Goal: Task Accomplishment & Management: Manage account settings

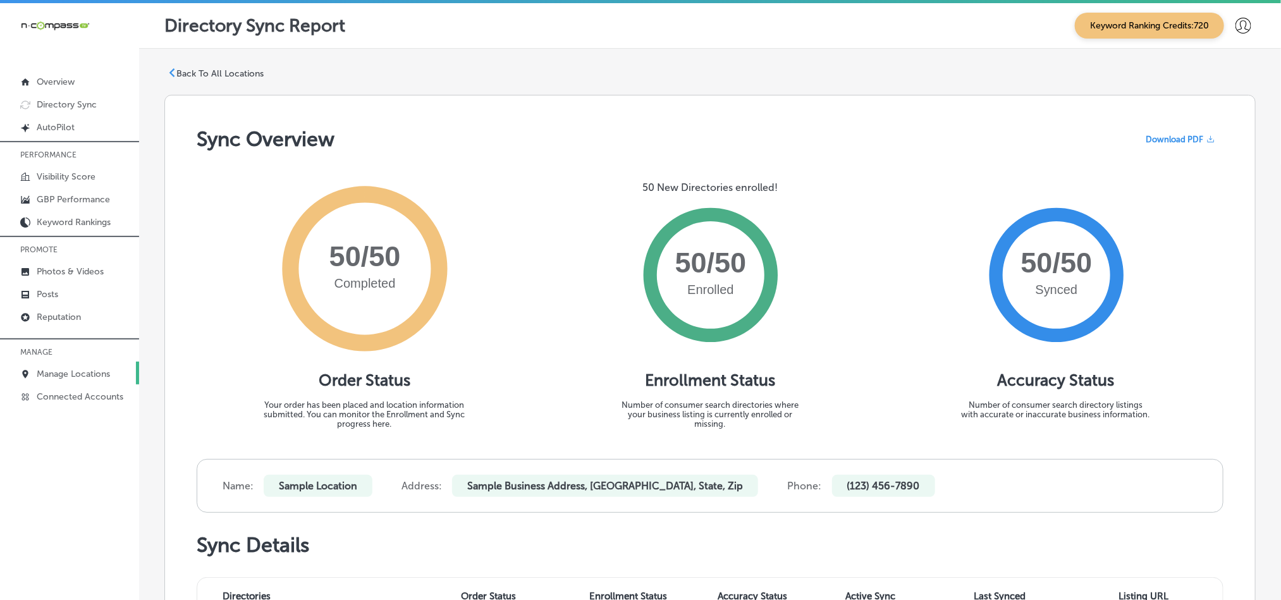
click at [44, 372] on p "Manage Locations" at bounding box center [73, 374] width 73 height 11
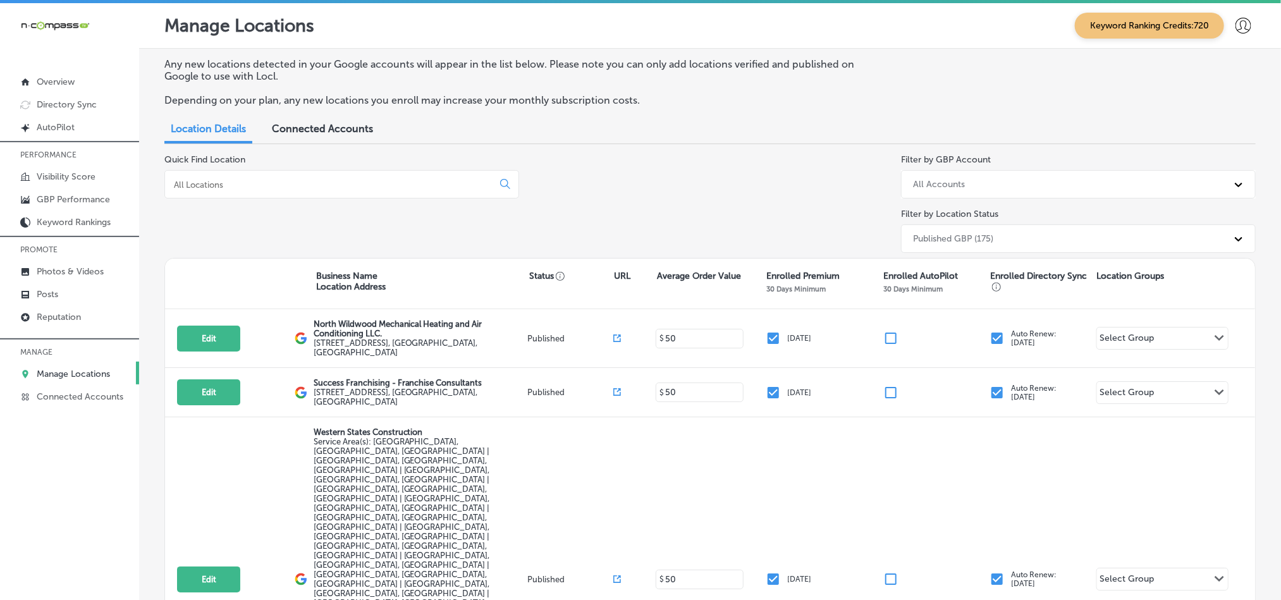
click at [384, 185] on input at bounding box center [331, 184] width 317 height 11
click at [55, 321] on p "Reputation" at bounding box center [59, 317] width 44 height 11
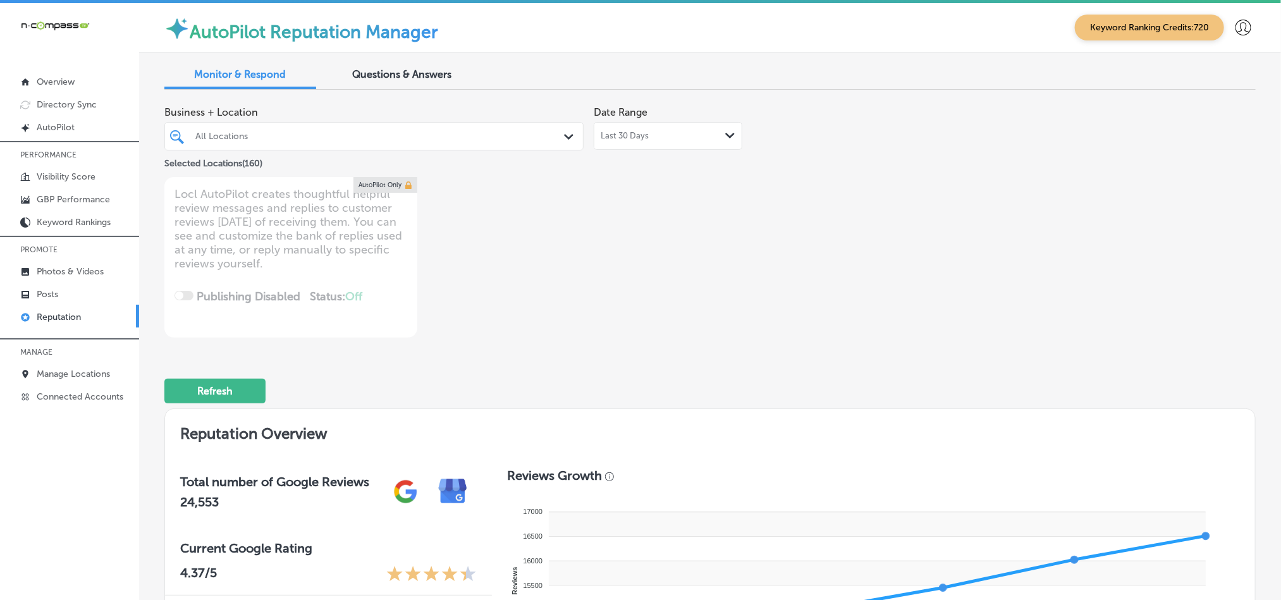
click at [556, 137] on div "All Locations Path Created with Sketch." at bounding box center [374, 136] width 418 height 20
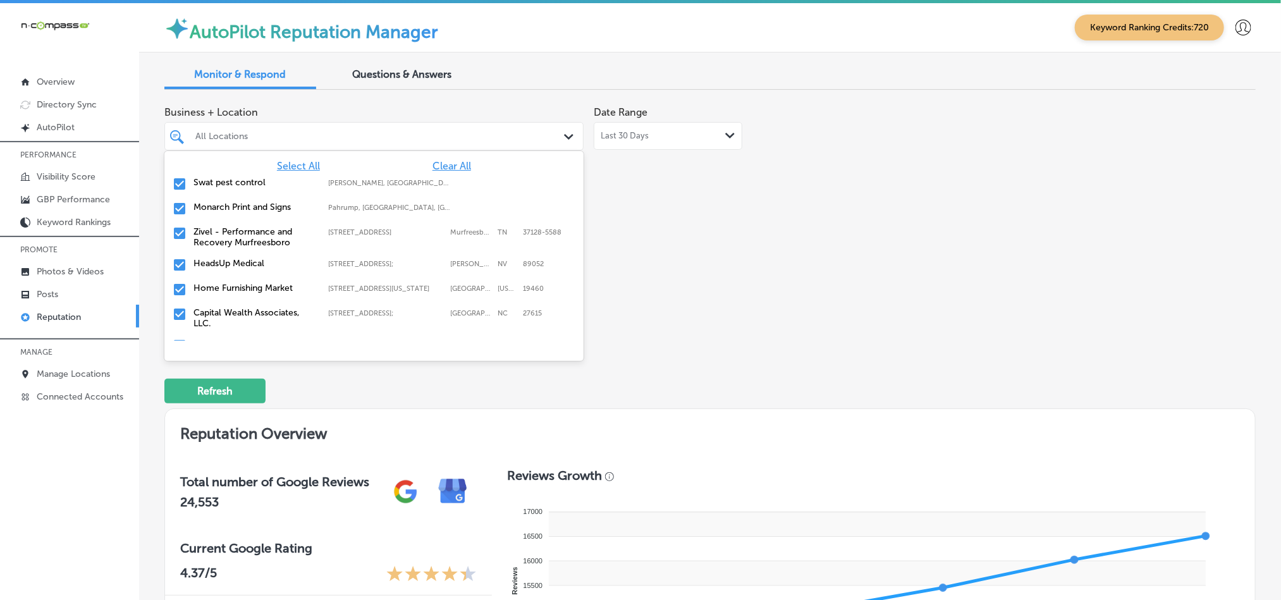
click at [436, 168] on span "Clear All" at bounding box center [452, 166] width 39 height 12
click at [179, 183] on input "checkbox" at bounding box center [179, 183] width 15 height 15
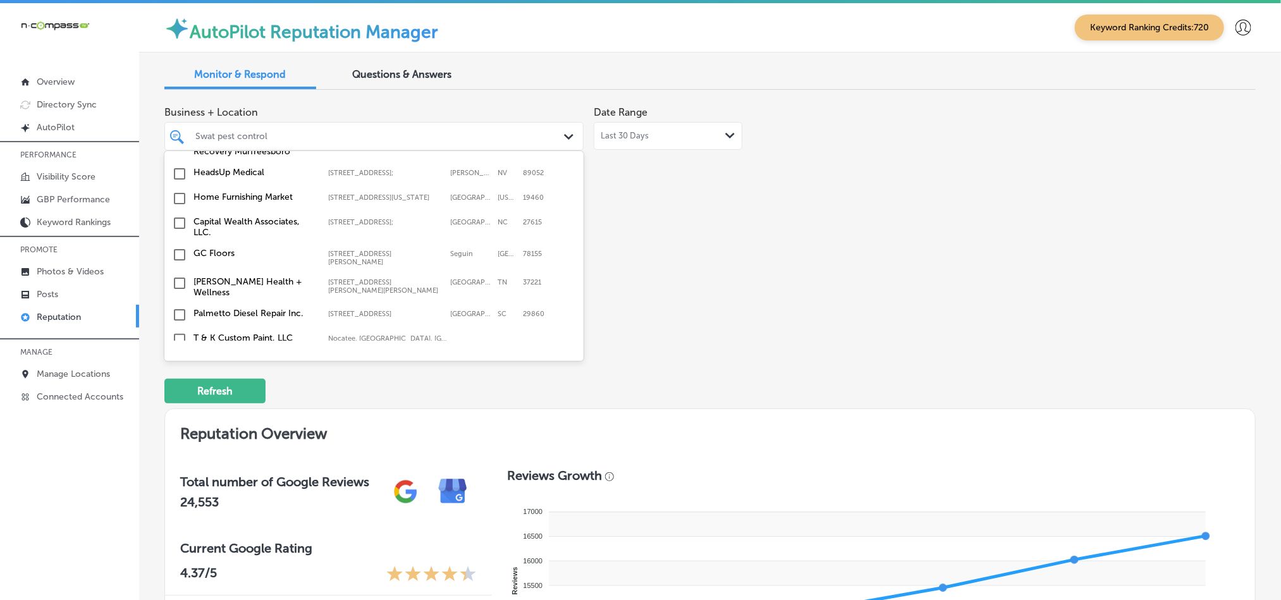
scroll to position [95, 0]
click at [179, 197] on input "checkbox" at bounding box center [179, 194] width 15 height 15
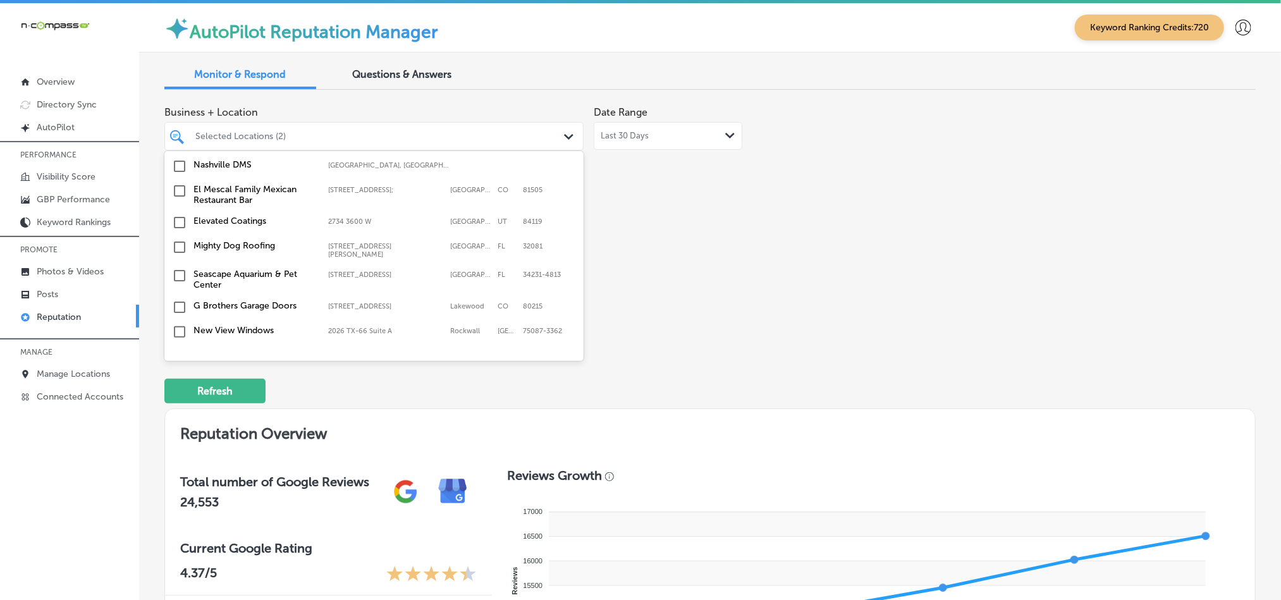
scroll to position [316, 0]
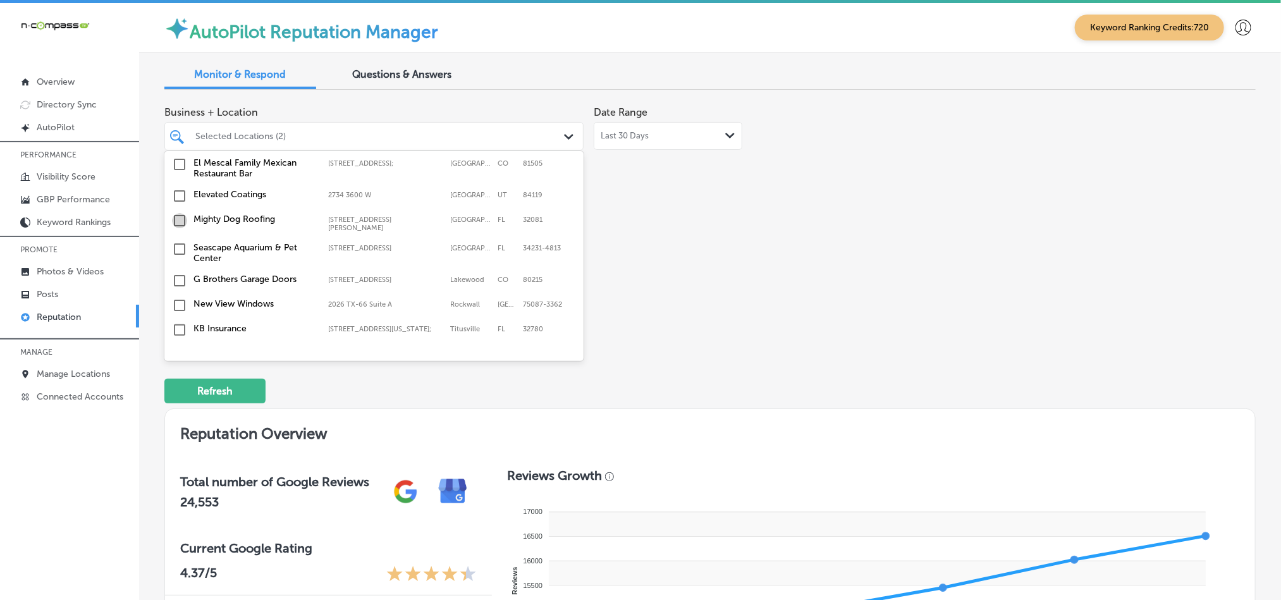
click at [177, 217] on input "checkbox" at bounding box center [179, 220] width 15 height 15
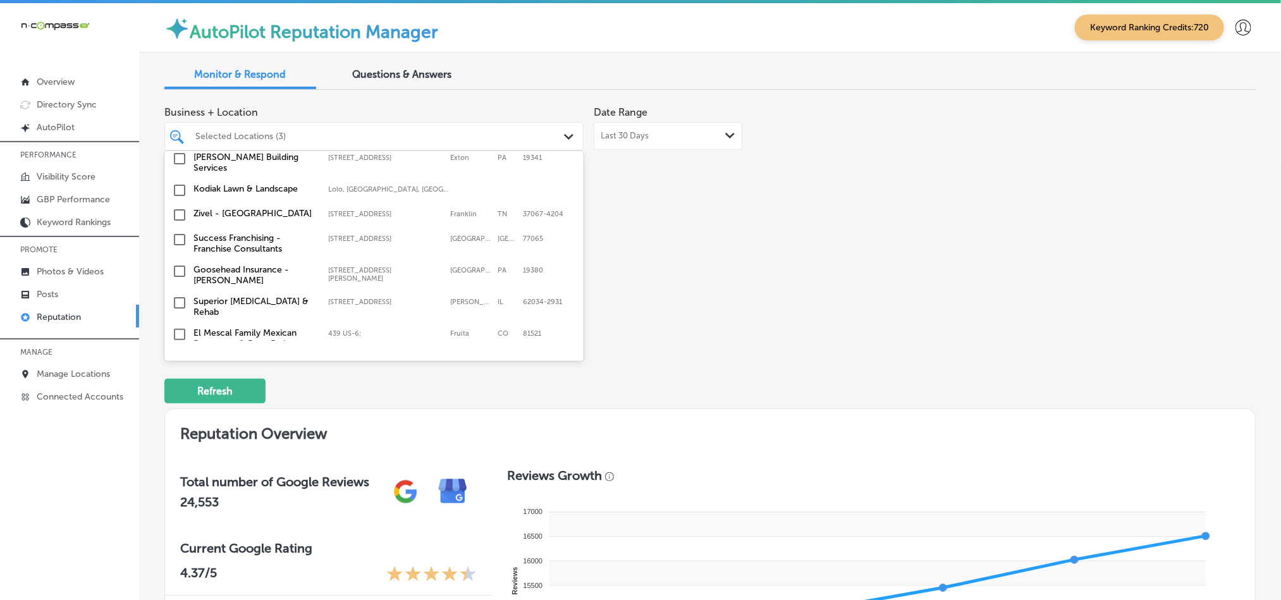
scroll to position [569, 0]
click at [175, 186] on input "checkbox" at bounding box center [179, 188] width 15 height 15
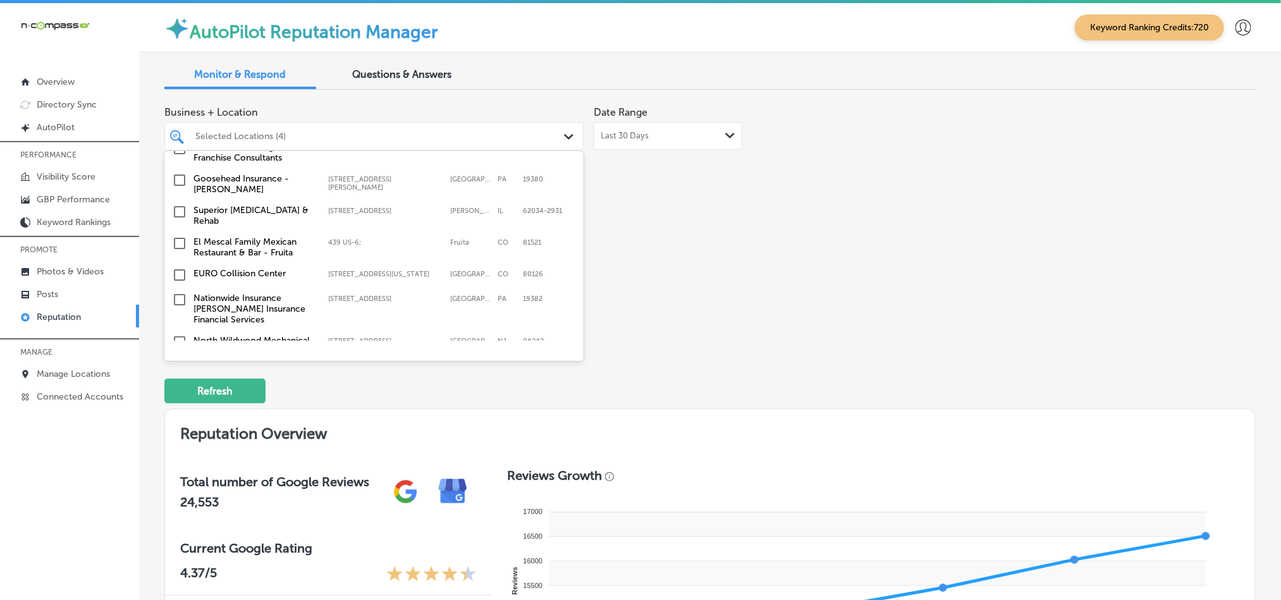
scroll to position [632, 0]
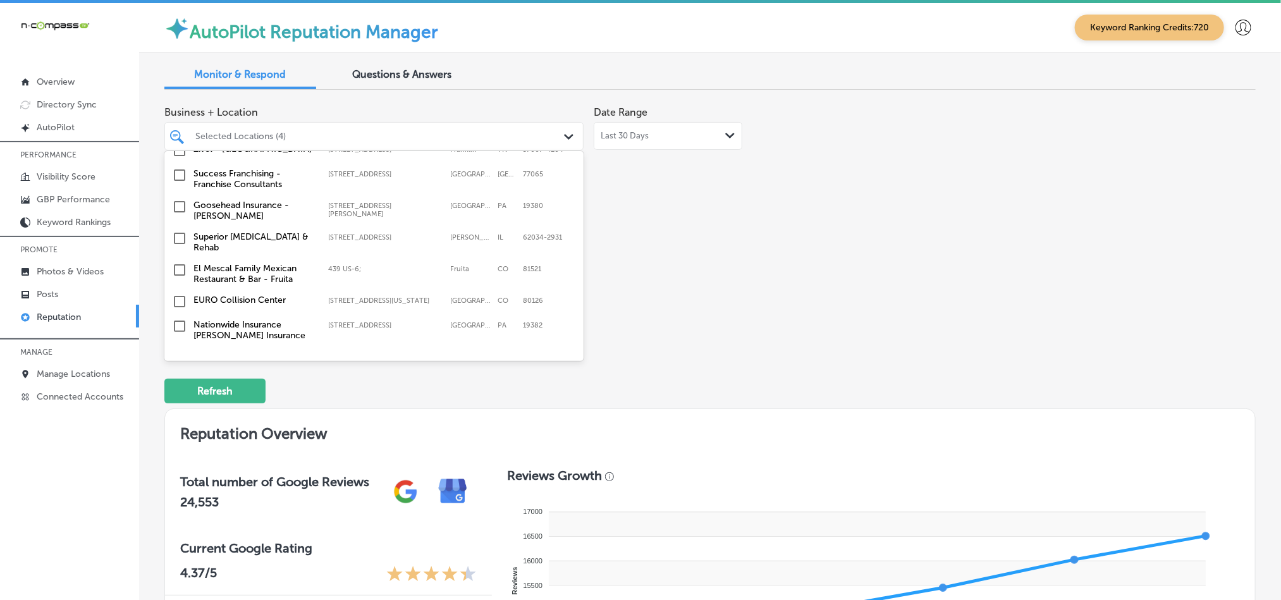
click at [176, 203] on input "checkbox" at bounding box center [179, 206] width 15 height 15
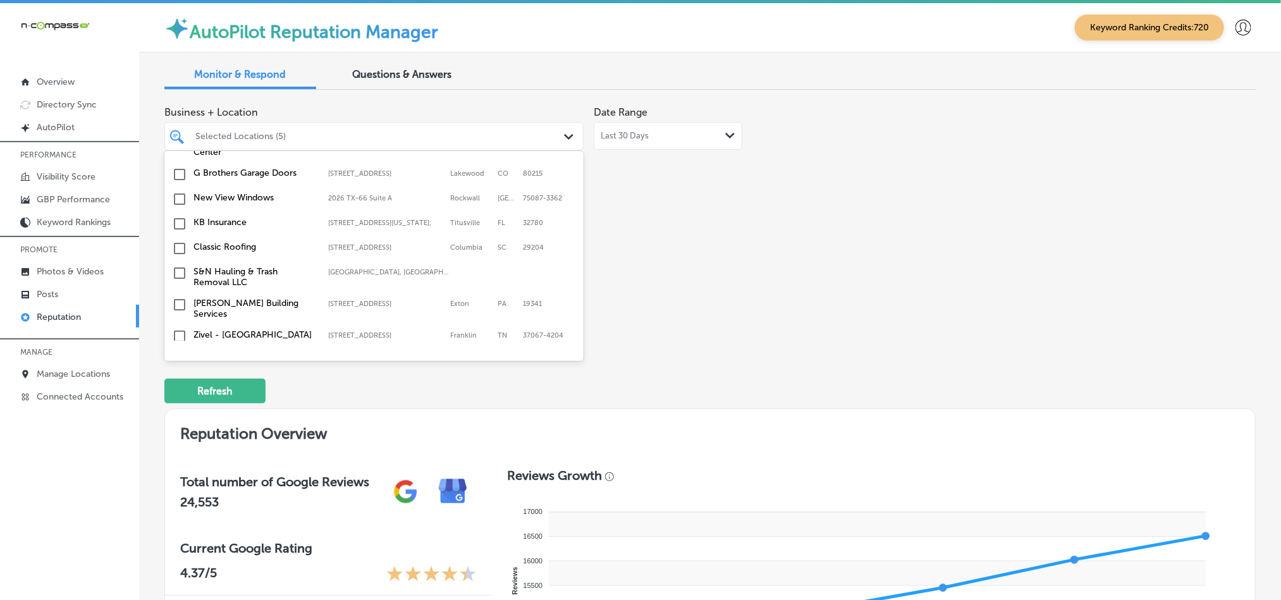
scroll to position [474, 0]
click at [175, 226] on input "checkbox" at bounding box center [179, 227] width 15 height 15
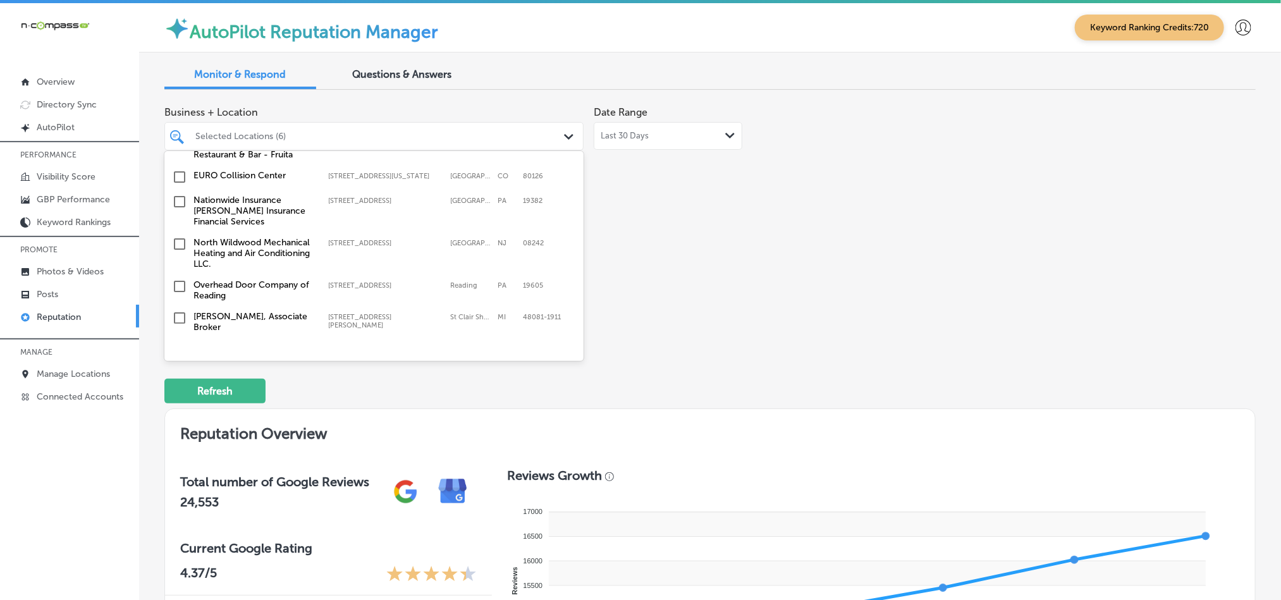
scroll to position [759, 0]
click at [176, 196] on input "checkbox" at bounding box center [179, 199] width 15 height 15
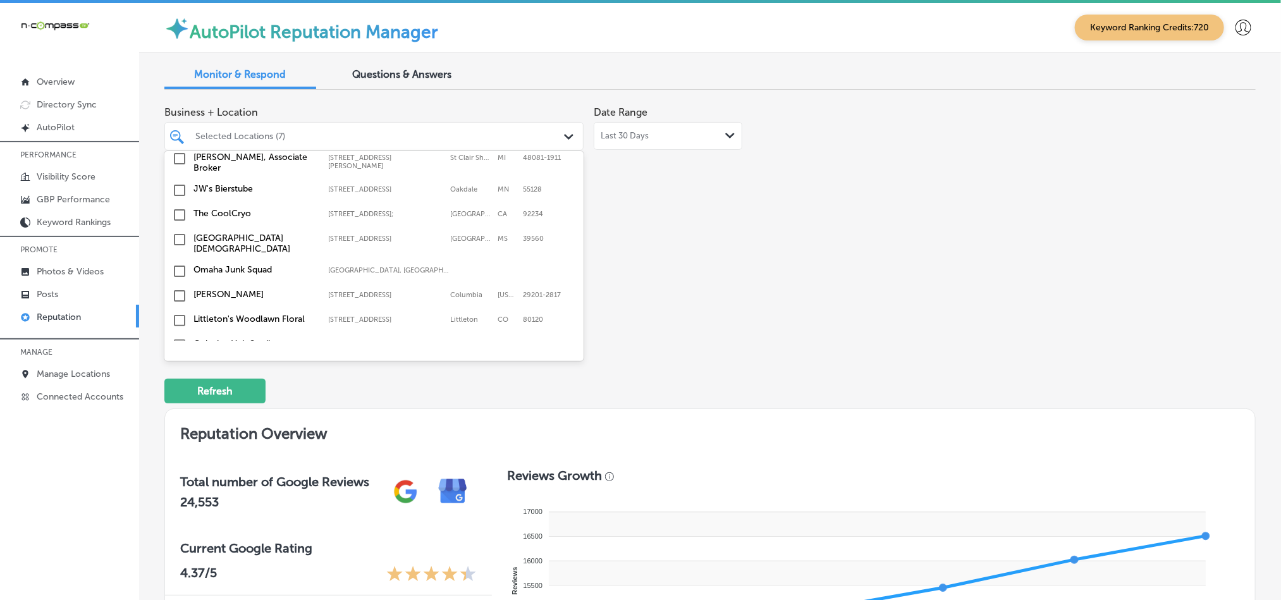
scroll to position [917, 0]
click at [178, 182] on input "checkbox" at bounding box center [179, 189] width 15 height 15
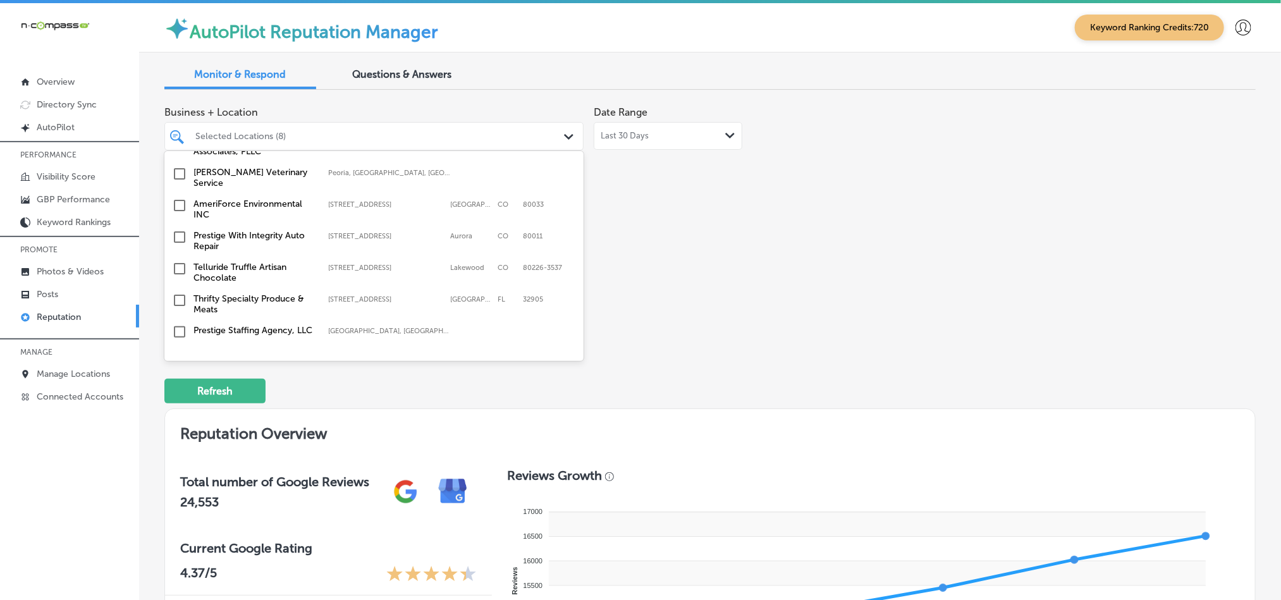
scroll to position [1328, 0]
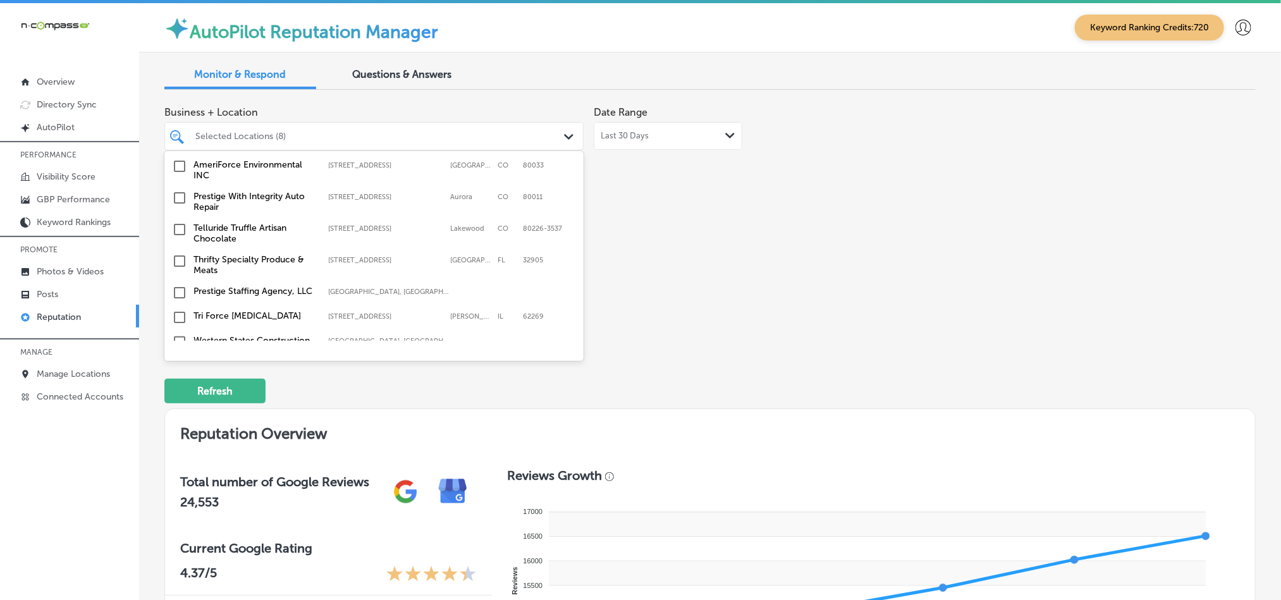
click at [178, 254] on input "checkbox" at bounding box center [179, 261] width 15 height 15
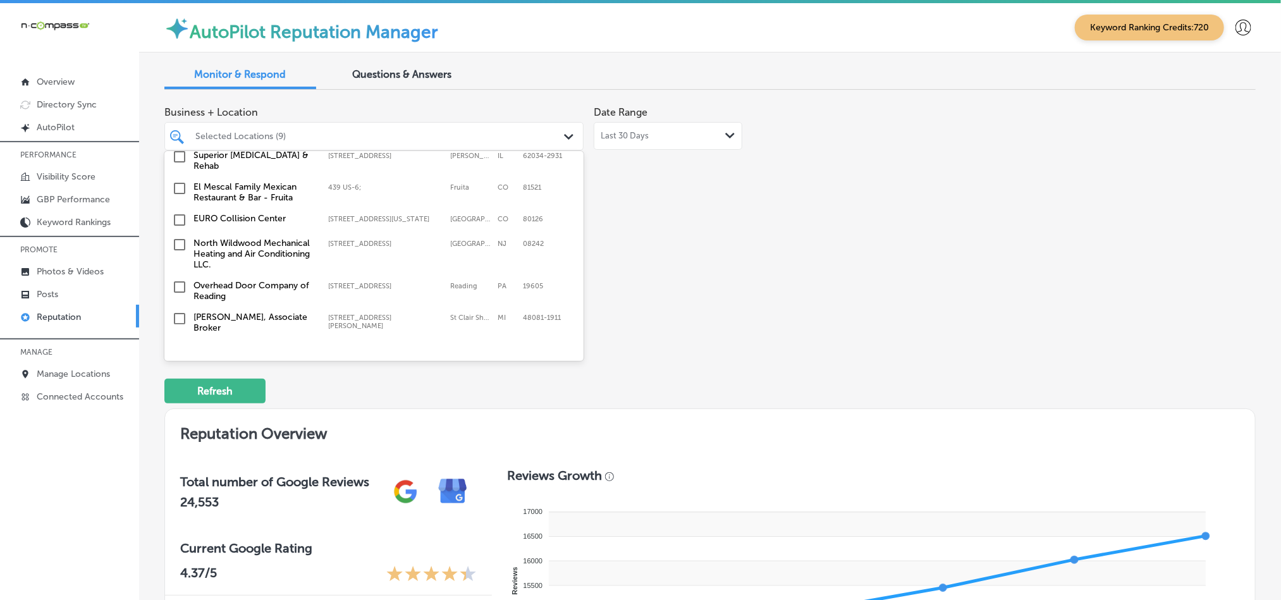
scroll to position [854, 0]
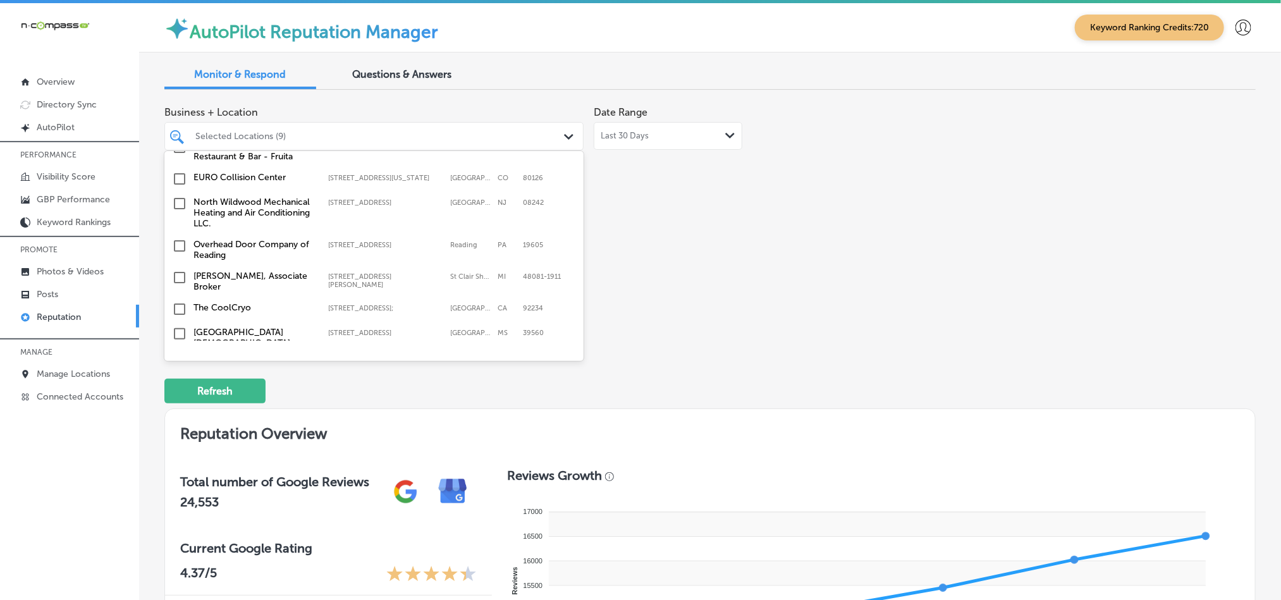
click at [177, 196] on input "checkbox" at bounding box center [179, 203] width 15 height 15
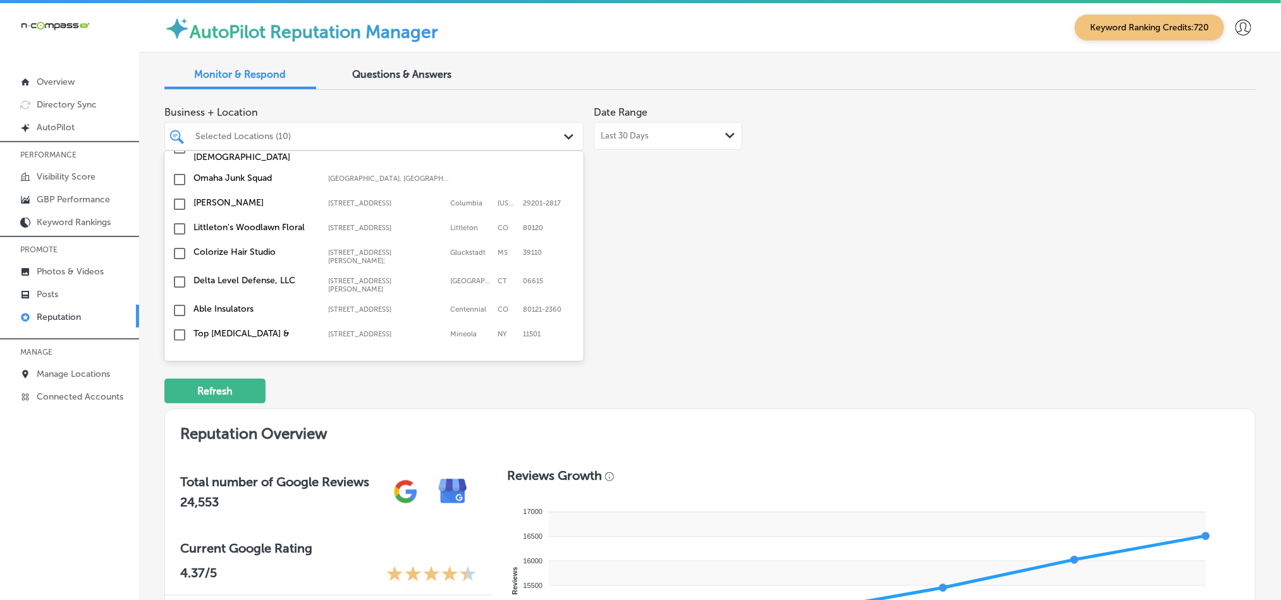
scroll to position [1043, 0]
click at [176, 299] on input "checkbox" at bounding box center [179, 306] width 15 height 15
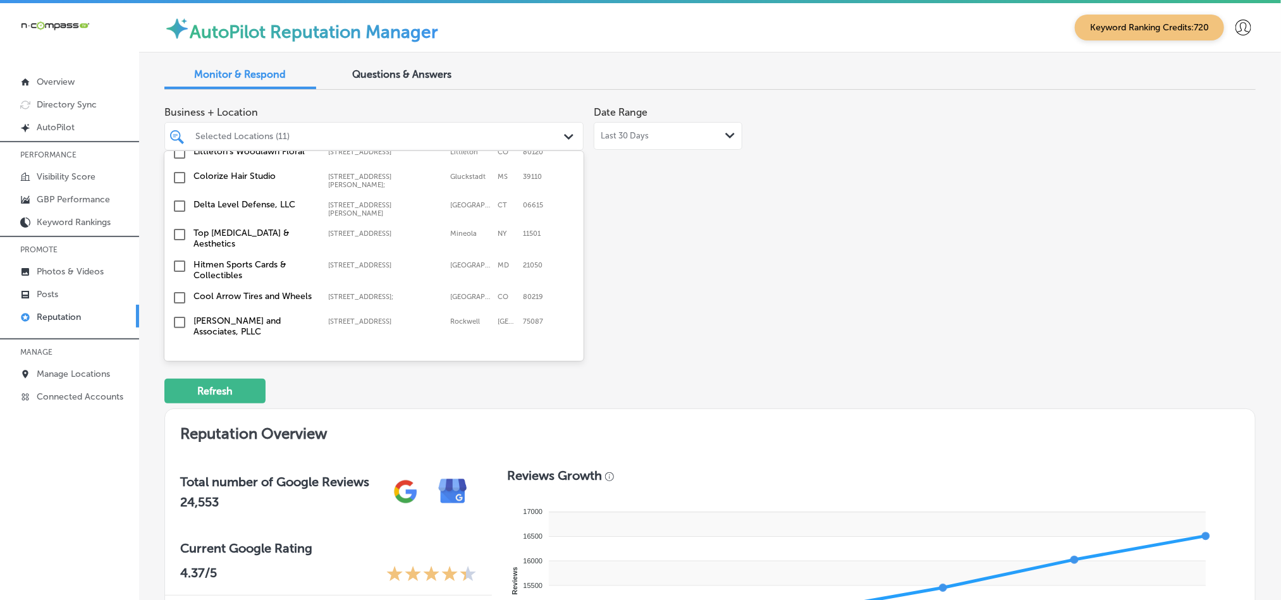
scroll to position [1138, 0]
click at [178, 229] on input "checkbox" at bounding box center [179, 236] width 15 height 15
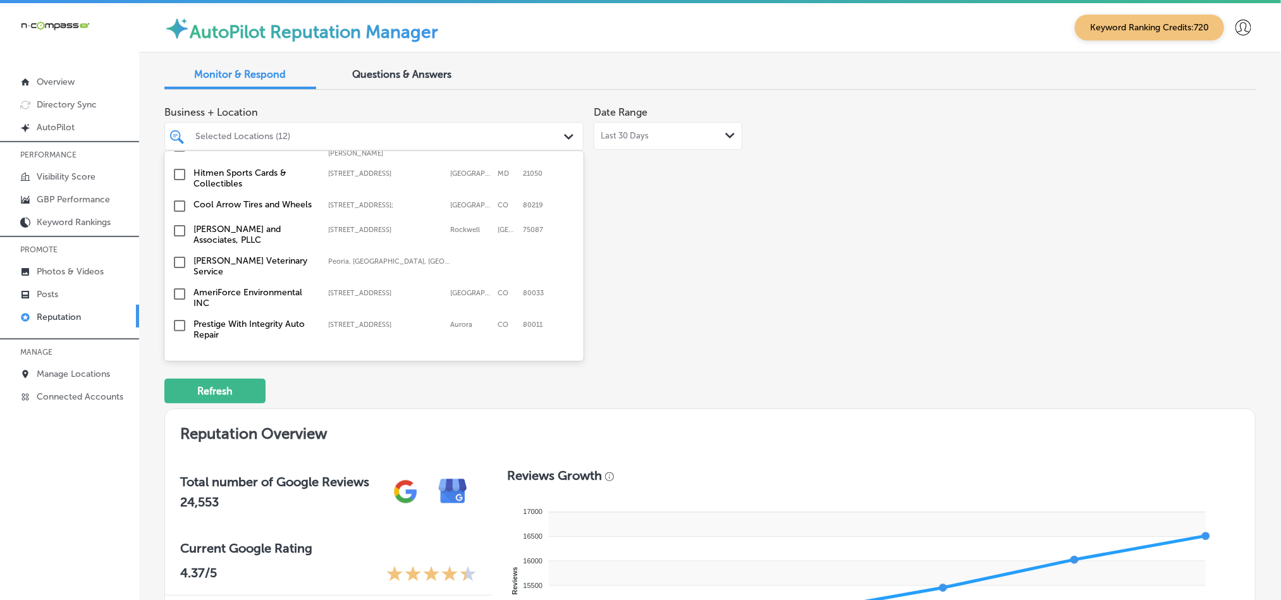
scroll to position [1264, 0]
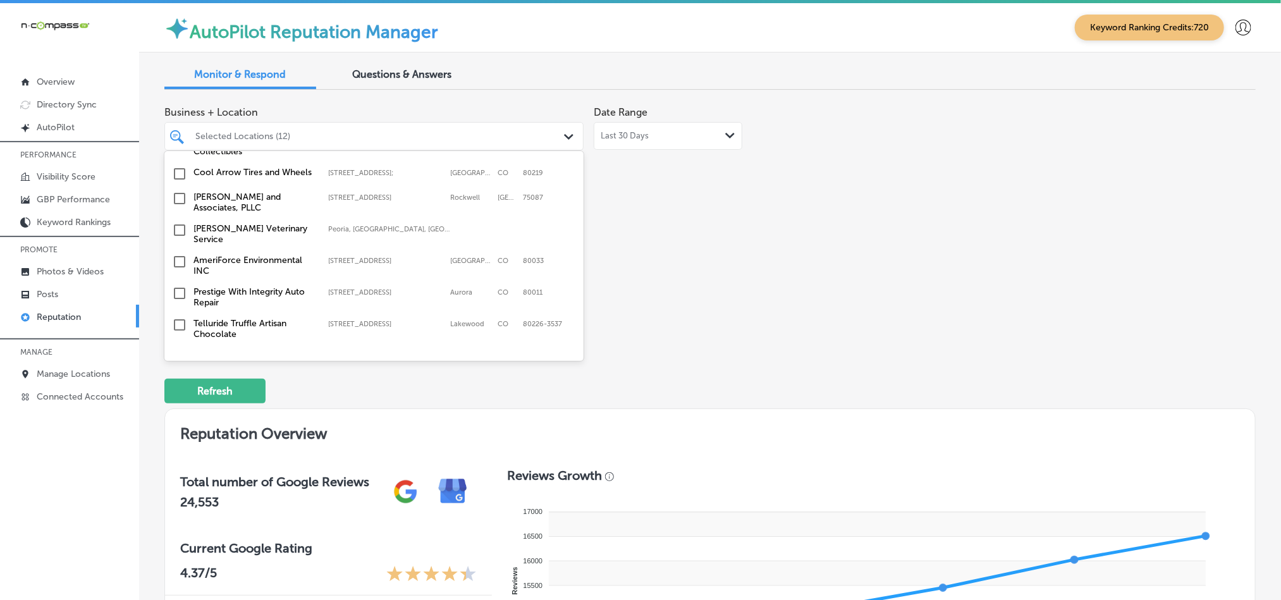
click at [175, 191] on input "checkbox" at bounding box center [179, 198] width 15 height 15
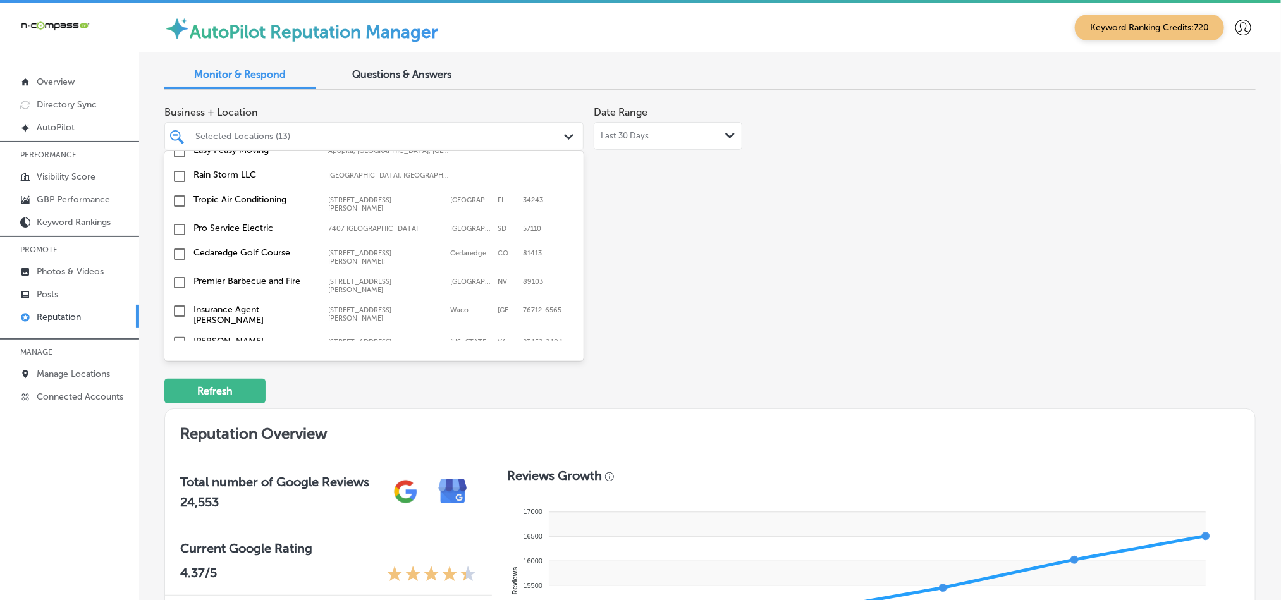
scroll to position [4169, 0]
click at [177, 444] on input "checkbox" at bounding box center [179, 451] width 15 height 15
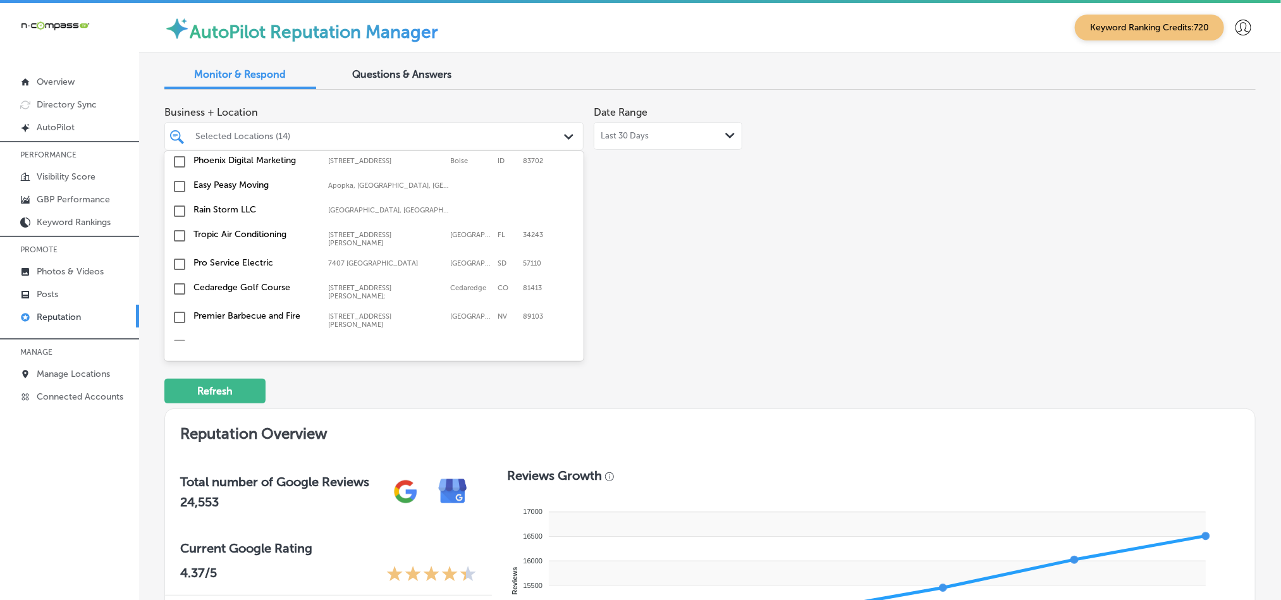
click at [177, 444] on input "checkbox" at bounding box center [179, 451] width 15 height 15
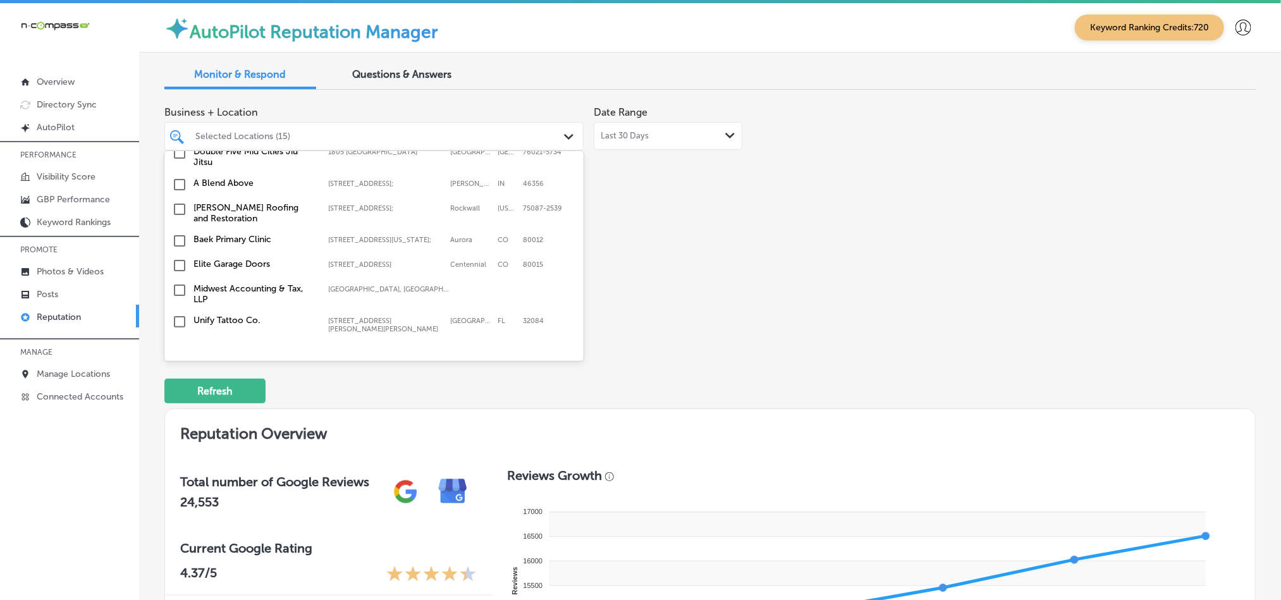
scroll to position [3947, 0]
click at [177, 433] on input "checkbox" at bounding box center [179, 440] width 15 height 15
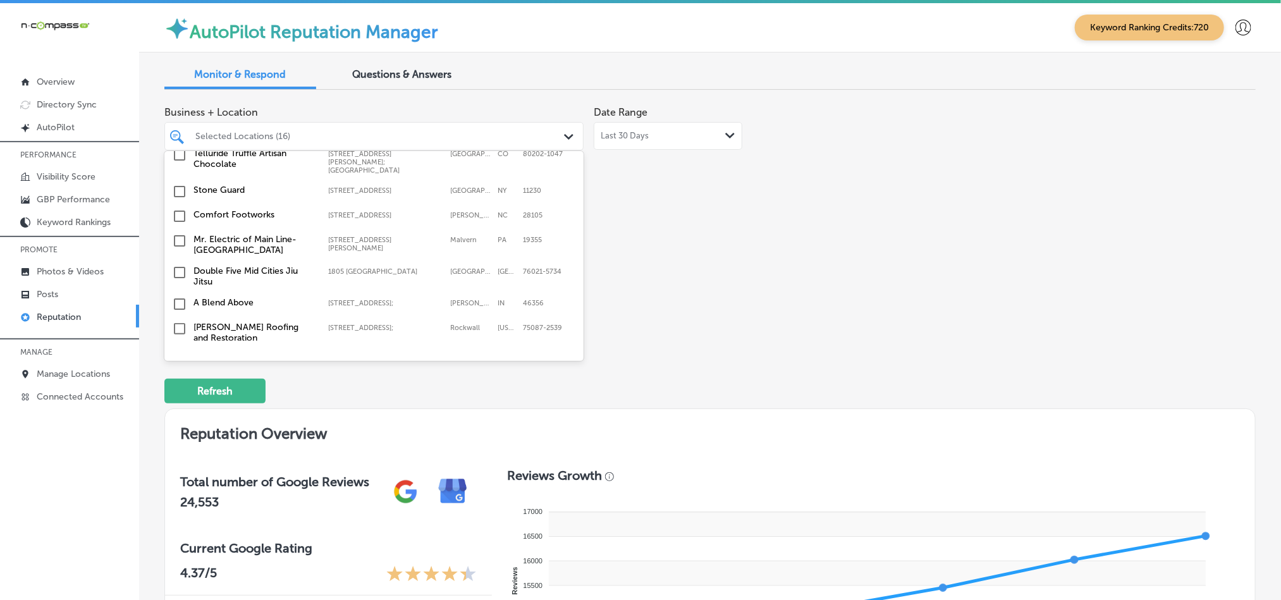
scroll to position [3852, 0]
click at [177, 379] on input "checkbox" at bounding box center [179, 386] width 15 height 15
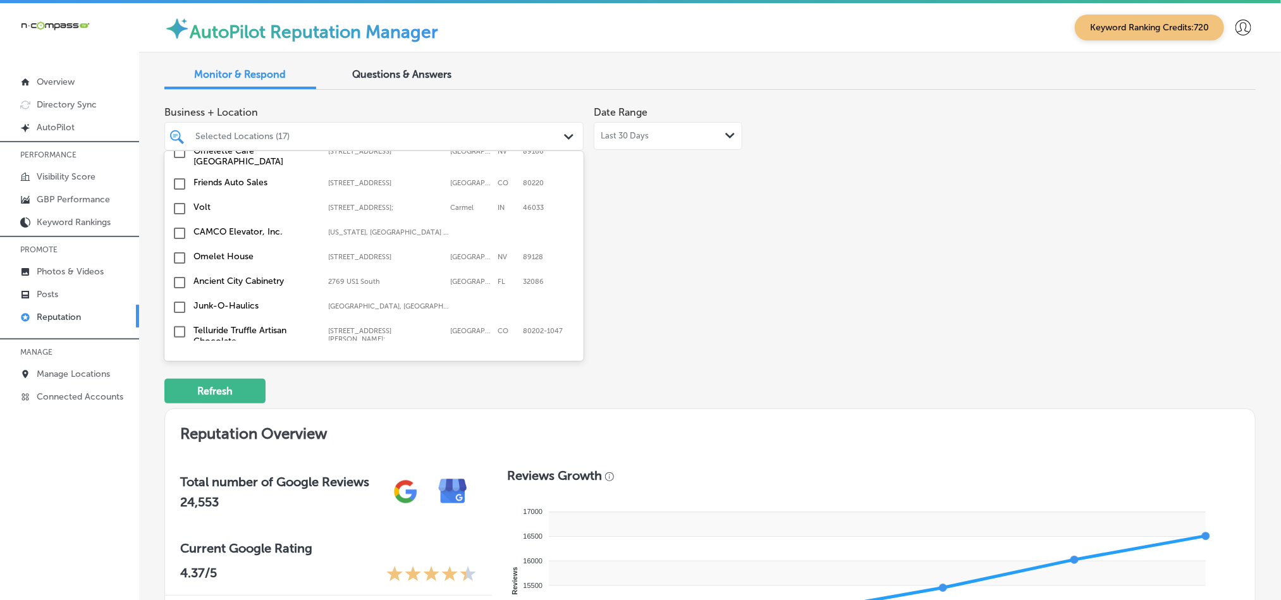
scroll to position [3694, 0]
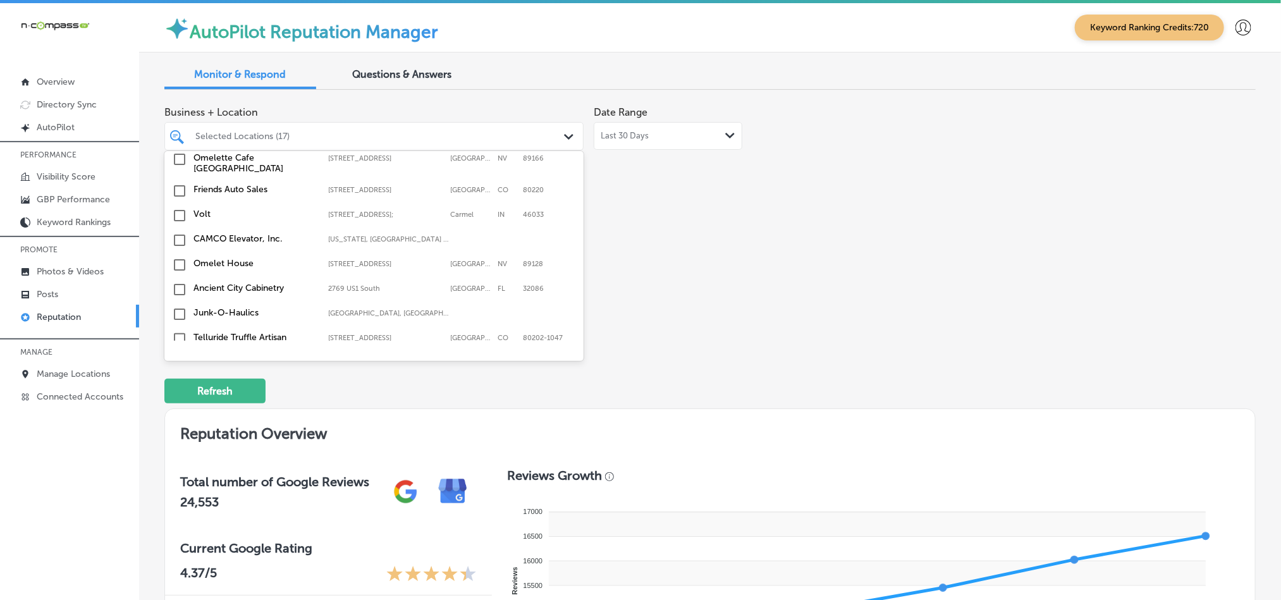
click at [179, 449] on input "checkbox" at bounding box center [179, 456] width 15 height 15
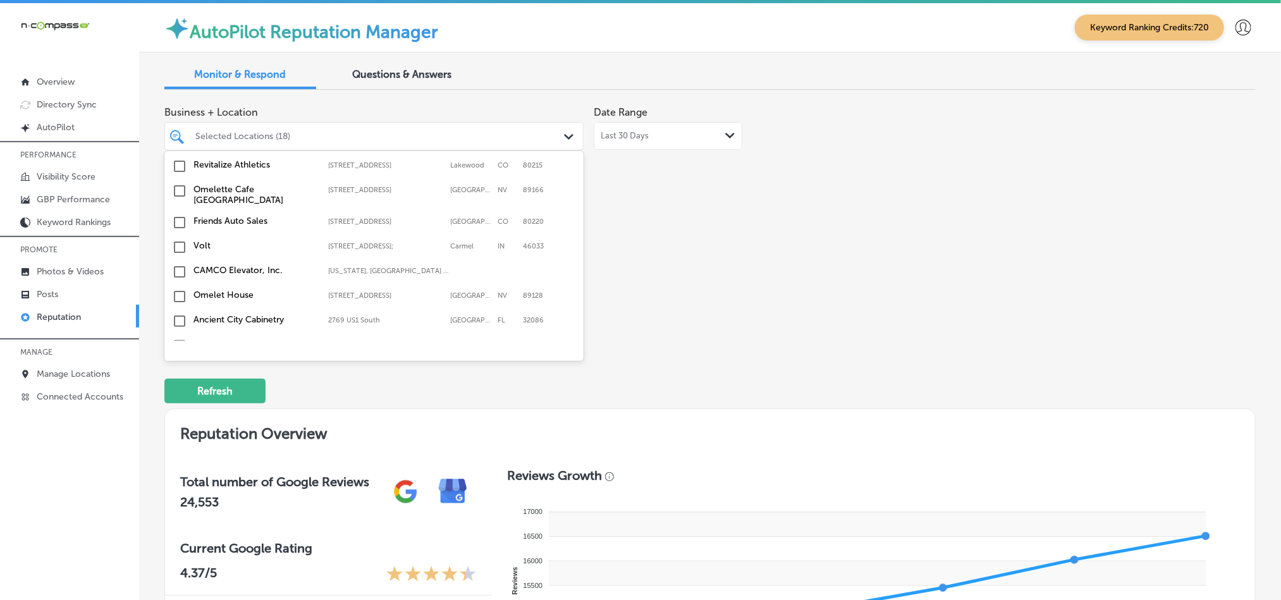
click at [179, 424] on input "checkbox" at bounding box center [179, 431] width 15 height 15
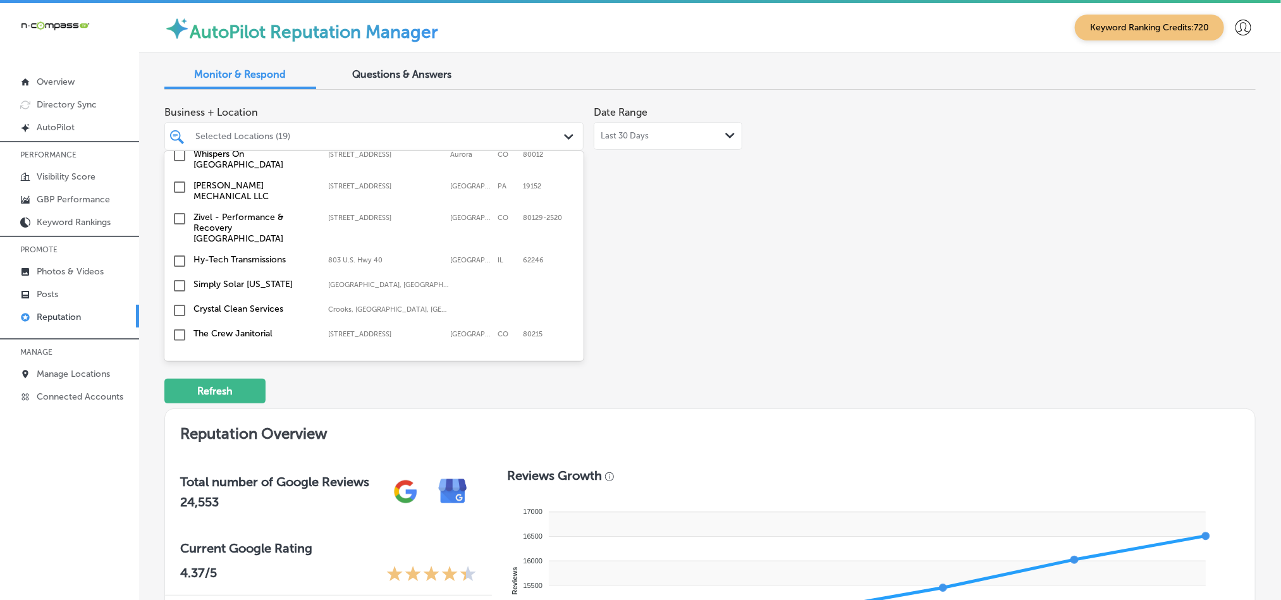
scroll to position [3505, 0]
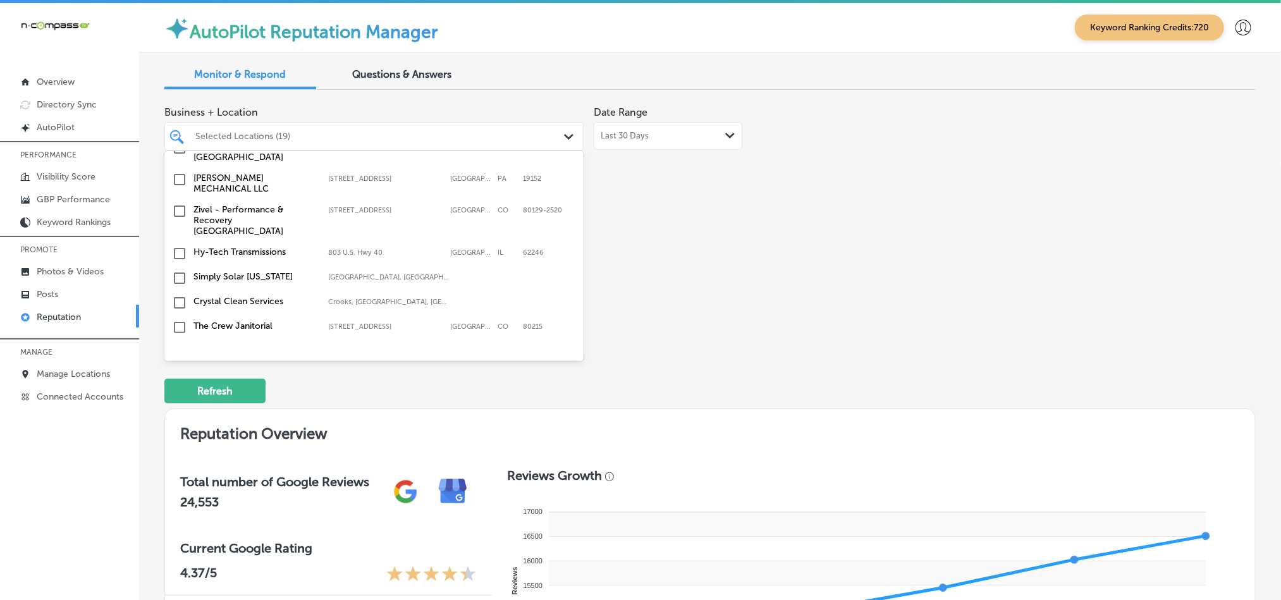
click at [176, 345] on input "checkbox" at bounding box center [179, 352] width 15 height 15
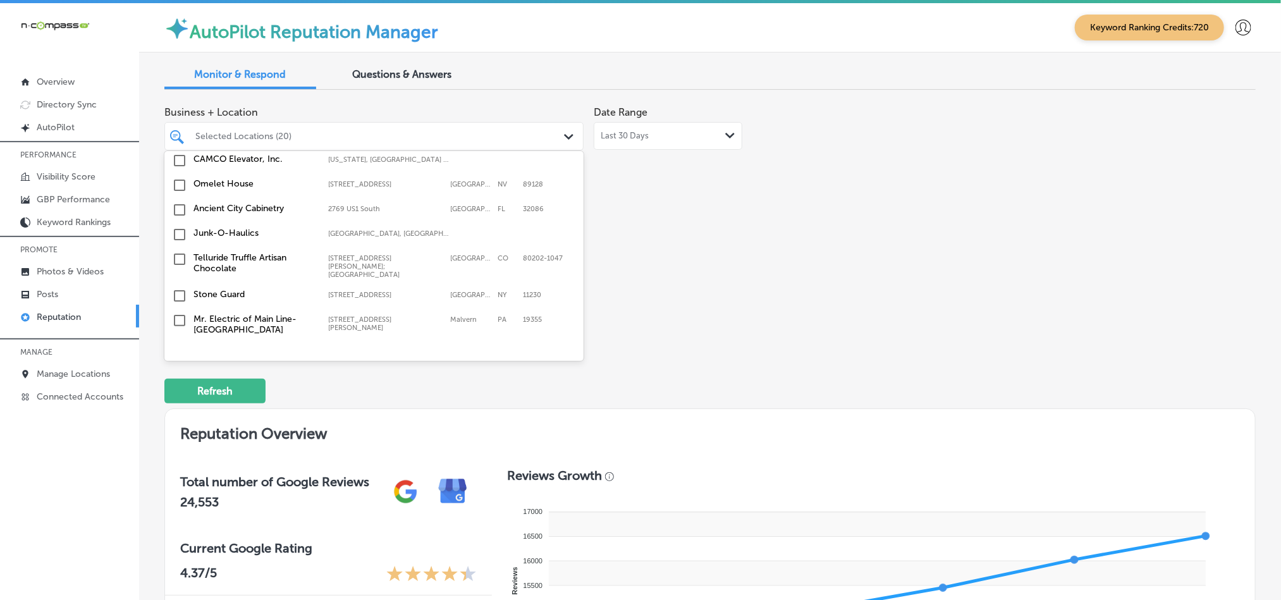
scroll to position [3852, 0]
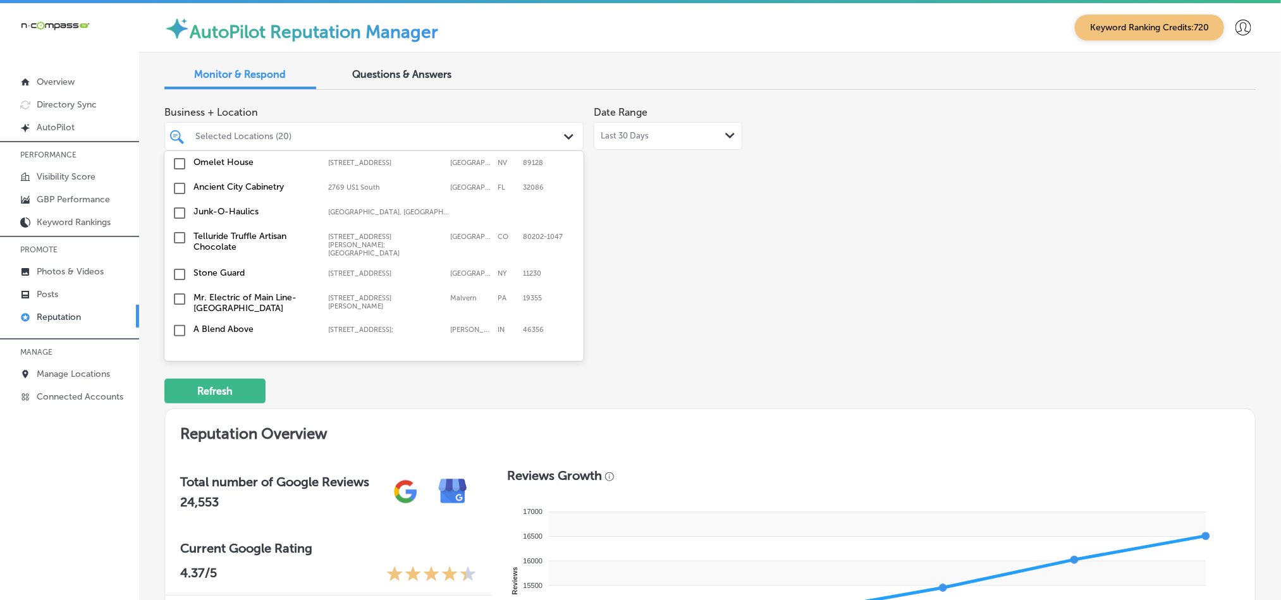
click at [179, 379] on input "checkbox" at bounding box center [179, 386] width 15 height 15
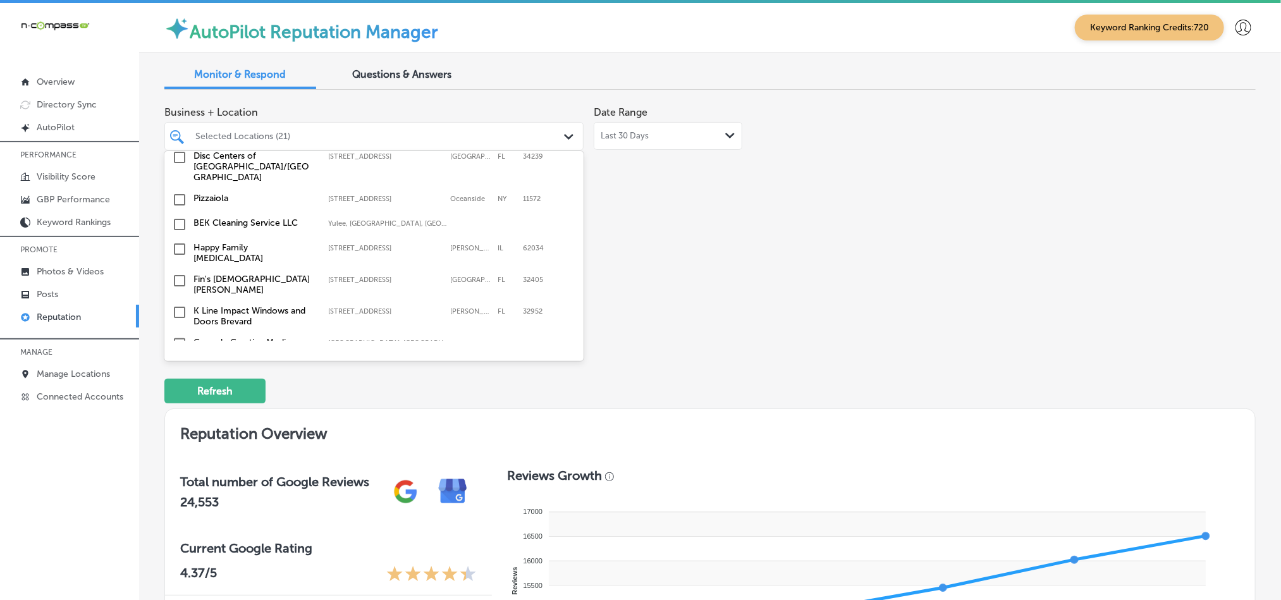
scroll to position [2588, 0]
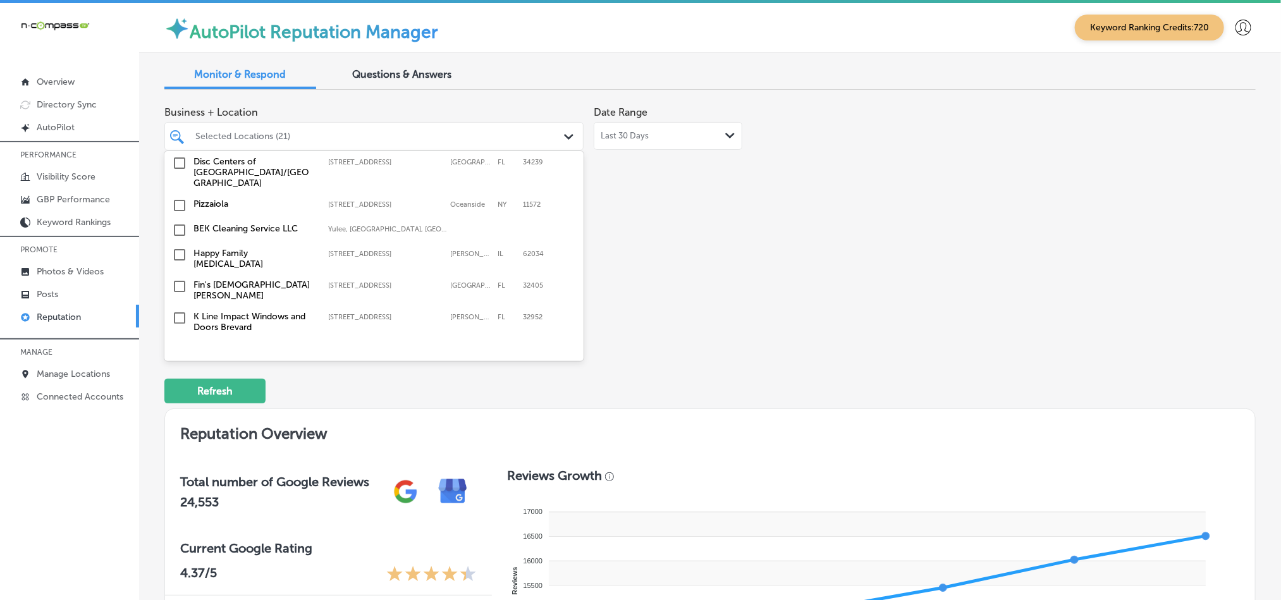
click at [175, 279] on input "checkbox" at bounding box center [179, 286] width 15 height 15
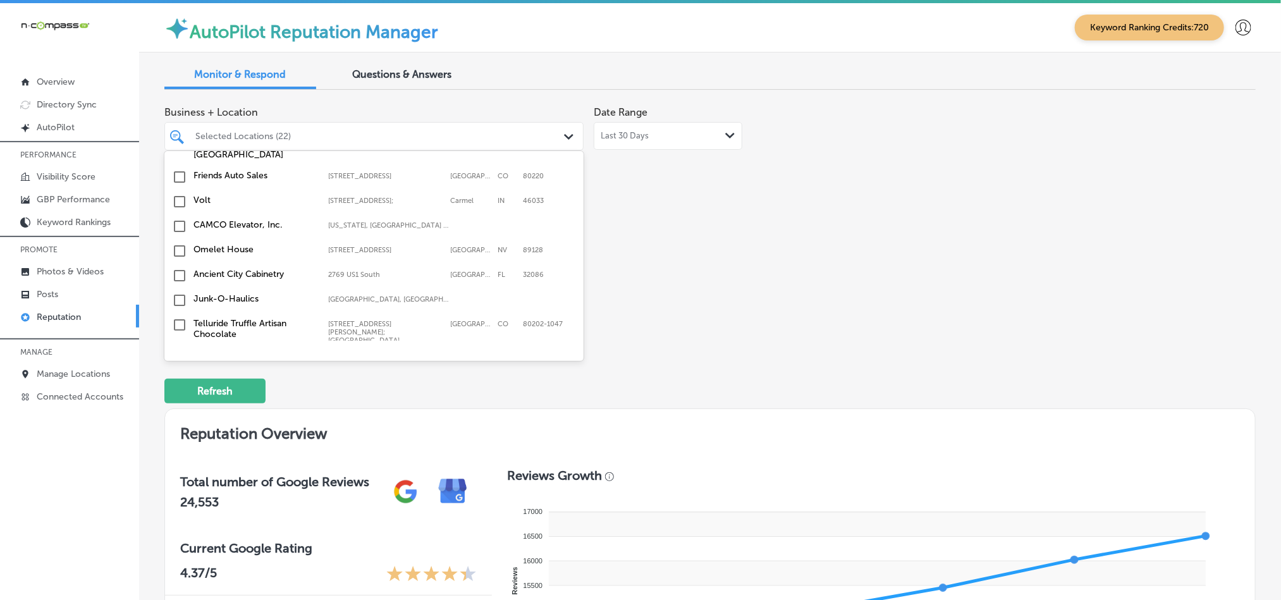
scroll to position [3726, 0]
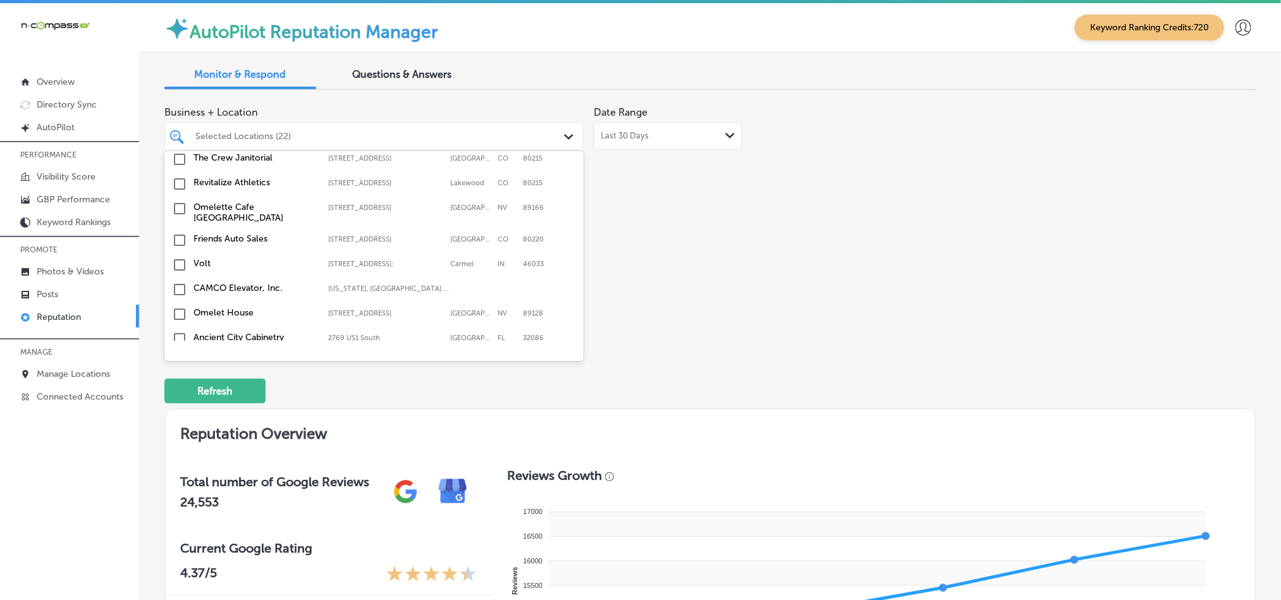
click at [178, 356] on input "checkbox" at bounding box center [179, 363] width 15 height 15
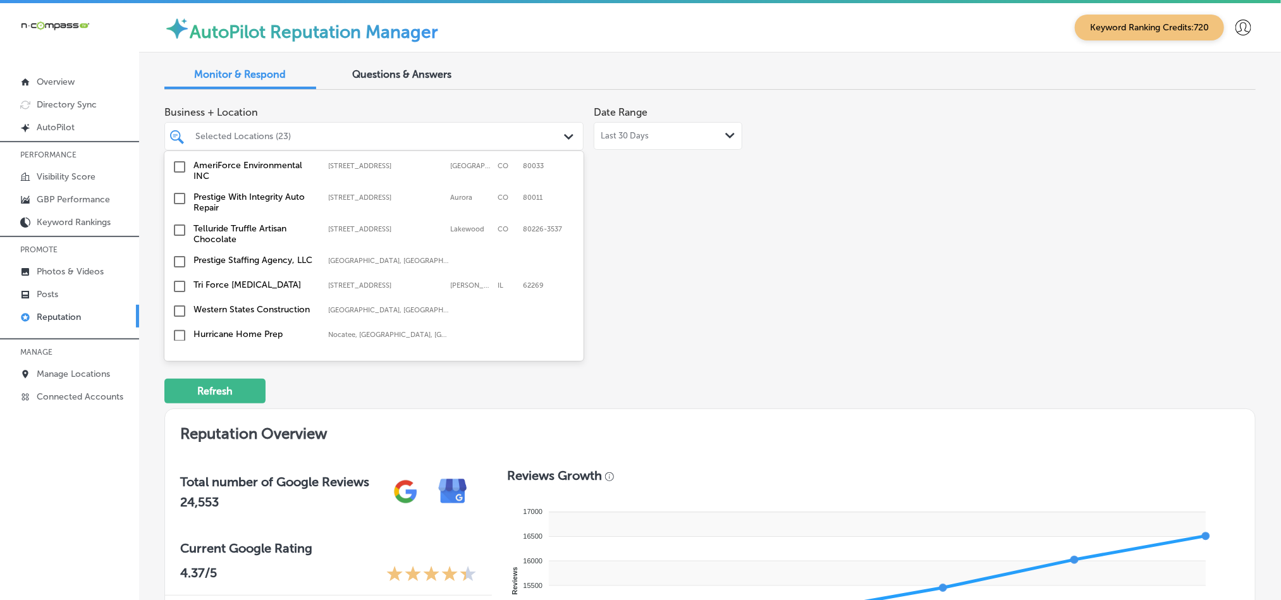
scroll to position [1644, 0]
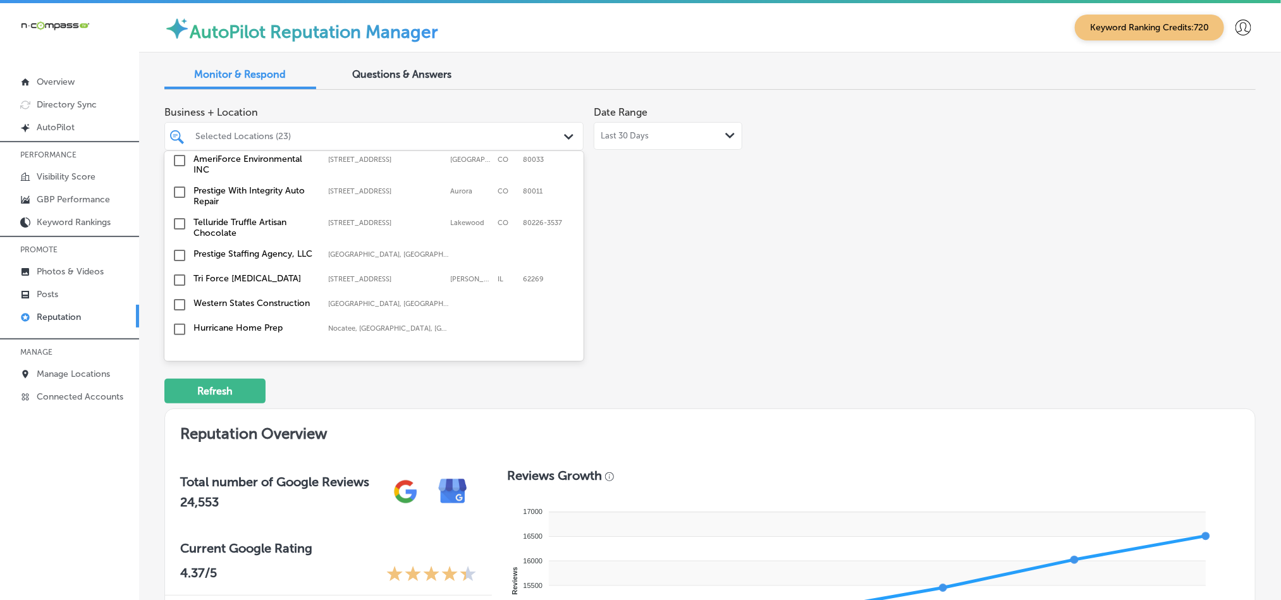
click at [175, 273] on input "checkbox" at bounding box center [179, 280] width 15 height 15
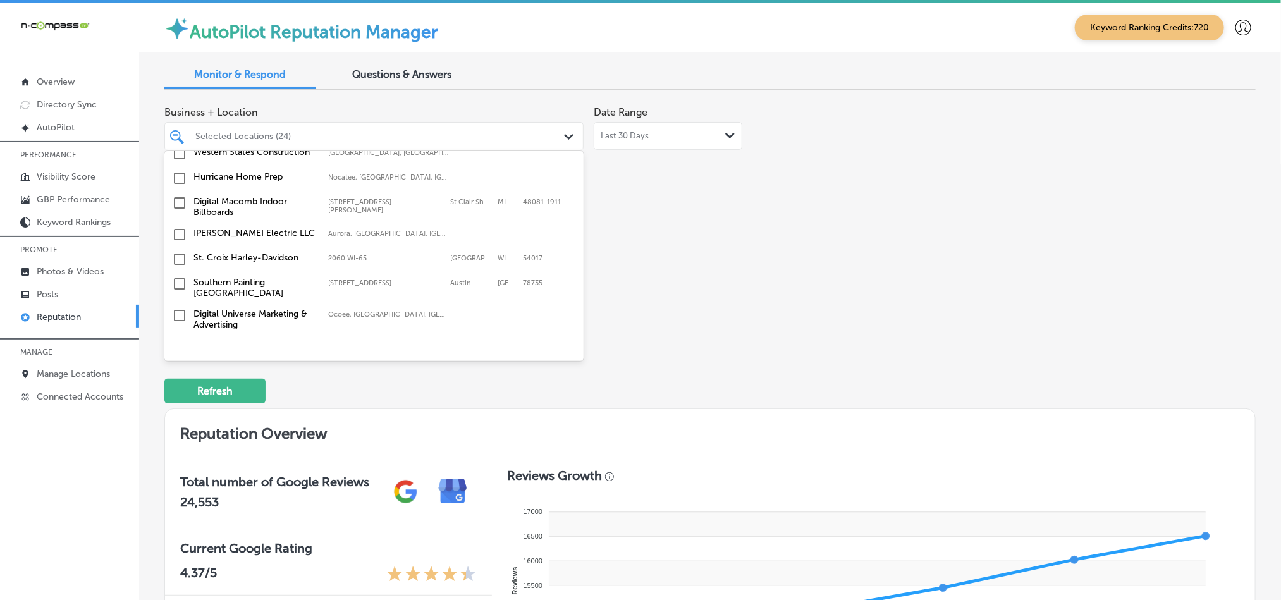
scroll to position [1802, 0]
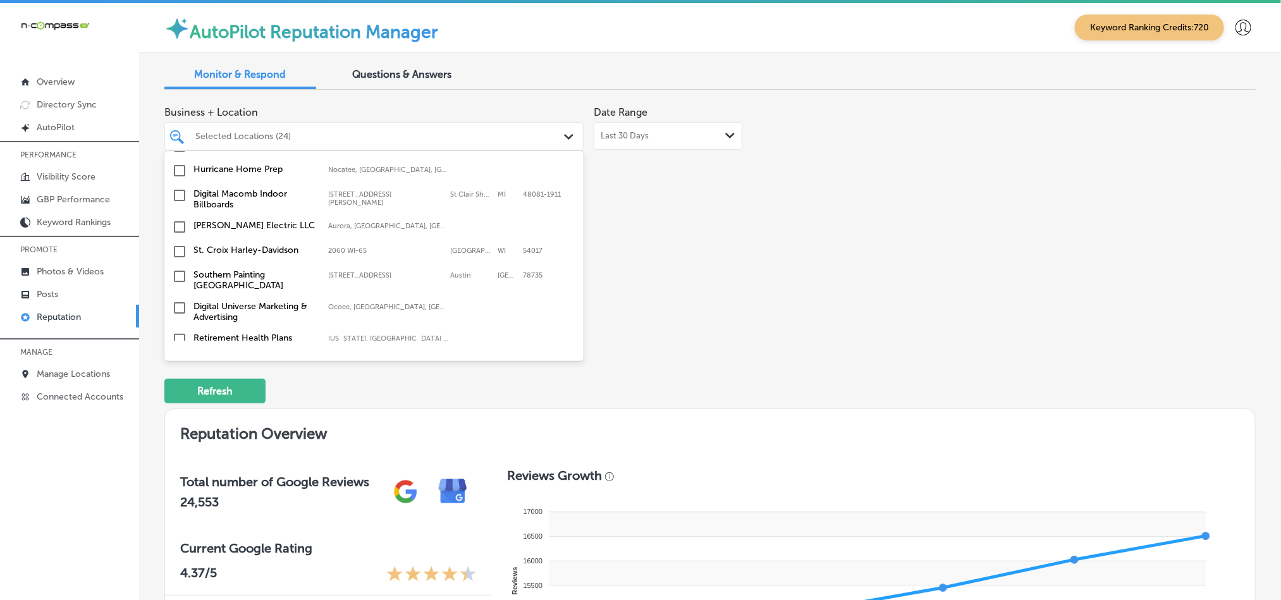
click at [175, 244] on input "checkbox" at bounding box center [179, 251] width 15 height 15
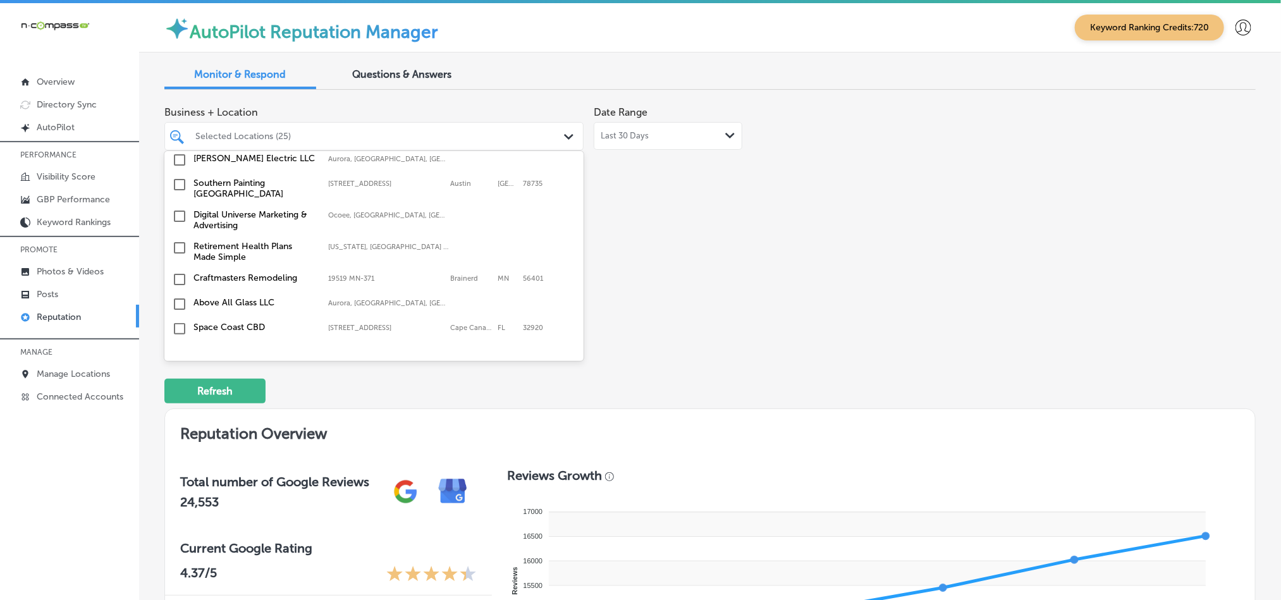
scroll to position [1897, 0]
click at [179, 269] on input "checkbox" at bounding box center [179, 276] width 15 height 15
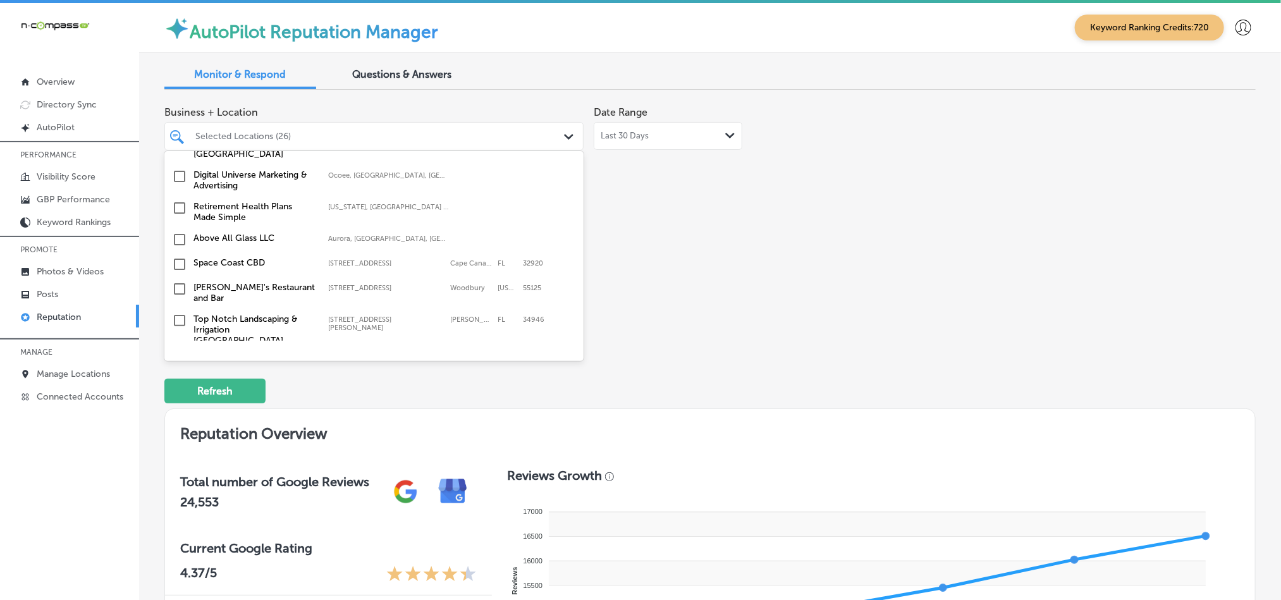
scroll to position [1960, 0]
click at [175, 255] on input "checkbox" at bounding box center [179, 262] width 15 height 15
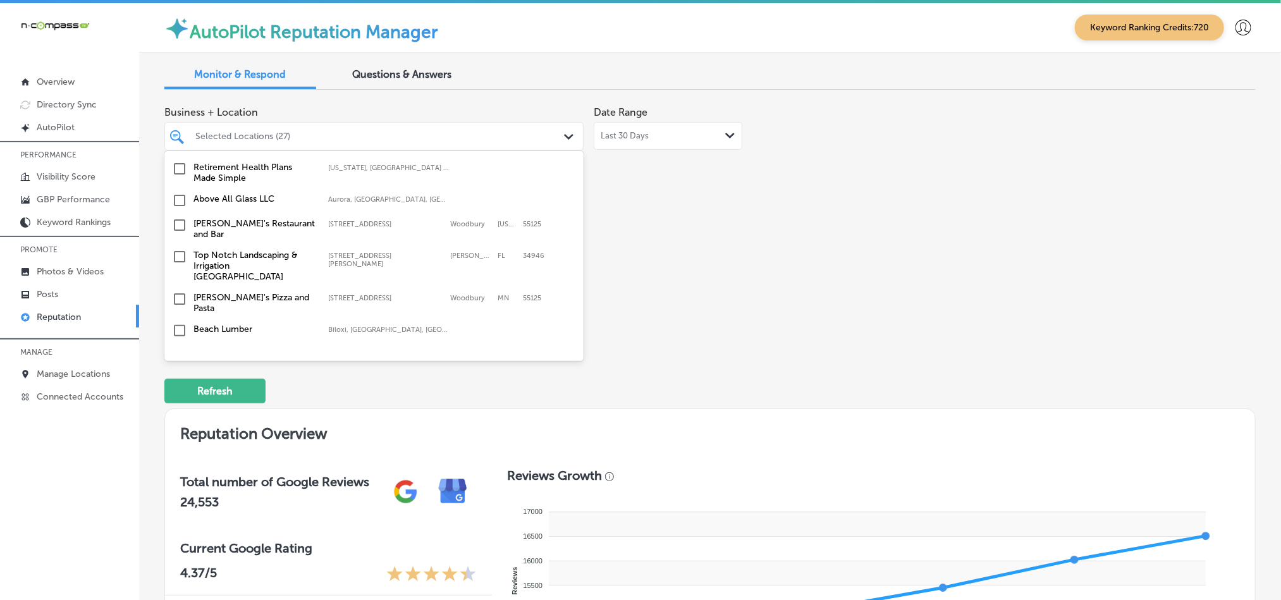
scroll to position [2023, 0]
click at [180, 249] on input "checkbox" at bounding box center [179, 256] width 15 height 15
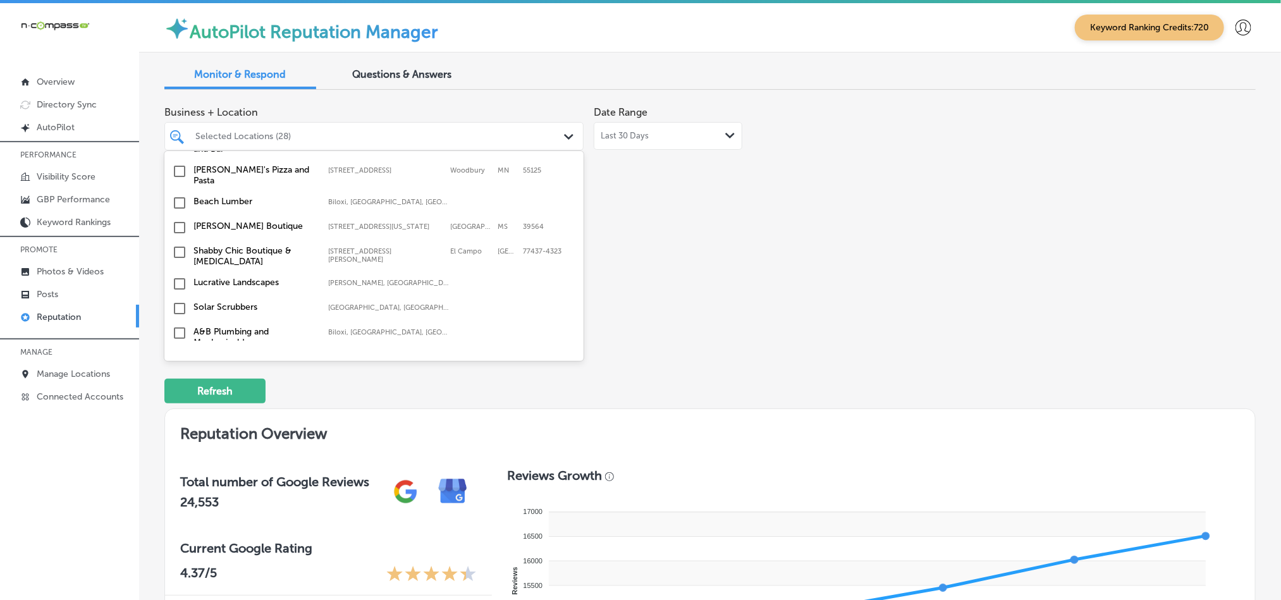
scroll to position [2213, 0]
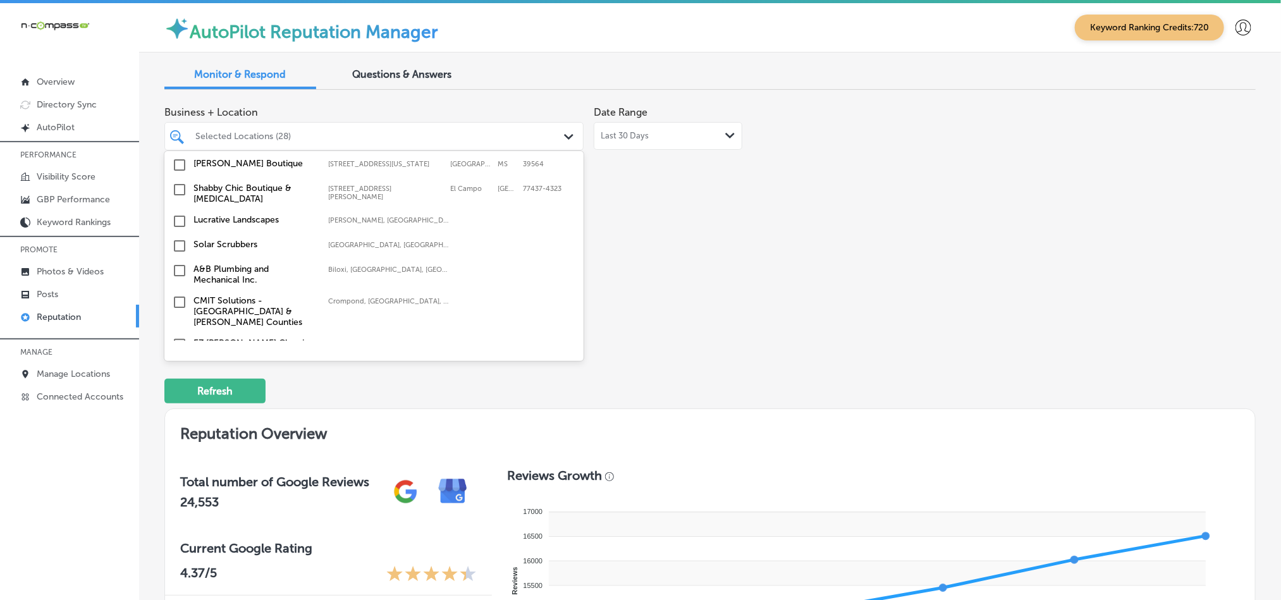
click at [176, 263] on input "checkbox" at bounding box center [179, 270] width 15 height 15
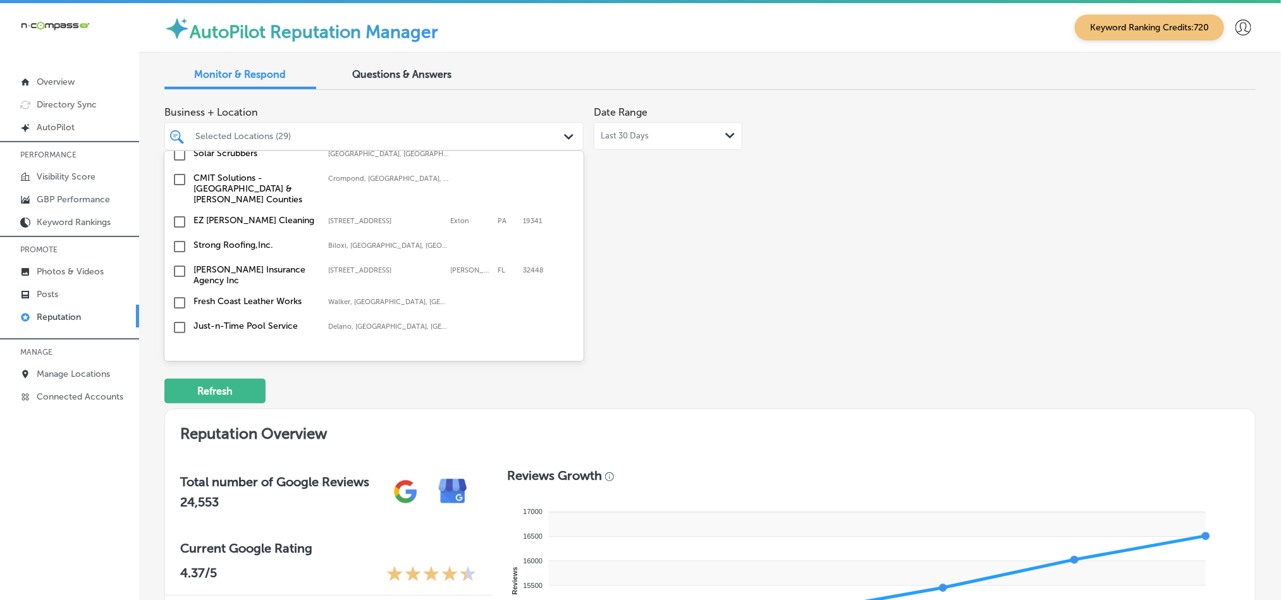
scroll to position [2340, 0]
click at [177, 210] on input "checkbox" at bounding box center [179, 217] width 15 height 15
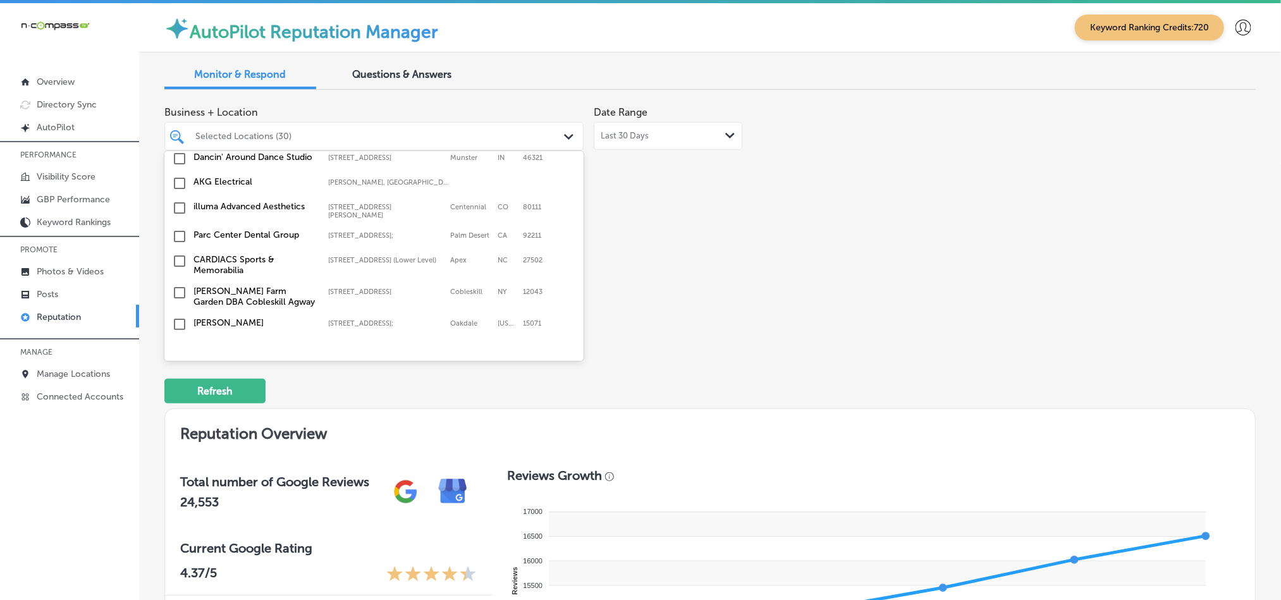
scroll to position [3383, 0]
click at [179, 340] on input "checkbox" at bounding box center [179, 347] width 15 height 15
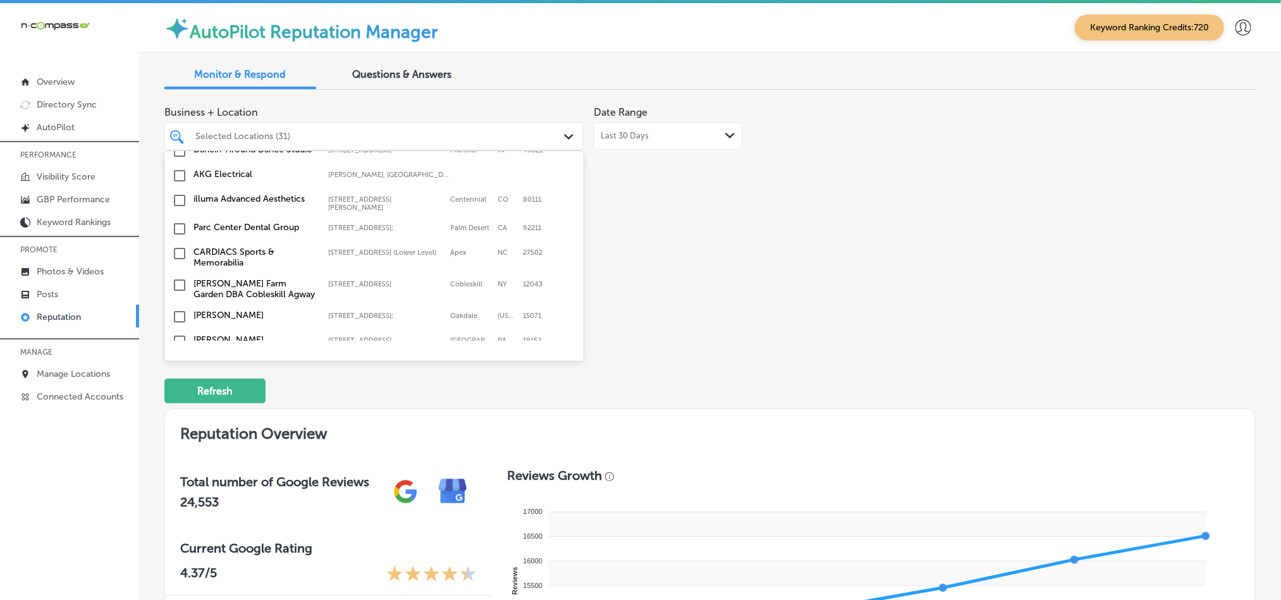
scroll to position [3415, 0]
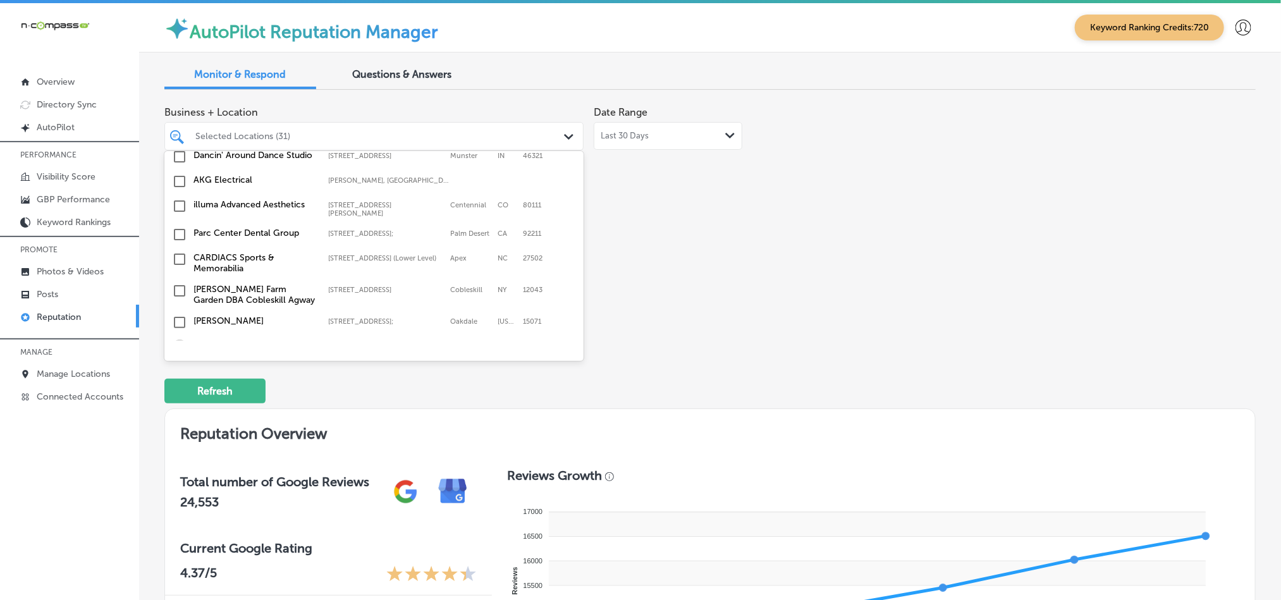
click at [179, 340] on input "checkbox" at bounding box center [179, 347] width 15 height 15
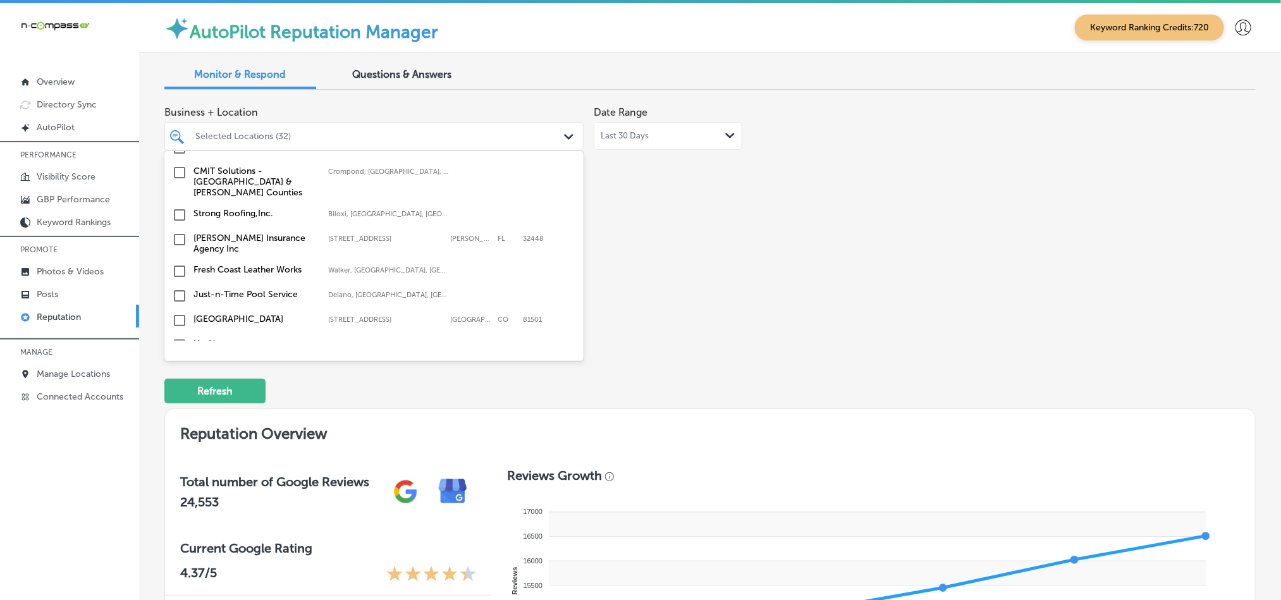
scroll to position [2435, 0]
click at [180, 284] on input "checkbox" at bounding box center [179, 291] width 15 height 15
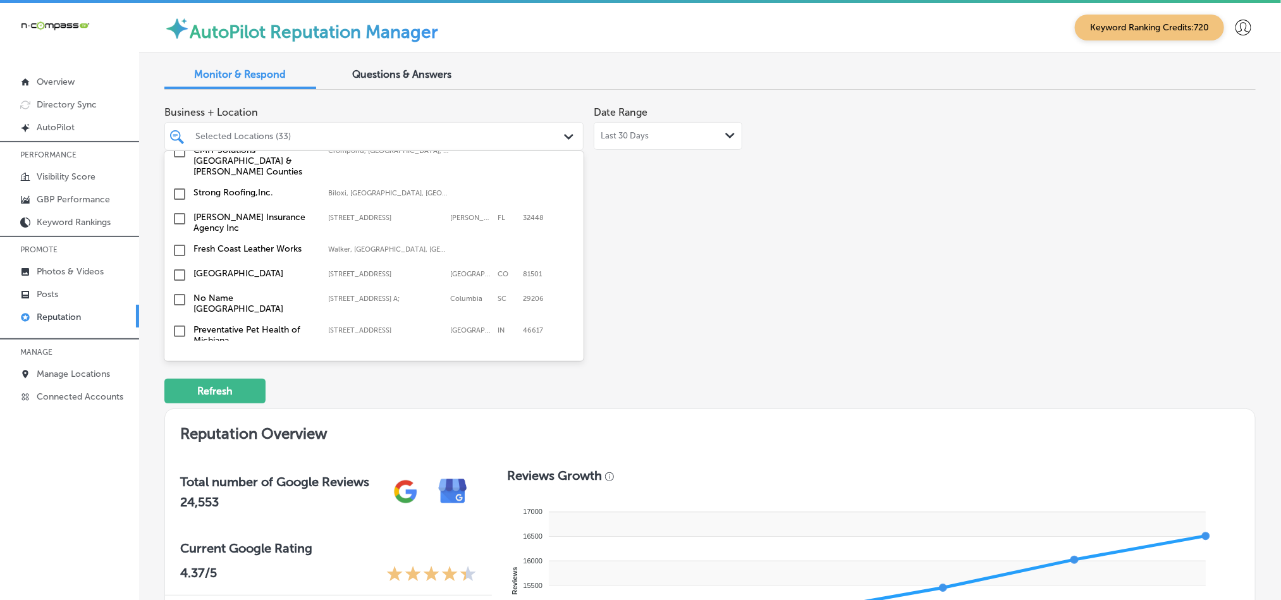
scroll to position [2497, 0]
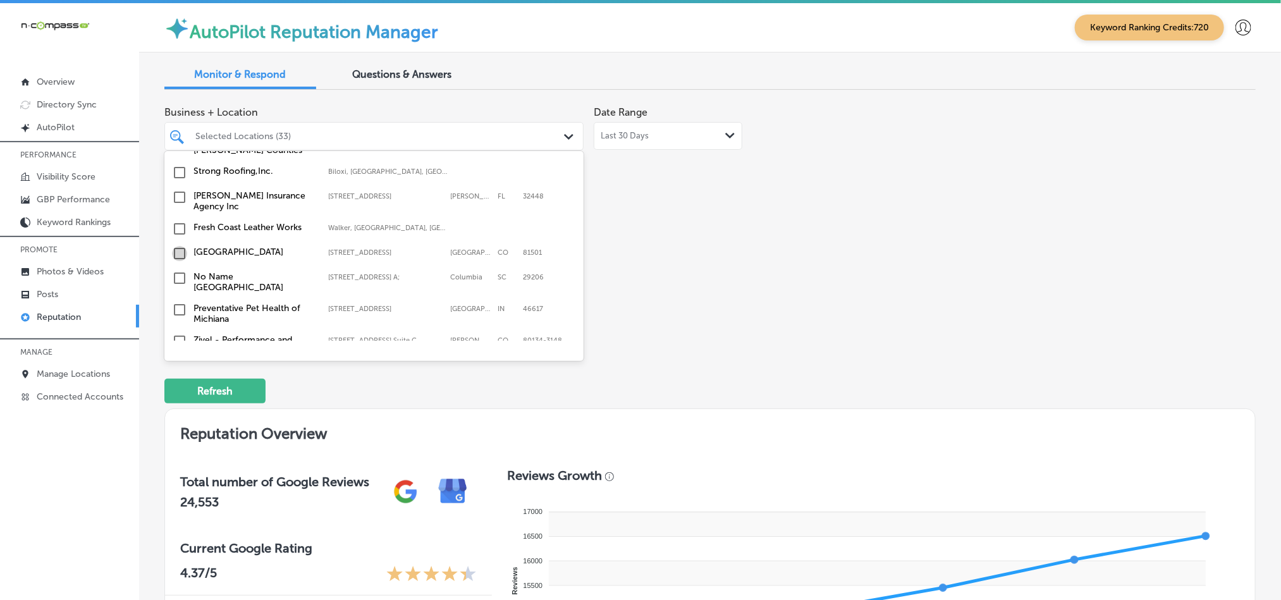
click at [178, 246] on input "checkbox" at bounding box center [179, 253] width 15 height 15
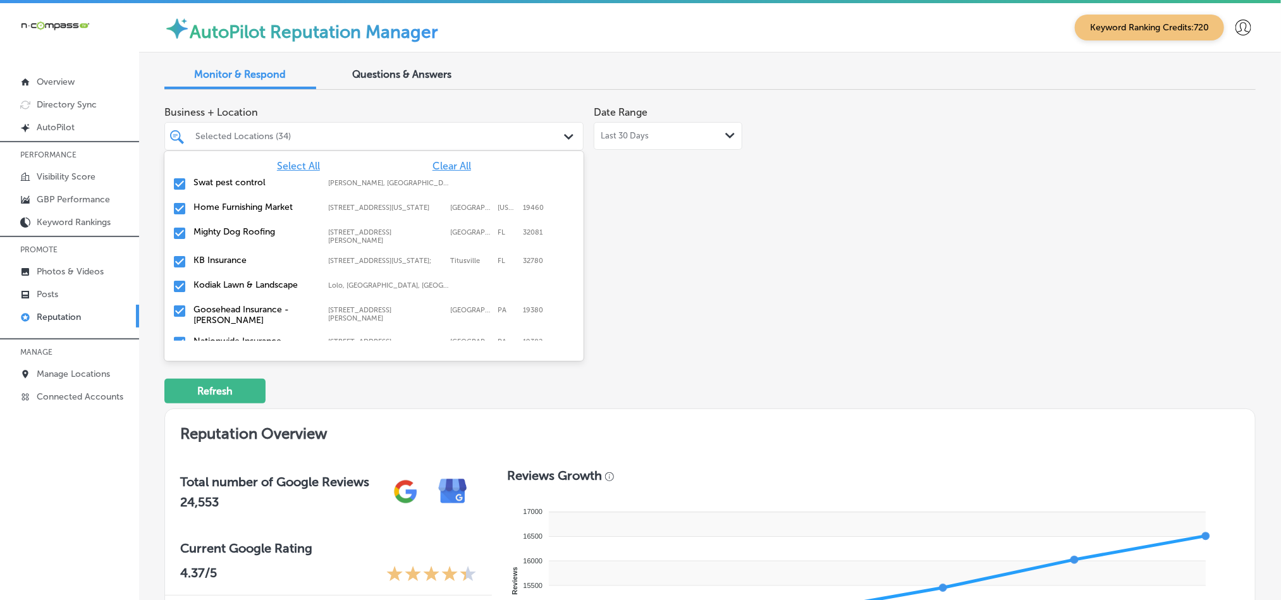
click at [741, 316] on div "Business + Location option 2515 Riverside Pkwy, selected. option 751 Pike Sprin…" at bounding box center [491, 219] width 655 height 238
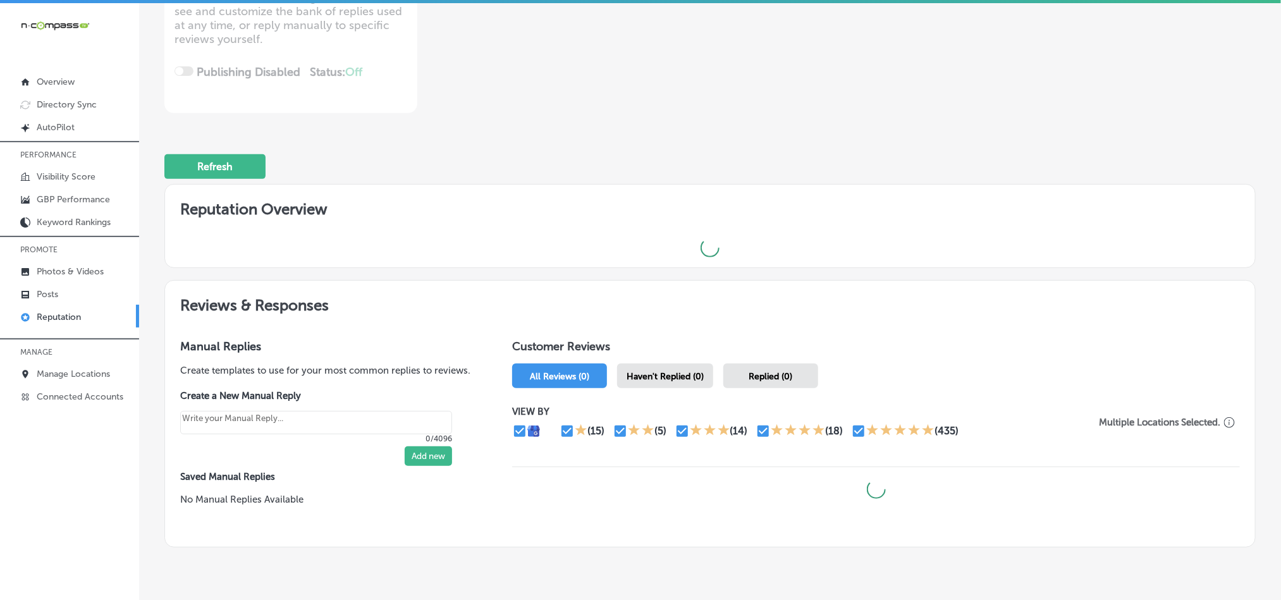
scroll to position [275, 0]
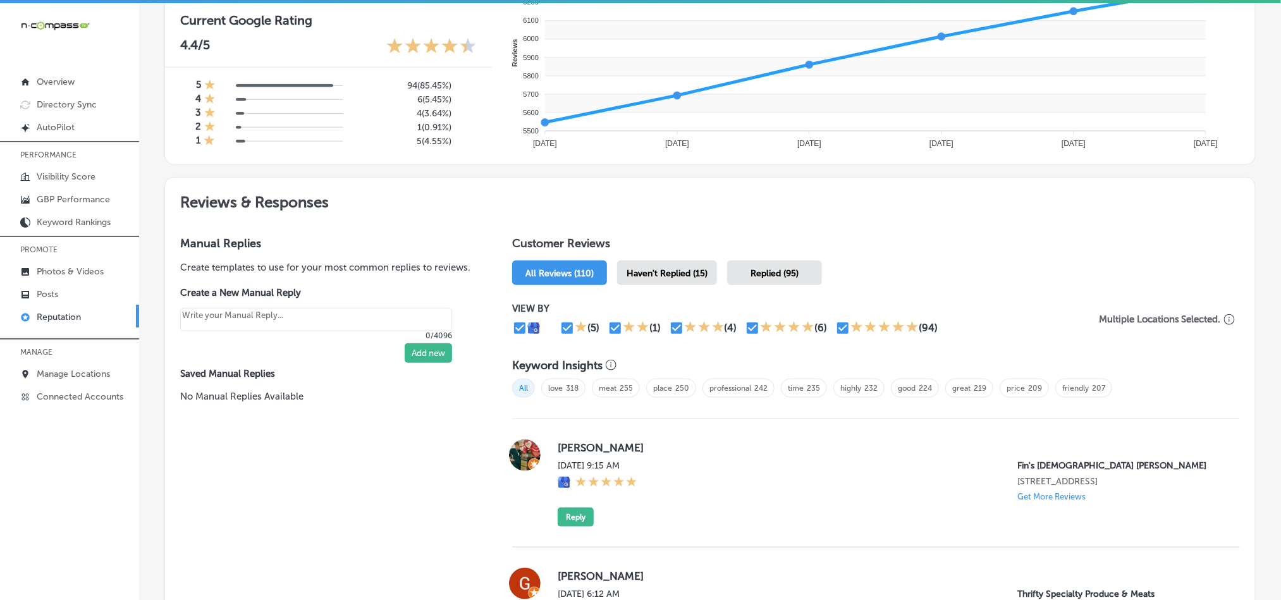
click at [663, 261] on div "Haven't Replied (15)" at bounding box center [667, 273] width 100 height 25
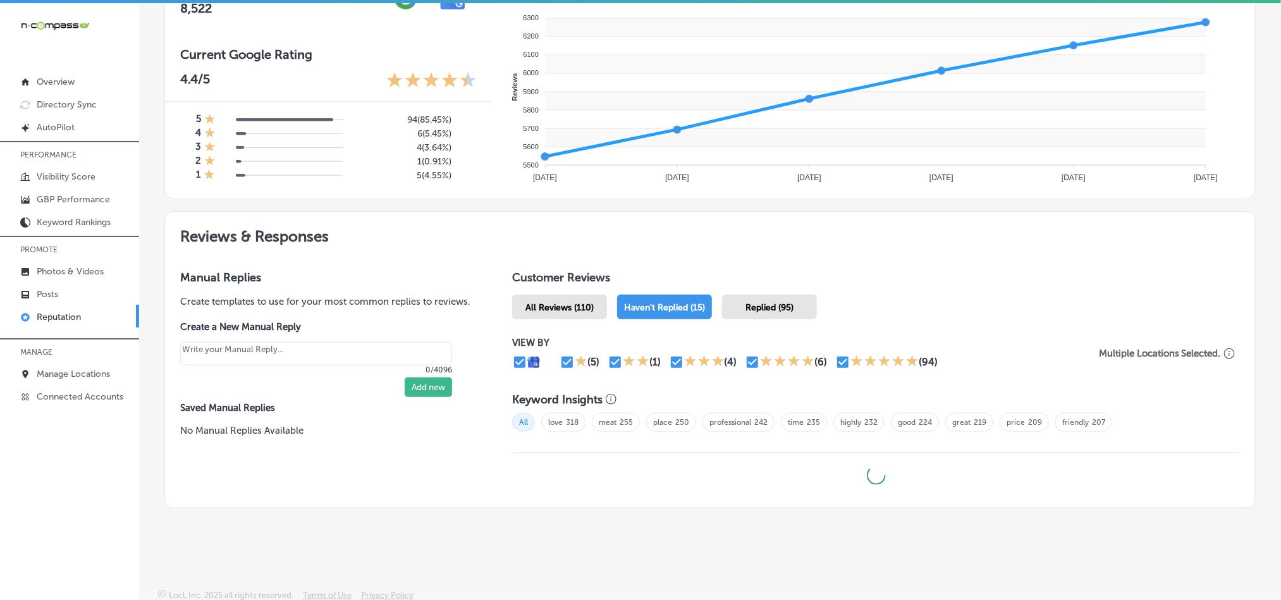
type textarea "x"
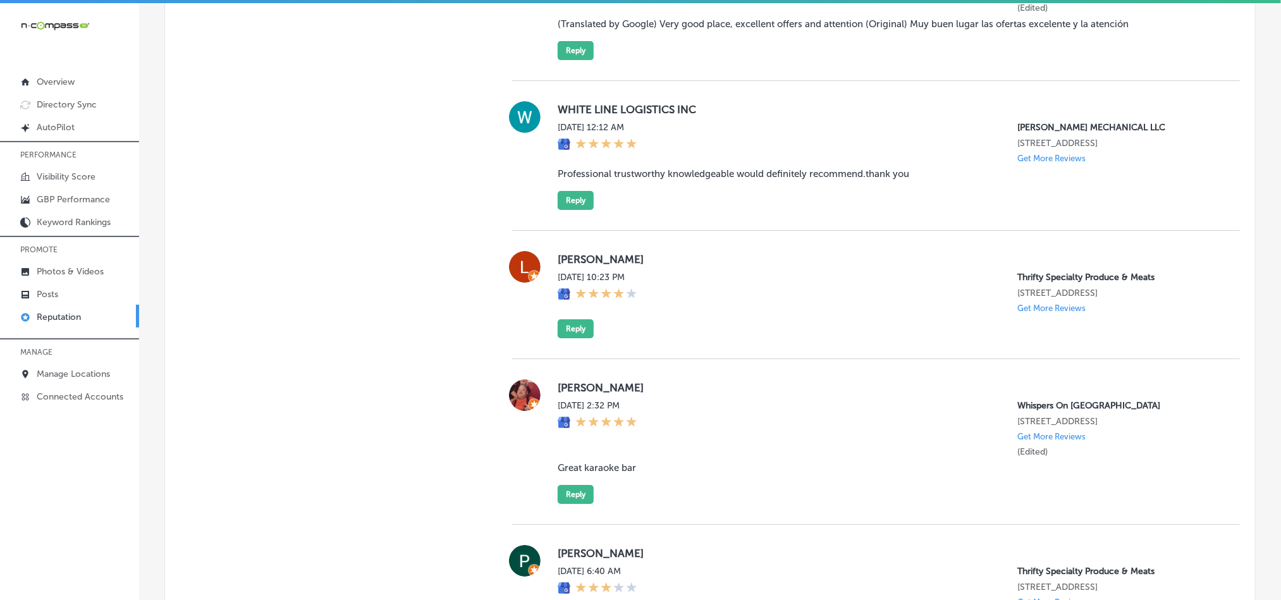
scroll to position [2192, 0]
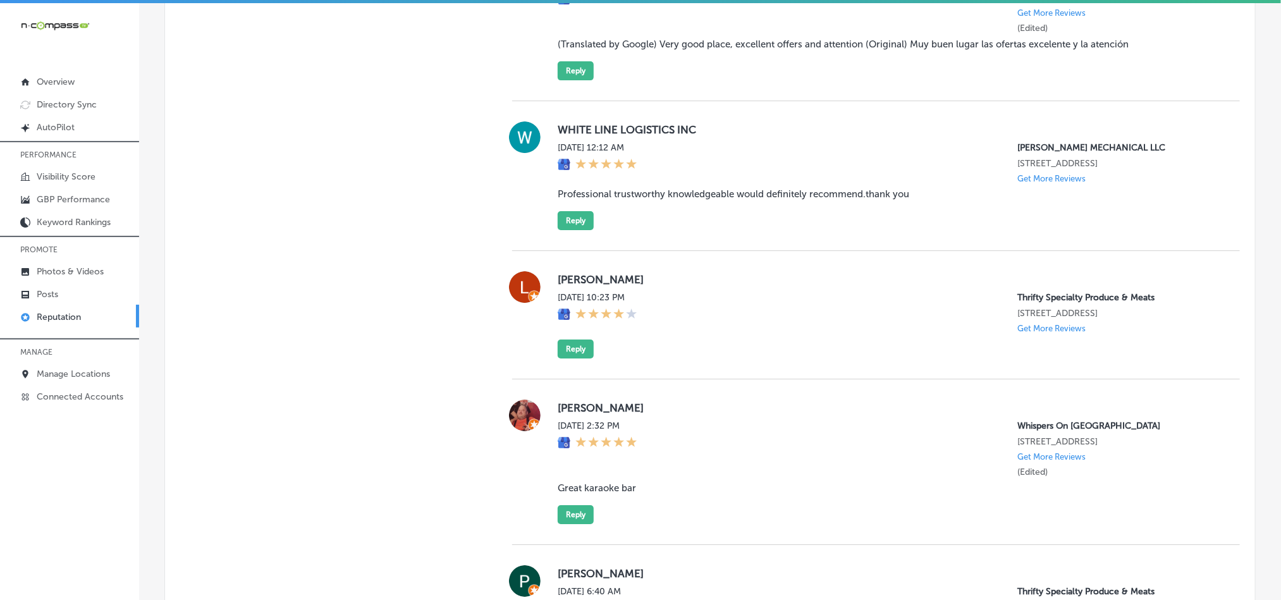
drag, startPoint x: 551, startPoint y: 420, endPoint x: 694, endPoint y: 420, distance: 143.6
click at [694, 420] on div "Donald Pickett Jr Fri, Sep 19, 2025 2:32 PM Whispers On Havana 1535 South Havan…" at bounding box center [876, 462] width 728 height 125
copy label "[PERSON_NAME]"
drag, startPoint x: 551, startPoint y: 501, endPoint x: 651, endPoint y: 501, distance: 100.5
click at [637, 501] on div "Donald Pickett Jr Fri, Sep 19, 2025 2:32 PM Whispers On Havana 1535 South Havan…" at bounding box center [876, 462] width 728 height 125
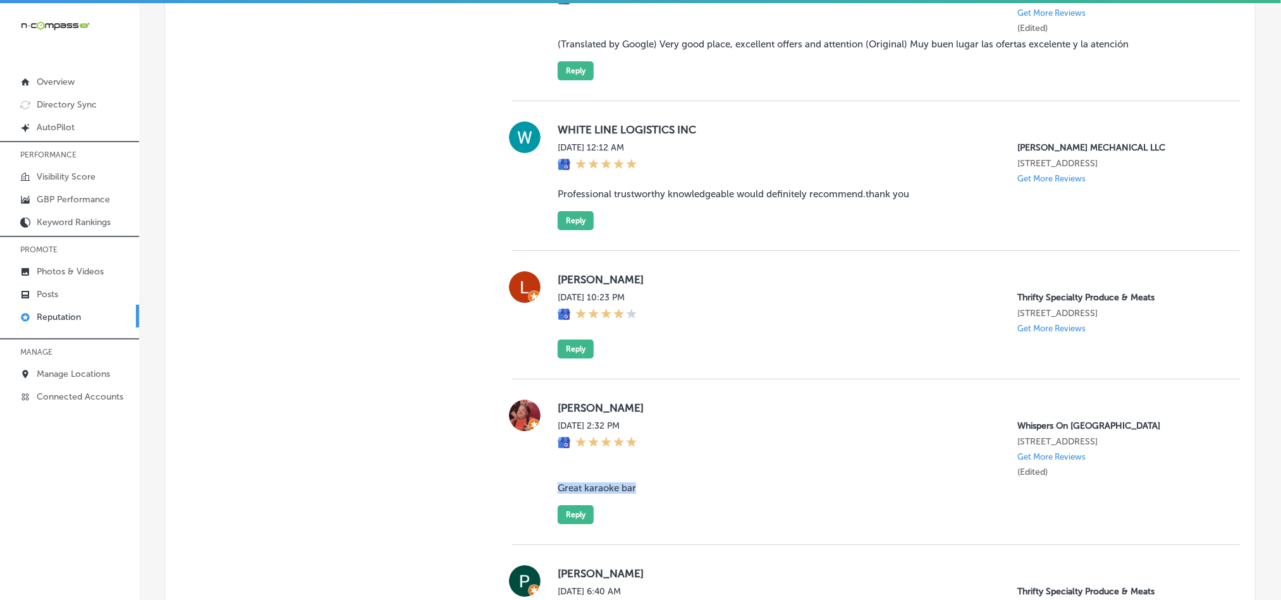
copy blockquote "Great karaoke bar"
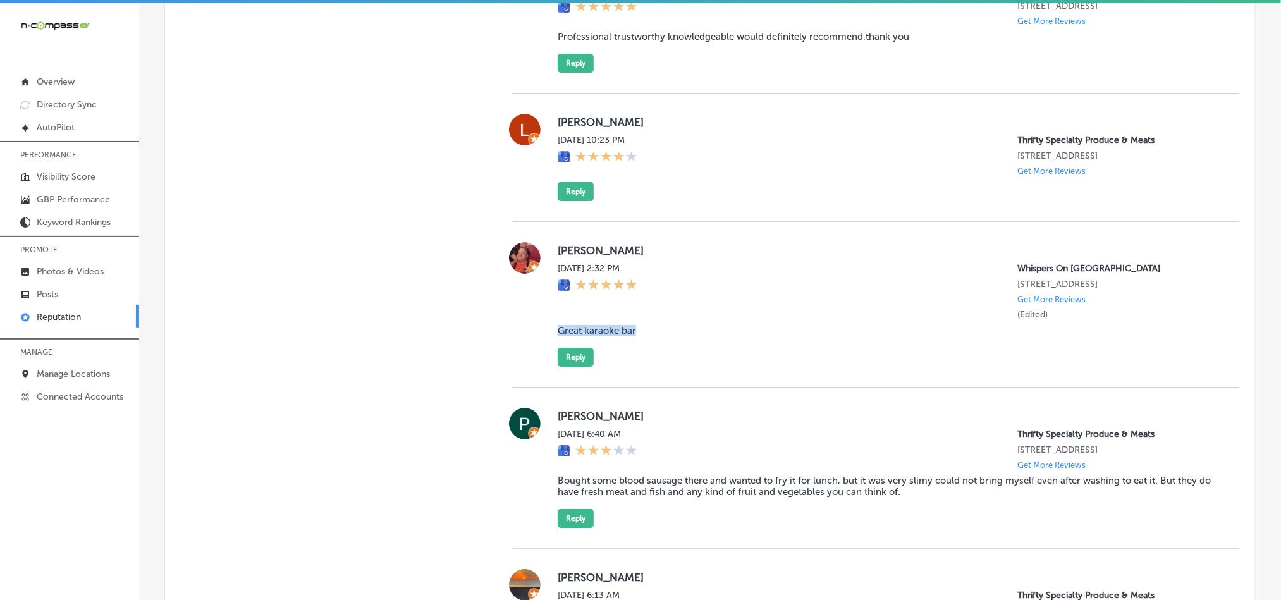
scroll to position [2351, 0]
click at [572, 366] on button "Reply" at bounding box center [576, 356] width 36 height 19
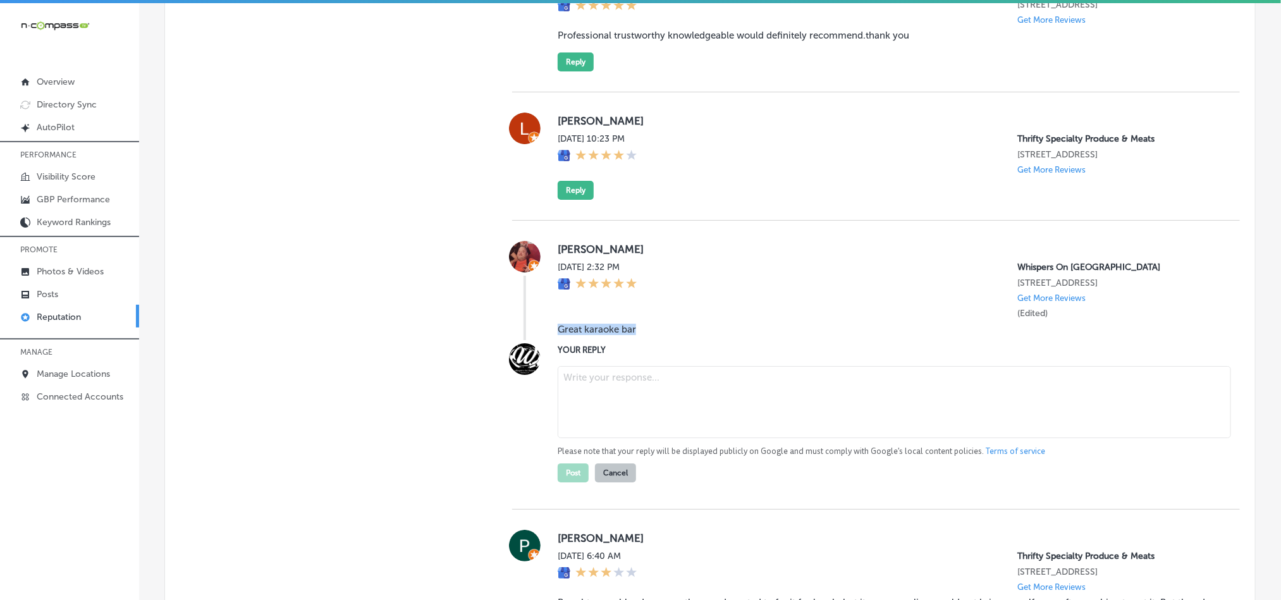
click at [611, 409] on textarea at bounding box center [894, 402] width 673 height 72
paste textarea "Hi [PERSON_NAME], thank you for the great review! We’re glad you enjoyed Whispe…"
type textarea "Hi [PERSON_NAME], thank you for the great review! We’re glad you enjoyed Whispe…"
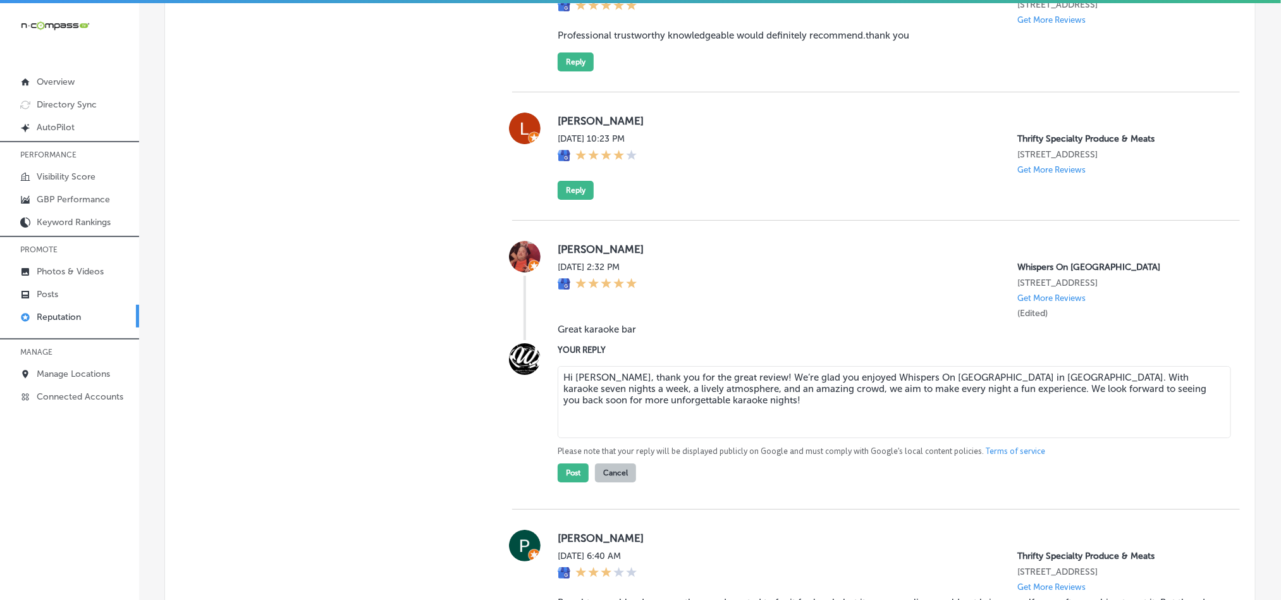
type textarea "x"
type textarea "Hi [PERSON_NAME], thank you for the great review! We’re glad you enjoyed Whispe…"
click at [563, 483] on button "Post" at bounding box center [573, 473] width 31 height 19
type textarea "x"
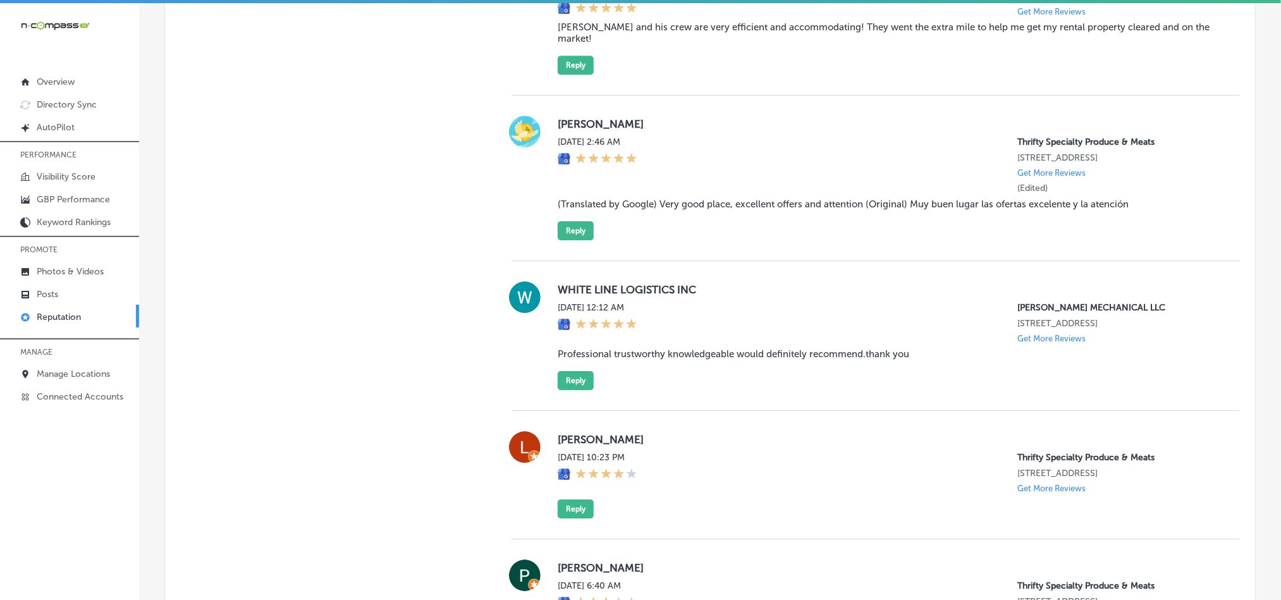
scroll to position [2002, 0]
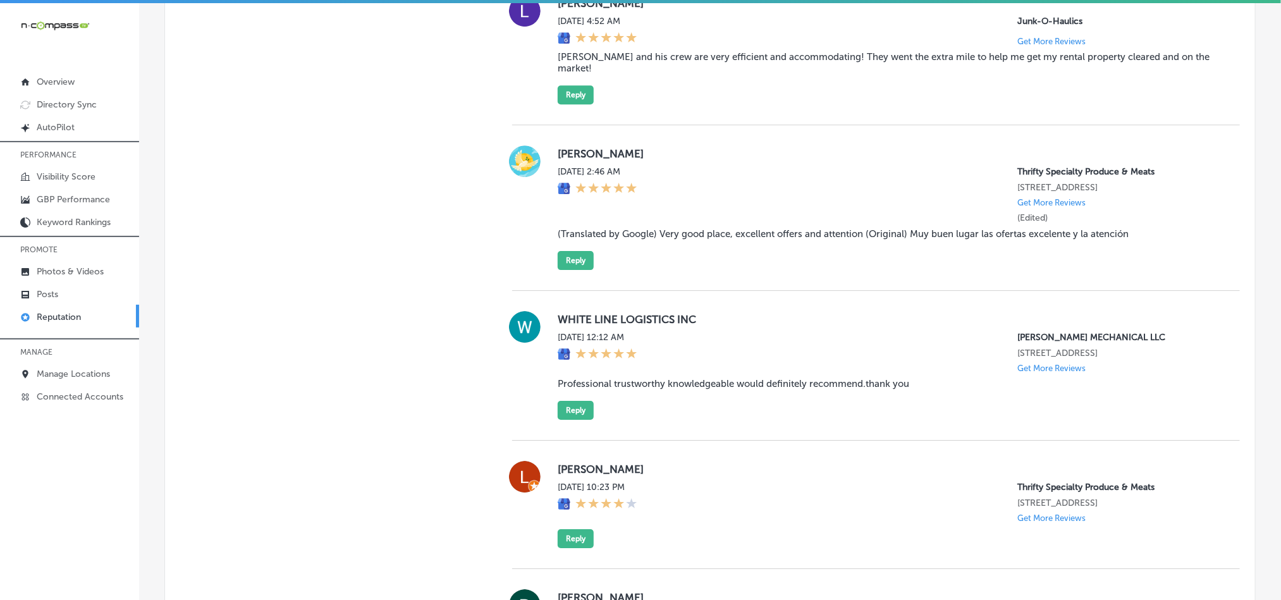
drag, startPoint x: 554, startPoint y: 478, endPoint x: 661, endPoint y: 476, distance: 106.9
click at [661, 476] on label "[PERSON_NAME]" at bounding box center [889, 469] width 662 height 13
copy label "[PERSON_NAME]"
drag, startPoint x: 994, startPoint y: 489, endPoint x: 1201, endPoint y: 508, distance: 207.7
click at [1201, 508] on div "Fri, Sep 19, 2025 10:23 PM Thrifty Specialty Produce & Meats 2135 Palm Bay Rd N…" at bounding box center [889, 502] width 662 height 41
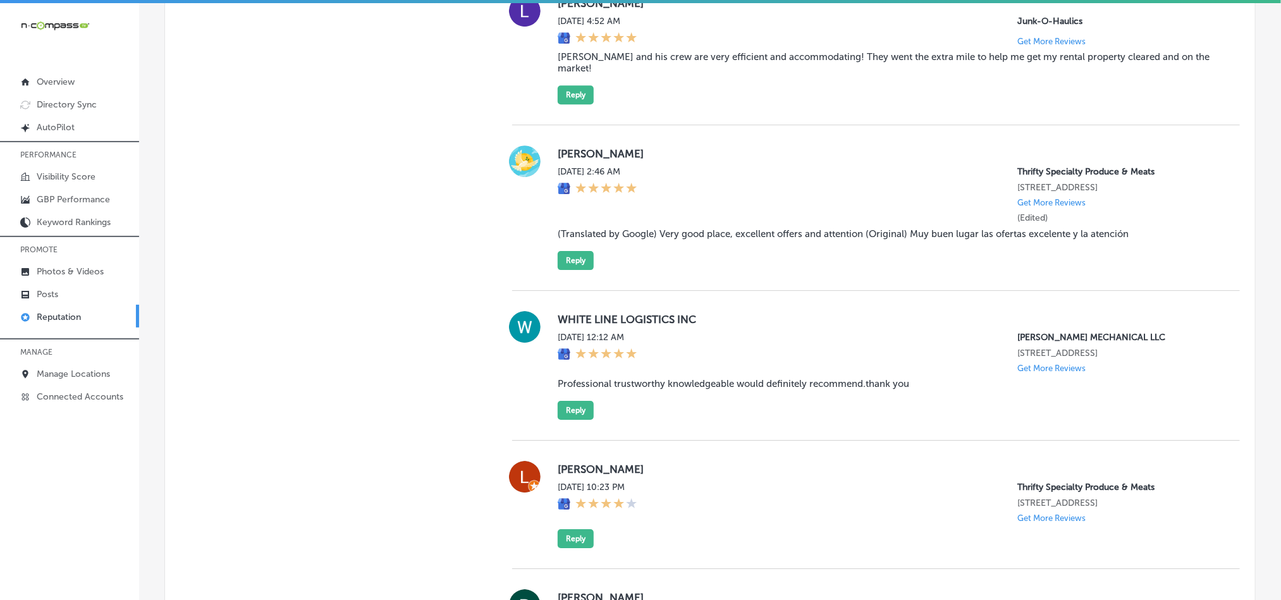
copy div "Thrifty Specialty Produce & Meats 2135 Palm Bay Rd NE Palm Bay, FL 32905, US"
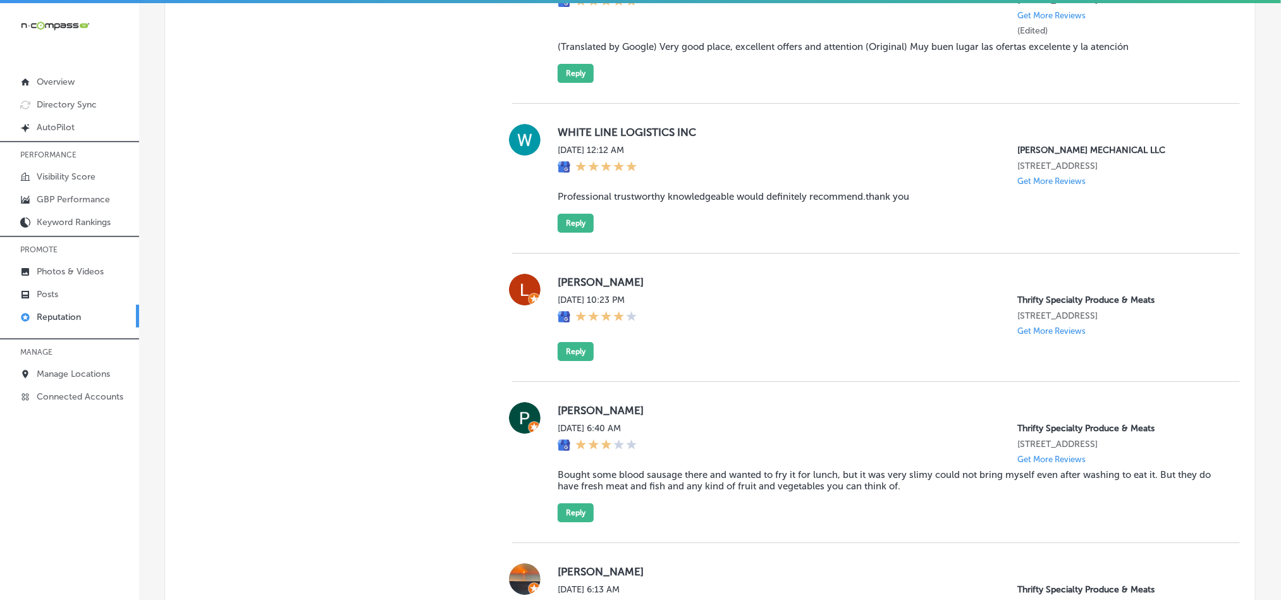
scroll to position [2192, 0]
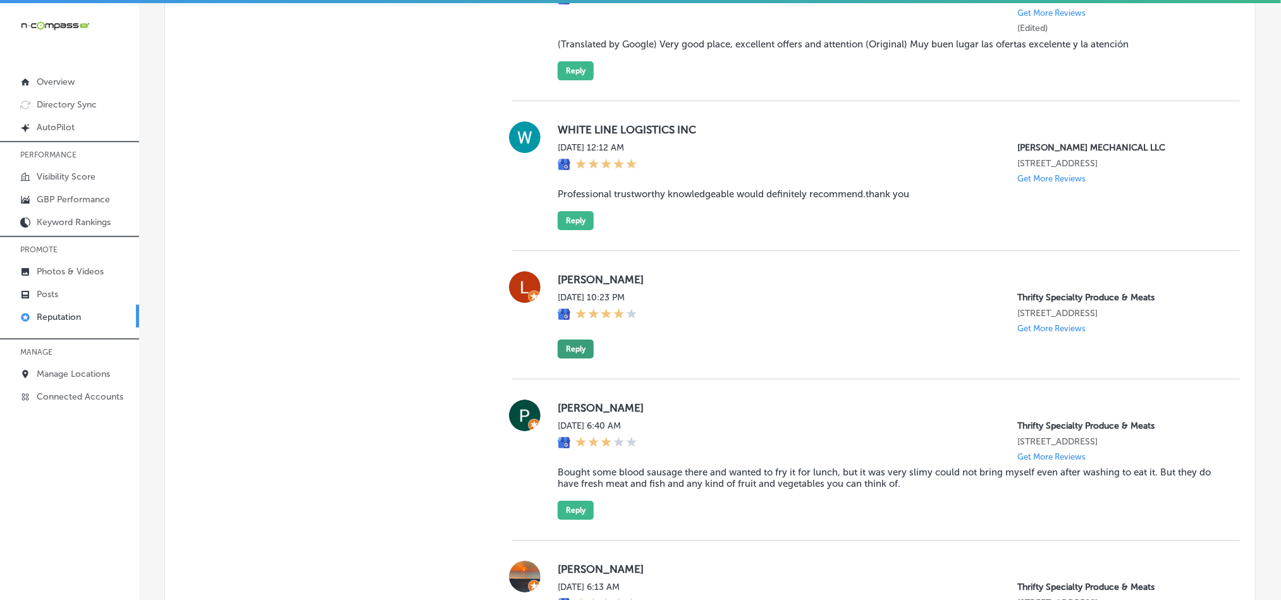
click at [569, 352] on button "Reply" at bounding box center [576, 349] width 36 height 19
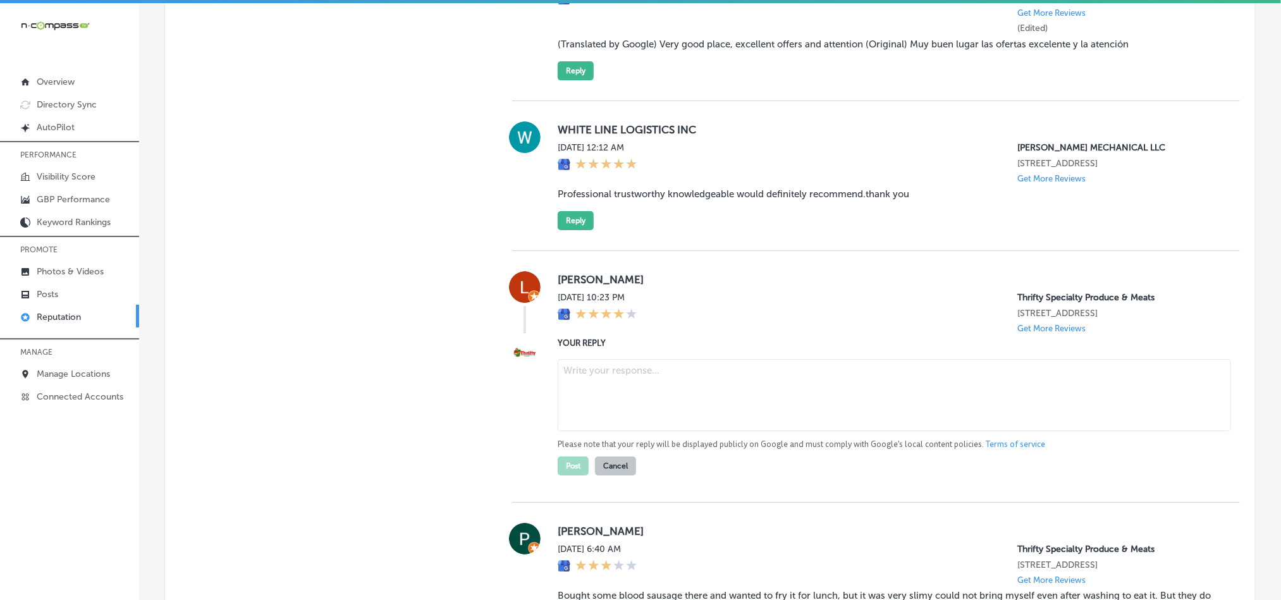
click at [668, 398] on textarea at bounding box center [894, 395] width 673 height 72
paste textarea "Thank you for your review, [PERSON_NAME]! We appreciate your feedback and are g…"
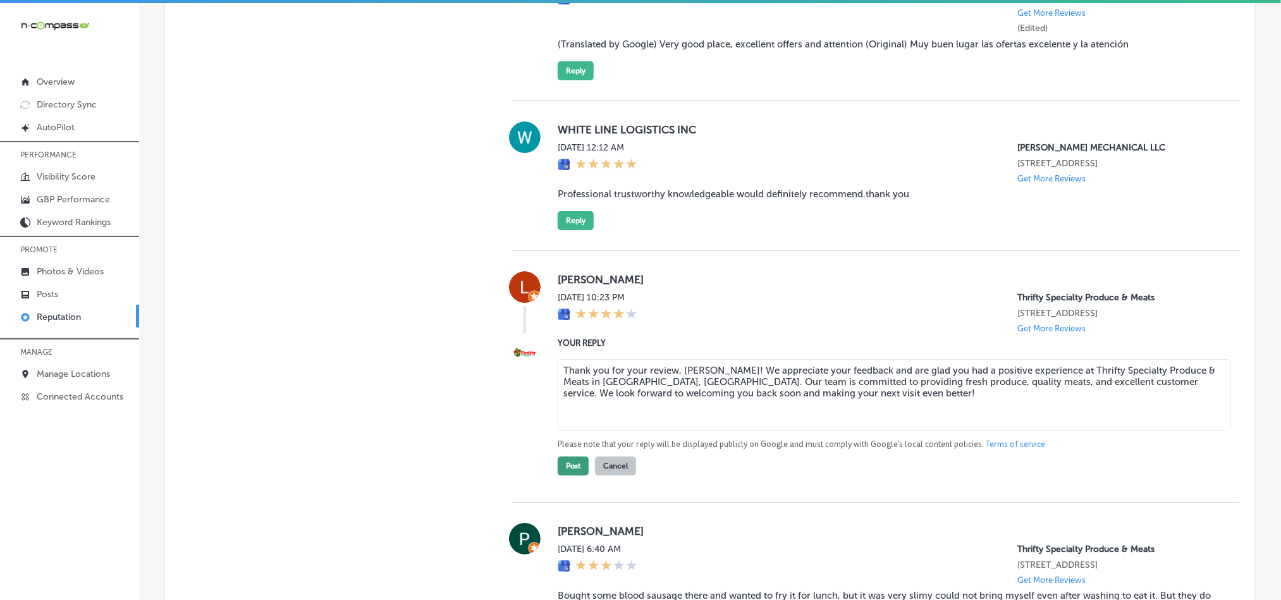
type textarea "Thank you for your review, [PERSON_NAME]! We appreciate your feedback and are g…"
click at [563, 476] on button "Post" at bounding box center [573, 466] width 31 height 19
type textarea "x"
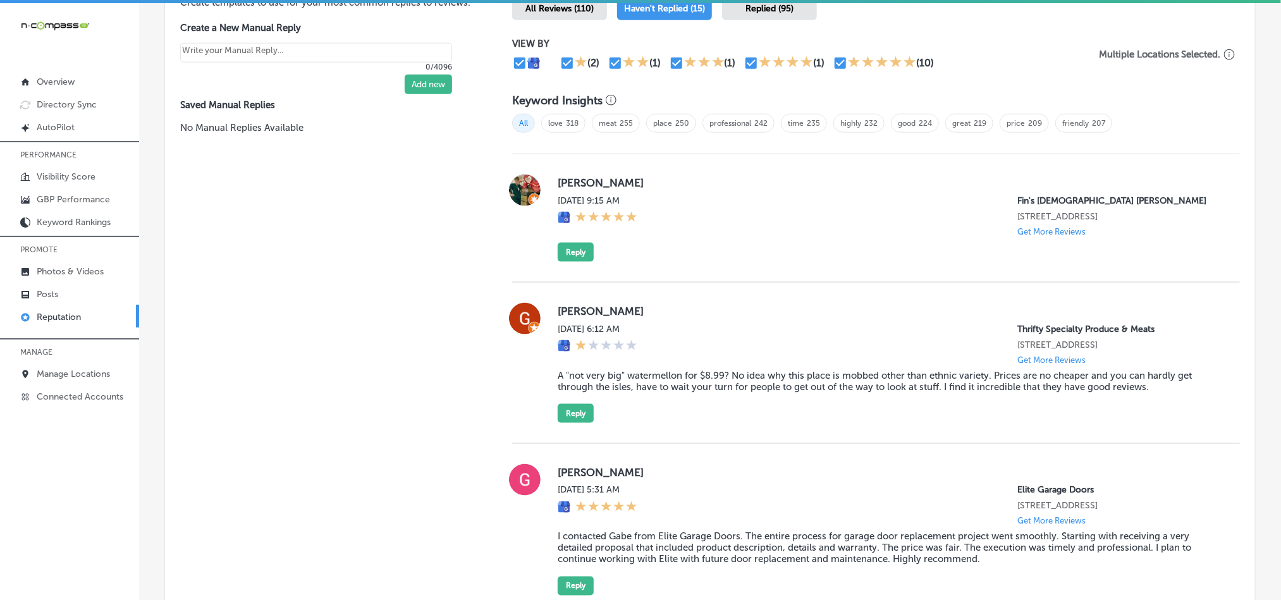
scroll to position [769, 0]
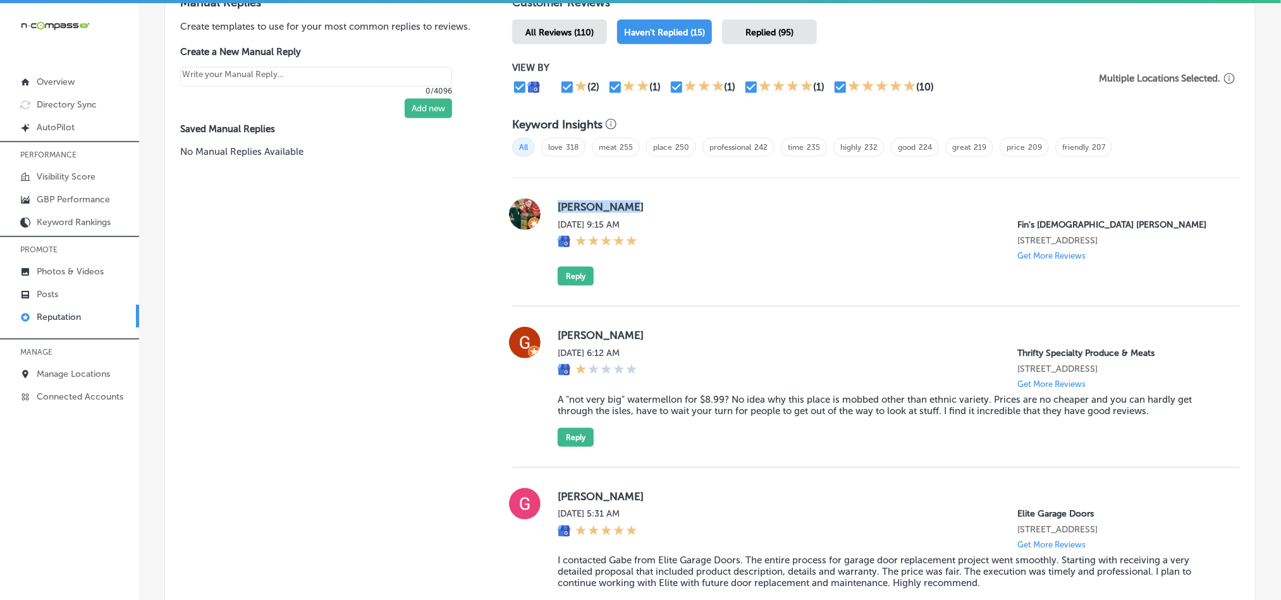
drag, startPoint x: 548, startPoint y: 205, endPoint x: 651, endPoint y: 202, distance: 102.5
click at [651, 202] on div "Mary Prather Sun, Sep 21, 2025 9:15 AM Fin's Japanese Sushi Grill 732 West 23rd…" at bounding box center [876, 242] width 728 height 87
copy label "[PERSON_NAME]"
click at [763, 262] on div "Mary Prather Sun, Sep 21, 2025 9:15 AM Fin's Japanese Sushi Grill 732 West 23rd…" at bounding box center [889, 242] width 662 height 87
click at [567, 271] on button "Reply" at bounding box center [576, 276] width 36 height 19
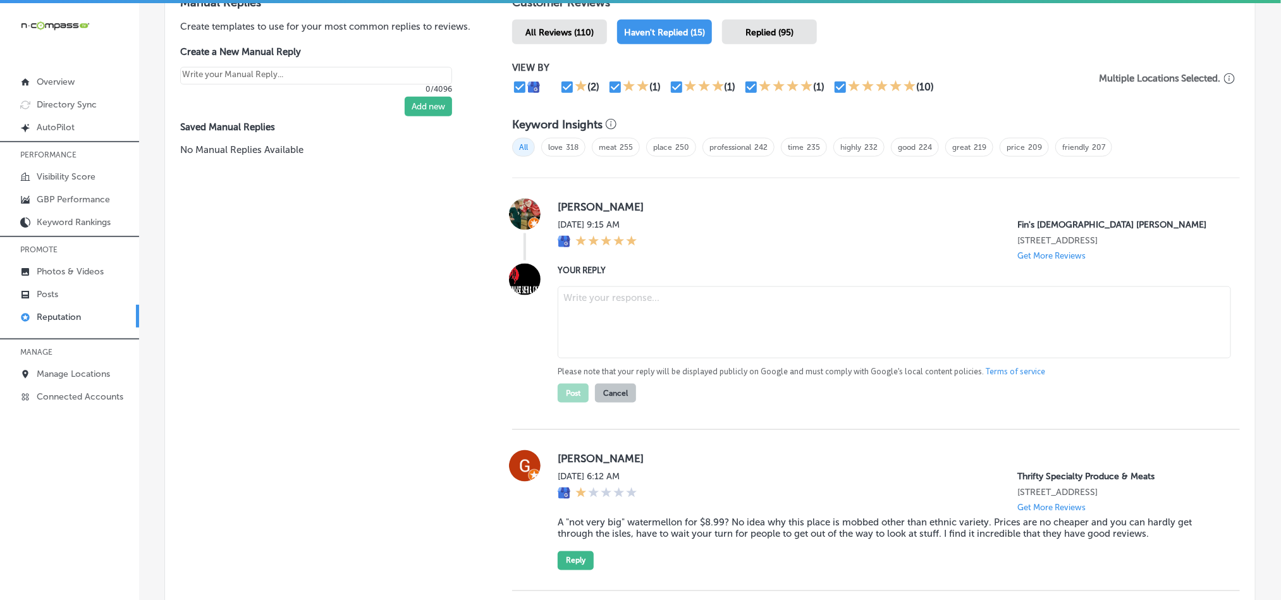
click at [684, 317] on textarea at bounding box center [894, 322] width 673 height 72
paste textarea "Thank you for the 5-star review, [PERSON_NAME]! We’re so happy to hear you had …"
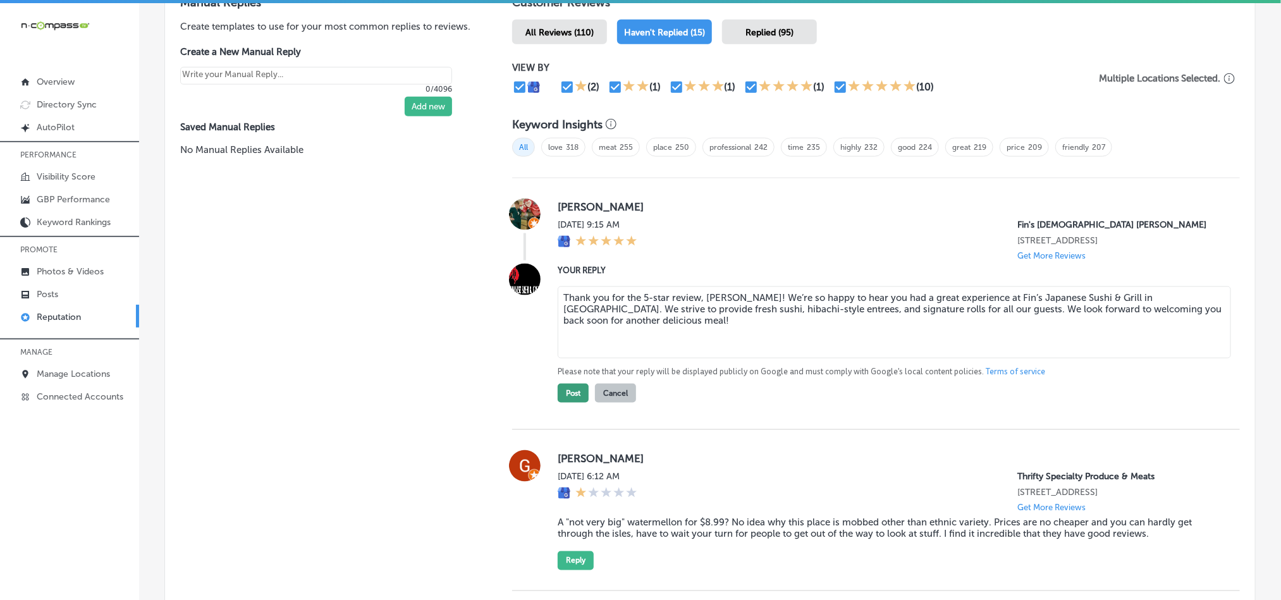
type textarea "Thank you for the 5-star review, [PERSON_NAME]! We’re so happy to hear you had …"
click at [564, 387] on button "Post" at bounding box center [573, 393] width 31 height 19
type textarea "x"
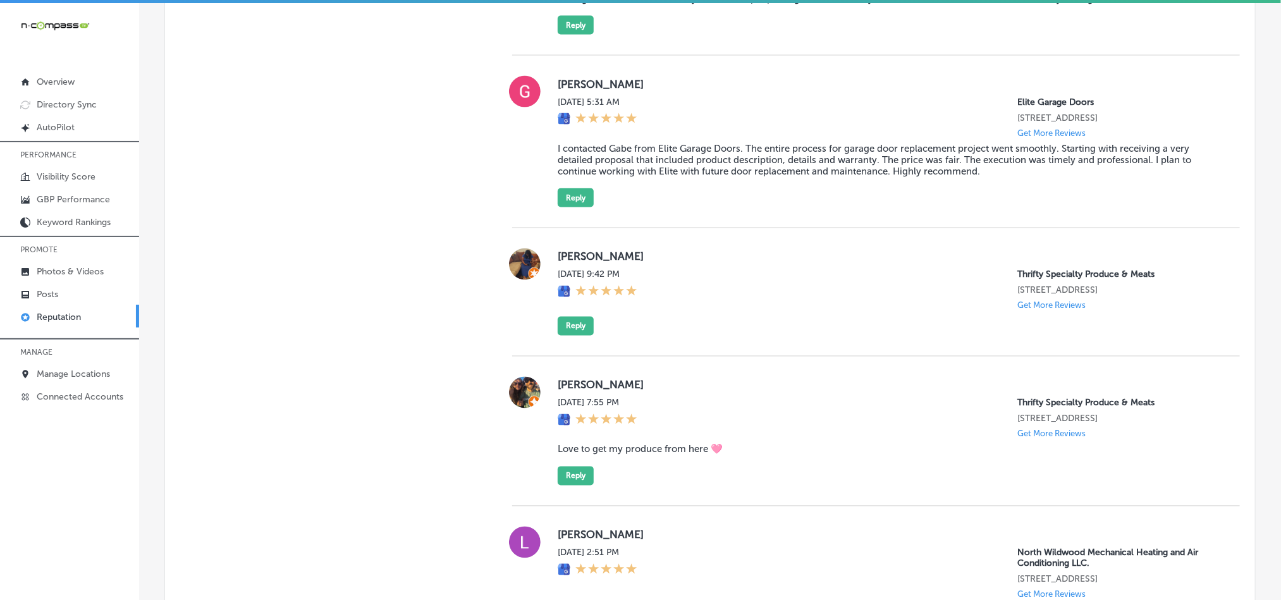
scroll to position [1054, 0]
drag, startPoint x: 553, startPoint y: 88, endPoint x: 678, endPoint y: 77, distance: 125.7
click at [678, 77] on div "Gil Tenne Sun, Sep 21, 2025 5:31 AM Elite Garage Doors 5692 S Quemoy Ct Centenn…" at bounding box center [889, 141] width 662 height 132
copy label "[PERSON_NAME]"
click at [647, 171] on blockquote "I contacted Gabe from Elite Garage Doors. The entire process for garage door re…" at bounding box center [889, 159] width 662 height 34
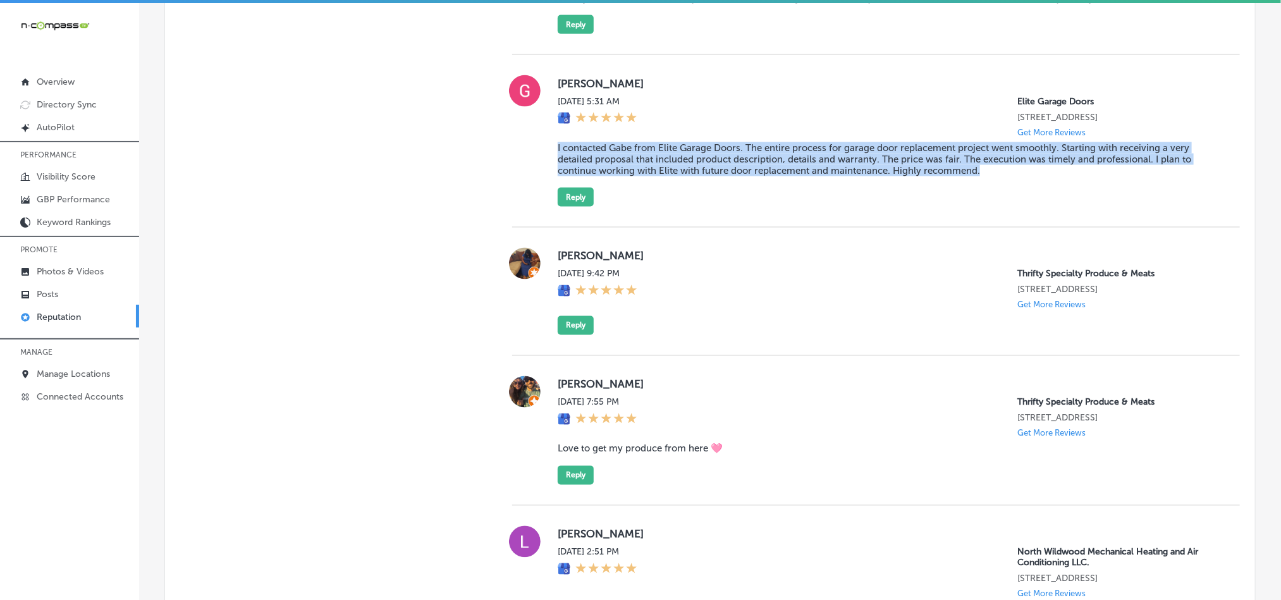
drag, startPoint x: 545, startPoint y: 144, endPoint x: 1024, endPoint y: 179, distance: 480.6
click at [1024, 179] on div "Gil Tenne Sun, Sep 21, 2025 5:31 AM Elite Garage Doors 5692 S Quemoy Ct Centenn…" at bounding box center [876, 141] width 728 height 132
copy blockquote "I contacted Gabe from Elite Garage Doors. The entire process for garage door re…"
click at [649, 198] on div "Gil Tenne Sun, Sep 21, 2025 5:31 AM Elite Garage Doors 5692 S Quemoy Ct Centenn…" at bounding box center [889, 141] width 662 height 132
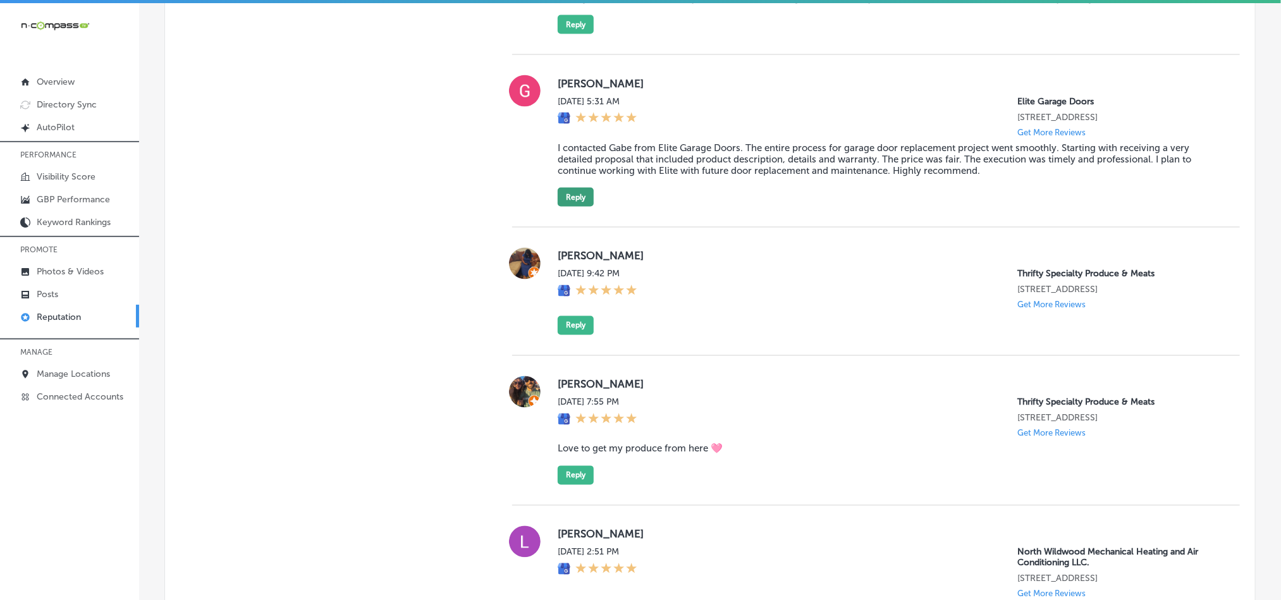
click at [574, 197] on button "Reply" at bounding box center [576, 197] width 36 height 19
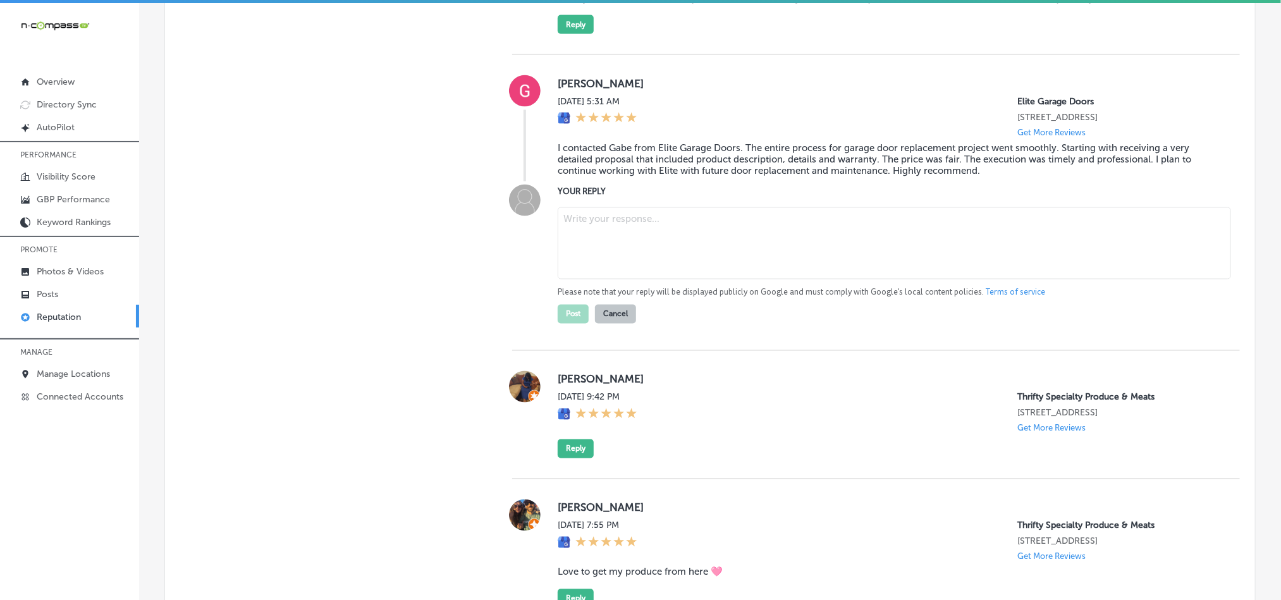
click at [612, 249] on textarea at bounding box center [894, 243] width 673 height 72
paste textarea "Thank you for the detailed review, [PERSON_NAME]! We're glad to hear that [PERS…"
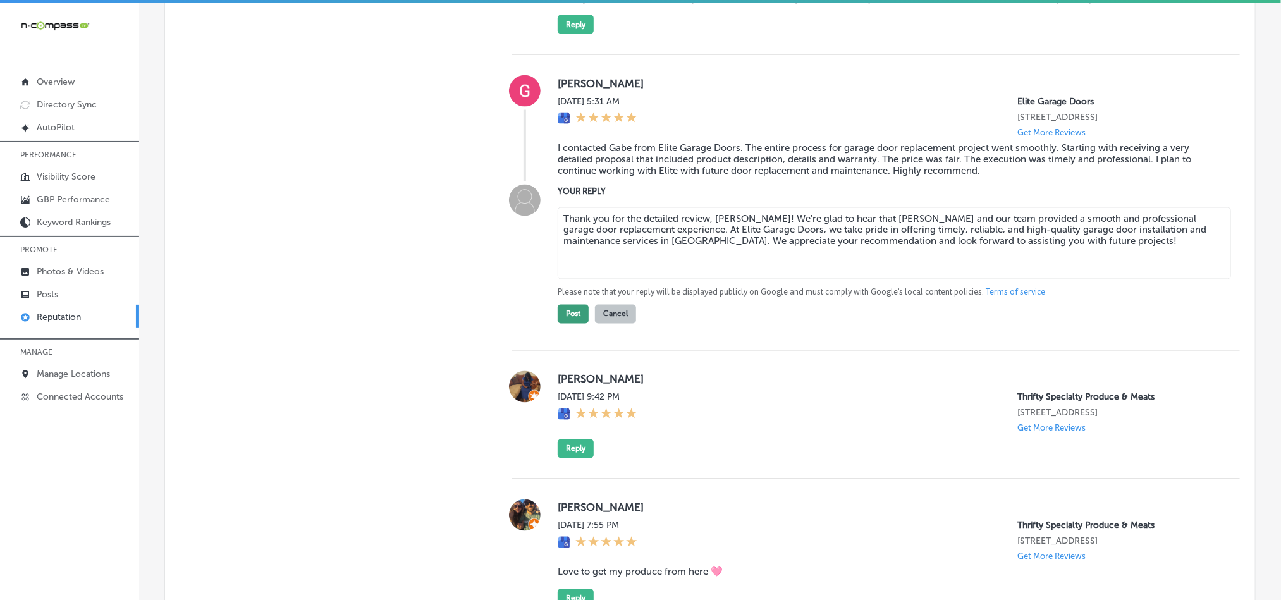
type textarea "Thank you for the detailed review, [PERSON_NAME]! We're glad to hear that [PERS…"
click at [563, 315] on button "Post" at bounding box center [573, 314] width 31 height 19
type textarea "x"
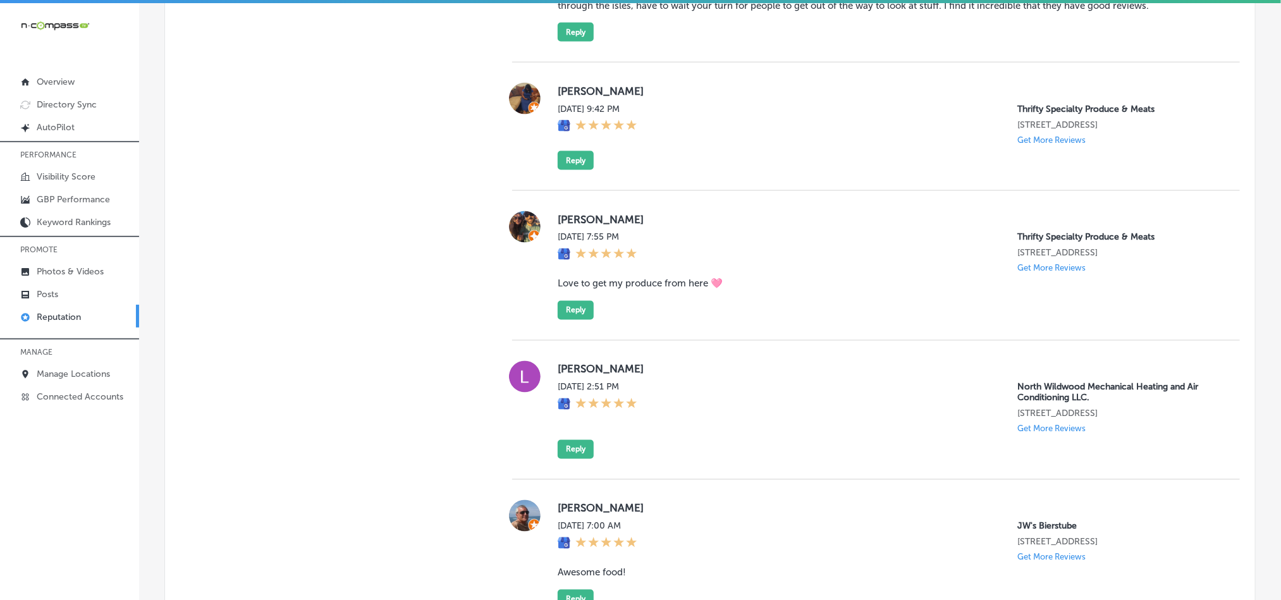
scroll to position [1085, 0]
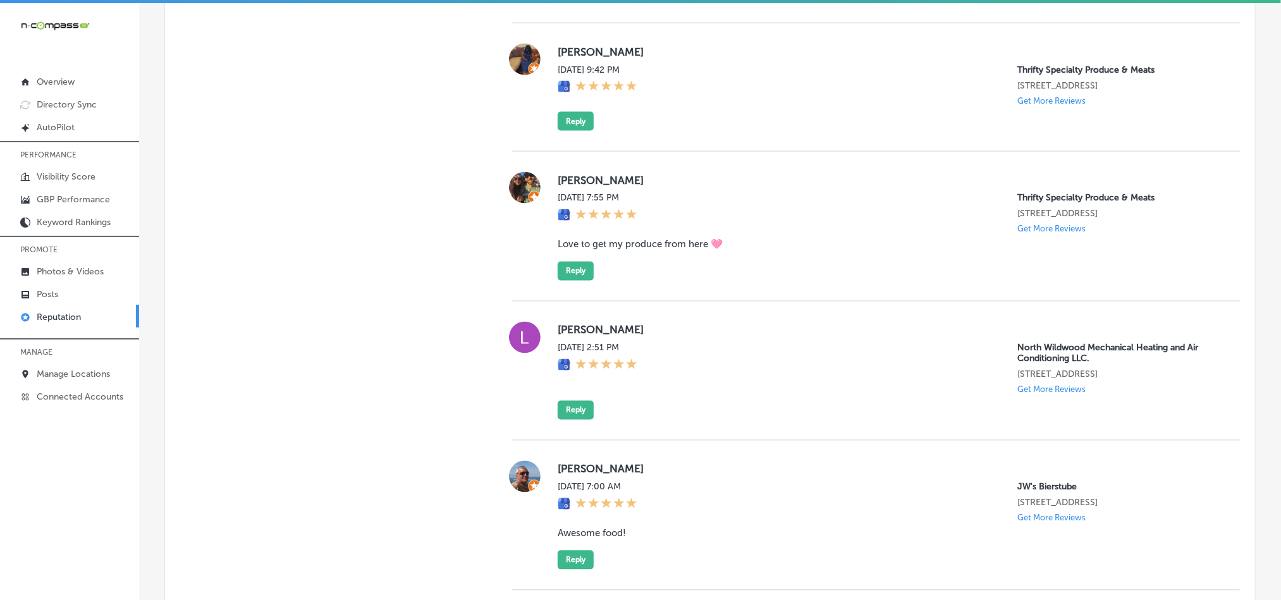
drag, startPoint x: 548, startPoint y: 55, endPoint x: 693, endPoint y: 54, distance: 144.8
click at [693, 54] on div "Donna Ricketts Sat, Sep 20, 2025 9:42 PM Thrifty Specialty Produce & Meats 2135…" at bounding box center [876, 87] width 728 height 87
copy label "[PERSON_NAME]"
click at [649, 135] on div "Donna Ricketts Sat, Sep 20, 2025 9:42 PM Thrifty Specialty Produce & Meats 2135…" at bounding box center [876, 87] width 728 height 128
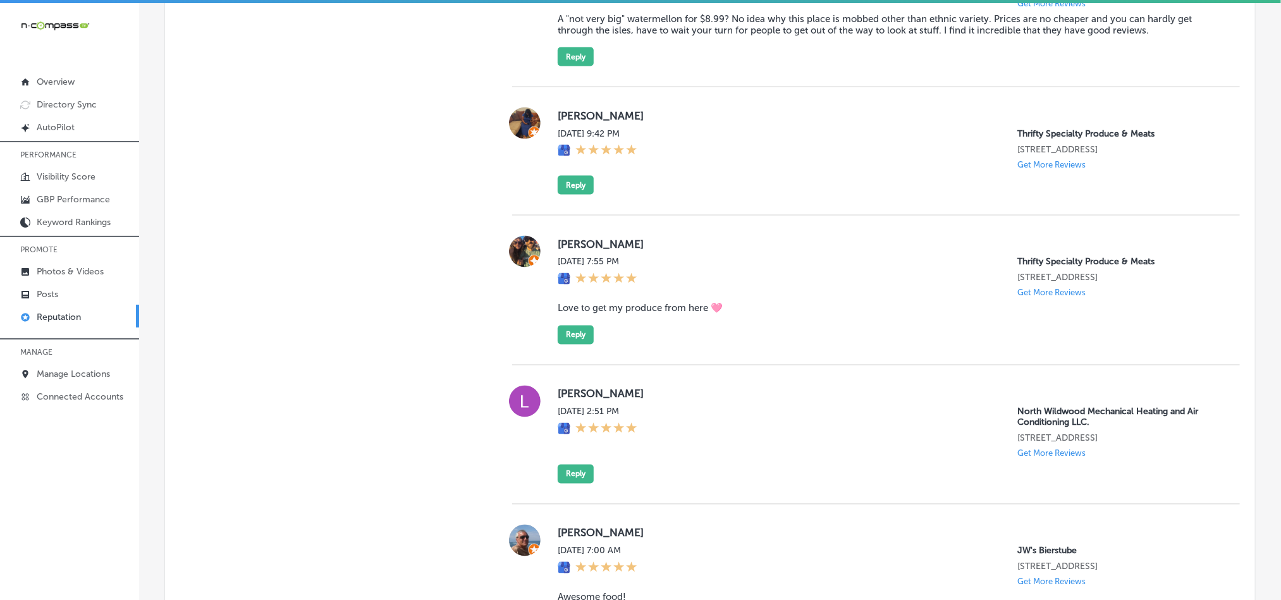
scroll to position [1023, 0]
drag, startPoint x: 548, startPoint y: 111, endPoint x: 662, endPoint y: 116, distance: 113.9
click at [661, 116] on div "Donna Ricketts Sat, Sep 20, 2025 9:42 PM Thrifty Specialty Produce & Meats 2135…" at bounding box center [876, 149] width 728 height 87
copy label "[PERSON_NAME]"
click at [748, 163] on div "Sat, Sep 20, 2025 9:42 PM Thrifty Specialty Produce & Meats 2135 Palm Bay Rd NE…" at bounding box center [889, 147] width 662 height 41
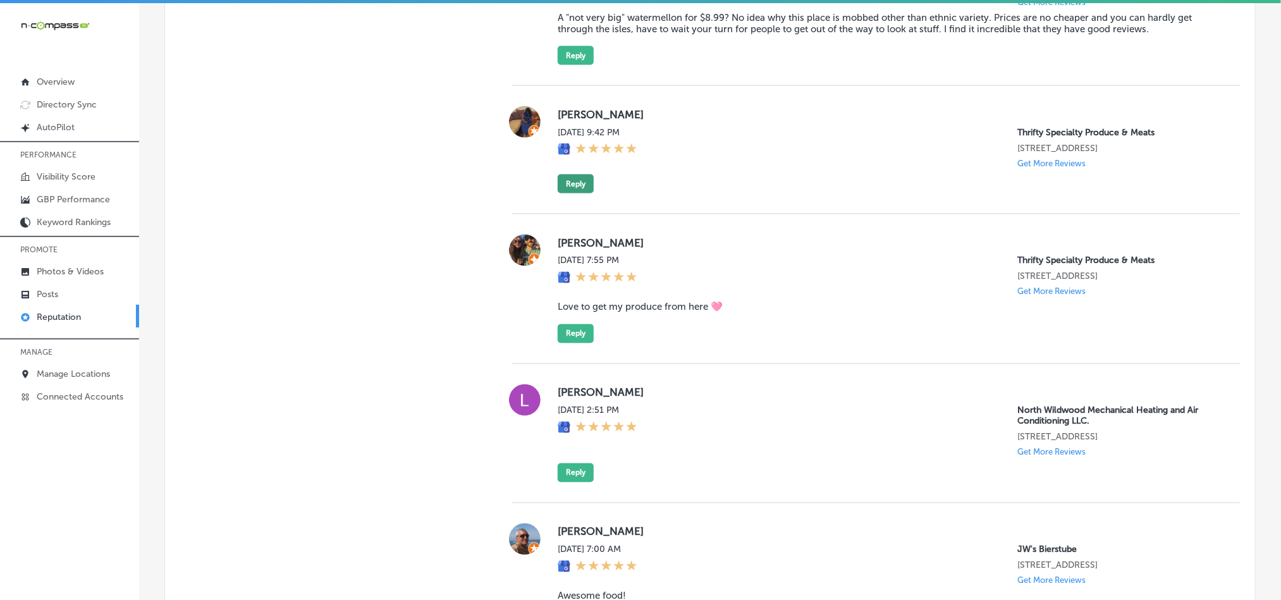
click at [581, 181] on button "Reply" at bounding box center [576, 184] width 36 height 19
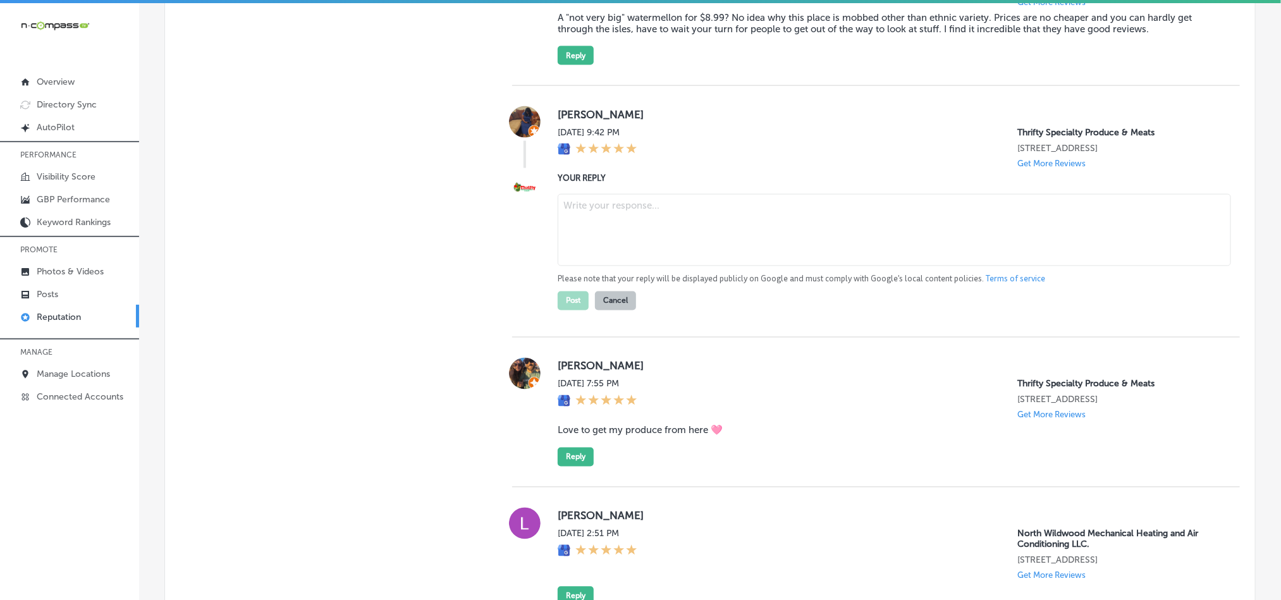
click at [658, 226] on textarea at bounding box center [894, 230] width 673 height 72
paste textarea "Thank you for the 5-star review, [PERSON_NAME]! We’re delighted you had a great…"
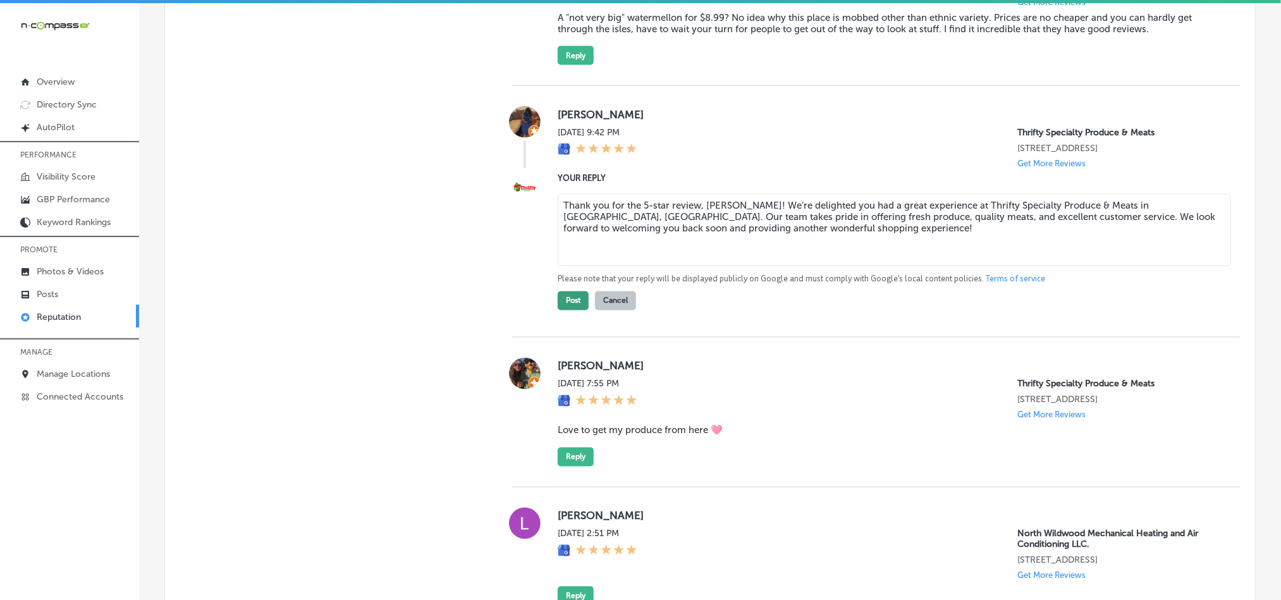
type textarea "Thank you for the 5-star review, [PERSON_NAME]! We’re delighted you had a great…"
click at [558, 300] on button "Post" at bounding box center [573, 301] width 31 height 19
type textarea "x"
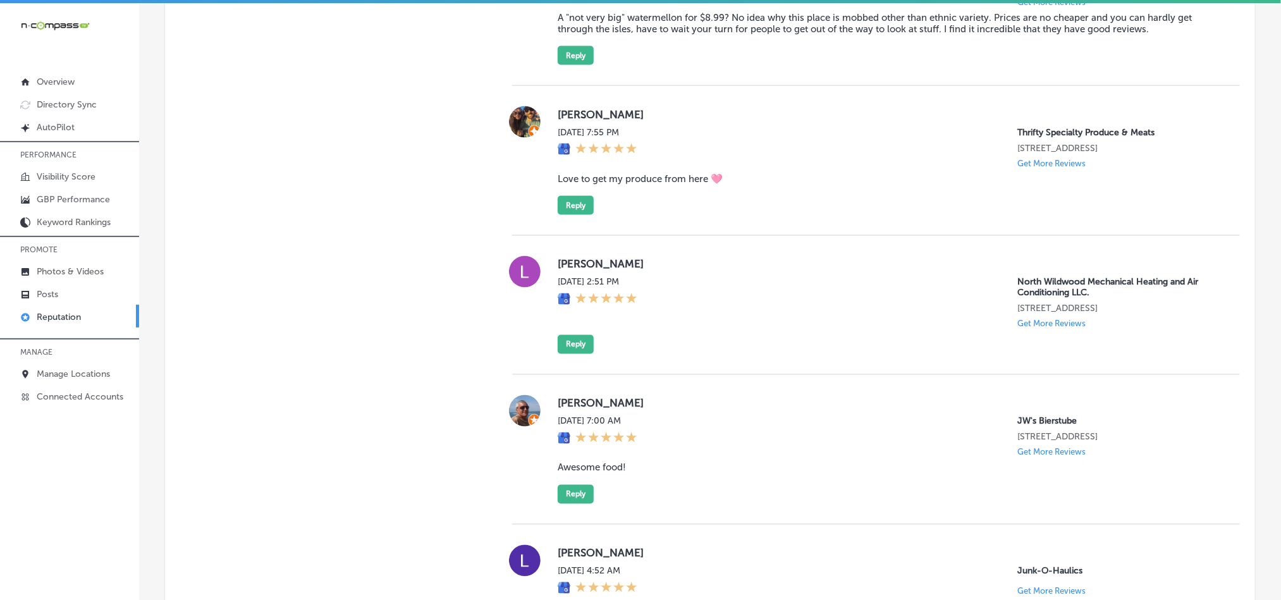
drag, startPoint x: 545, startPoint y: 116, endPoint x: 673, endPoint y: 105, distance: 128.8
click at [673, 106] on div "Britta Wilcken Sat, Sep 20, 2025 7:55 PM Thrifty Specialty Produce & Meats 2135…" at bounding box center [876, 160] width 728 height 109
copy label "[PERSON_NAME]"
click at [621, 168] on div "Britta Wilcken Sat, Sep 20, 2025 7:55 PM Thrifty Specialty Produce & Meats 2135…" at bounding box center [889, 160] width 662 height 109
drag, startPoint x: 547, startPoint y: 179, endPoint x: 740, endPoint y: 179, distance: 192.9
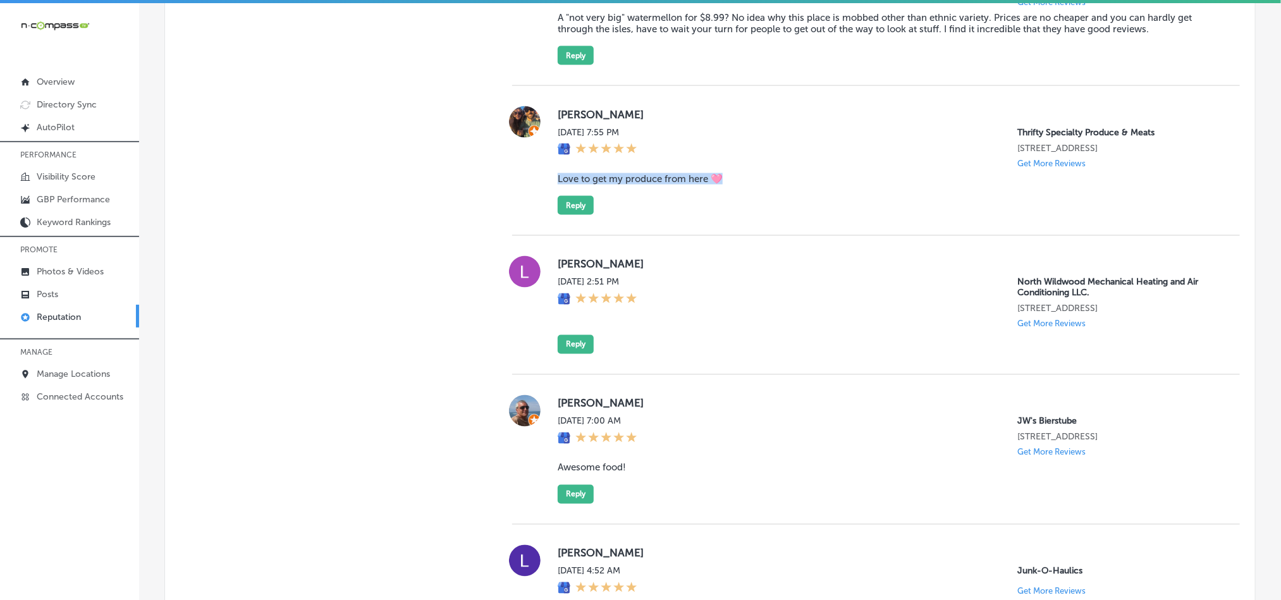
click at [740, 179] on div "Britta Wilcken Sat, Sep 20, 2025 7:55 PM Thrifty Specialty Produce & Meats 2135…" at bounding box center [876, 160] width 728 height 109
click at [737, 209] on div "Britta Wilcken Sat, Sep 20, 2025 7:55 PM Thrifty Specialty Produce & Meats 2135…" at bounding box center [889, 160] width 662 height 109
click at [567, 206] on button "Reply" at bounding box center [576, 205] width 36 height 19
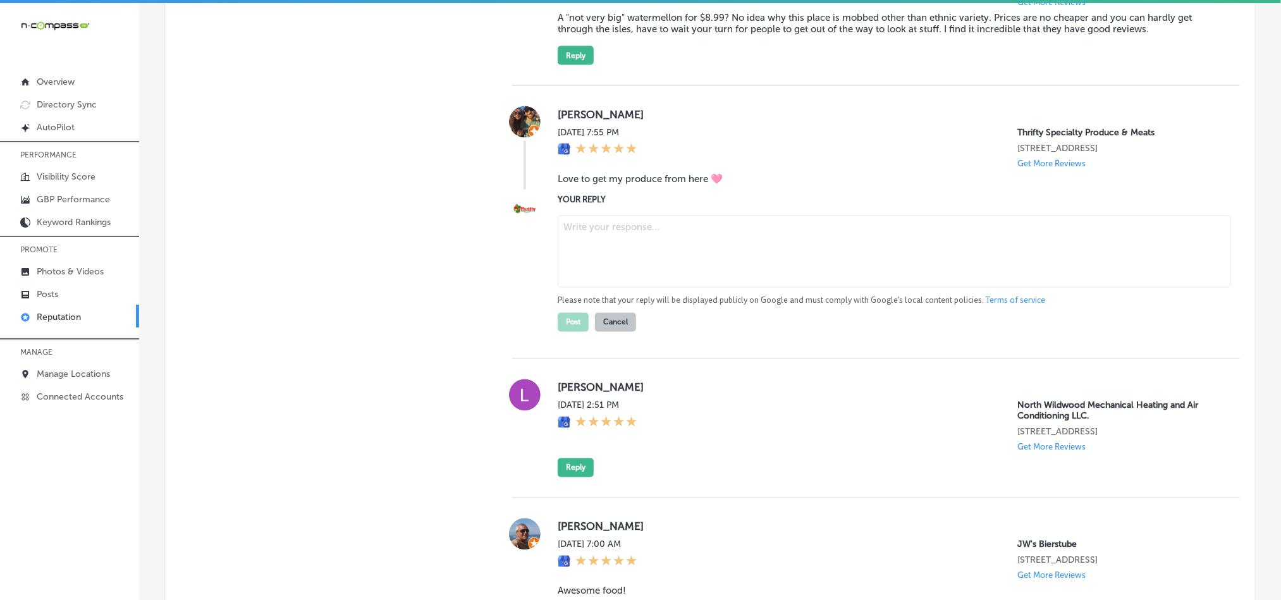
click at [648, 242] on textarea at bounding box center [894, 252] width 673 height 72
paste textarea "Thank you for the wonderful review, [PERSON_NAME]! We’re so glad you love getti…"
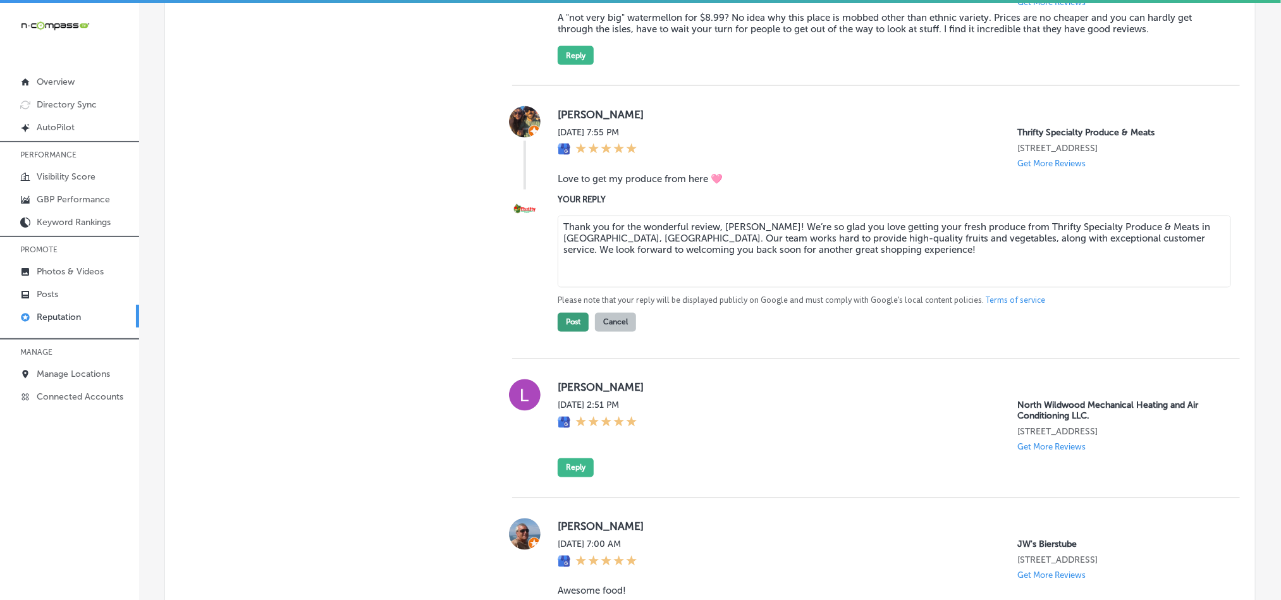
type textarea "Thank you for the wonderful review, [PERSON_NAME]! We’re so glad you love getti…"
click at [566, 321] on button "Post" at bounding box center [573, 322] width 31 height 19
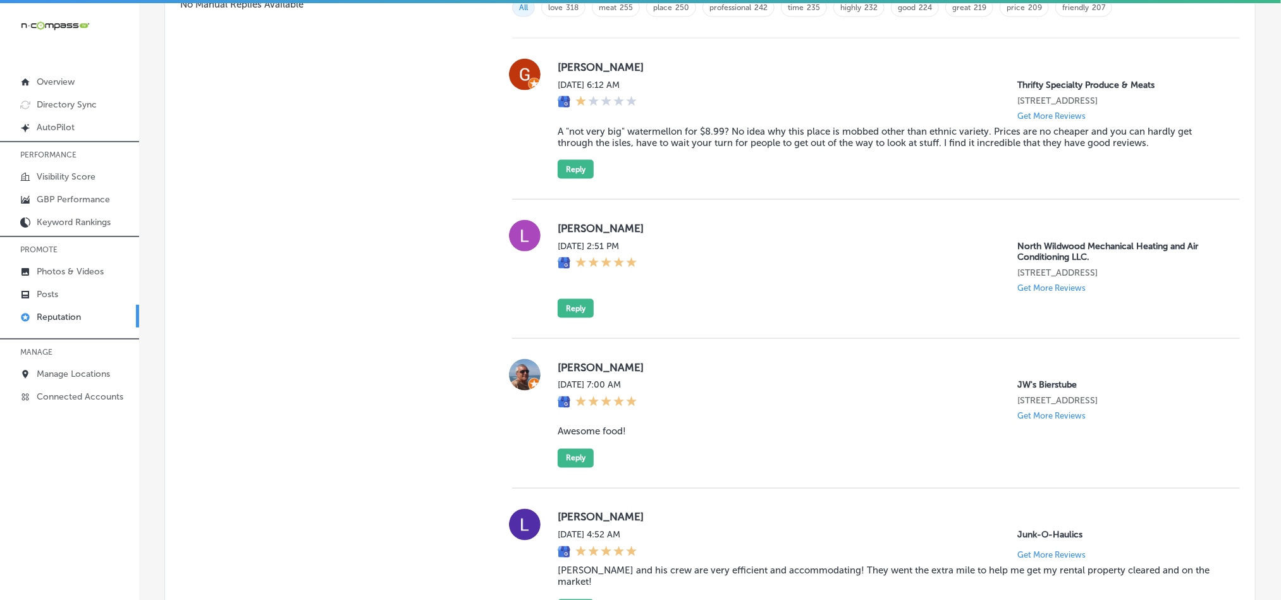
scroll to position [895, 0]
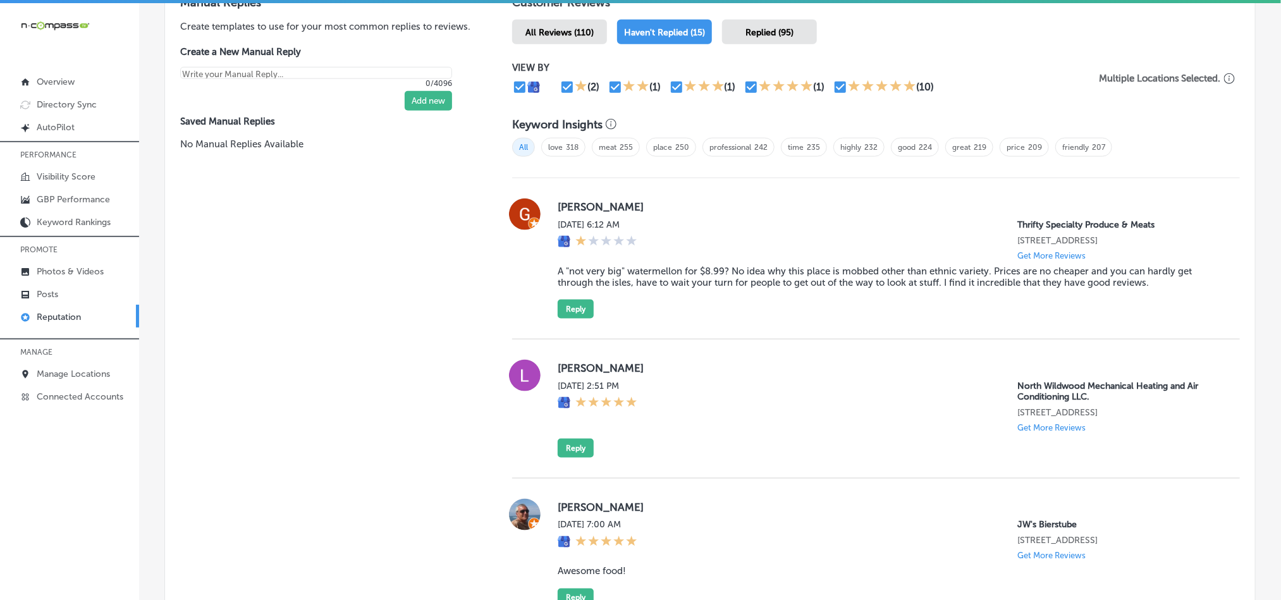
click at [746, 27] on span "Replied (95)" at bounding box center [770, 32] width 48 height 11
type textarea "x"
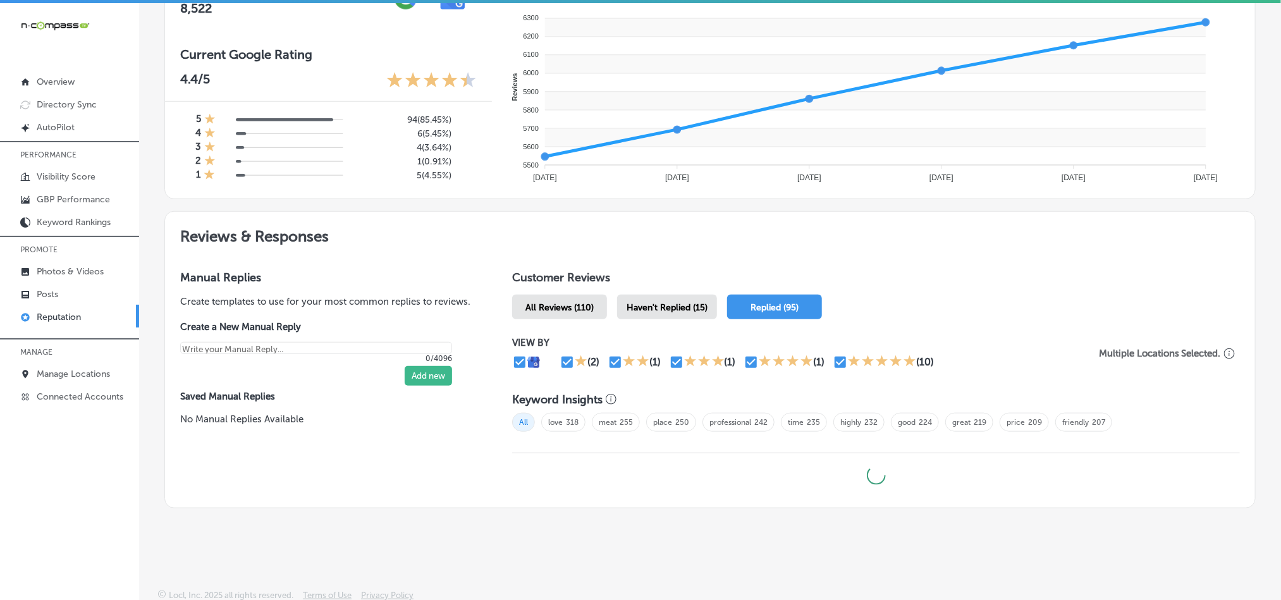
scroll to position [3, 0]
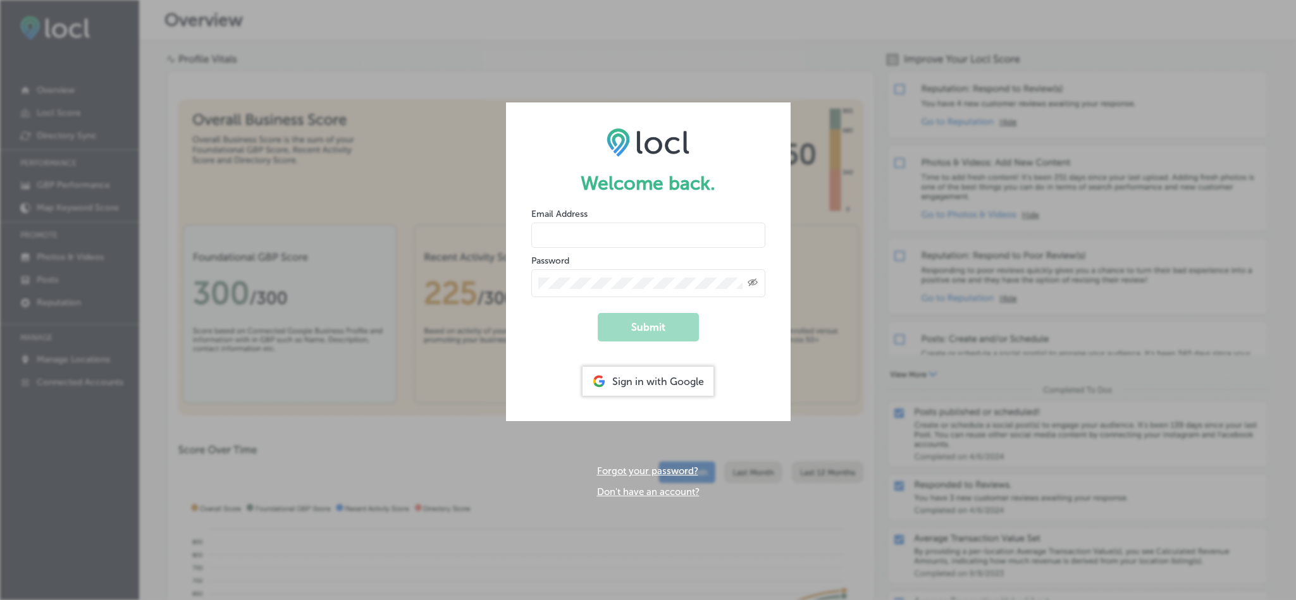
click at [632, 232] on input "email" at bounding box center [648, 235] width 234 height 25
click at [632, 241] on input "email" at bounding box center [648, 235] width 234 height 25
type input "[EMAIL_ADDRESS][DOMAIN_NAME]"
click at [670, 333] on button "Submit" at bounding box center [648, 327] width 101 height 28
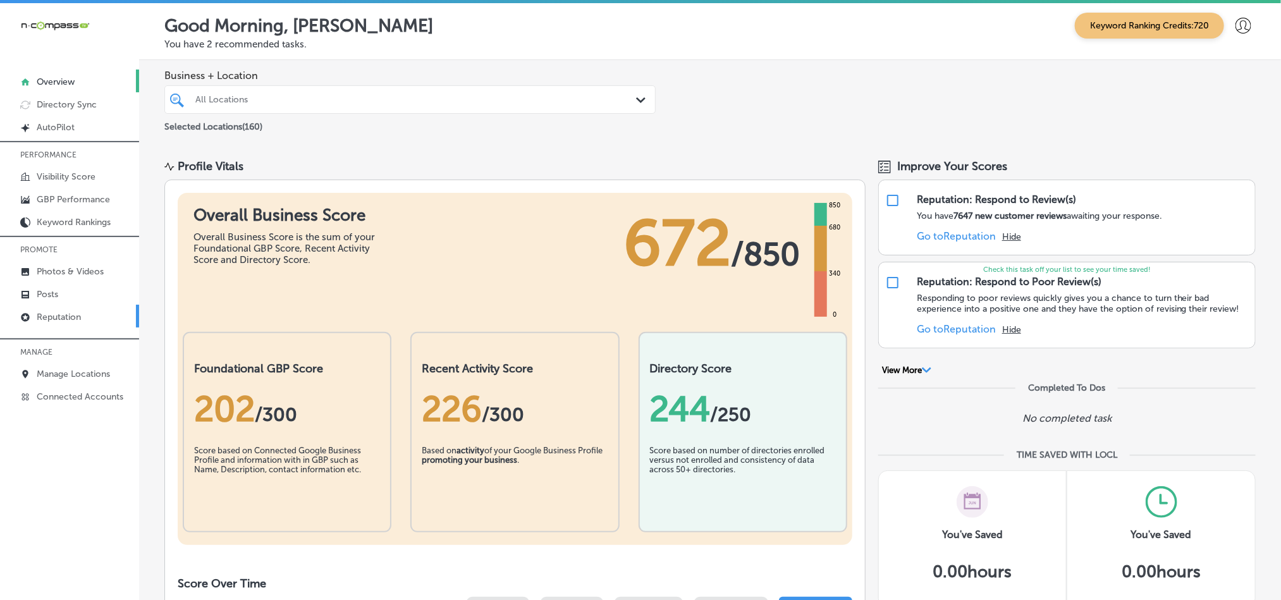
click at [59, 319] on p "Reputation" at bounding box center [59, 317] width 44 height 11
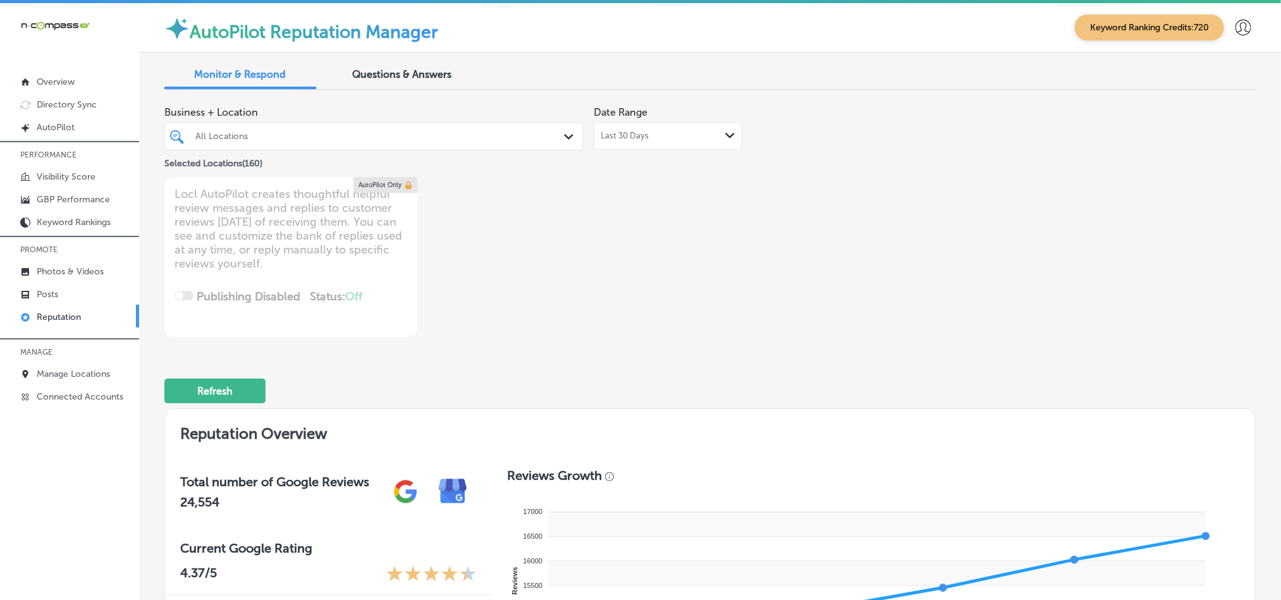
click at [571, 139] on div "Path Created with Sketch." at bounding box center [571, 137] width 14 height 14
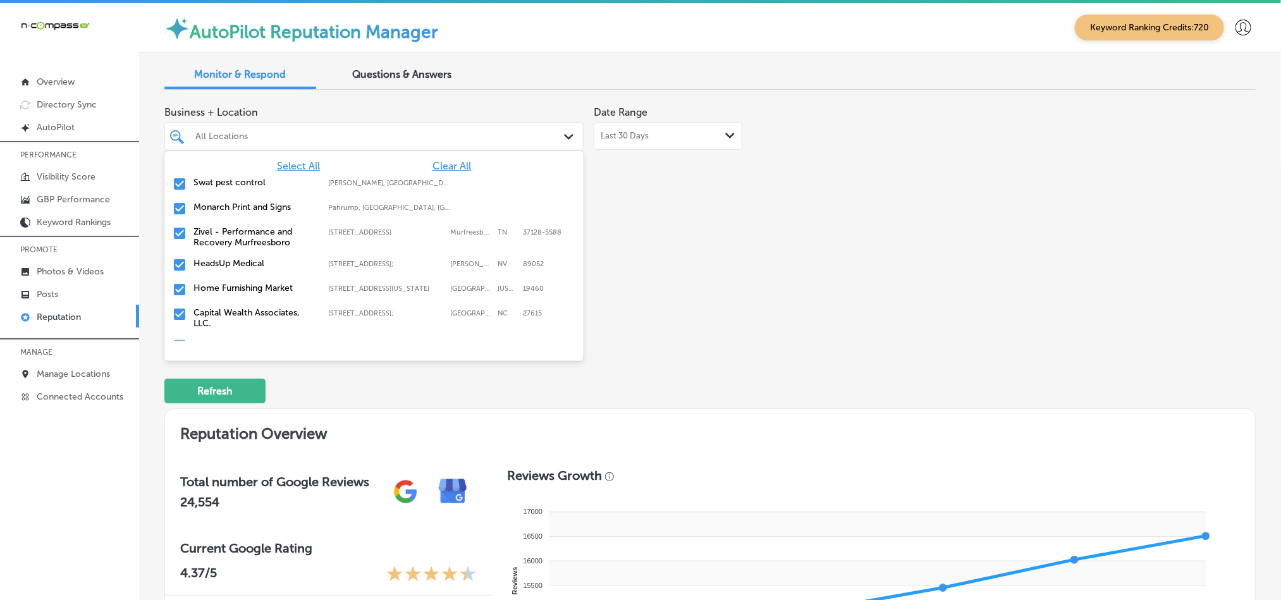
click at [453, 167] on span "Clear All" at bounding box center [452, 166] width 39 height 12
click at [180, 186] on input "checkbox" at bounding box center [179, 183] width 15 height 15
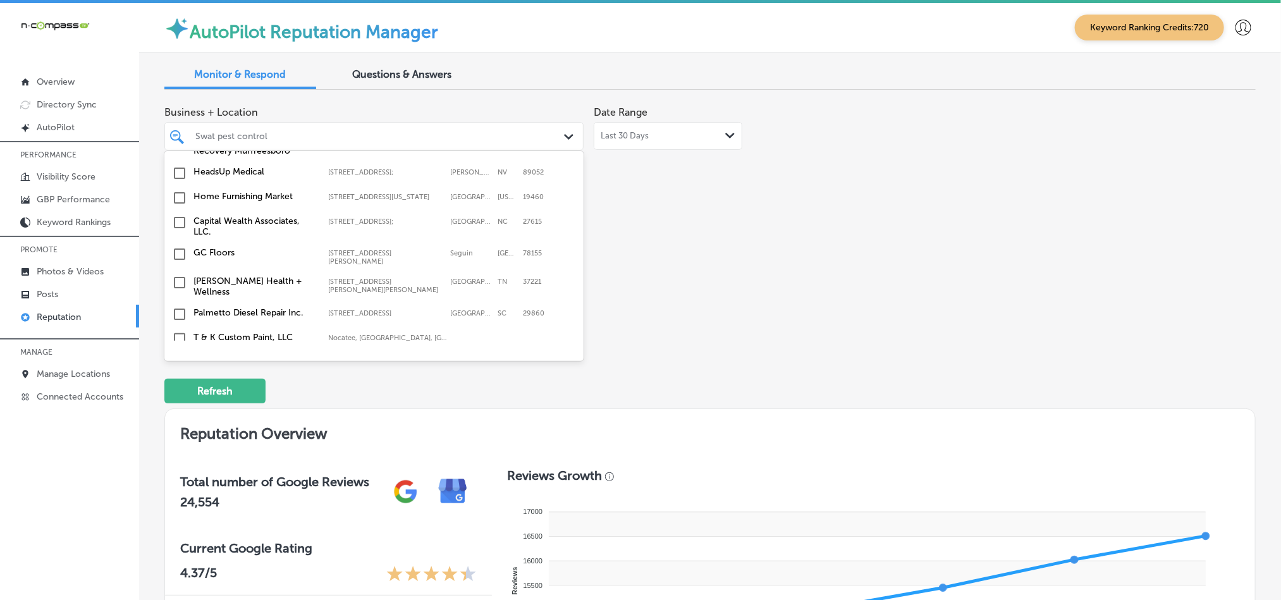
scroll to position [95, 0]
click at [177, 197] on input "checkbox" at bounding box center [179, 194] width 15 height 15
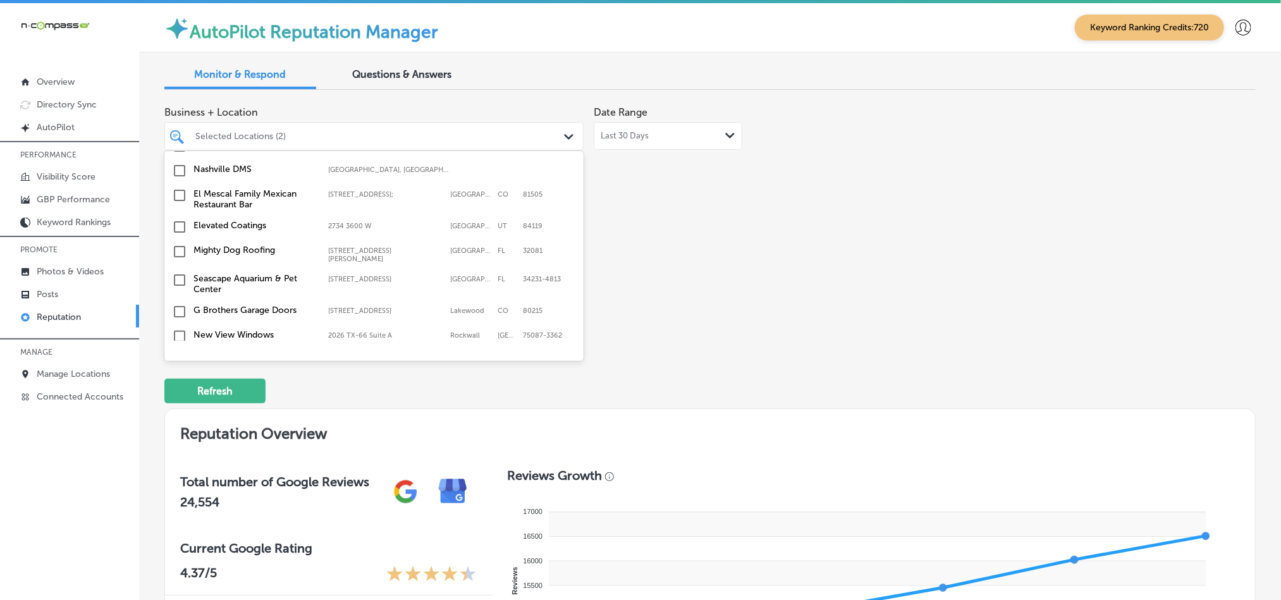
scroll to position [316, 0]
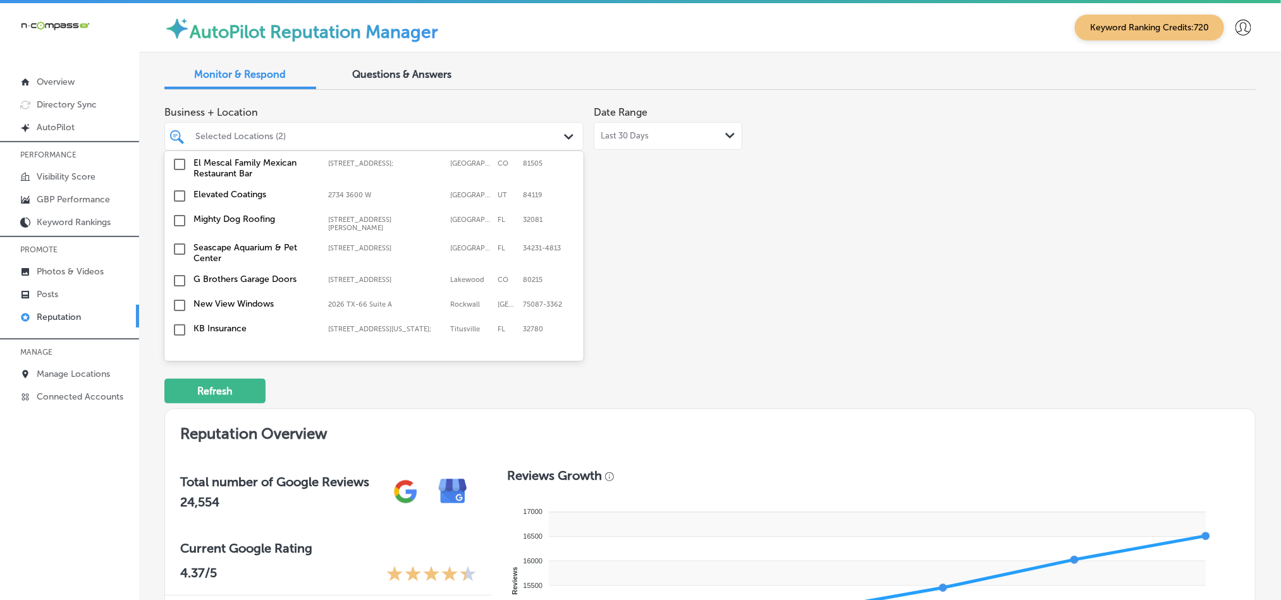
click at [177, 217] on input "checkbox" at bounding box center [179, 220] width 15 height 15
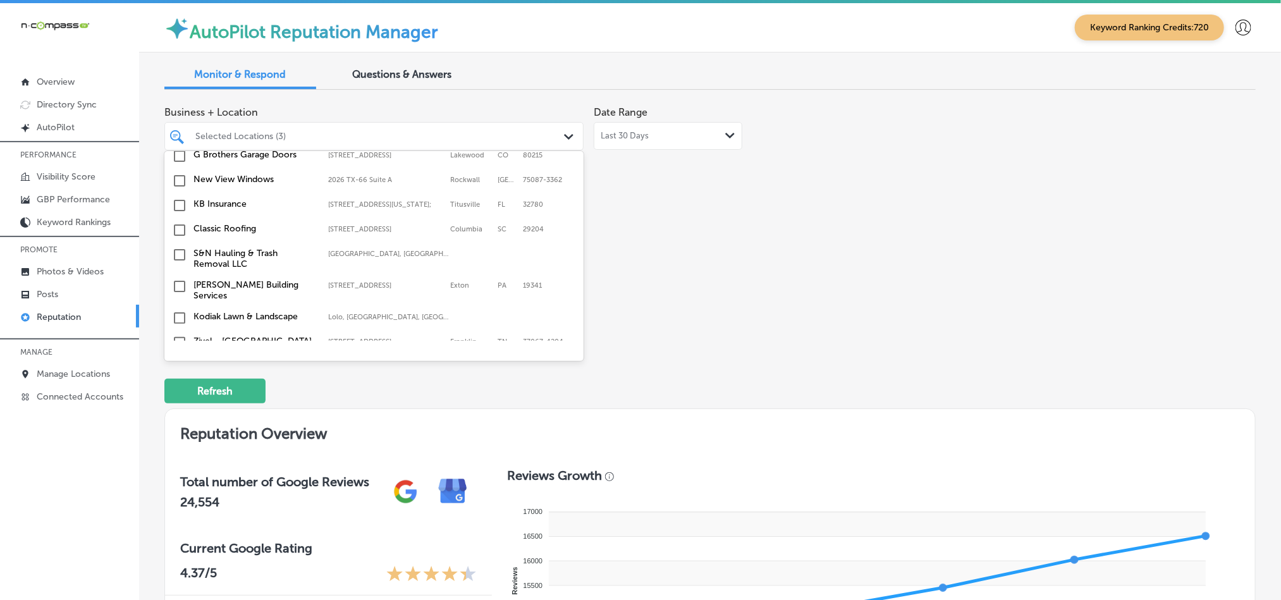
scroll to position [443, 0]
click at [178, 203] on input "checkbox" at bounding box center [179, 202] width 15 height 15
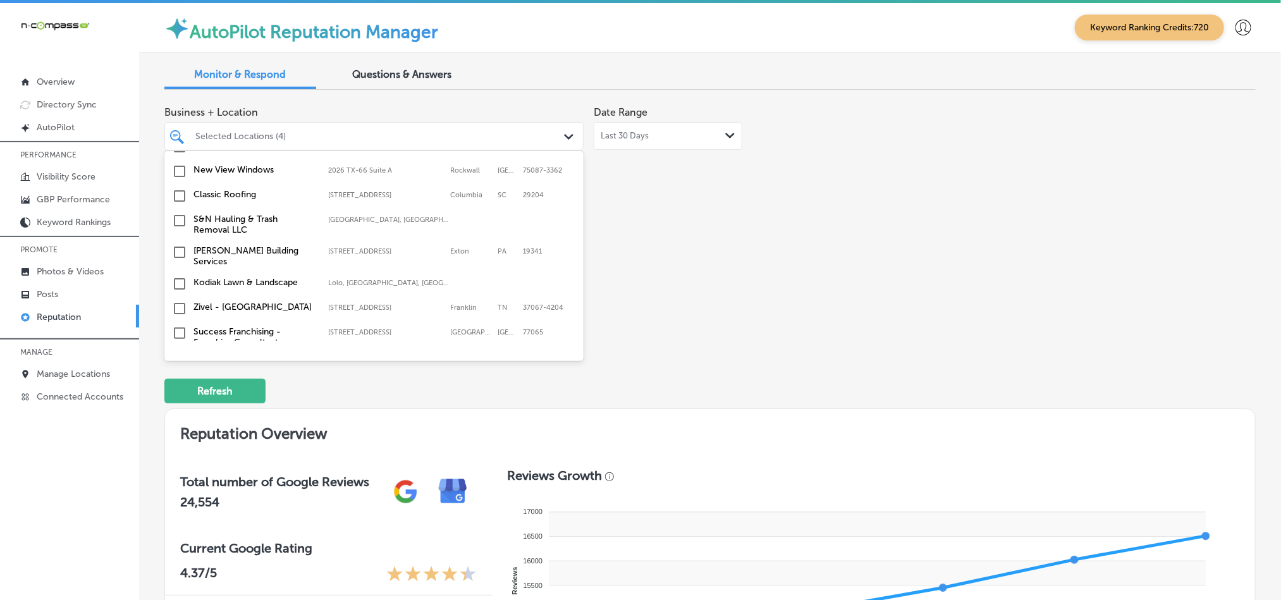
scroll to position [505, 0]
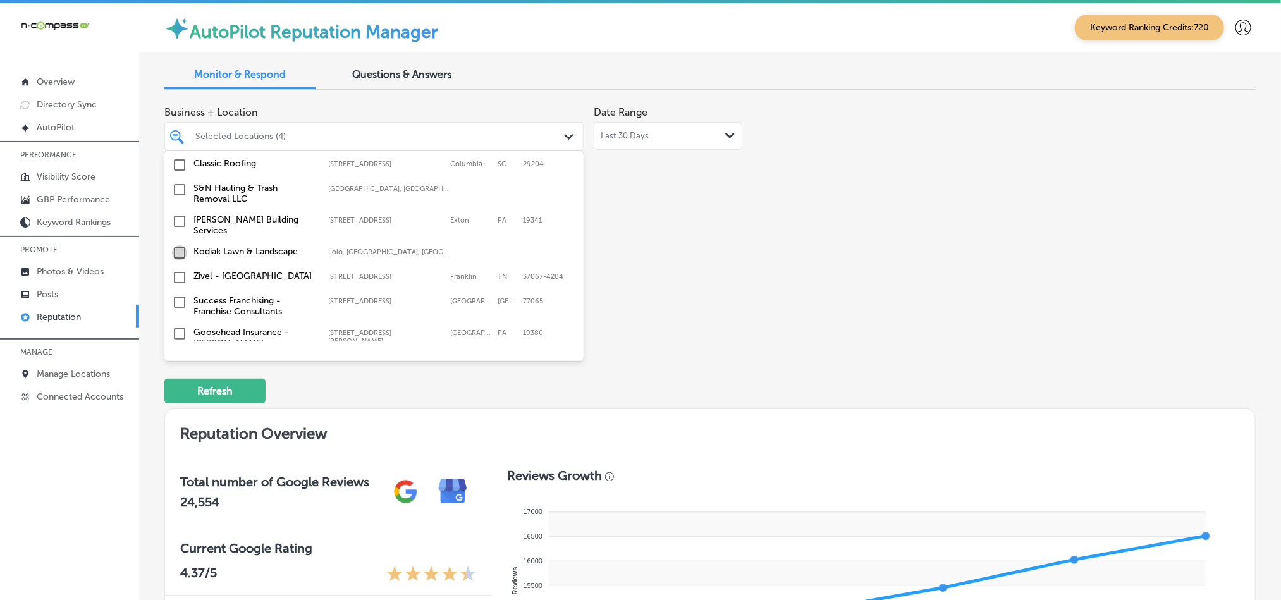
click at [177, 249] on input "checkbox" at bounding box center [179, 252] width 15 height 15
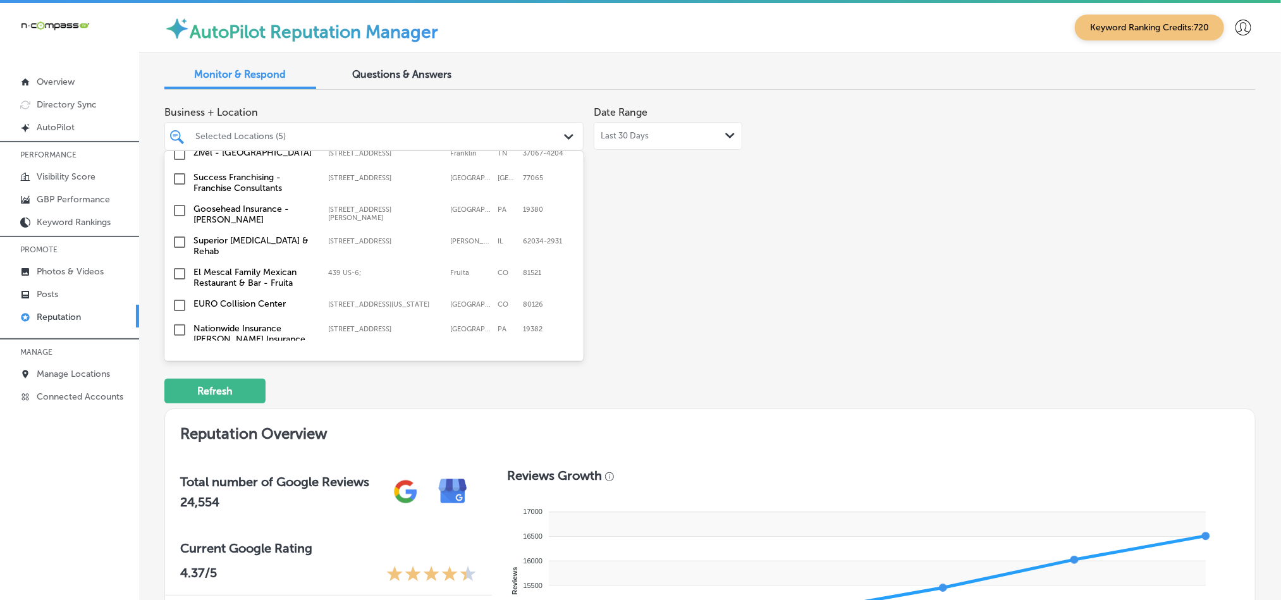
scroll to position [632, 0]
click at [175, 204] on input "checkbox" at bounding box center [179, 206] width 15 height 15
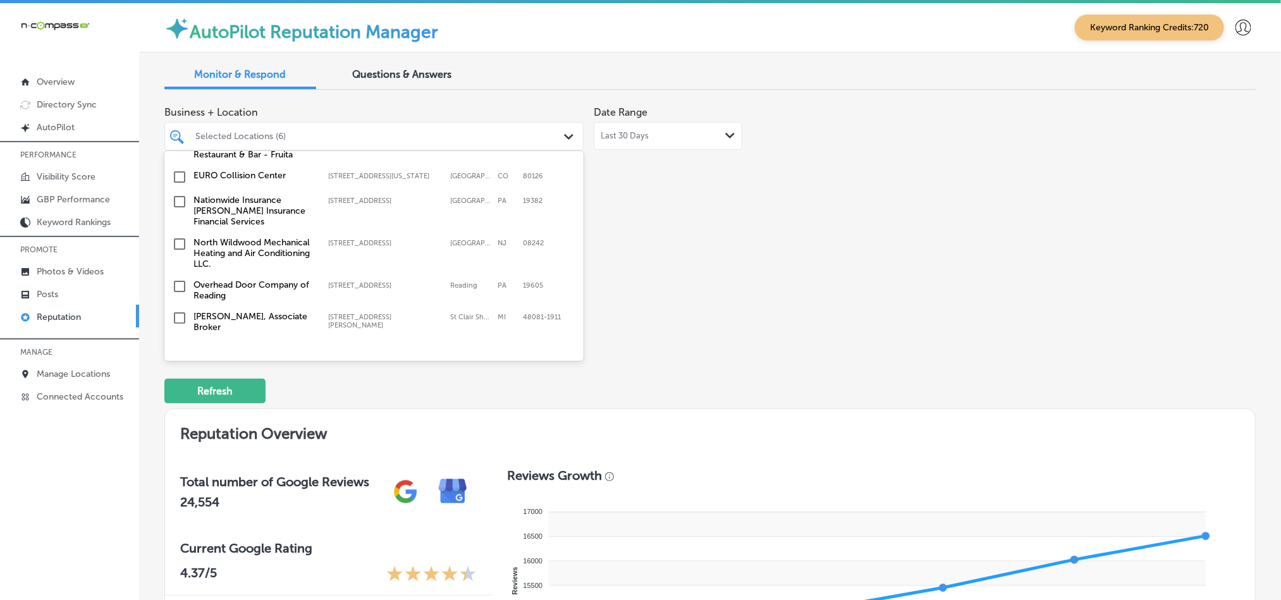
scroll to position [759, 0]
click at [175, 194] on input "checkbox" at bounding box center [179, 199] width 15 height 15
click at [178, 236] on input "checkbox" at bounding box center [179, 242] width 15 height 15
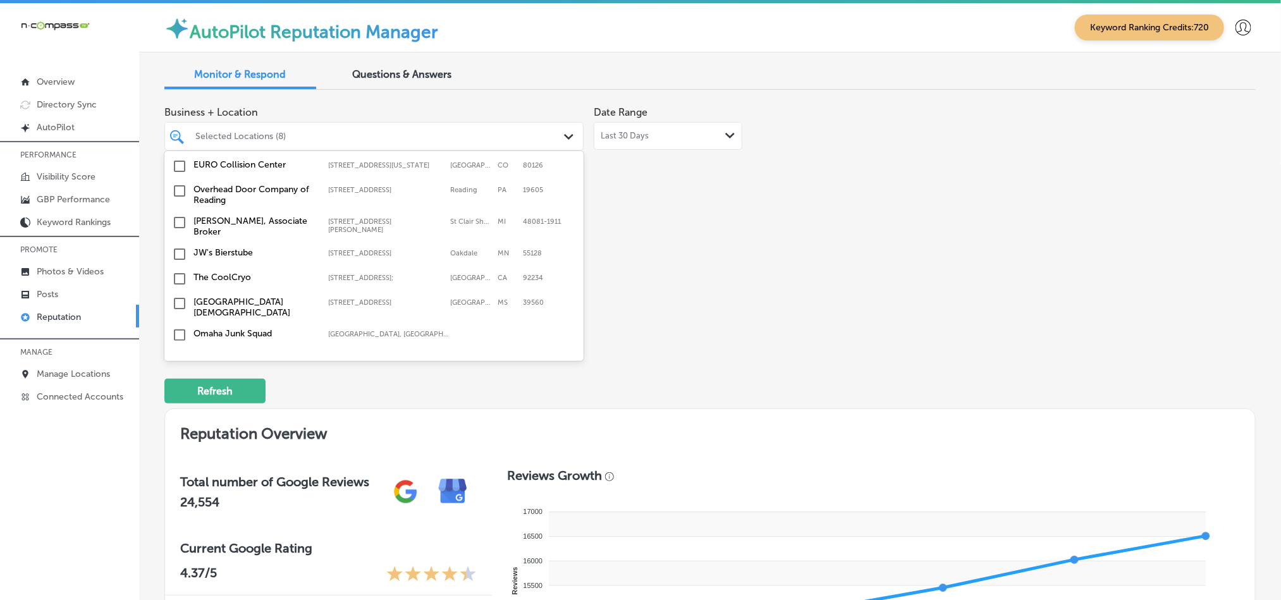
scroll to position [885, 0]
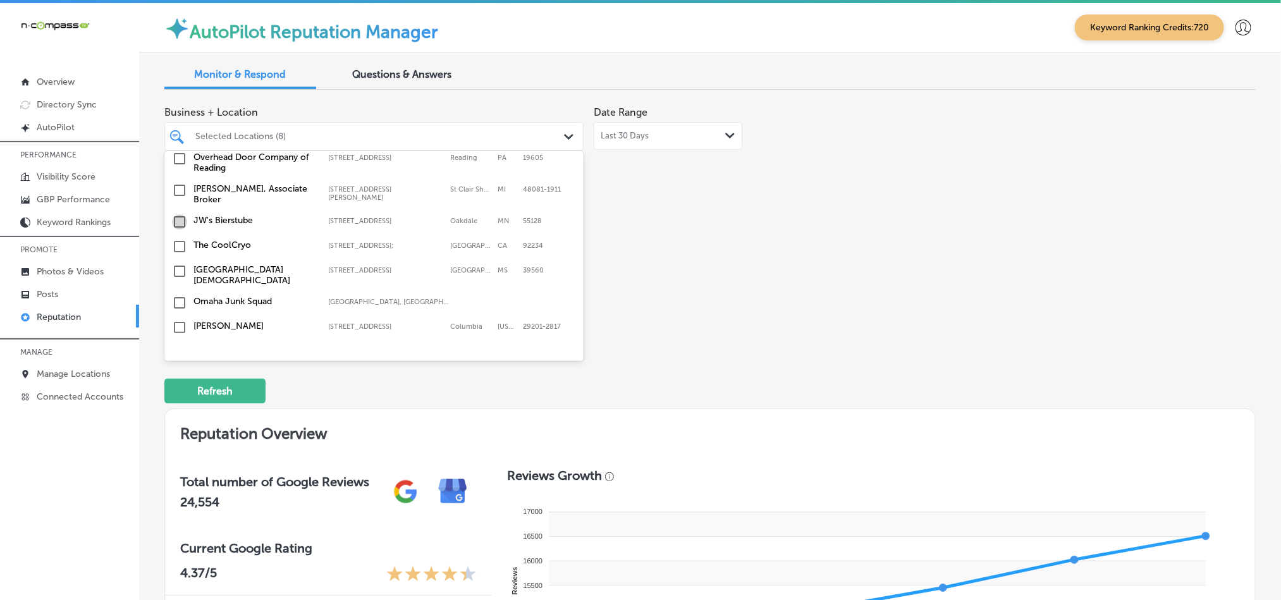
click at [178, 214] on input "checkbox" at bounding box center [179, 221] width 15 height 15
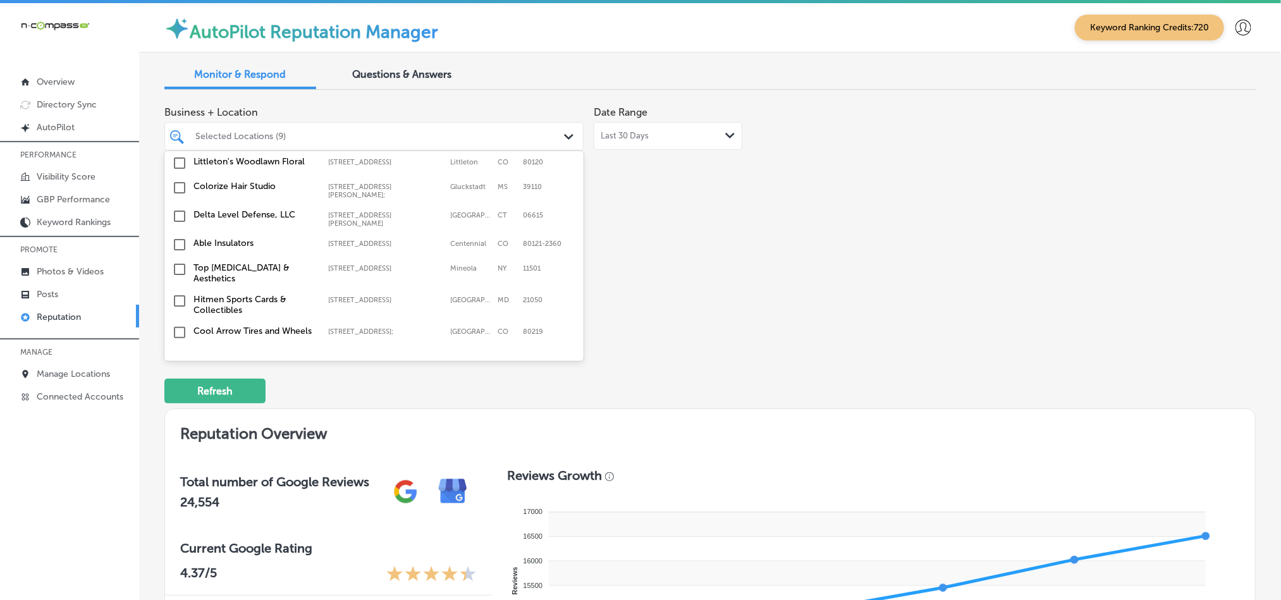
scroll to position [1074, 0]
click at [176, 237] on input "checkbox" at bounding box center [179, 244] width 15 height 15
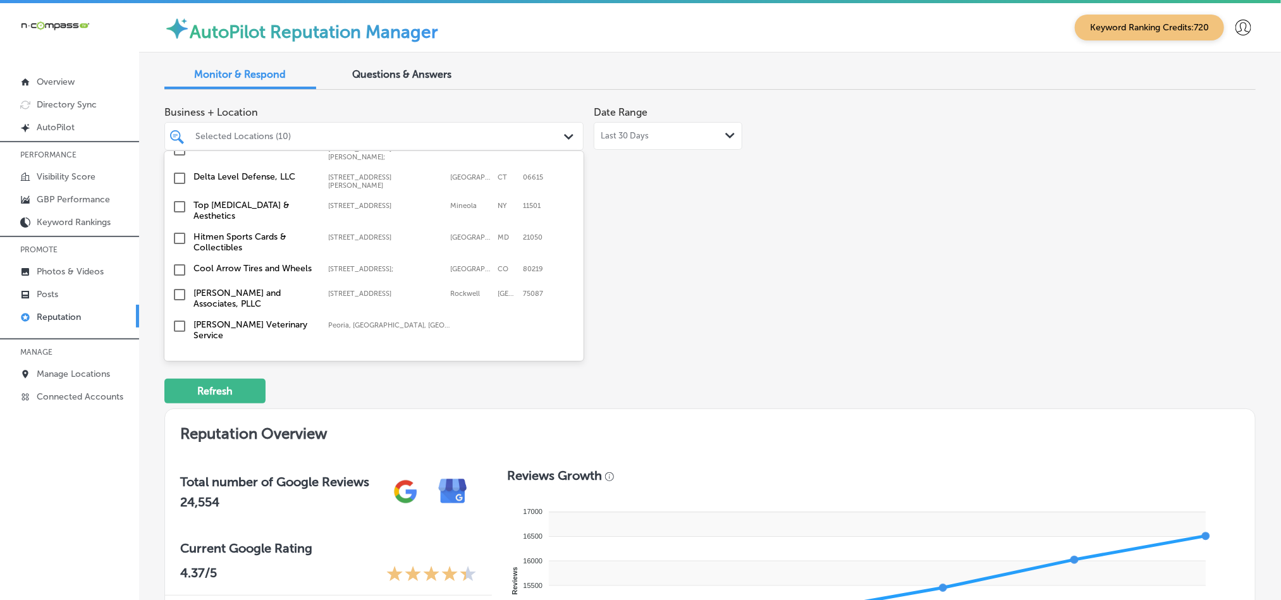
scroll to position [1138, 0]
click at [178, 197] on input "checkbox" at bounding box center [179, 204] width 15 height 15
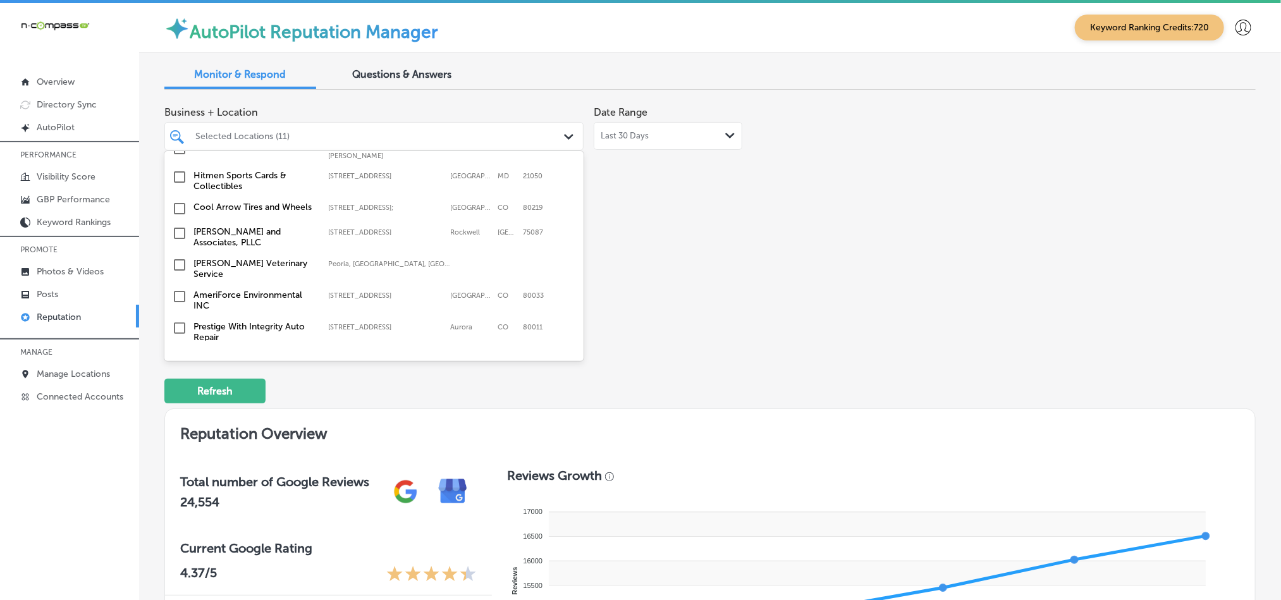
scroll to position [1202, 0]
click at [176, 222] on input "checkbox" at bounding box center [179, 229] width 15 height 15
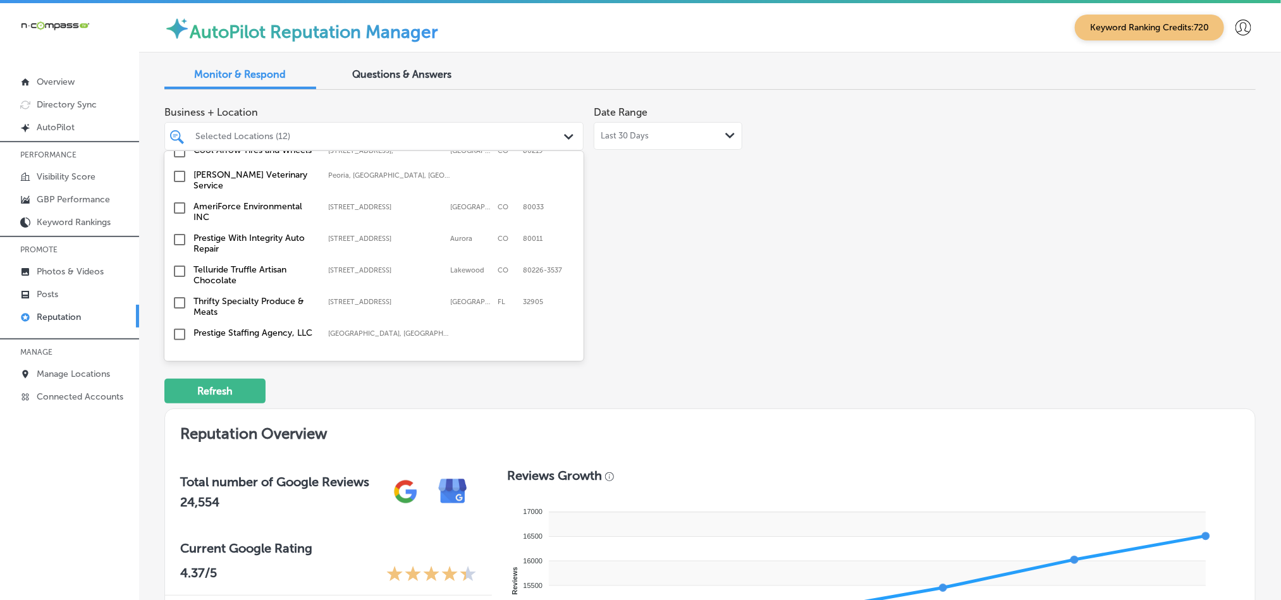
scroll to position [1328, 0]
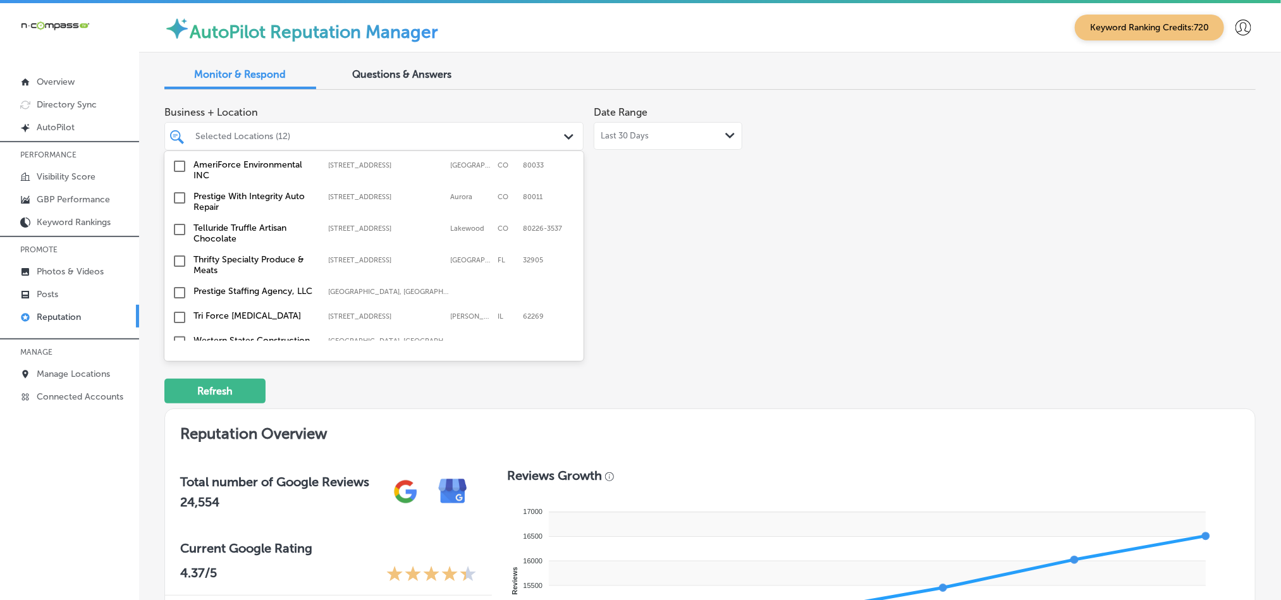
click at [177, 254] on input "checkbox" at bounding box center [179, 261] width 15 height 15
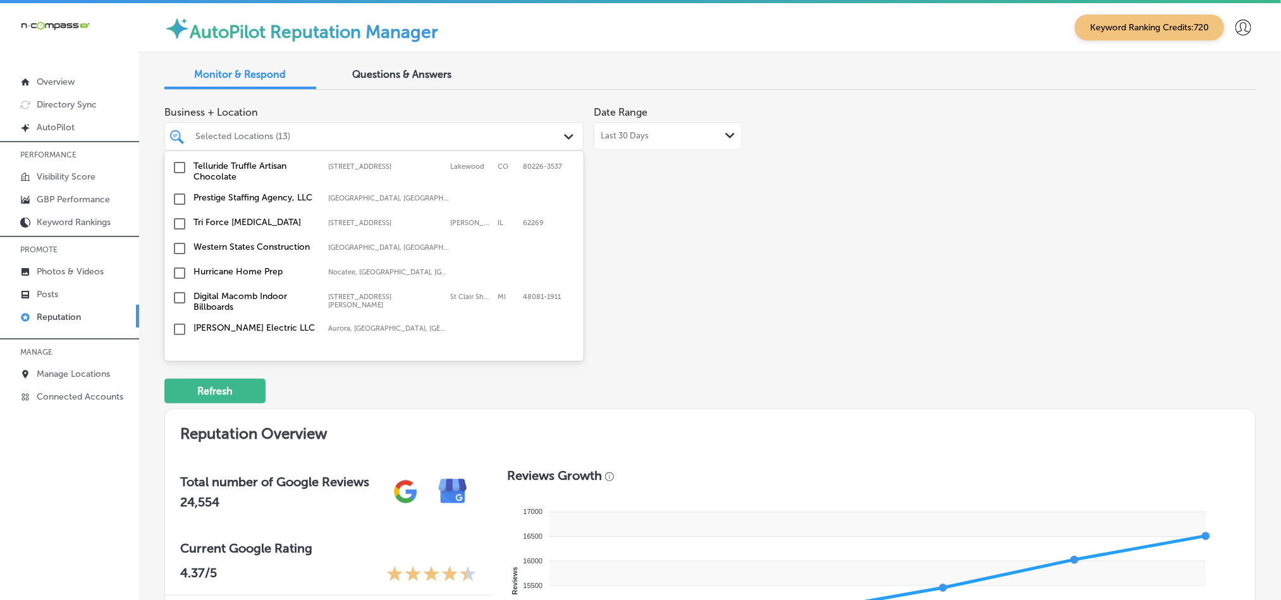
scroll to position [1423, 0]
click at [177, 215] on input "checkbox" at bounding box center [179, 222] width 15 height 15
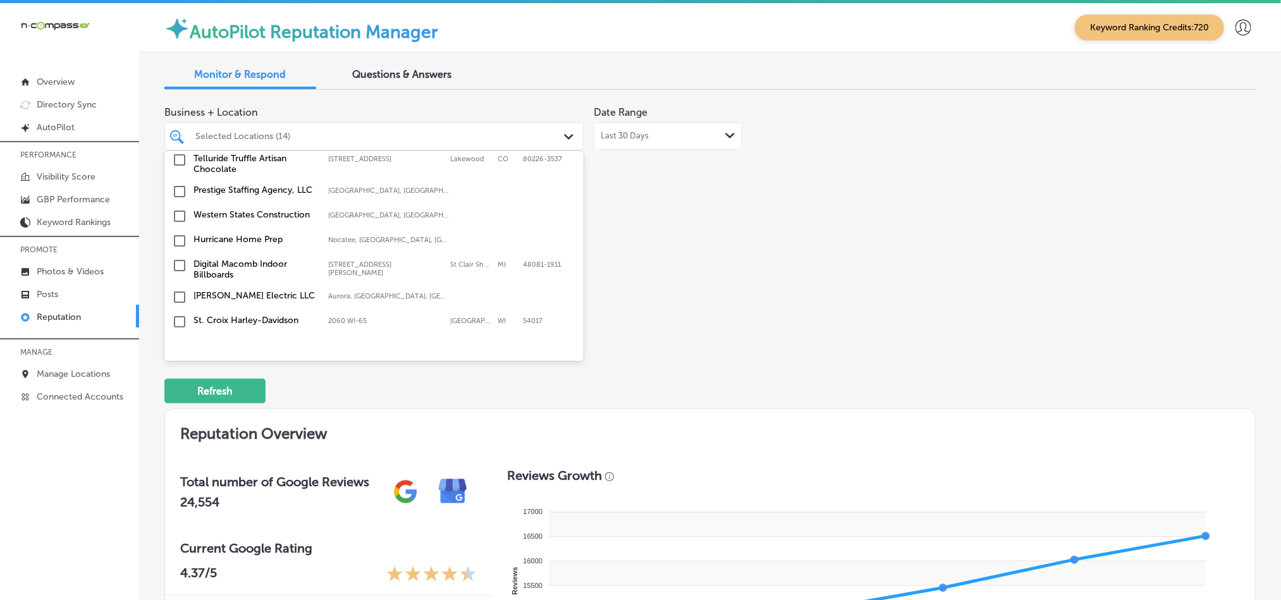
scroll to position [1486, 0]
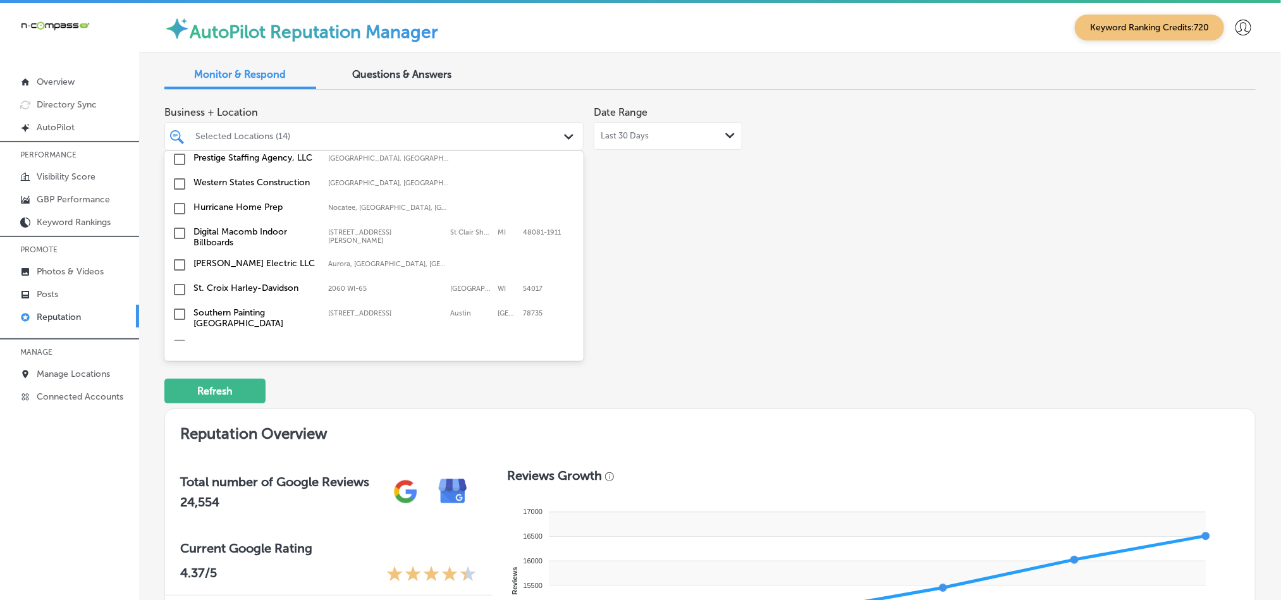
click at [176, 282] on input "checkbox" at bounding box center [179, 289] width 15 height 15
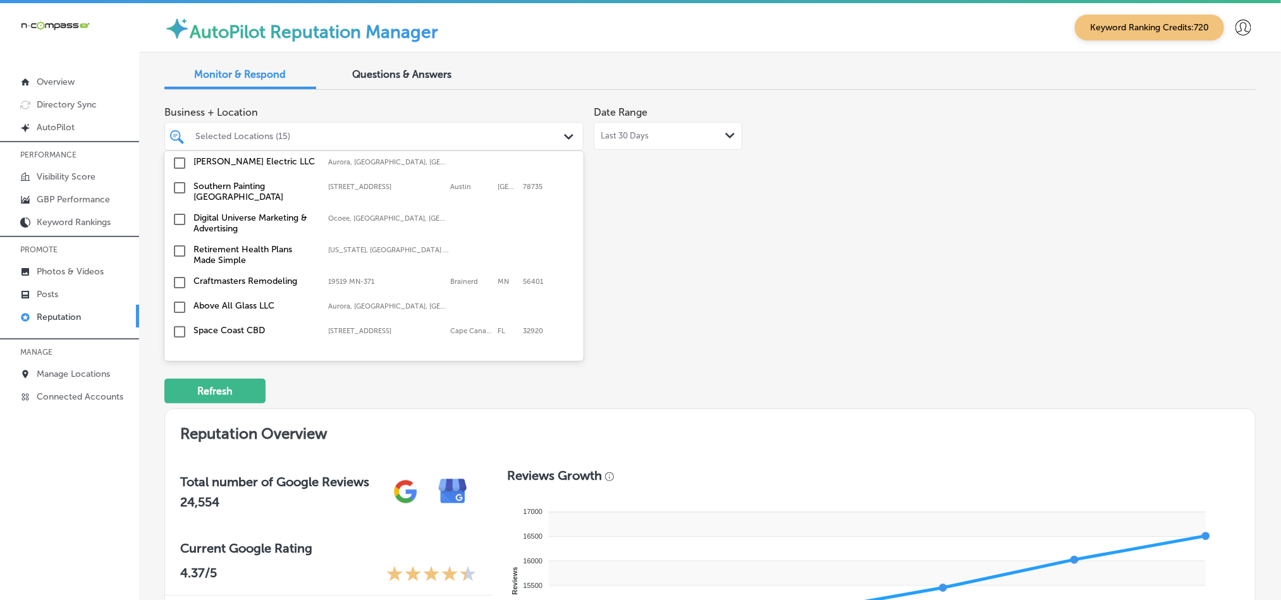
scroll to position [1676, 0]
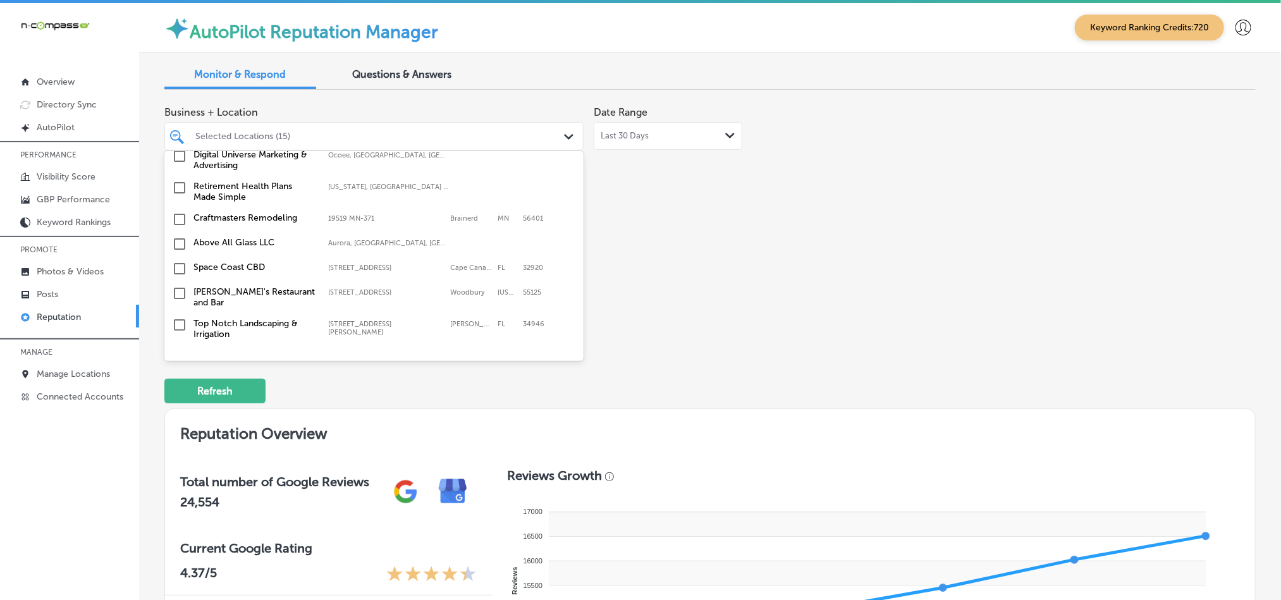
click at [176, 212] on input "checkbox" at bounding box center [179, 219] width 15 height 15
click at [175, 261] on input "checkbox" at bounding box center [179, 268] width 15 height 15
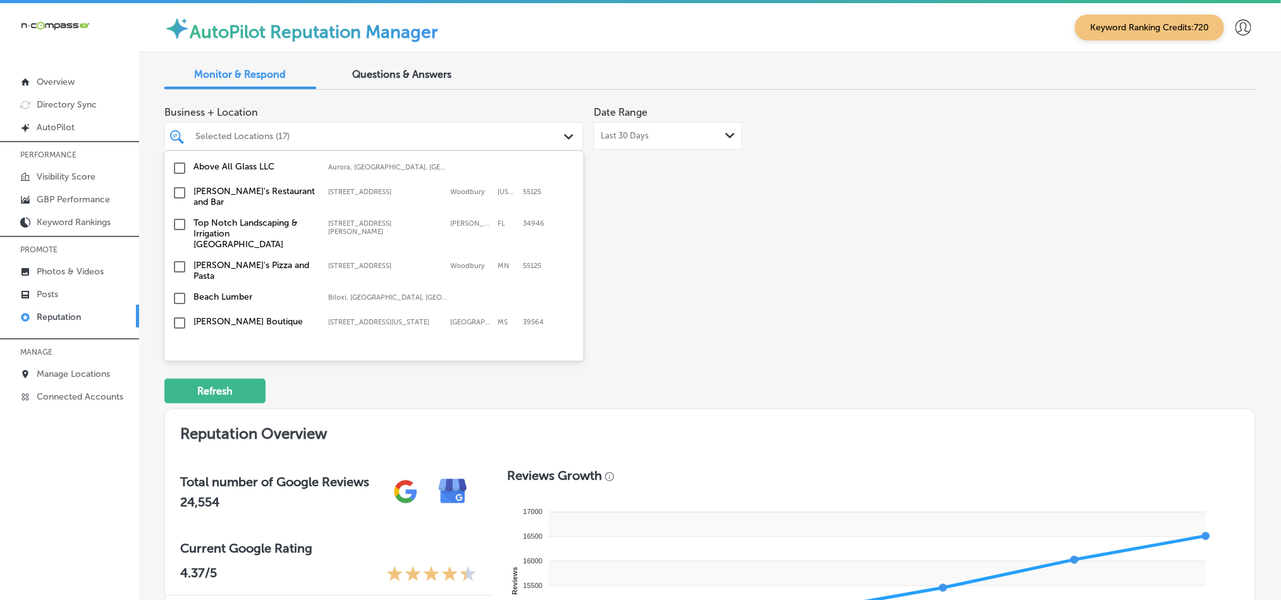
scroll to position [1771, 0]
click at [182, 223] on input "checkbox" at bounding box center [179, 230] width 15 height 15
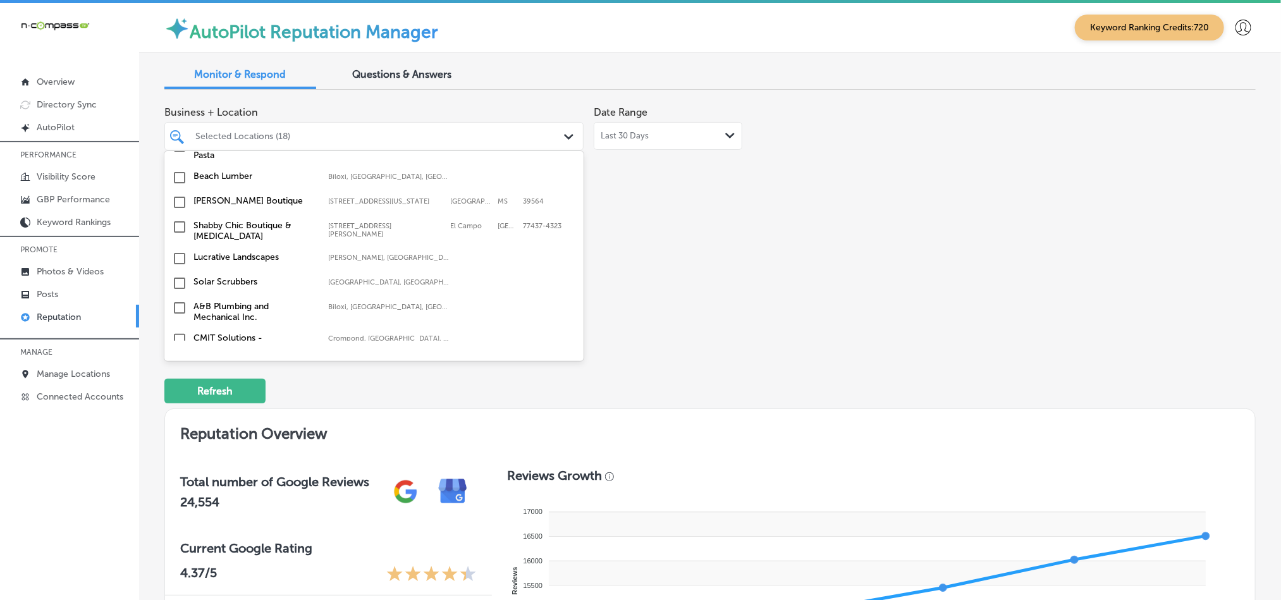
scroll to position [1960, 0]
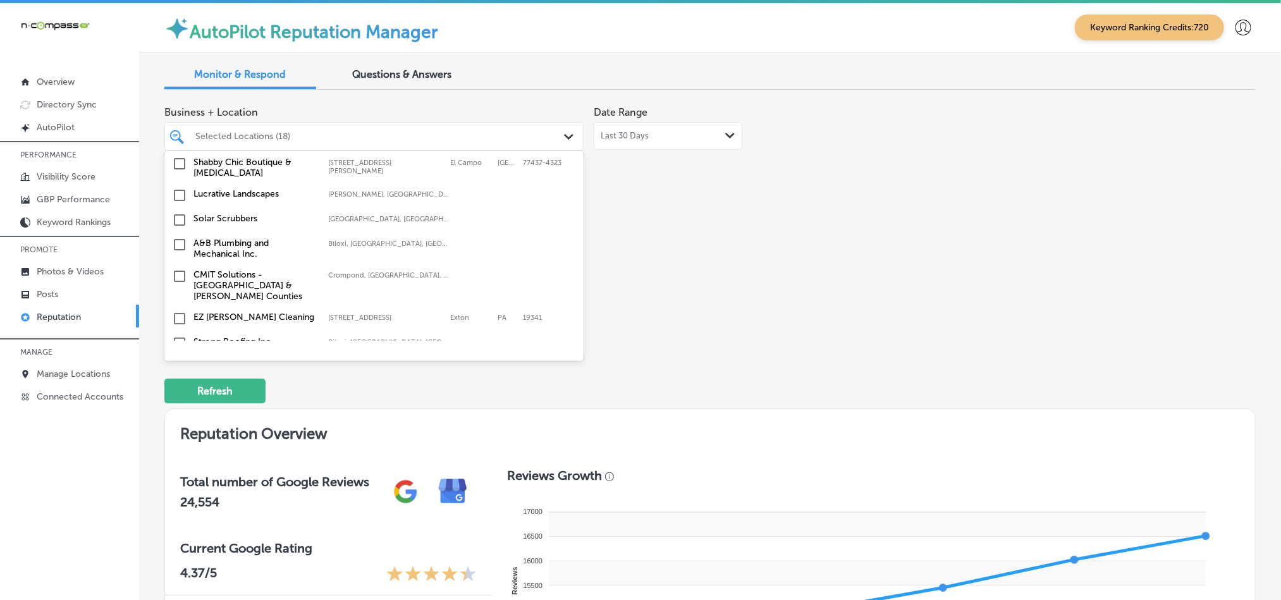
click at [179, 237] on input "checkbox" at bounding box center [179, 244] width 15 height 15
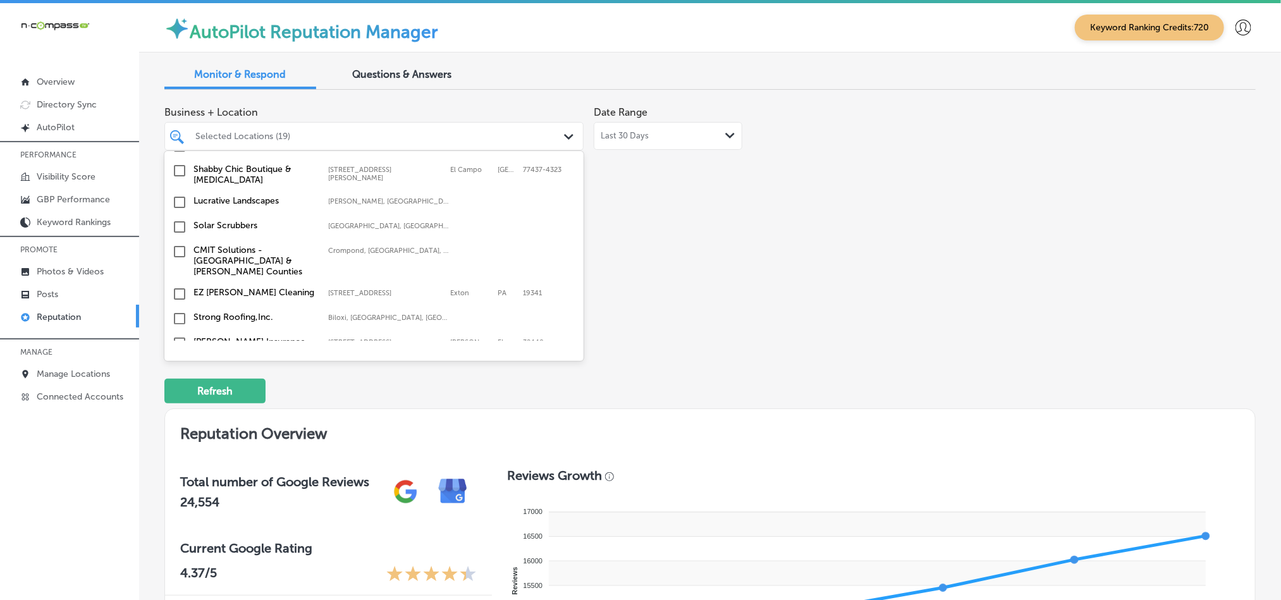
scroll to position [1992, 0]
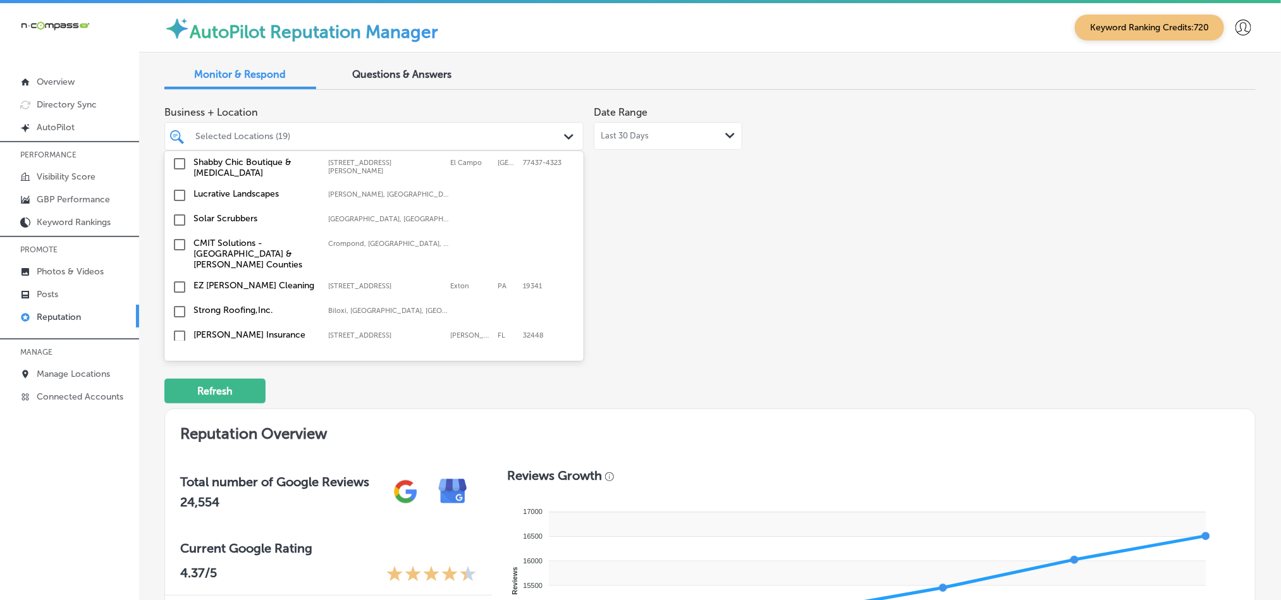
click at [179, 280] on input "checkbox" at bounding box center [179, 287] width 15 height 15
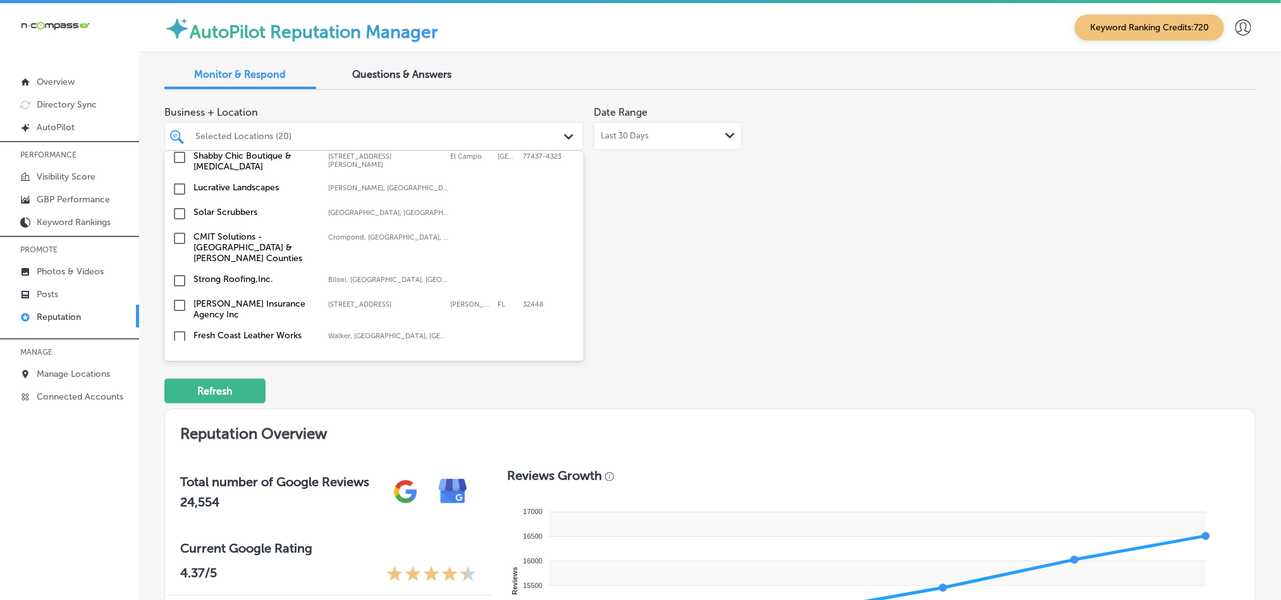
scroll to position [2087, 0]
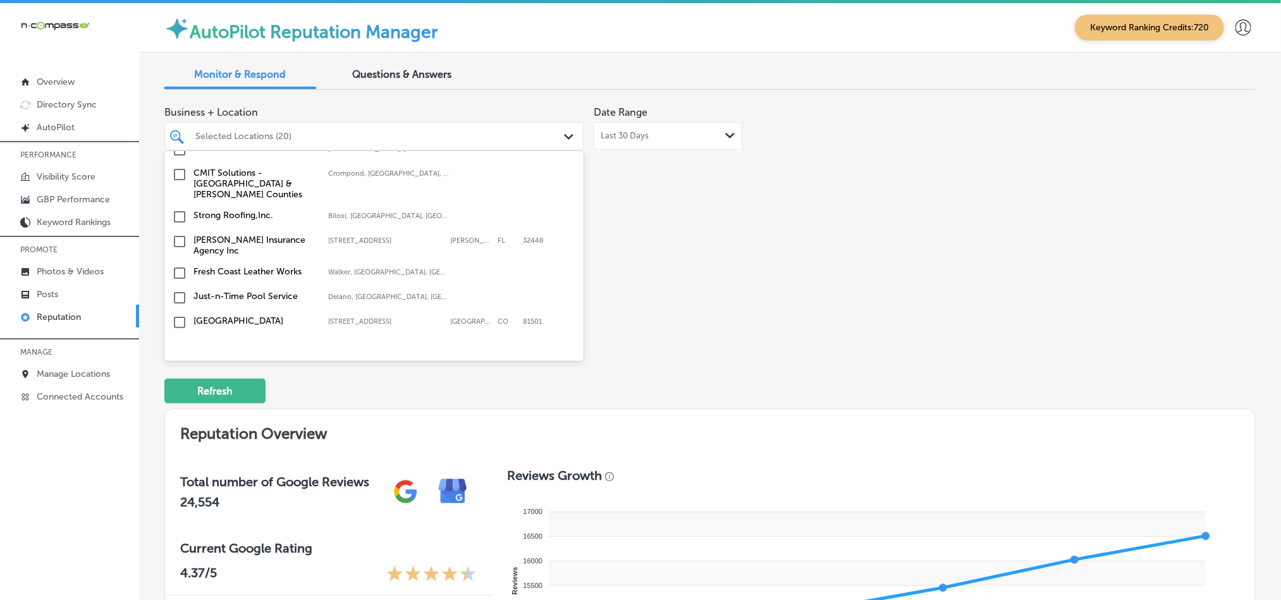
click at [176, 290] on input "checkbox" at bounding box center [179, 297] width 15 height 15
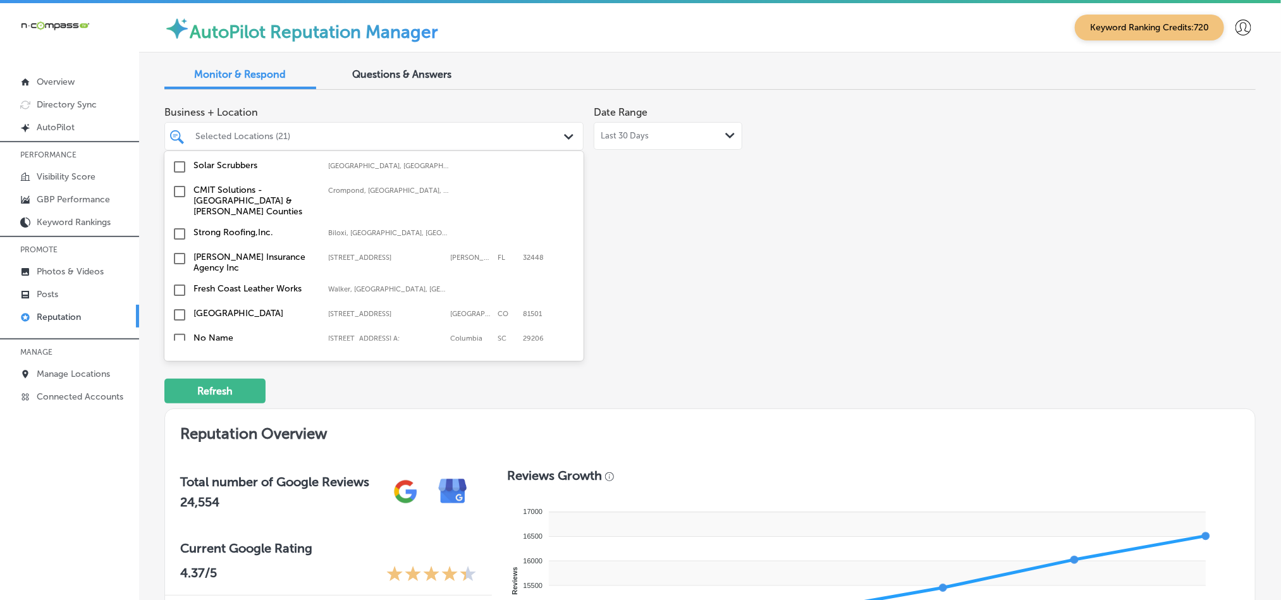
scroll to position [2118, 0]
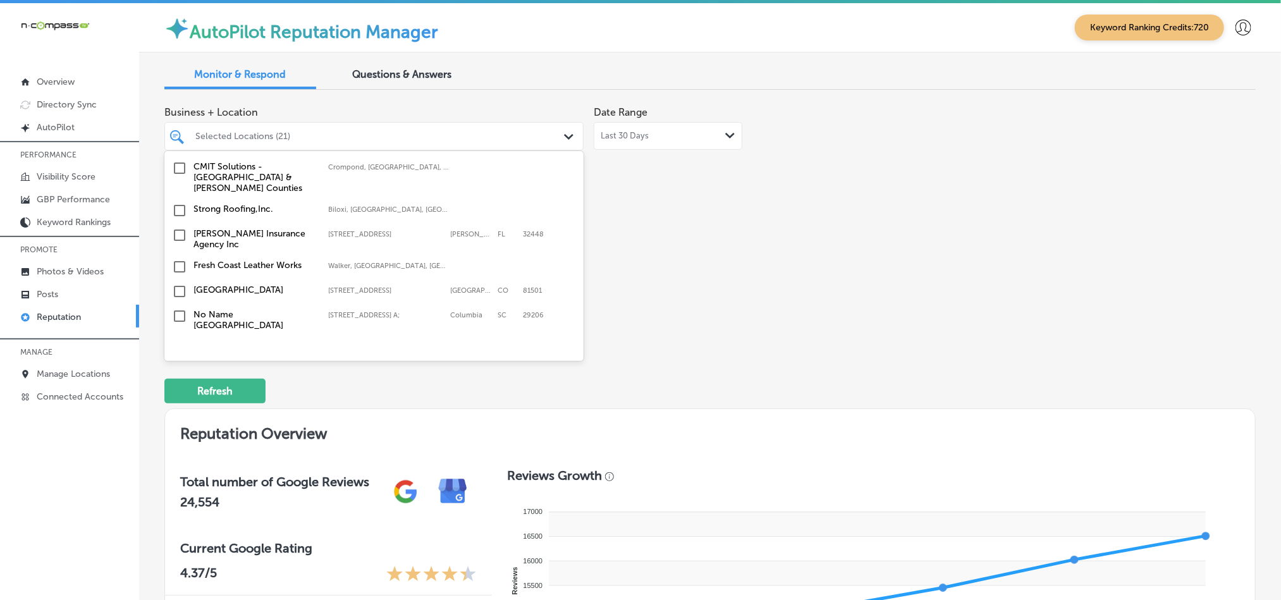
click at [179, 284] on input "checkbox" at bounding box center [179, 291] width 15 height 15
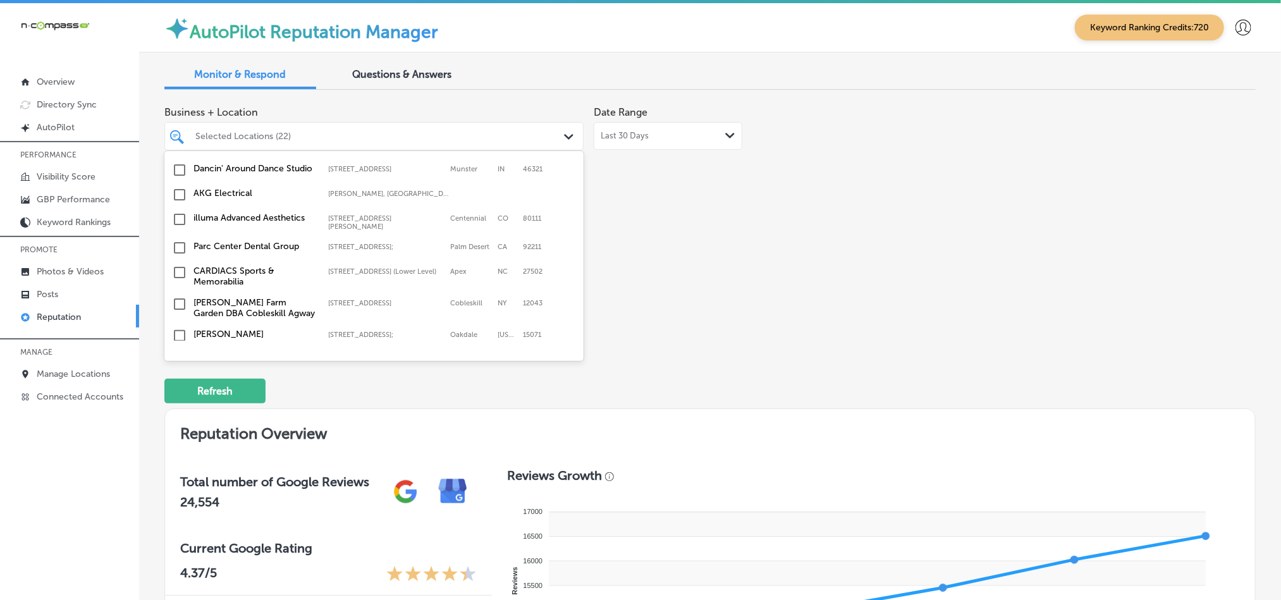
scroll to position [3130, 0]
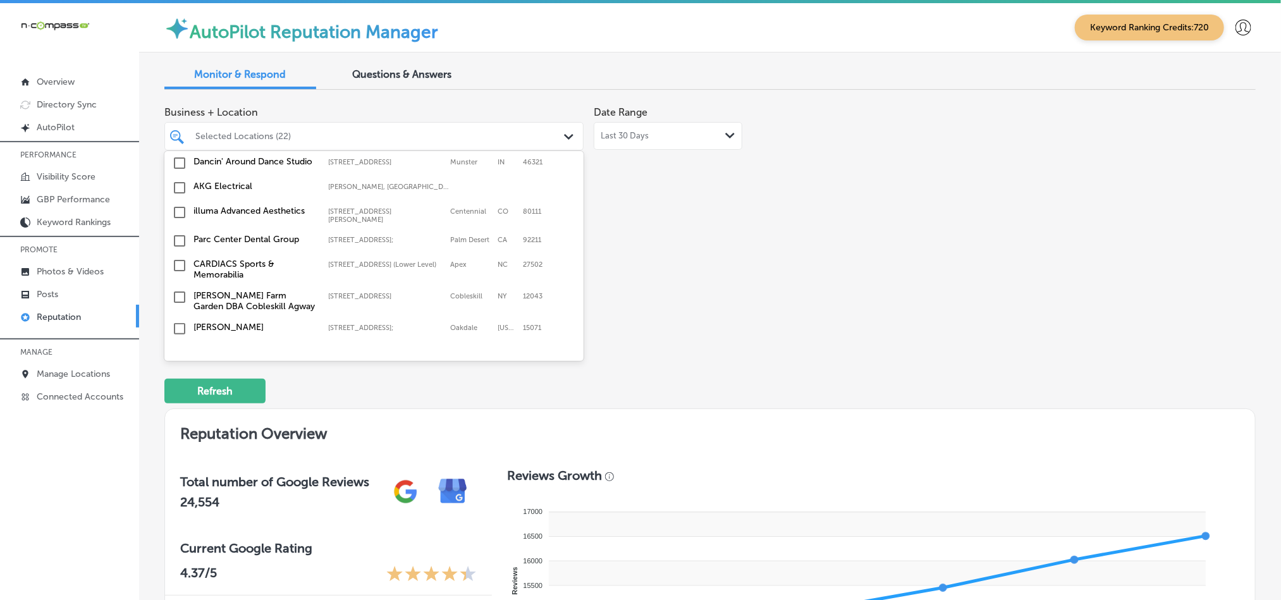
click at [178, 346] on input "checkbox" at bounding box center [179, 353] width 15 height 15
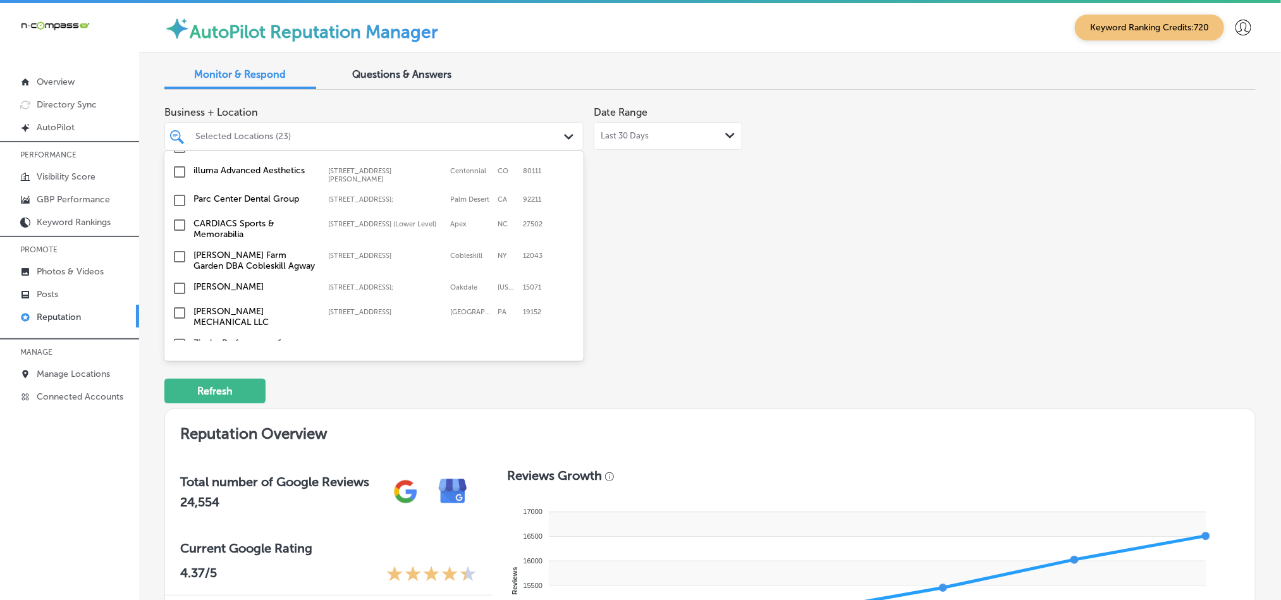
scroll to position [3225, 0]
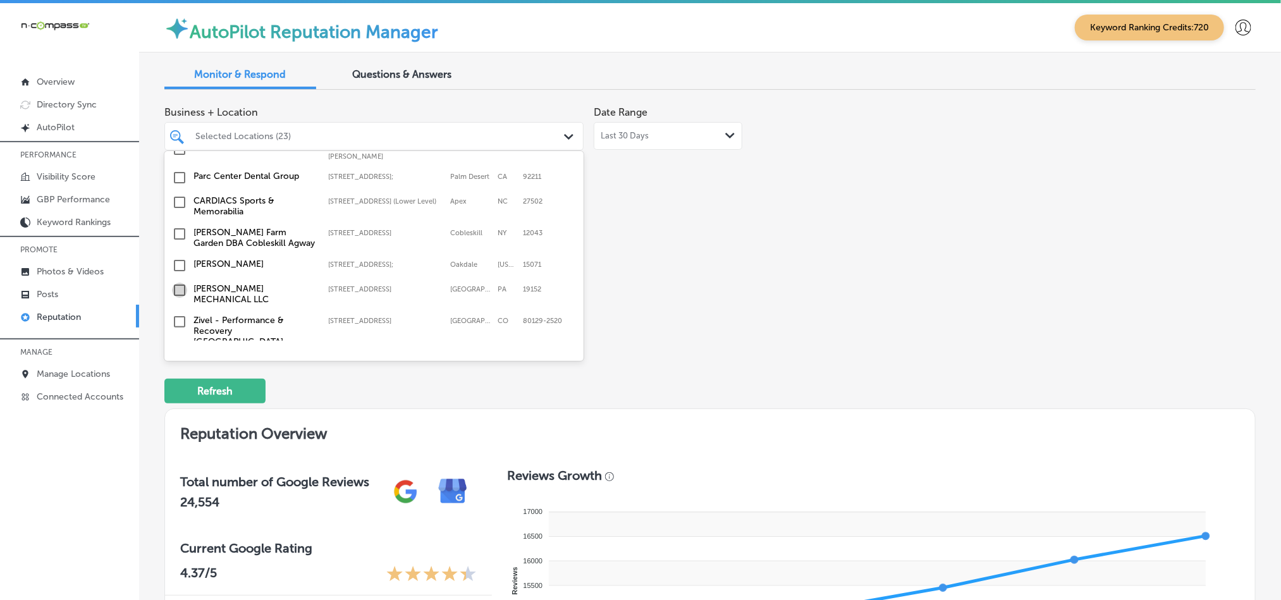
click at [177, 283] on input "checkbox" at bounding box center [179, 290] width 15 height 15
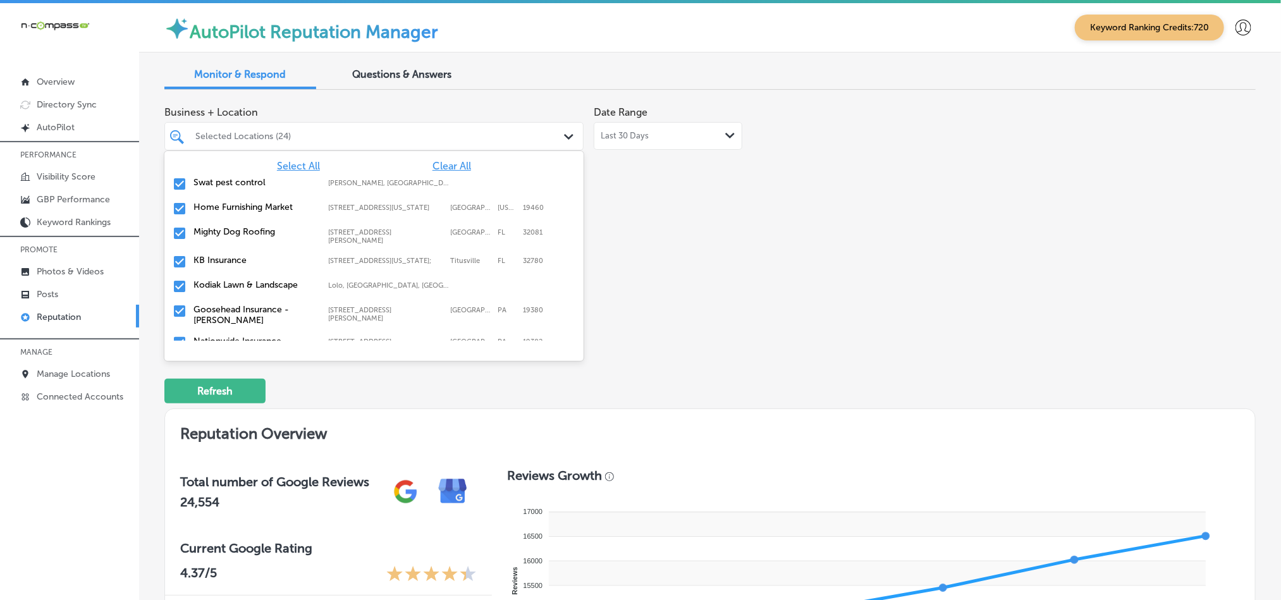
scroll to position [4200, 0]
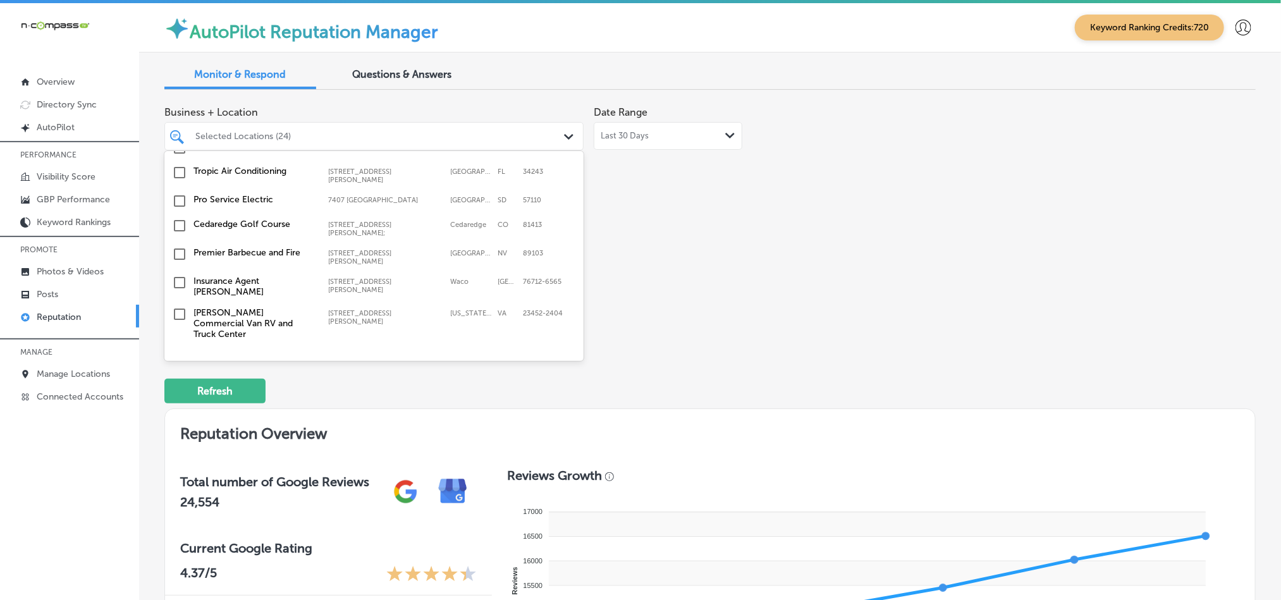
click at [179, 412] on input "checkbox" at bounding box center [179, 419] width 15 height 15
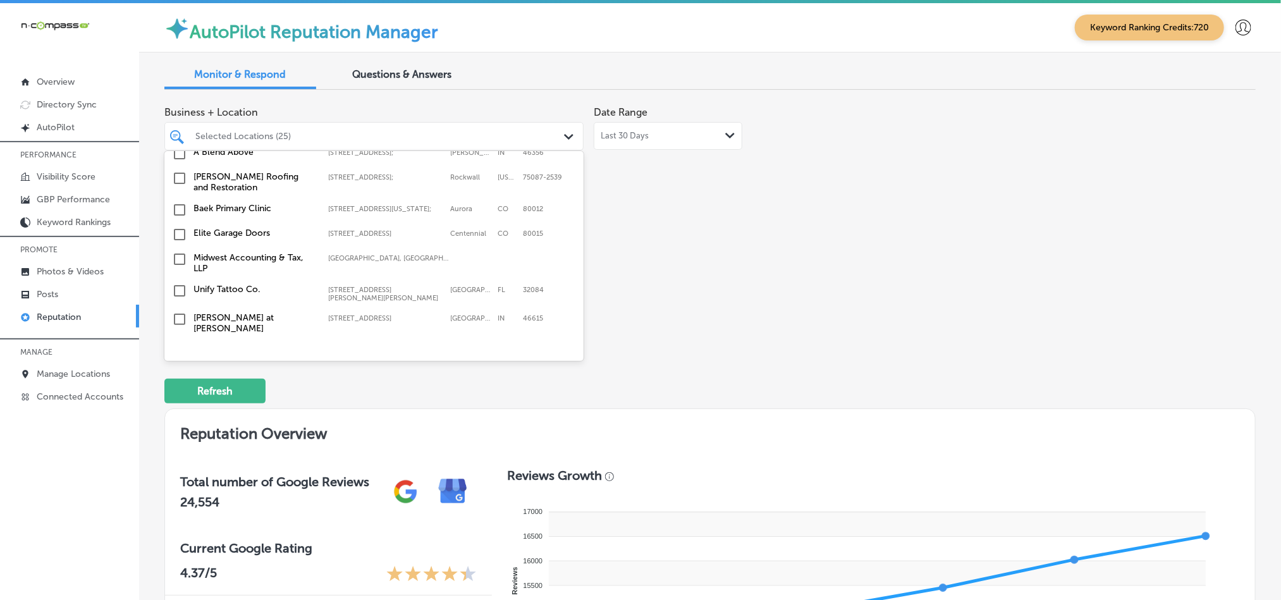
scroll to position [3947, 0]
click at [176, 401] on input "checkbox" at bounding box center [179, 408] width 15 height 15
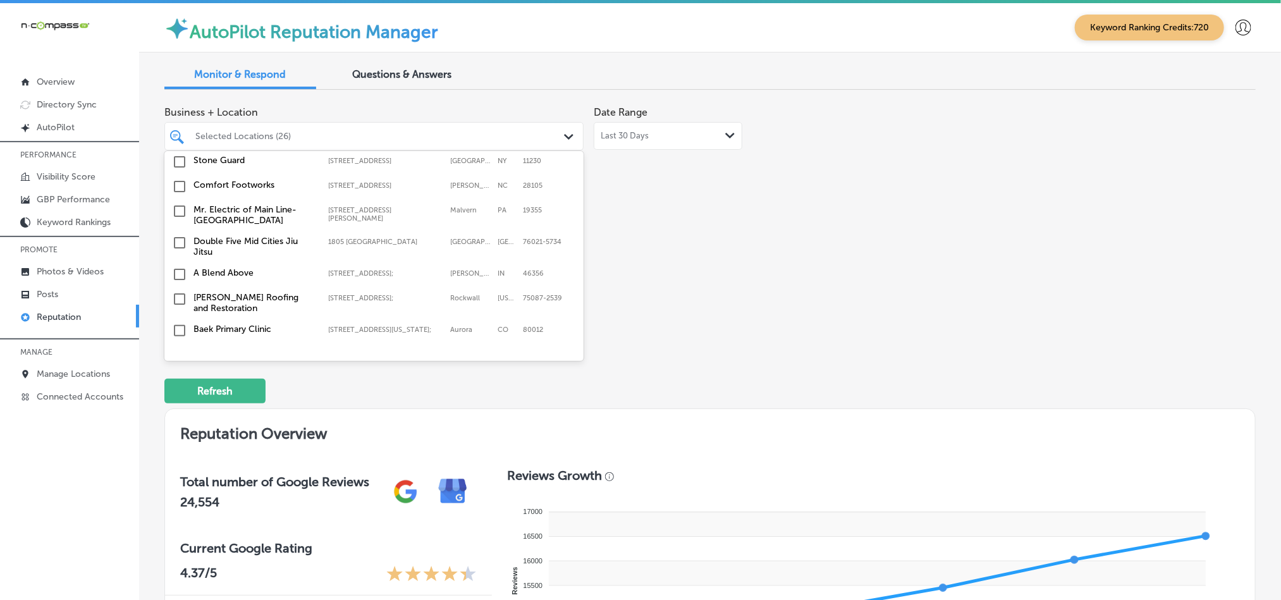
scroll to position [3789, 0]
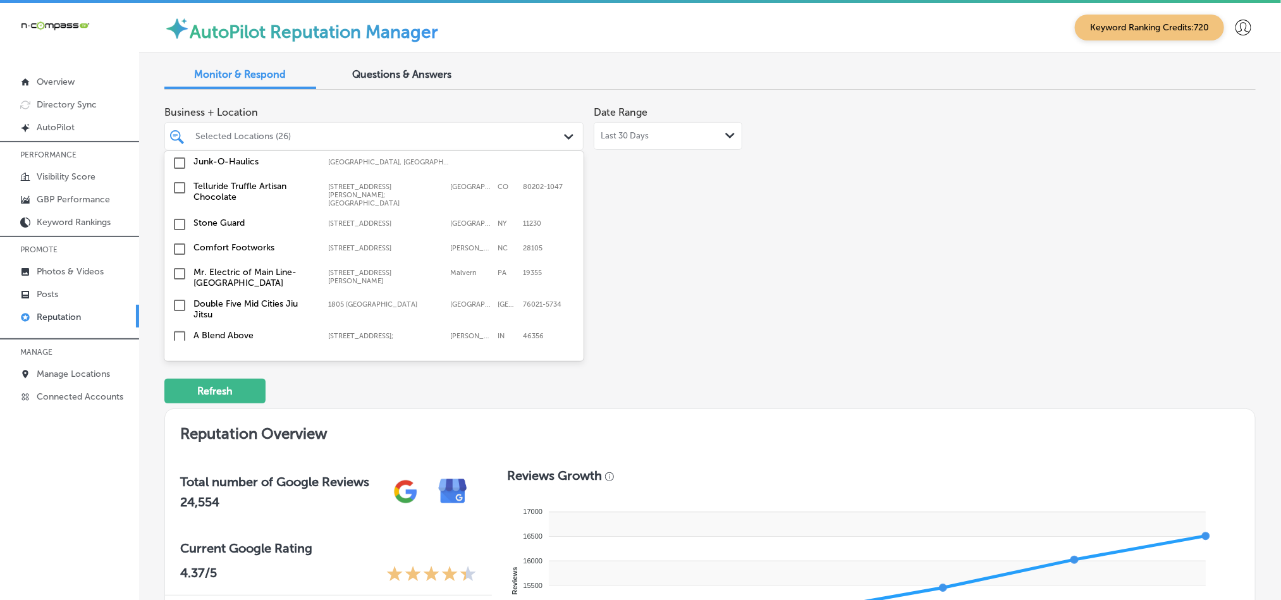
click at [179, 410] on input "checkbox" at bounding box center [179, 417] width 15 height 15
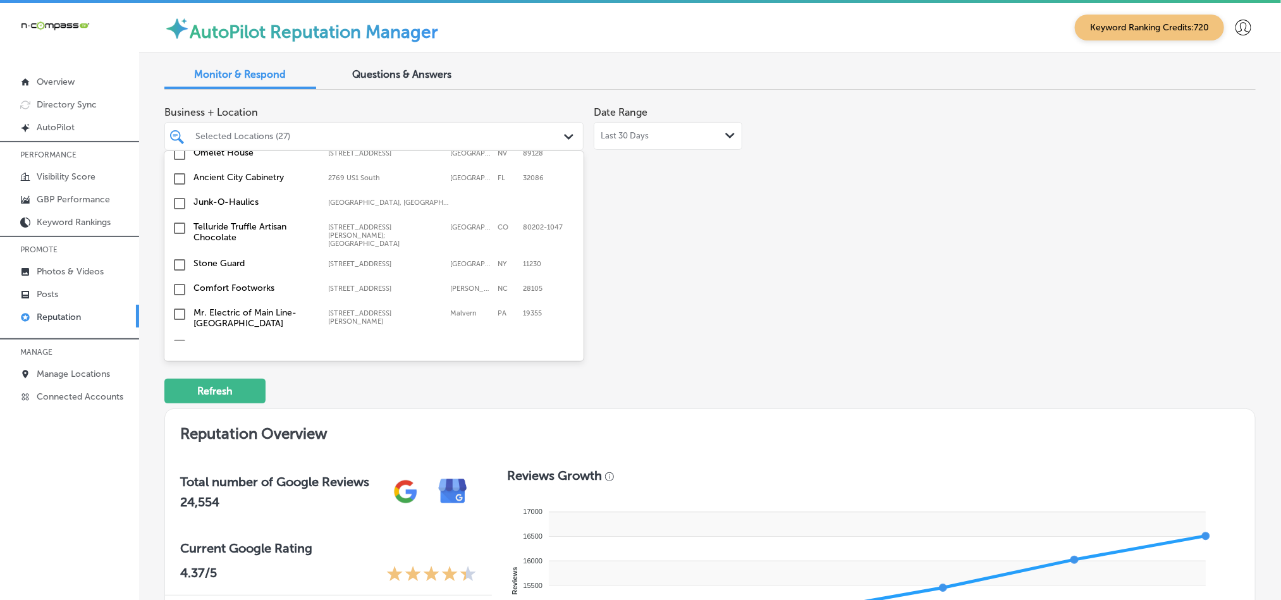
scroll to position [3757, 0]
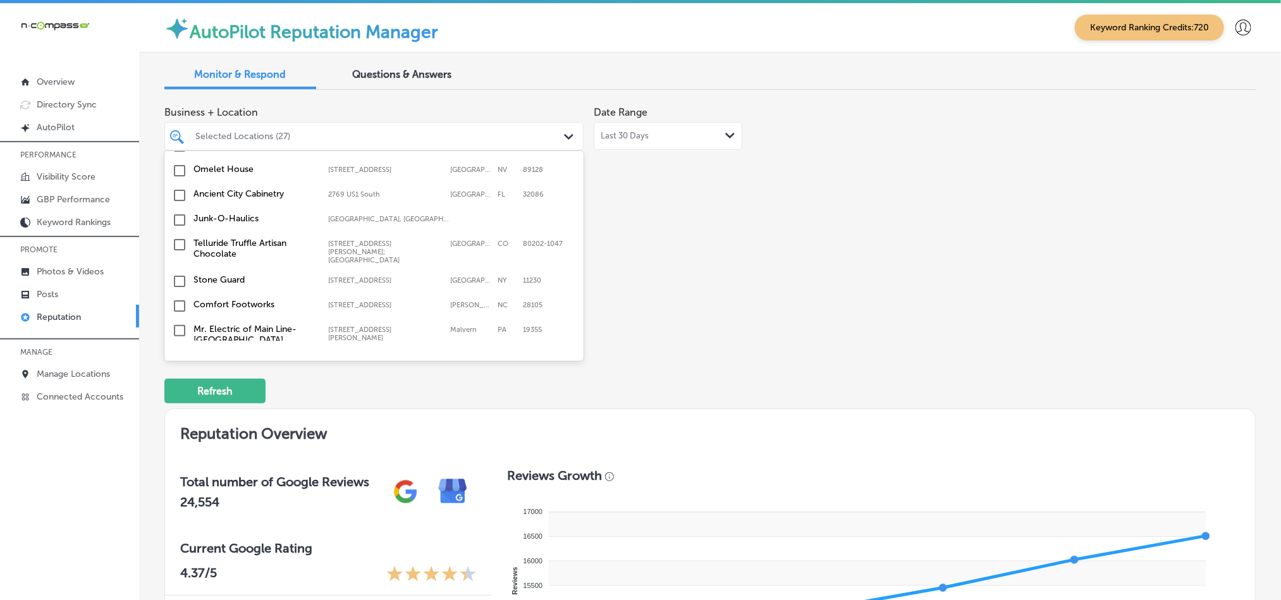
click at [178, 443] on input "checkbox" at bounding box center [179, 450] width 15 height 15
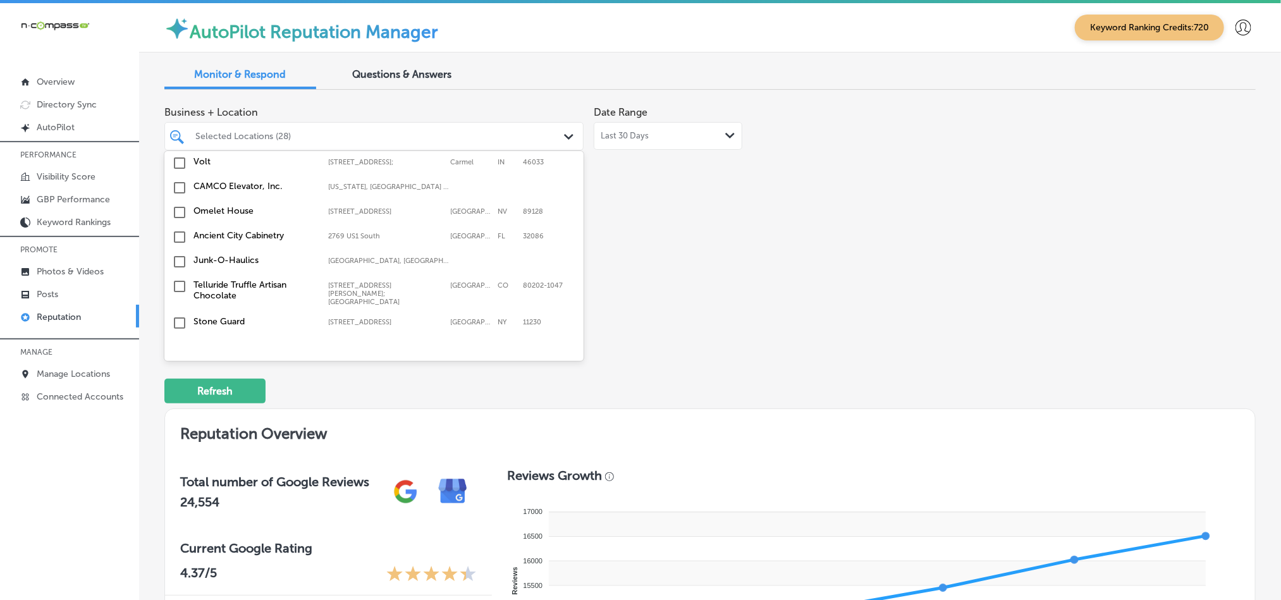
scroll to position [3726, 0]
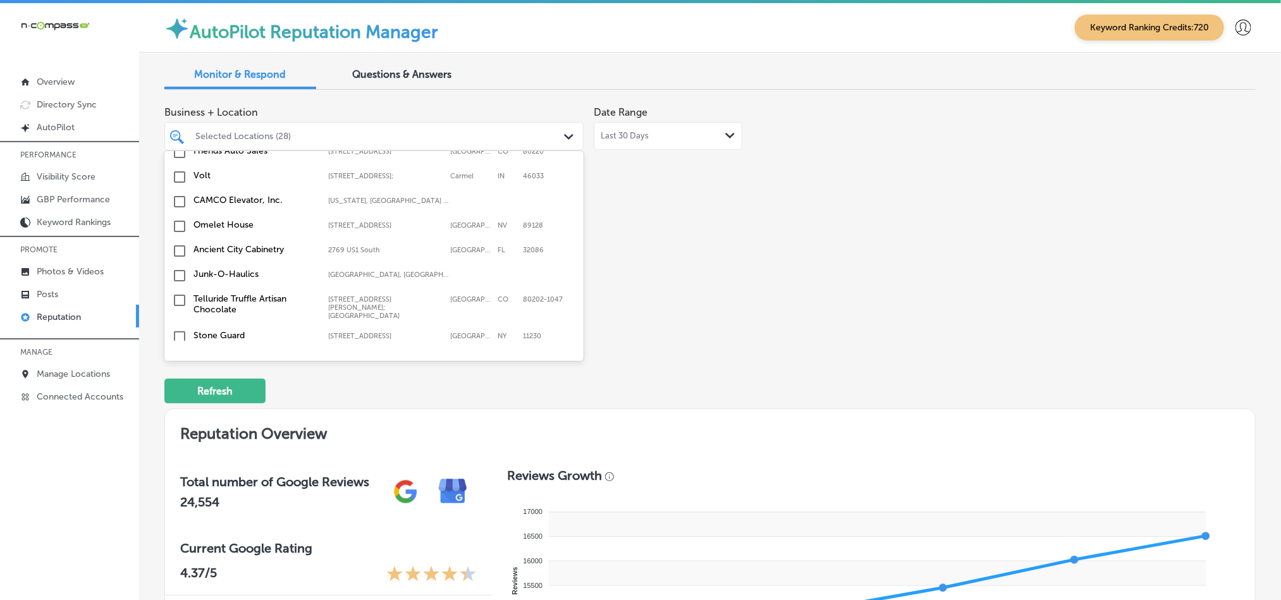
click at [178, 410] on input "checkbox" at bounding box center [179, 417] width 15 height 15
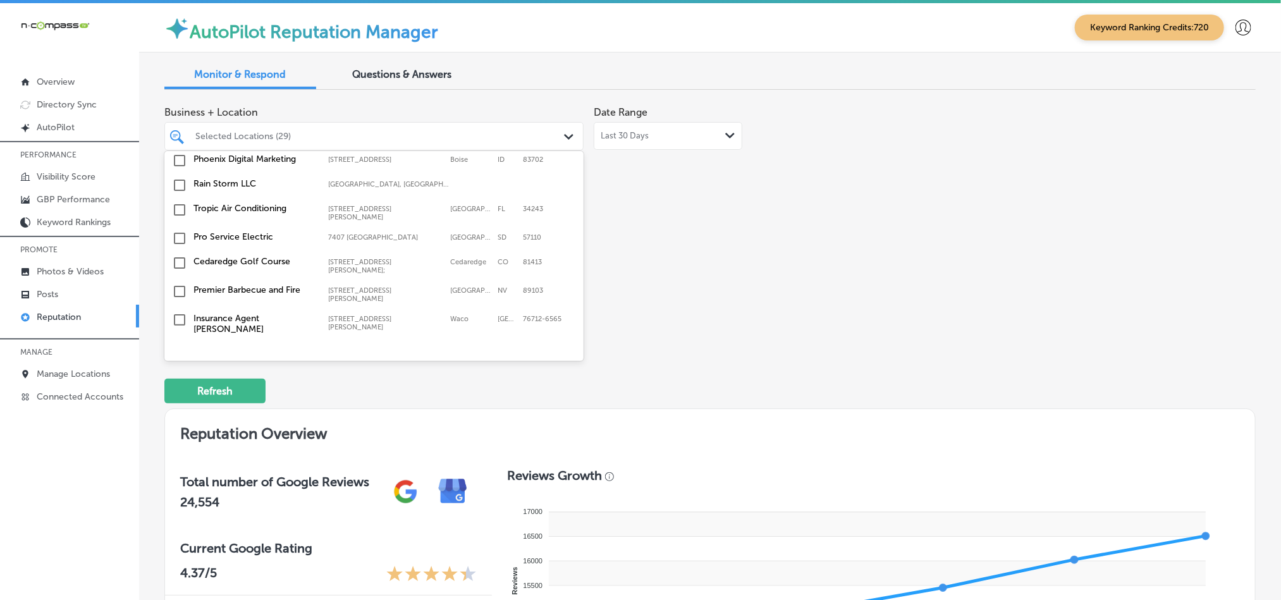
scroll to position [4200, 0]
click at [181, 412] on input "checkbox" at bounding box center [179, 419] width 15 height 15
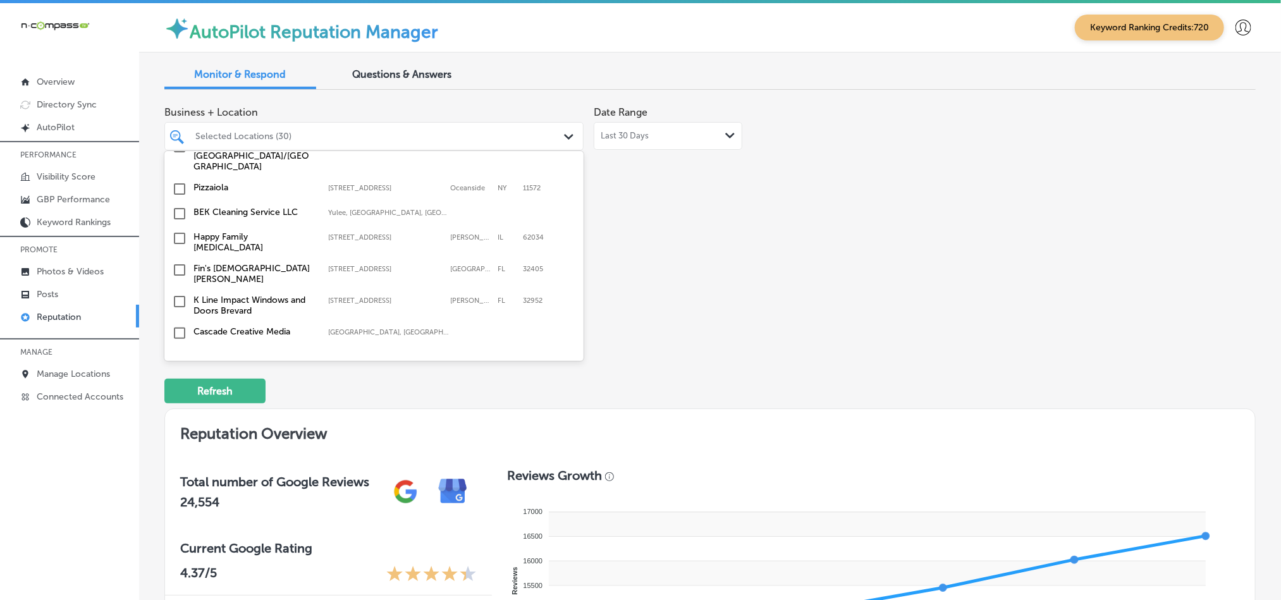
scroll to position [2624, 0]
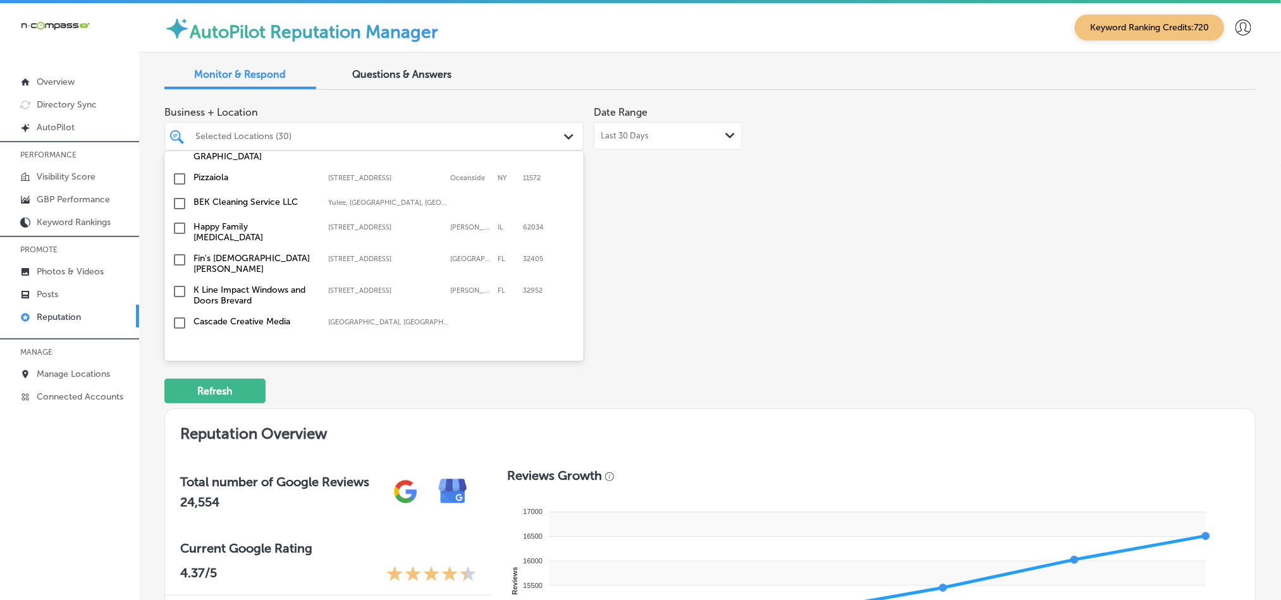
click at [178, 252] on input "checkbox" at bounding box center [179, 259] width 15 height 15
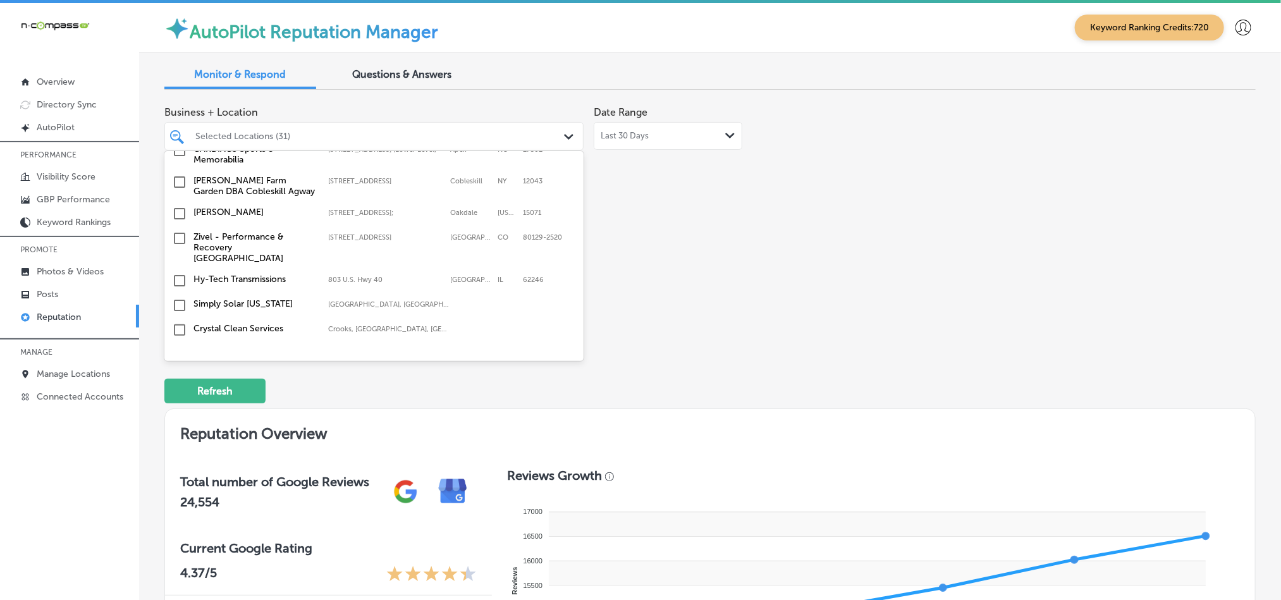
scroll to position [3478, 0]
click at [178, 371] on input "checkbox" at bounding box center [179, 378] width 15 height 15
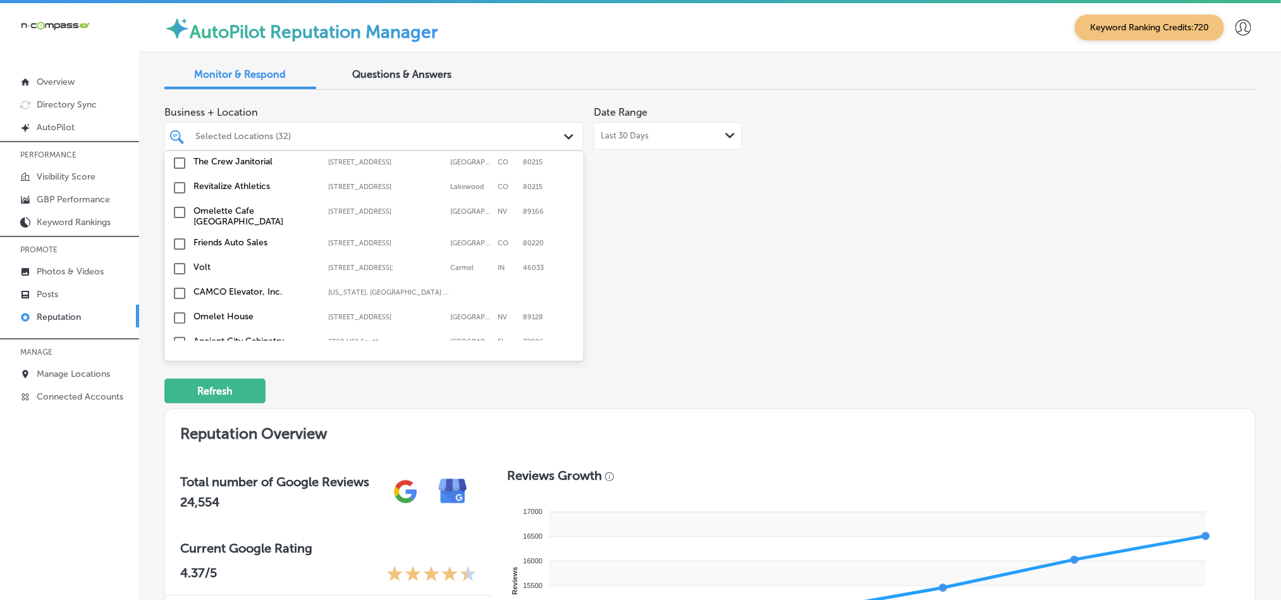
scroll to position [3699, 0]
click at [179, 358] on input "checkbox" at bounding box center [179, 365] width 15 height 15
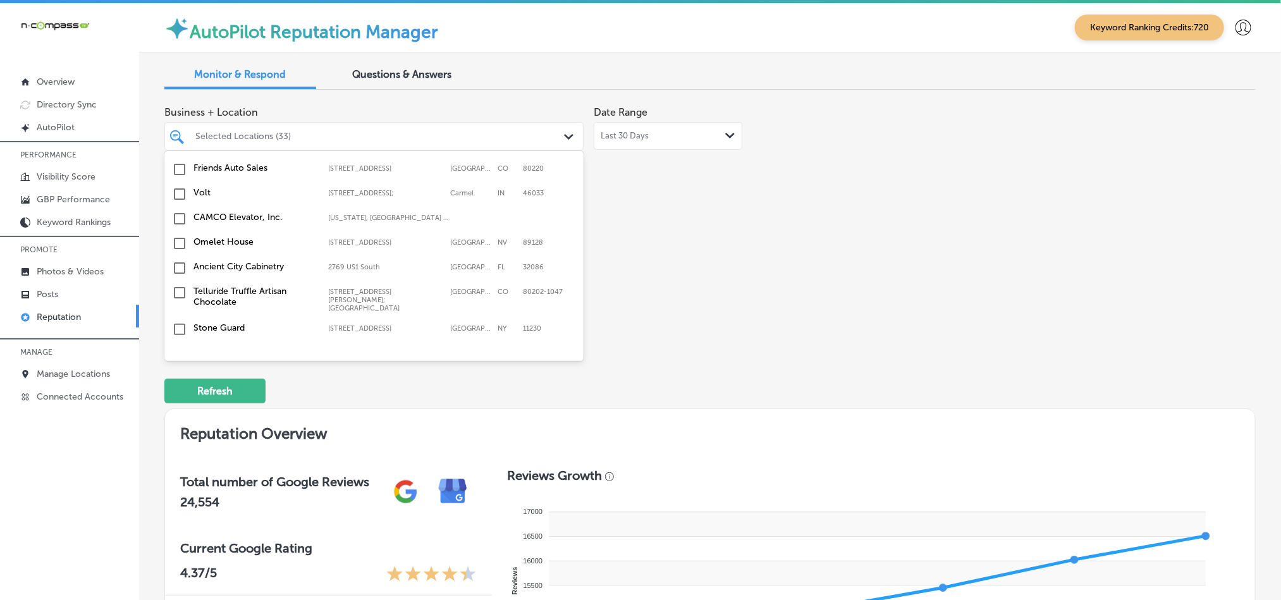
scroll to position [3794, 0]
click at [176, 349] on input "checkbox" at bounding box center [179, 356] width 15 height 15
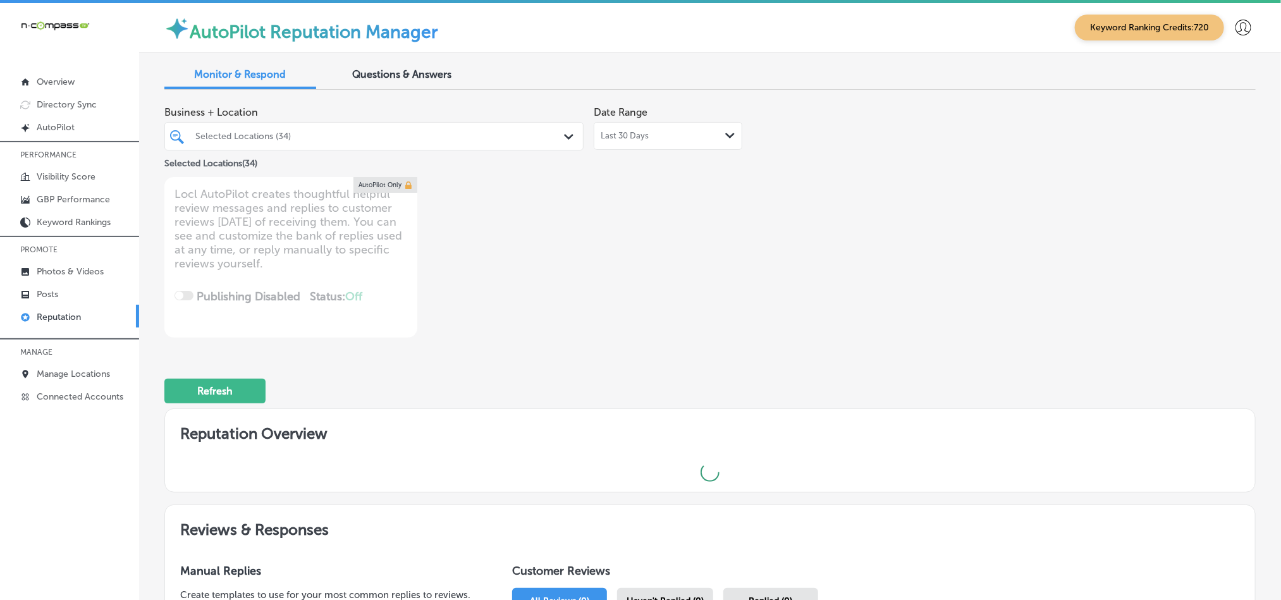
click at [792, 262] on div "Business + Location Selected Locations (34) Path Created with Sketch. Selected …" at bounding box center [491, 219] width 655 height 238
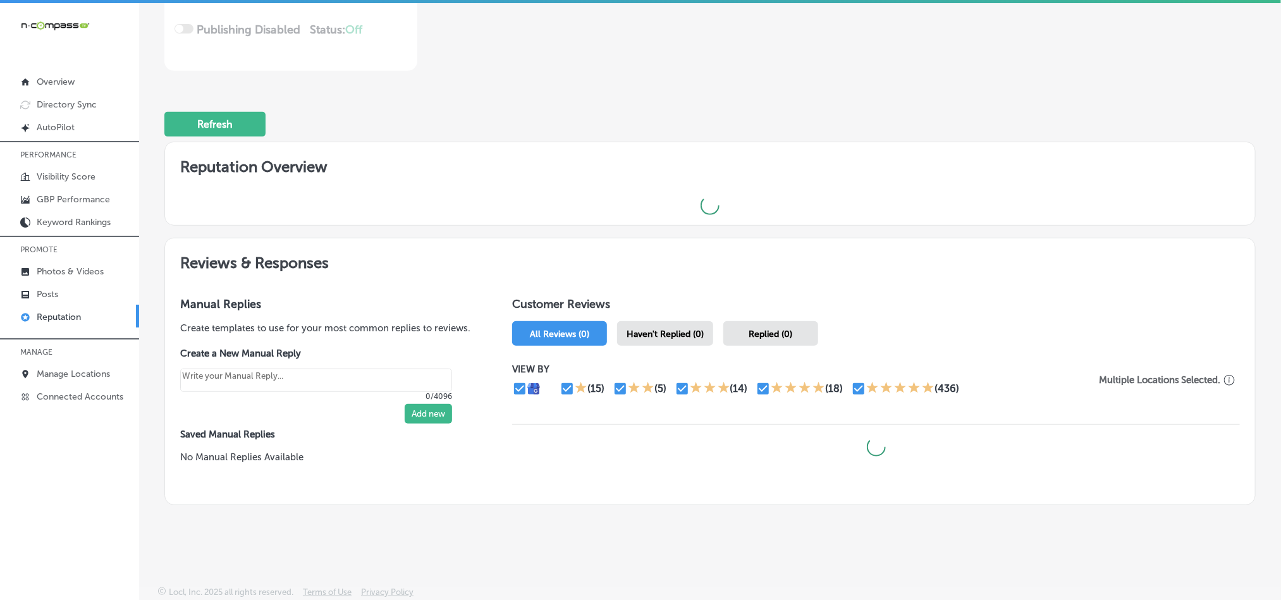
scroll to position [275, 0]
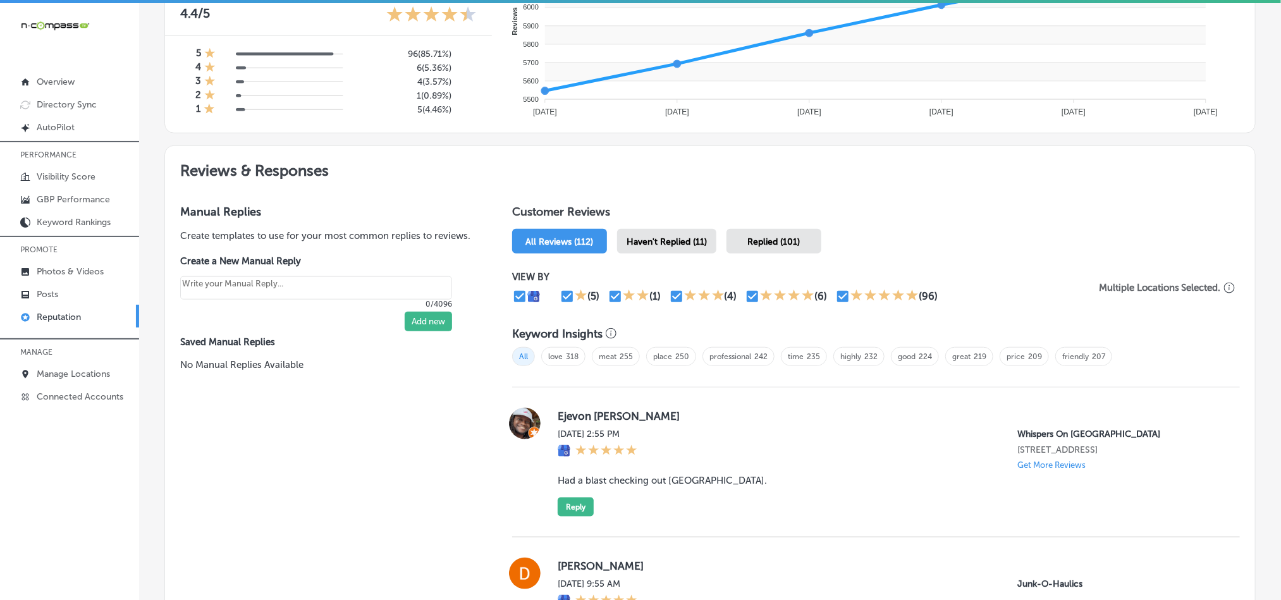
click at [756, 237] on span "Replied (101)" at bounding box center [774, 242] width 52 height 11
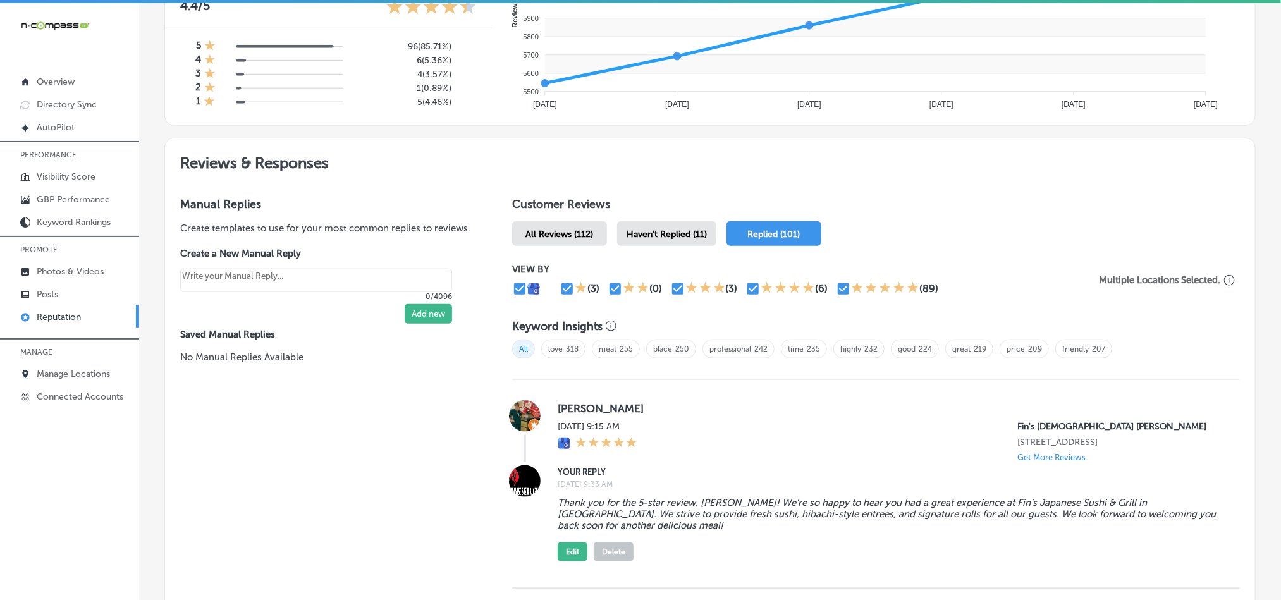
scroll to position [560, 0]
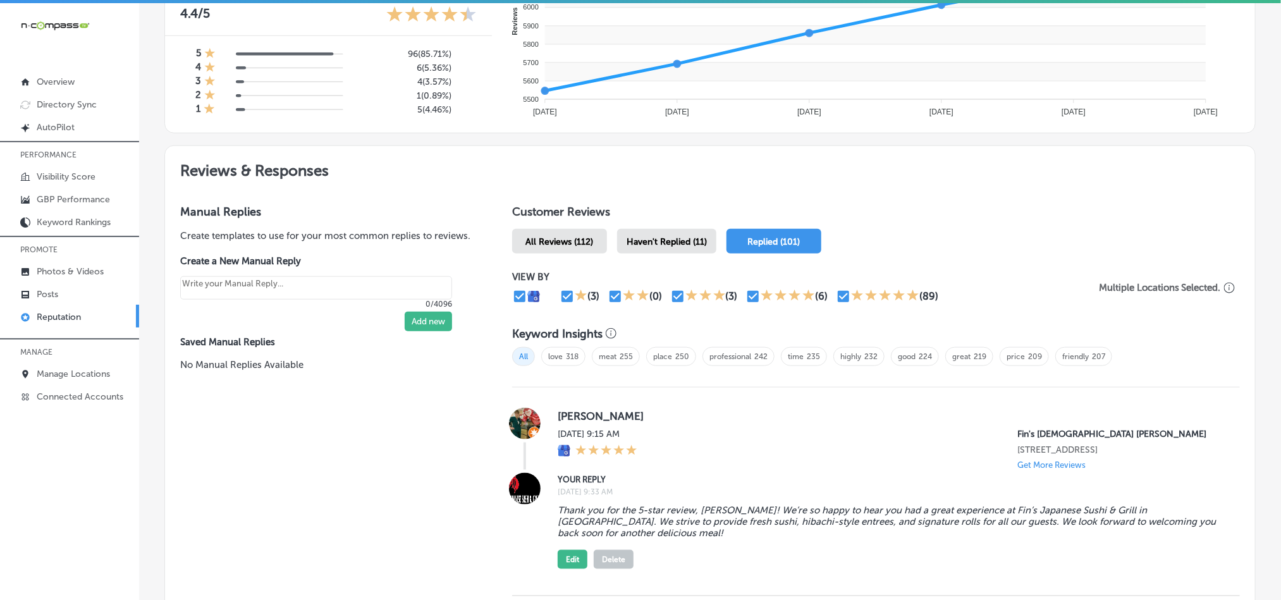
click at [657, 230] on div "Haven't Replied (11)" at bounding box center [666, 241] width 99 height 25
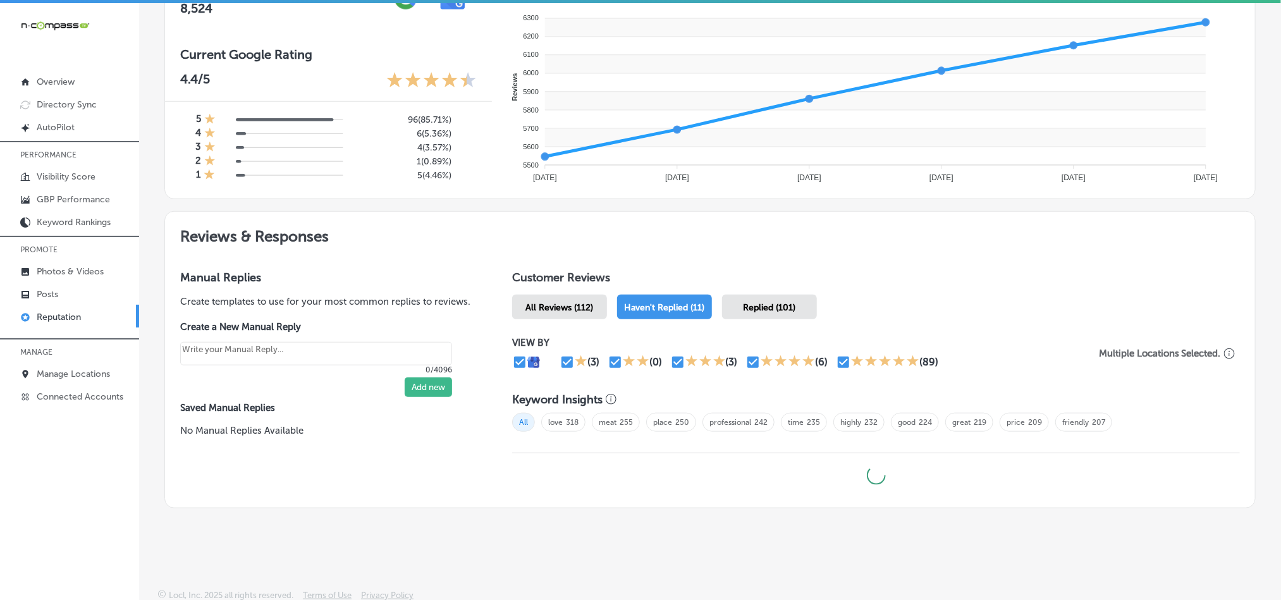
type textarea "x"
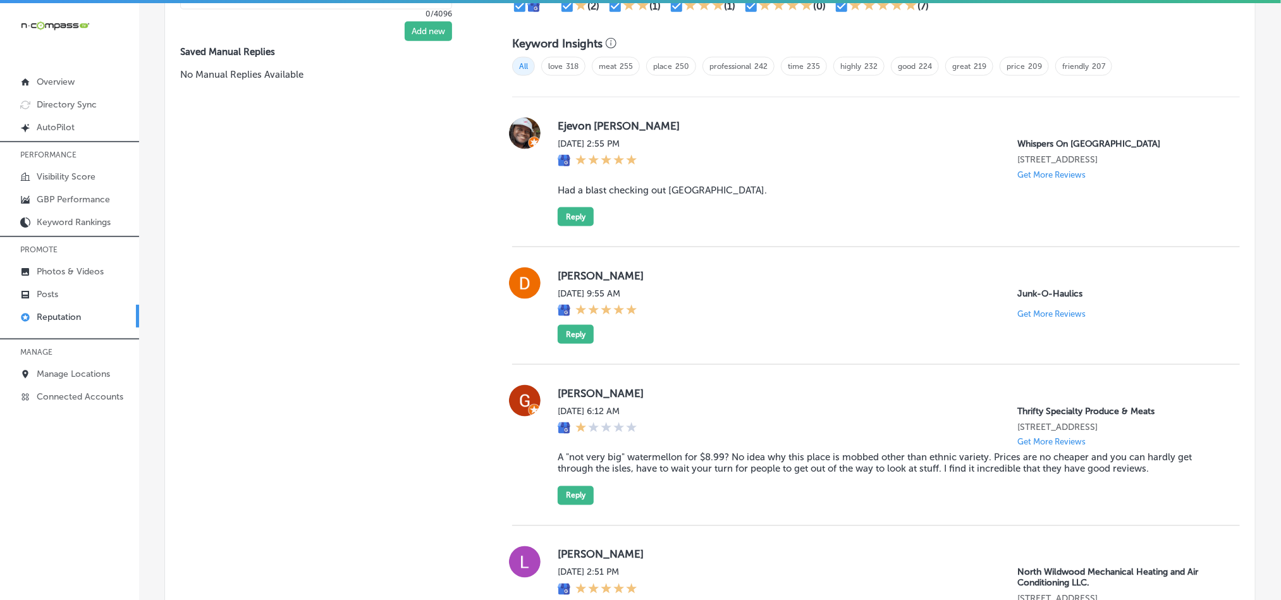
scroll to position [844, 0]
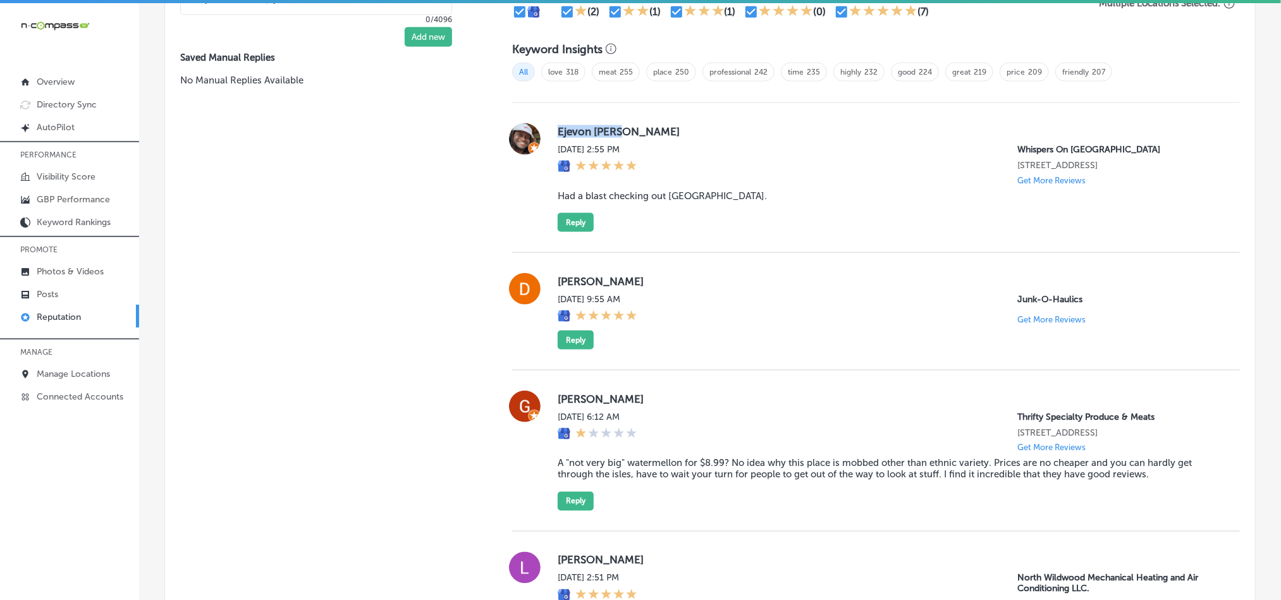
drag, startPoint x: 548, startPoint y: 133, endPoint x: 703, endPoint y: 129, distance: 154.4
click at [703, 129] on div "Ejevon [PERSON_NAME] [DATE] 2:55 PM Whispers On [GEOGRAPHIC_DATA] [STREET_ADDRE…" at bounding box center [876, 177] width 728 height 109
copy label "Ejevon [PERSON_NAME]"
click at [629, 183] on div "[DATE] 2:55 PM" at bounding box center [598, 164] width 80 height 41
drag, startPoint x: 548, startPoint y: 204, endPoint x: 738, endPoint y: 204, distance: 189.7
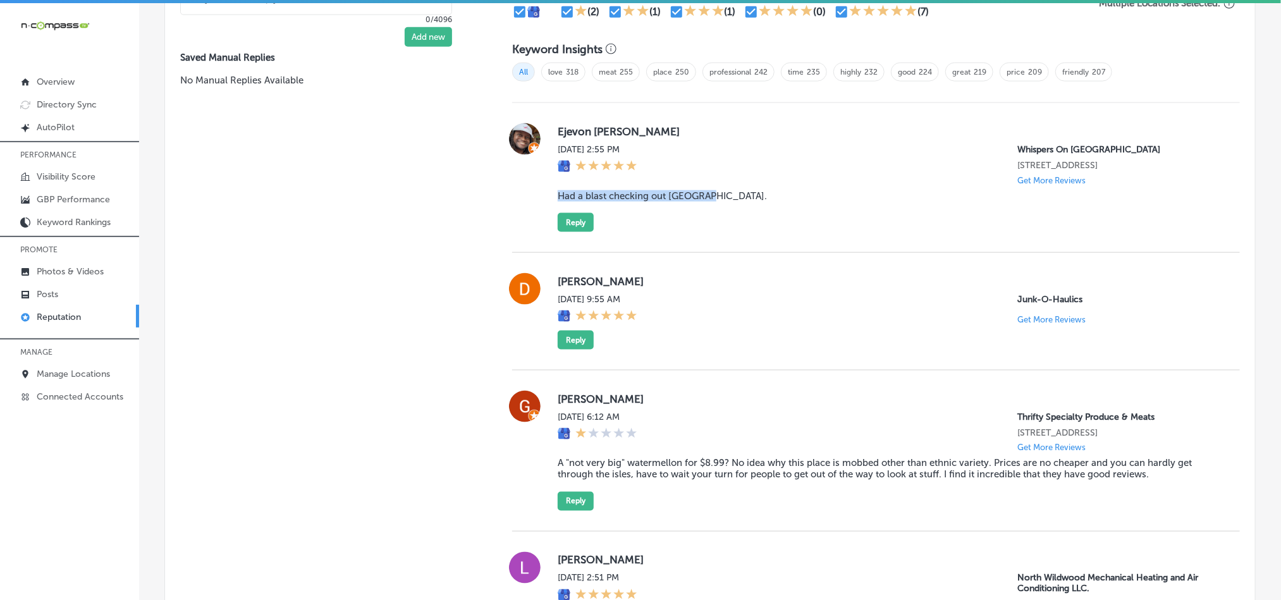
click at [738, 204] on div "Ejevon [PERSON_NAME] [DATE] 2:55 PM Whispers On [GEOGRAPHIC_DATA] [STREET_ADDRE…" at bounding box center [876, 177] width 728 height 109
copy blockquote "Had a blast checking out [GEOGRAPHIC_DATA]."
click at [689, 160] on div "[DATE] 2:55 PM Whispers On [GEOGRAPHIC_DATA] [STREET_ADDRESS] Get More Reviews" at bounding box center [889, 164] width 662 height 41
click at [786, 211] on div "Ejevon [PERSON_NAME] [DATE] 2:55 PM Whispers On [GEOGRAPHIC_DATA] [STREET_ADDRE…" at bounding box center [889, 177] width 662 height 109
click at [571, 226] on button "Reply" at bounding box center [576, 222] width 36 height 19
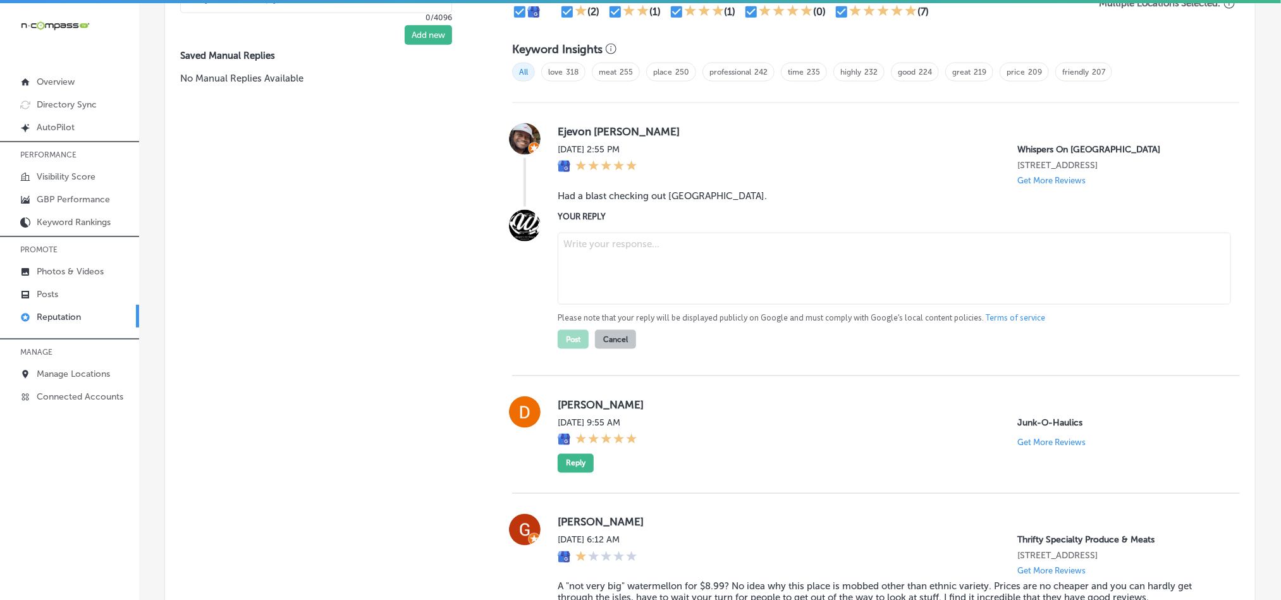
click at [666, 269] on textarea at bounding box center [894, 269] width 673 height 72
paste textarea "Hi Ejevon, thank you for the great review! We’re glad you had a blast at Whispe…"
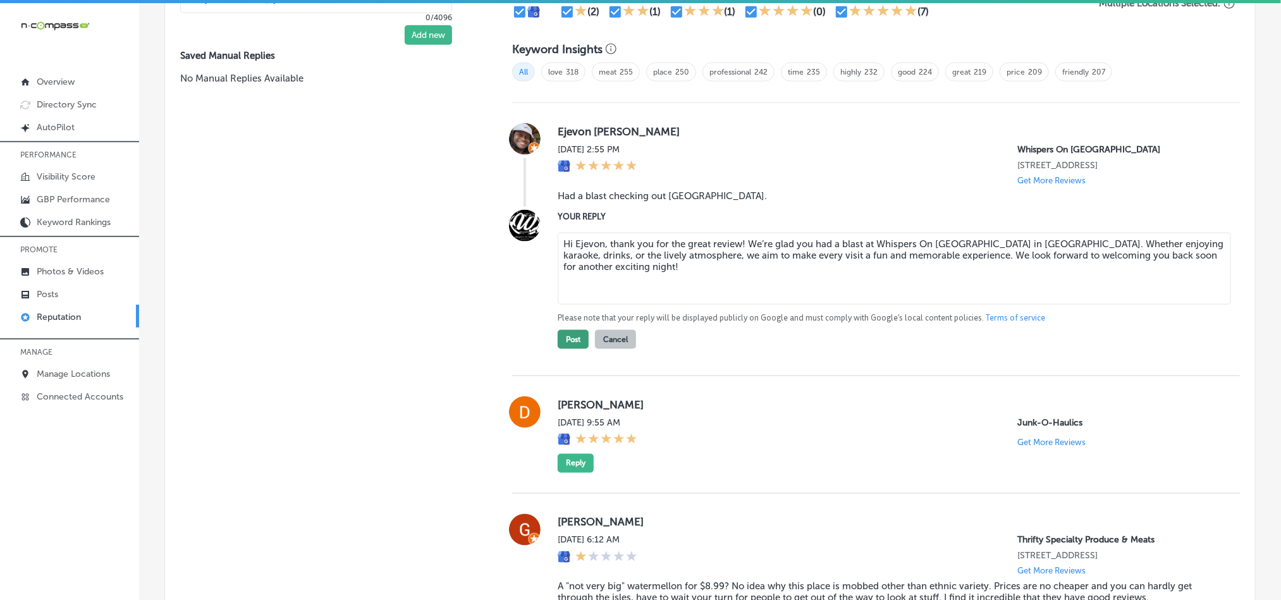
type textarea "Hi Ejevon, thank you for the great review! We’re glad you had a blast at Whispe…"
click at [570, 341] on button "Post" at bounding box center [573, 339] width 31 height 19
type textarea "x"
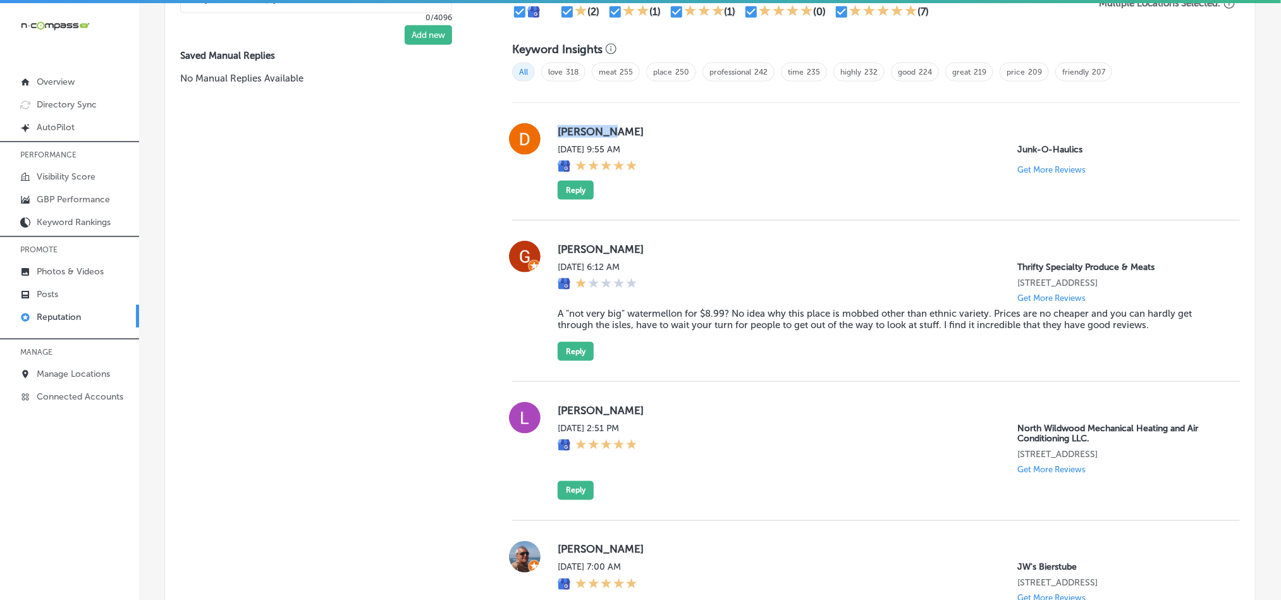
drag, startPoint x: 547, startPoint y: 124, endPoint x: 701, endPoint y: 123, distance: 153.7
click at [701, 123] on div "[PERSON_NAME] [DATE] 9:55 AM Junk-O-Haulics Get More Reviews Reply" at bounding box center [876, 161] width 728 height 77
copy label "[PERSON_NAME]"
click at [674, 188] on div "[PERSON_NAME] [DATE] 9:55 AM Junk-O-Haulics Get More Reviews Reply" at bounding box center [889, 161] width 662 height 77
click at [713, 187] on div "[PERSON_NAME] [DATE] 9:55 AM Junk-O-Haulics Get More Reviews Reply" at bounding box center [889, 161] width 662 height 77
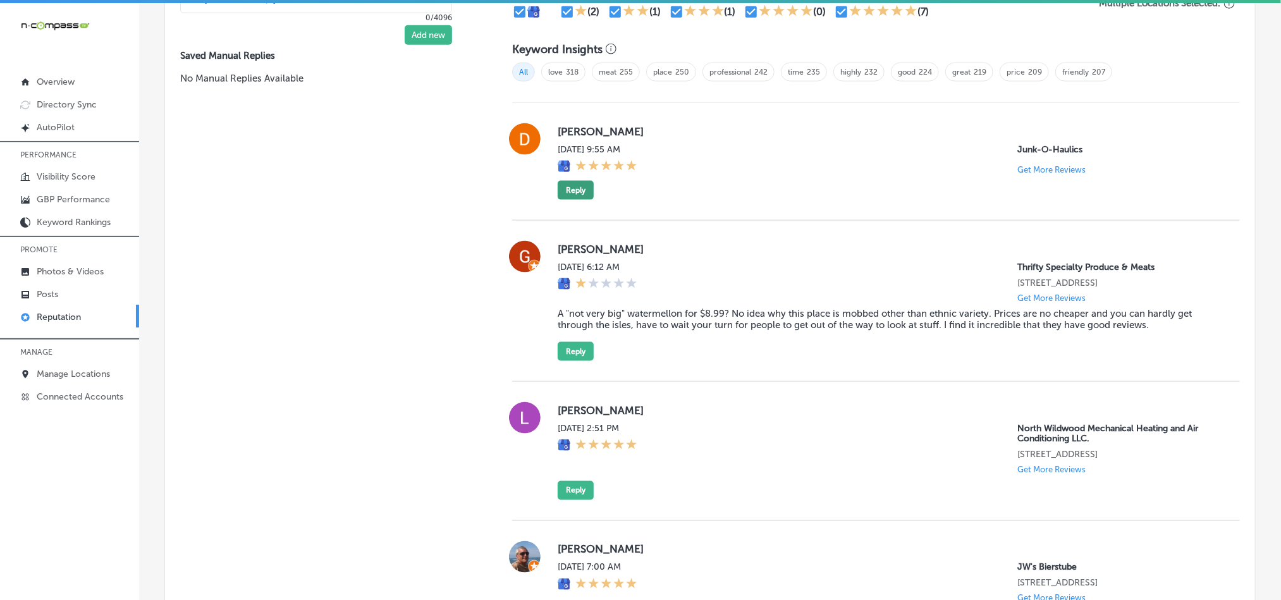
click at [575, 181] on button "Reply" at bounding box center [576, 190] width 36 height 19
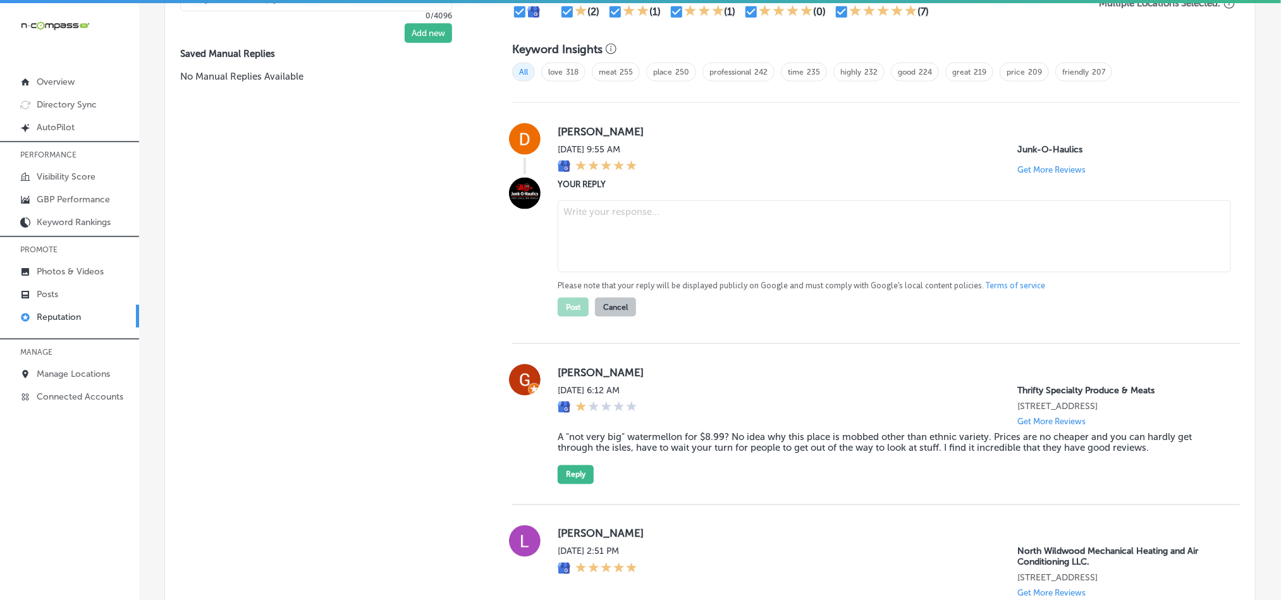
click at [667, 245] on textarea at bounding box center [894, 236] width 673 height 72
paste textarea "Thank you for the 5-star review, Deb! We’re glad Junk-O-Haulics could provide p…"
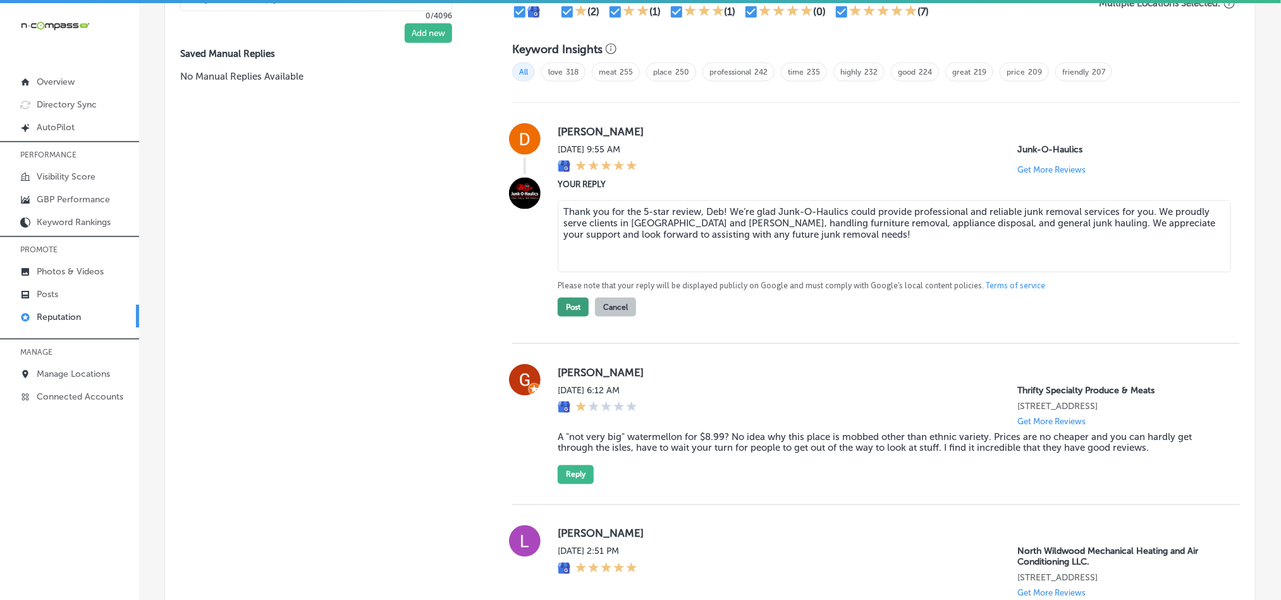
type textarea "Thank you for the 5-star review, Deb! We’re glad Junk-O-Haulics could provide p…"
click at [575, 302] on button "Post" at bounding box center [573, 307] width 31 height 19
type textarea "x"
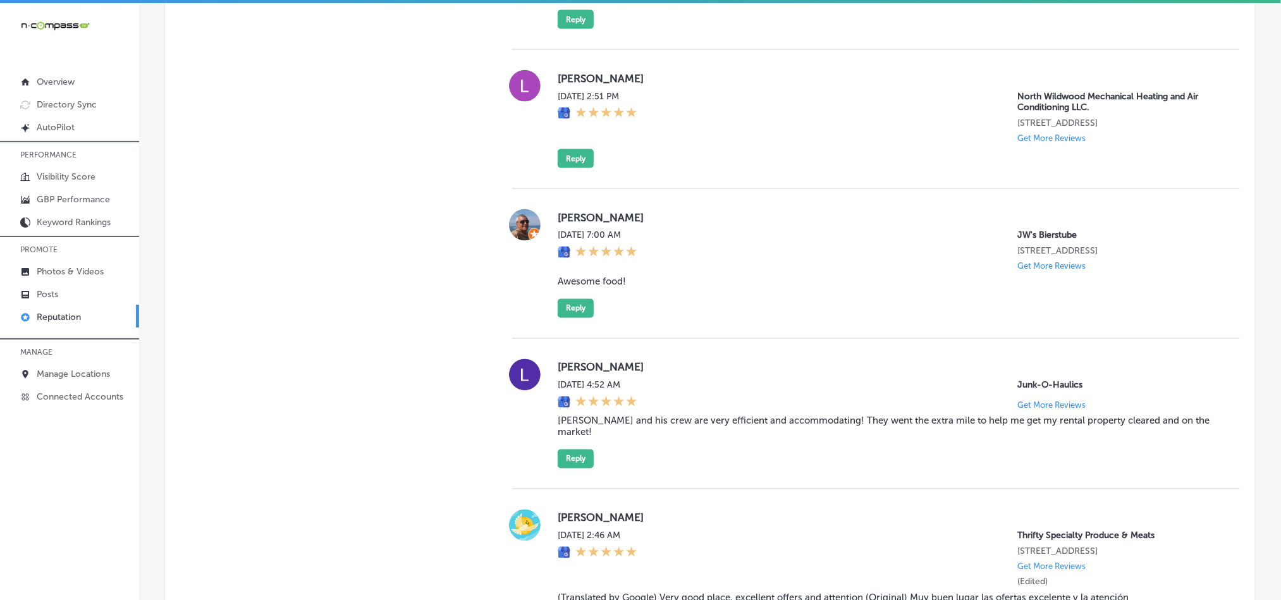
scroll to position [1065, 0]
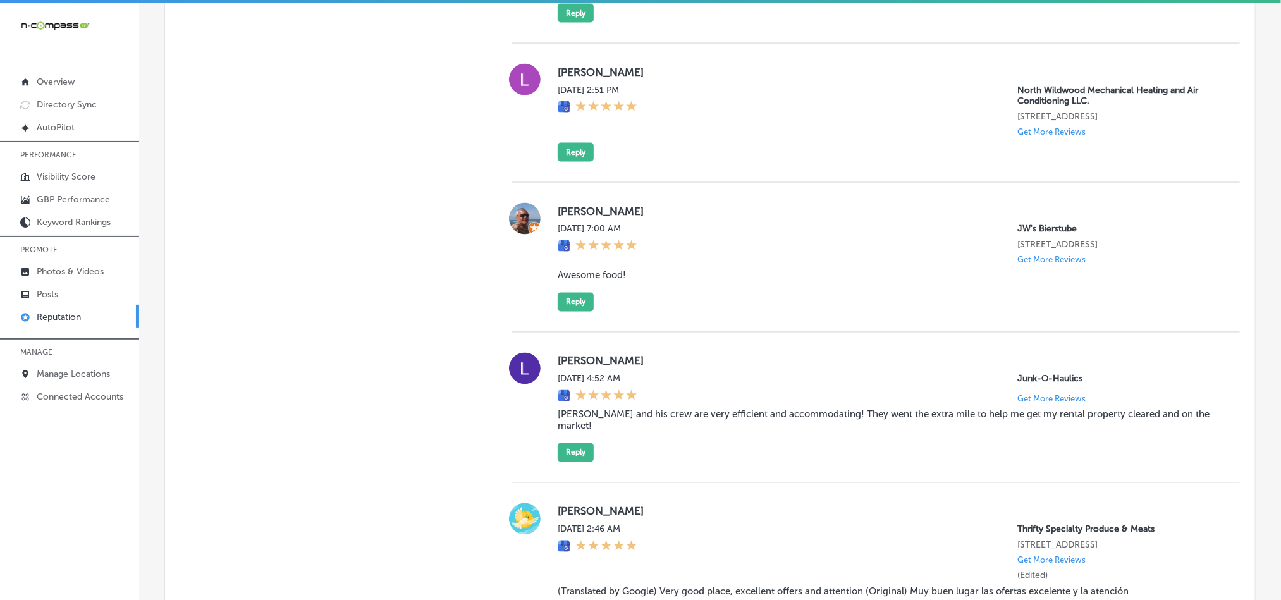
drag, startPoint x: 553, startPoint y: 77, endPoint x: 687, endPoint y: 71, distance: 134.8
click at [687, 71] on div "[PERSON_NAME] [DATE] 2:51 PM North Wildwood Mechanical Heating and Air Conditio…" at bounding box center [889, 113] width 662 height 98
copy label "[PERSON_NAME]"
click at [570, 154] on button "Reply" at bounding box center [576, 152] width 36 height 19
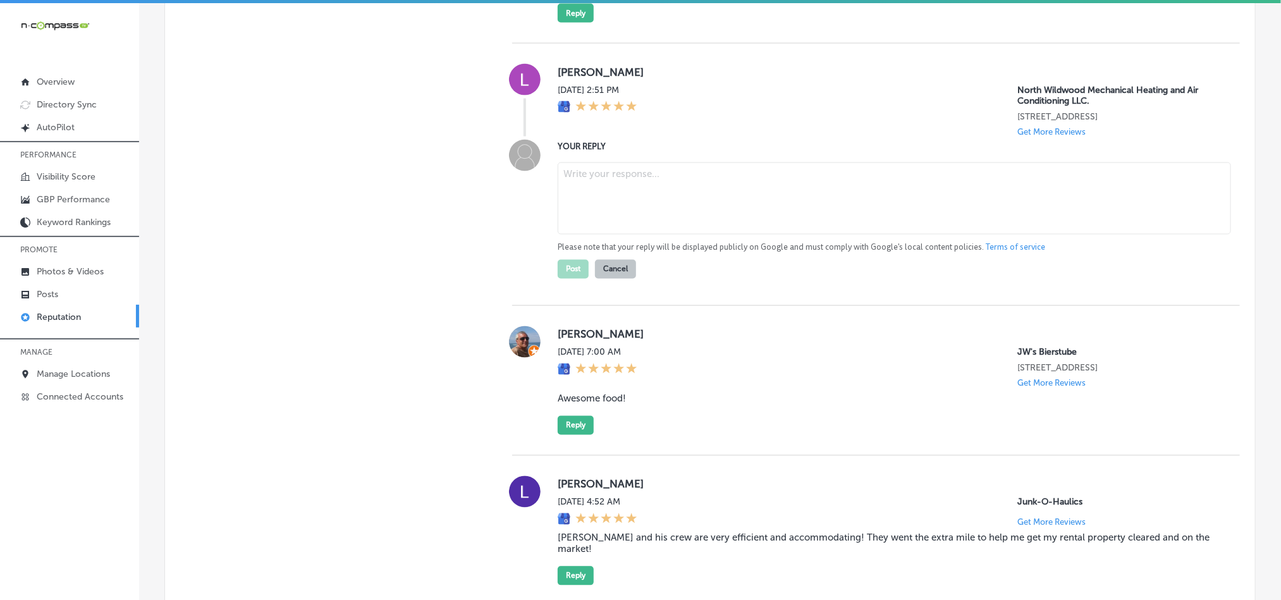
click at [653, 209] on textarea at bounding box center [894, 199] width 673 height 72
paste textarea "Thank you for the 5-star review, [PERSON_NAME]! We’re glad North Wildwood Mecha…"
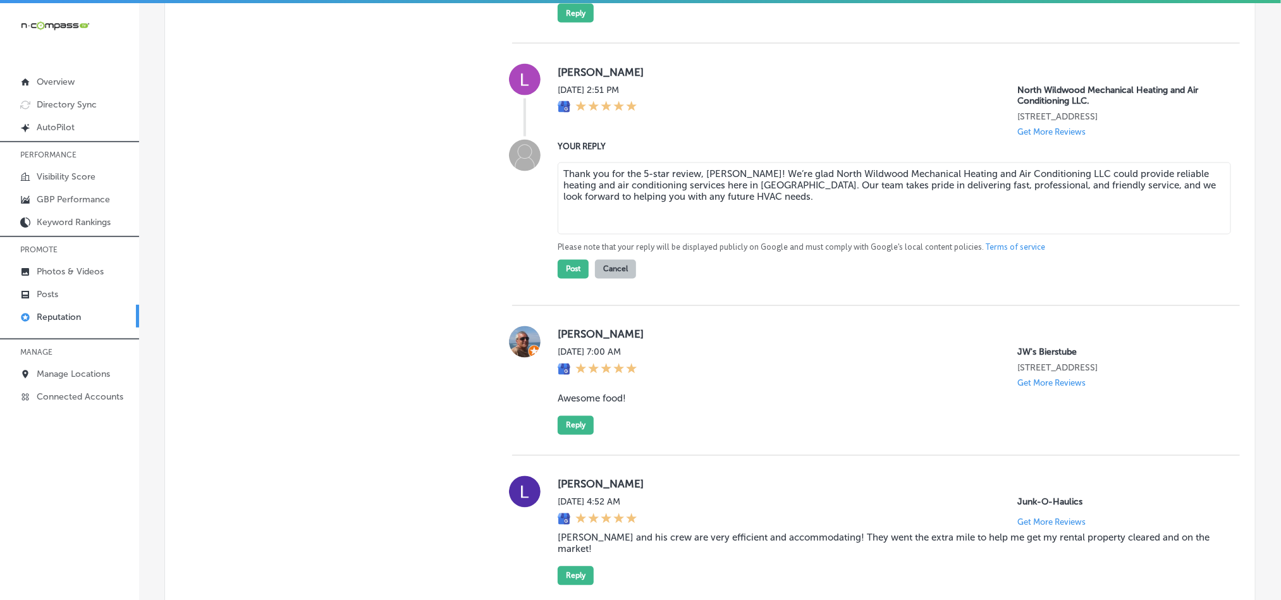
click at [844, 220] on textarea "Thank you for the 5-star review, [PERSON_NAME]! We’re glad North Wildwood Mecha…" at bounding box center [894, 199] width 673 height 72
type textarea "Thank you for the 5-star review, [PERSON_NAME]! We’re glad North Wildwood Mecha…"
click at [563, 270] on button "Post" at bounding box center [573, 269] width 31 height 19
type textarea "x"
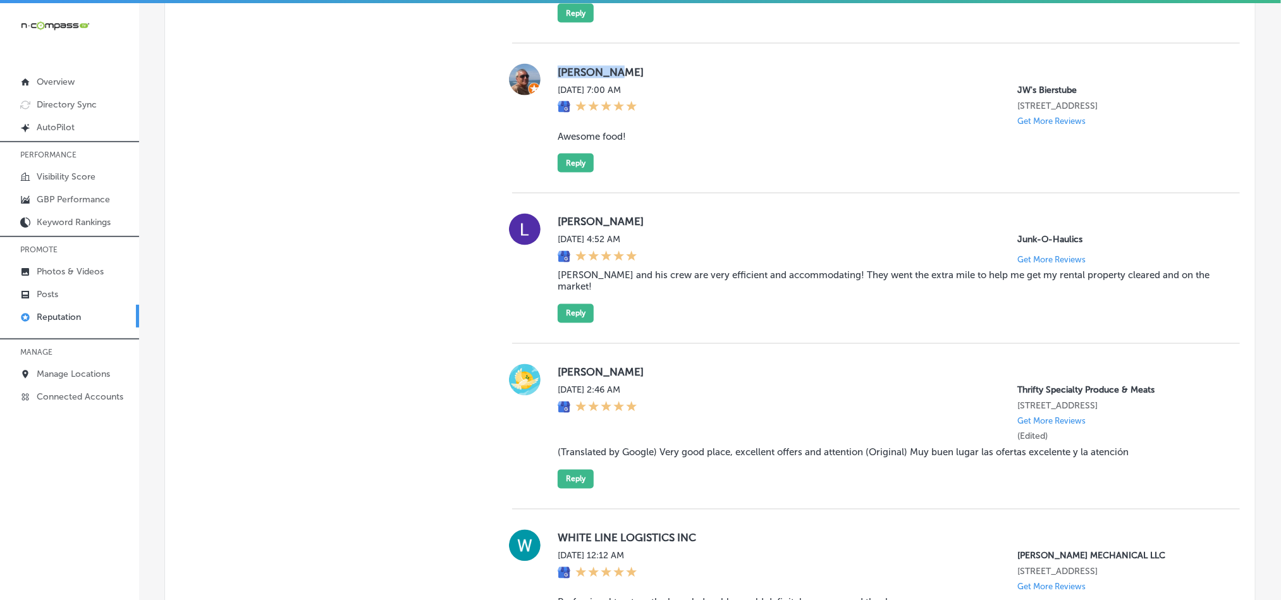
drag, startPoint x: 549, startPoint y: 71, endPoint x: 628, endPoint y: 65, distance: 79.3
click at [628, 65] on div "[PERSON_NAME] [DATE] 7:00 AM JW's Bierstube [STREET_ADDRESS] Get More Reviews A…" at bounding box center [876, 118] width 728 height 109
copy label "[PERSON_NAME]"
drag, startPoint x: 560, startPoint y: 133, endPoint x: 653, endPoint y: 133, distance: 93.6
click at [653, 133] on div "[PERSON_NAME] [DATE] 7:00 AM JW's Bierstube [STREET_ADDRESS] Get More Reviews A…" at bounding box center [876, 118] width 728 height 109
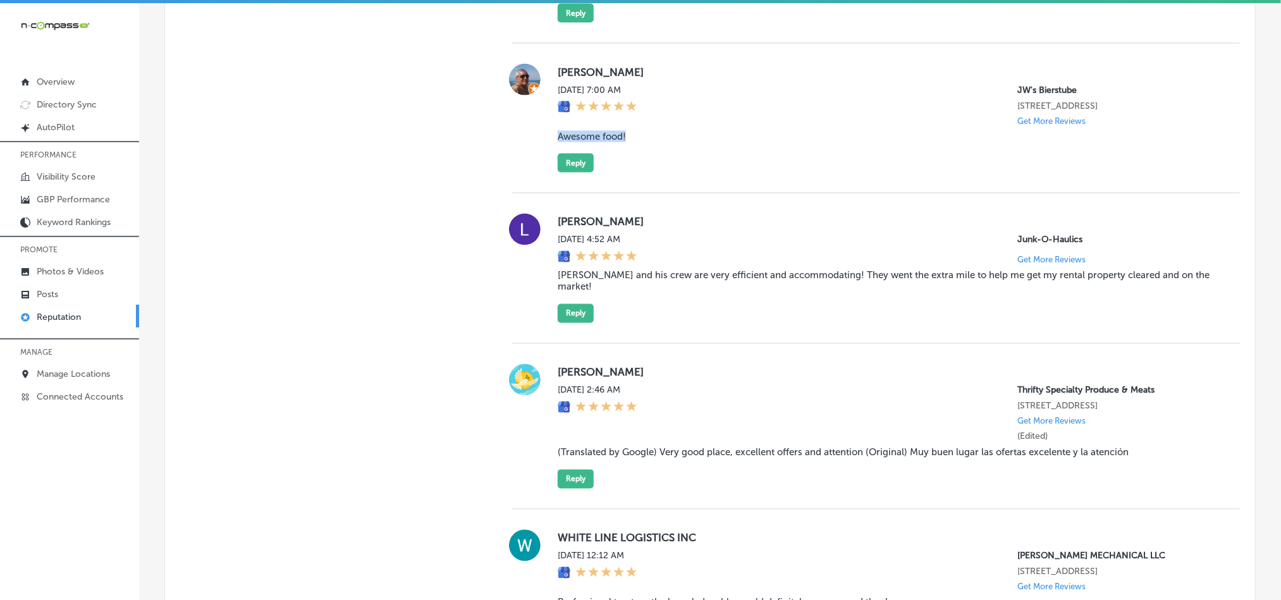
copy blockquote "Awesome food!"
click at [765, 175] on div "[PERSON_NAME] [DATE] 7:00 AM JW's Bierstube [STREET_ADDRESS] Get More Reviews A…" at bounding box center [876, 119] width 728 height 150
click at [575, 165] on button "Reply" at bounding box center [576, 163] width 36 height 19
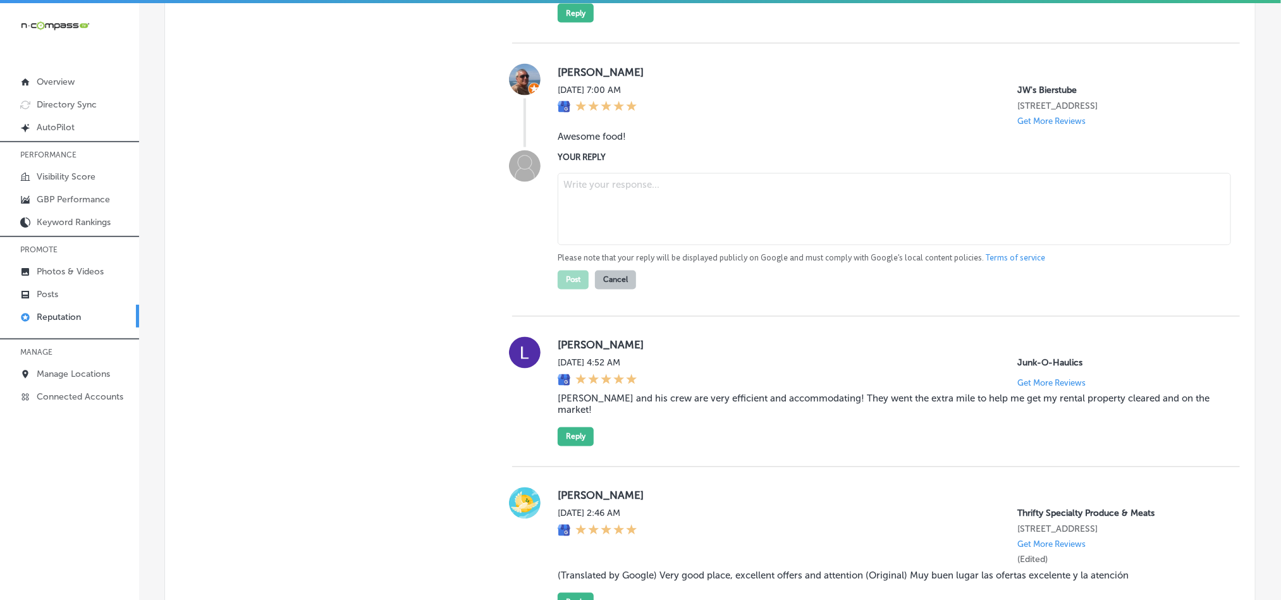
drag, startPoint x: 575, startPoint y: 165, endPoint x: 620, endPoint y: 185, distance: 49.6
click at [620, 185] on textarea at bounding box center [894, 209] width 673 height 72
paste textarea "Thank you, [PERSON_NAME], for the great review! We’re thrilled to hear you enjo…"
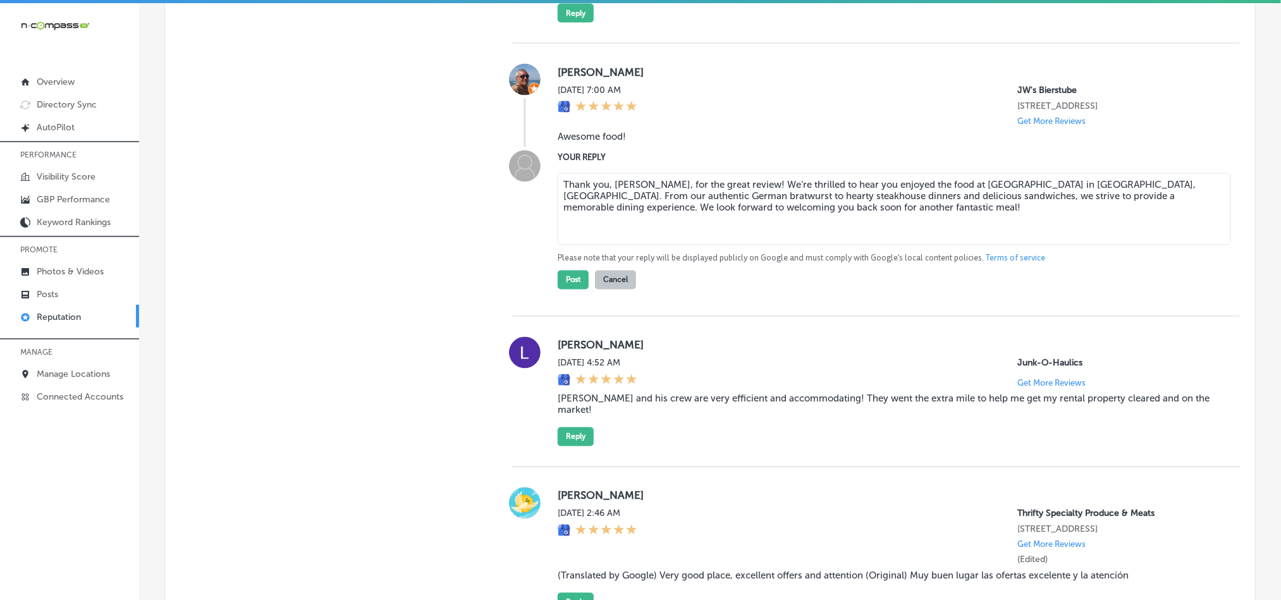
click at [782, 180] on textarea "Thank you, [PERSON_NAME], for the great review! We’re thrilled to hear you enjo…" at bounding box center [894, 209] width 673 height 72
type textarea "Thank you, [PERSON_NAME], for the great review! We’re glad to hear you enjoyed …"
click at [567, 275] on button "Post" at bounding box center [573, 280] width 31 height 19
type textarea "x"
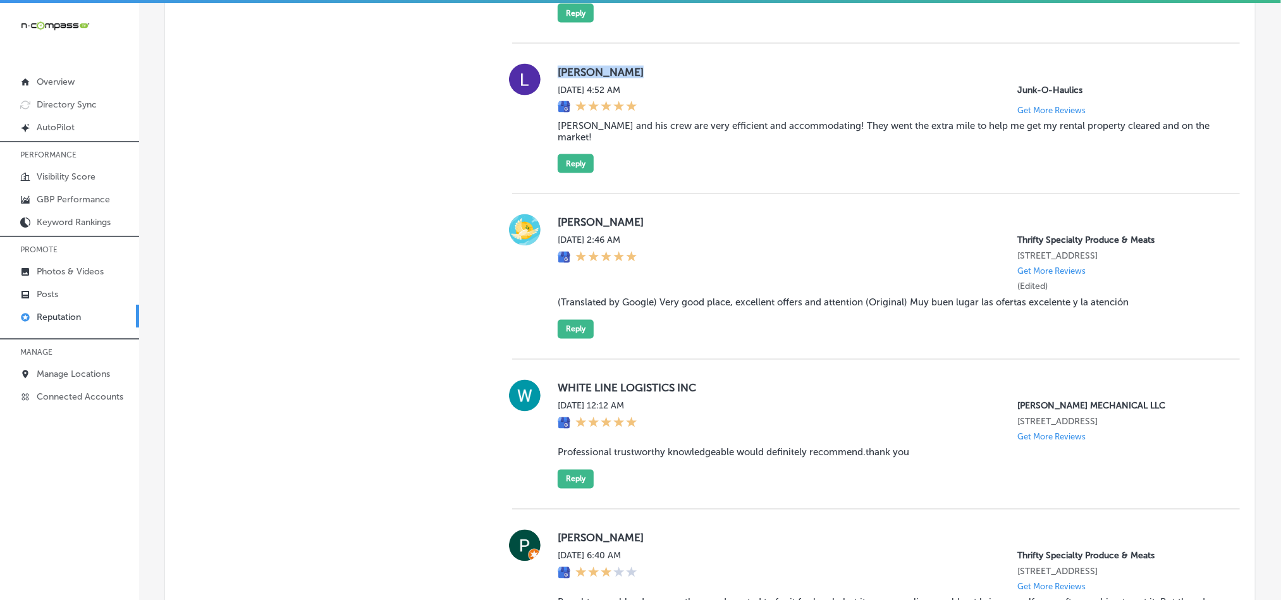
drag, startPoint x: 564, startPoint y: 65, endPoint x: 678, endPoint y: 65, distance: 113.8
click at [678, 65] on div "[PERSON_NAME] [DATE] 4:52 AM Junk-O-Haulics Get More Reviews [PERSON_NAME] and …" at bounding box center [876, 118] width 728 height 109
copy label "[PERSON_NAME]"
click at [619, 121] on blockquote "[PERSON_NAME] and his crew are very efficient and accommodating! They went the …" at bounding box center [889, 131] width 662 height 23
drag, startPoint x: 552, startPoint y: 120, endPoint x: 1213, endPoint y: 142, distance: 661.2
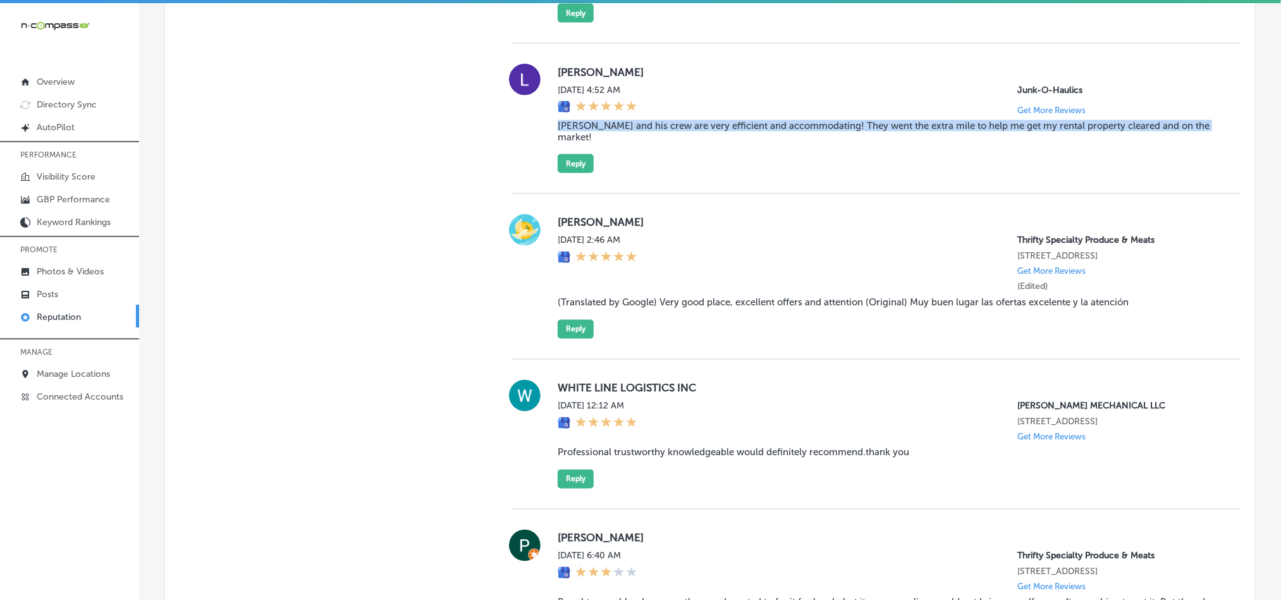
click at [1213, 142] on div "[PERSON_NAME] [DATE] 4:52 AM Junk-O-Haulics Get More Reviews [PERSON_NAME] and …" at bounding box center [876, 118] width 728 height 109
copy blockquote "[PERSON_NAME] and his crew are very efficient and accommodating! They went the …"
click at [780, 44] on div "[PERSON_NAME] [DATE] 4:52 AM Junk-O-Haulics Get More Reviews [PERSON_NAME] and …" at bounding box center [876, 119] width 728 height 151
click at [718, 160] on div "[PERSON_NAME] [DATE] 4:52 AM Junk-O-Haulics Get More Reviews [PERSON_NAME] and …" at bounding box center [876, 119] width 728 height 151
click at [577, 154] on button "Reply" at bounding box center [576, 163] width 36 height 19
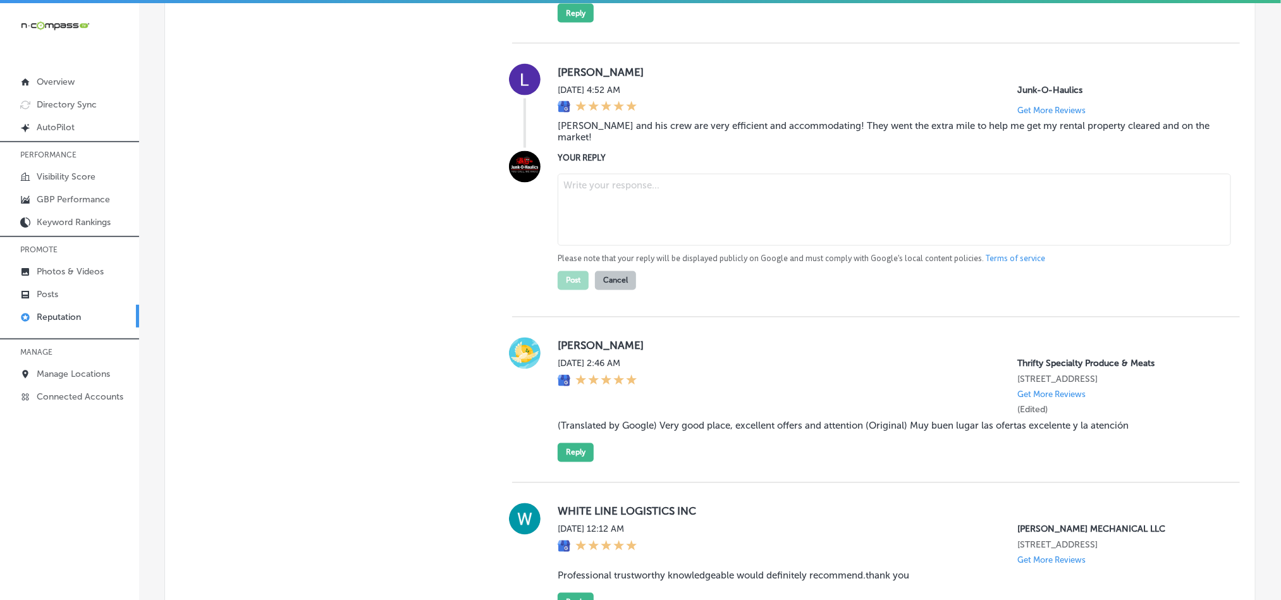
drag, startPoint x: 577, startPoint y: 150, endPoint x: 660, endPoint y: 190, distance: 92.5
click at [660, 190] on textarea at bounding box center [894, 210] width 673 height 72
paste textarea "Thank you for the wonderful review, [PERSON_NAME]! We’re glad Junk-O-Haulics co…"
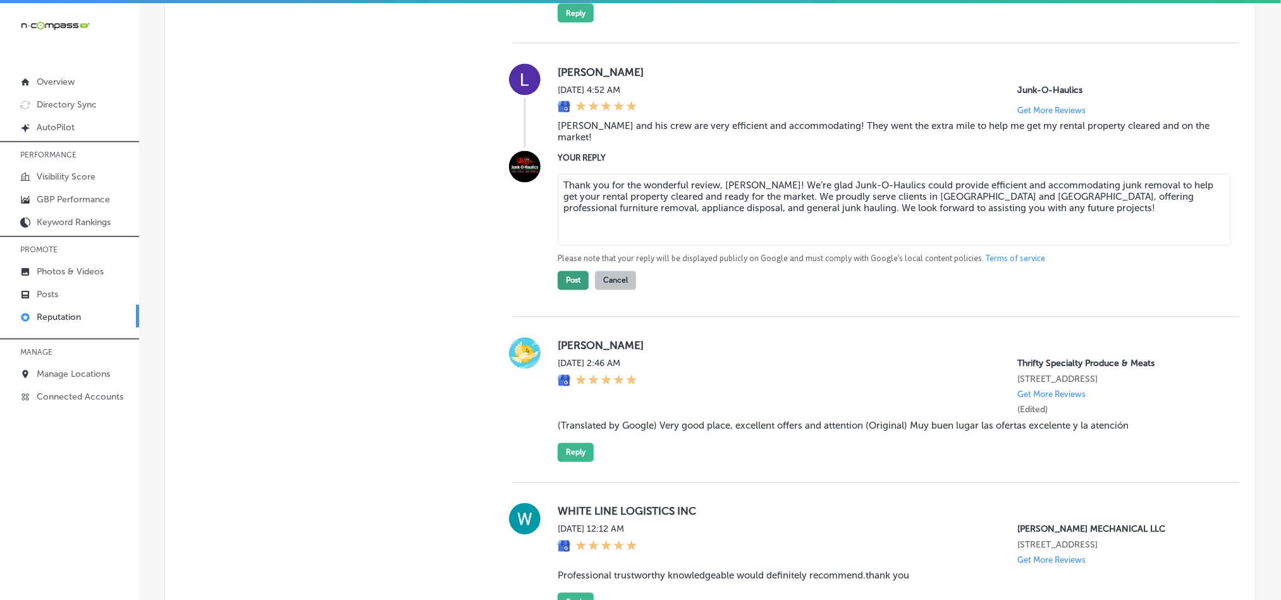
type textarea "Thank you for the wonderful review, [PERSON_NAME]! We’re glad Junk-O-Haulics co…"
click at [566, 271] on button "Post" at bounding box center [573, 280] width 31 height 19
type textarea "x"
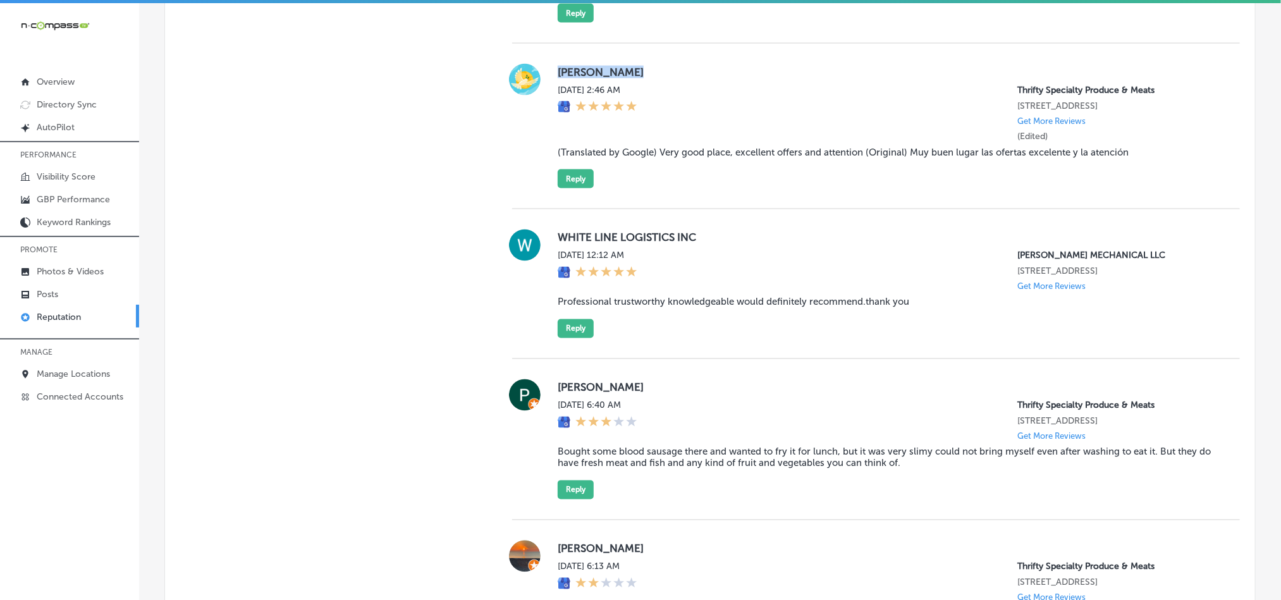
drag, startPoint x: 550, startPoint y: 65, endPoint x: 680, endPoint y: 65, distance: 129.6
click at [680, 65] on div "[PERSON_NAME] [DATE] 2:46 AM Thrifty Specialty Produce & Meats [STREET_ADDRESS]…" at bounding box center [876, 126] width 728 height 125
copy label "[PERSON_NAME]"
drag, startPoint x: 643, startPoint y: 143, endPoint x: 642, endPoint y: 154, distance: 10.8
click at [643, 147] on blockquote "(Translated by Google) Very good place, excellent offers and attention (Origina…" at bounding box center [889, 152] width 662 height 11
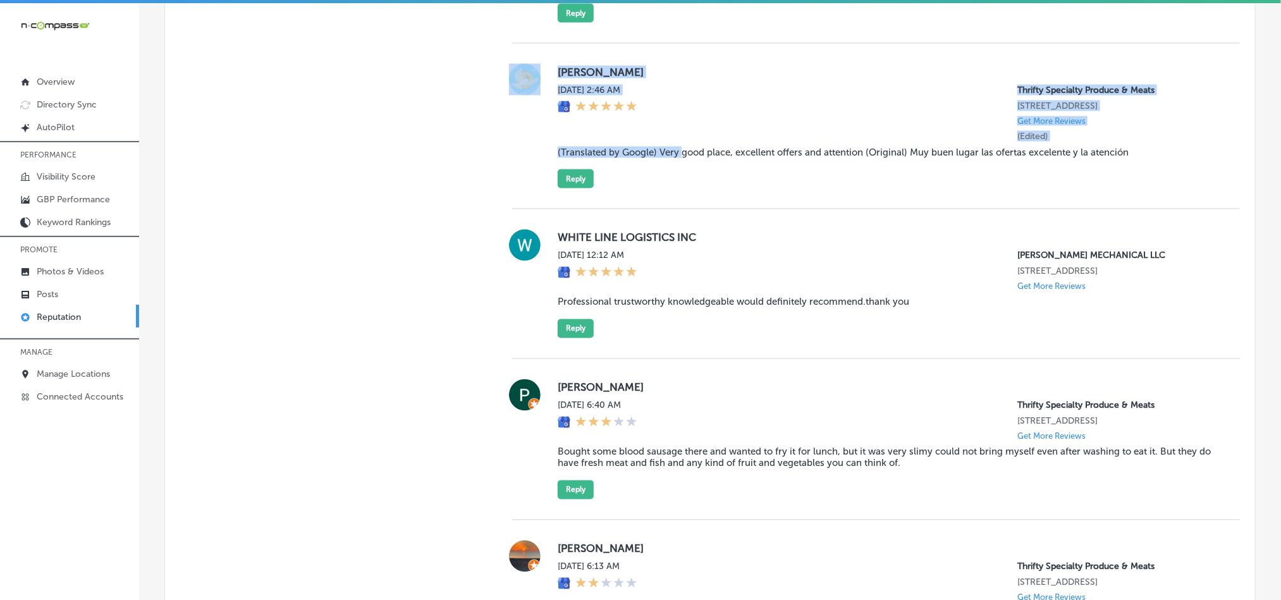
drag, startPoint x: 534, startPoint y: 149, endPoint x: 685, endPoint y: 152, distance: 151.8
click at [677, 151] on div "[PERSON_NAME] [DATE] 2:46 AM Thrifty Specialty Produce & Meats [STREET_ADDRESS]…" at bounding box center [876, 126] width 728 height 125
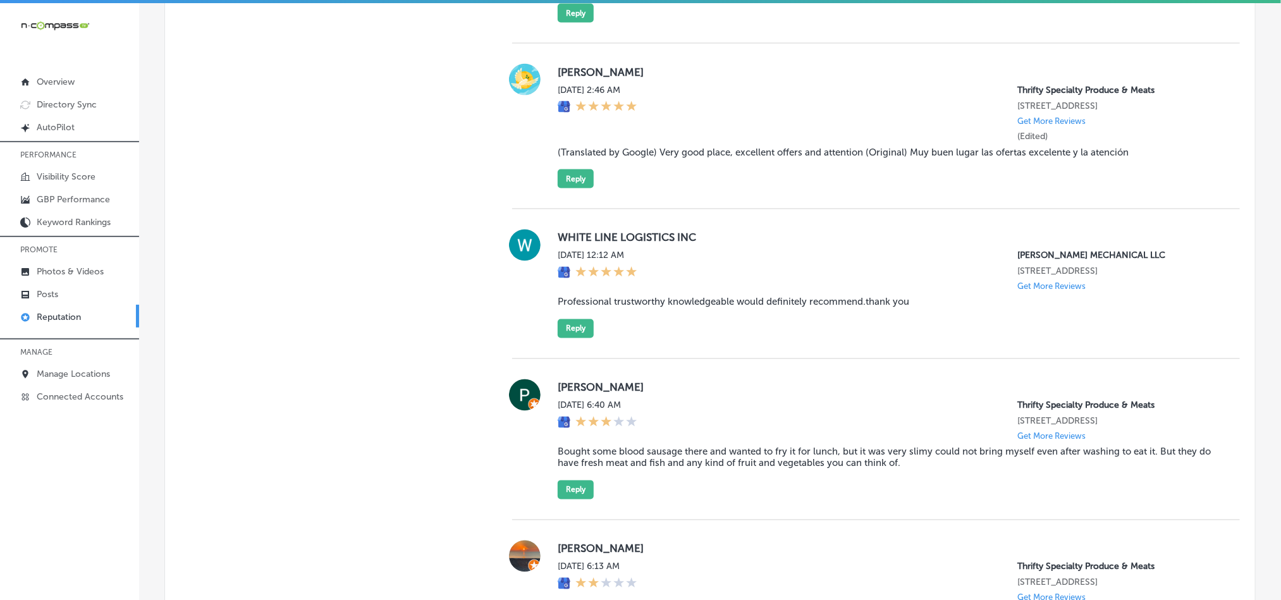
click at [725, 169] on div "[PERSON_NAME] [DATE] 2:46 AM Thrifty Specialty Produce & Meats [STREET_ADDRESS]…" at bounding box center [889, 126] width 662 height 125
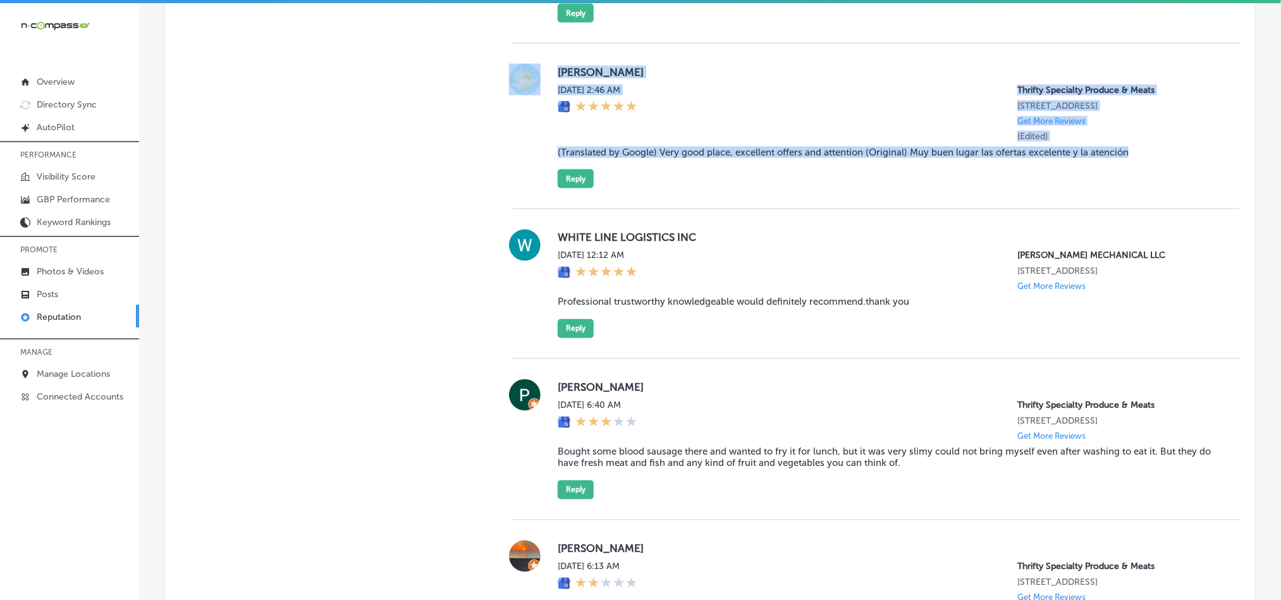
drag, startPoint x: 1152, startPoint y: 144, endPoint x: 541, endPoint y: 156, distance: 611.0
click at [541, 156] on div "[PERSON_NAME] [DATE] 2:46 AM Thrifty Specialty Produce & Meats [STREET_ADDRESS]…" at bounding box center [876, 126] width 728 height 125
click at [543, 138] on div "[PERSON_NAME] [DATE] 2:46 AM Thrifty Specialty Produce & Meats [STREET_ADDRESS]…" at bounding box center [876, 126] width 728 height 125
drag, startPoint x: 568, startPoint y: 148, endPoint x: 1171, endPoint y: 160, distance: 602.8
click at [1171, 160] on div "[PERSON_NAME] [DATE] 2:46 AM Thrifty Specialty Produce & Meats [STREET_ADDRESS]…" at bounding box center [876, 126] width 728 height 125
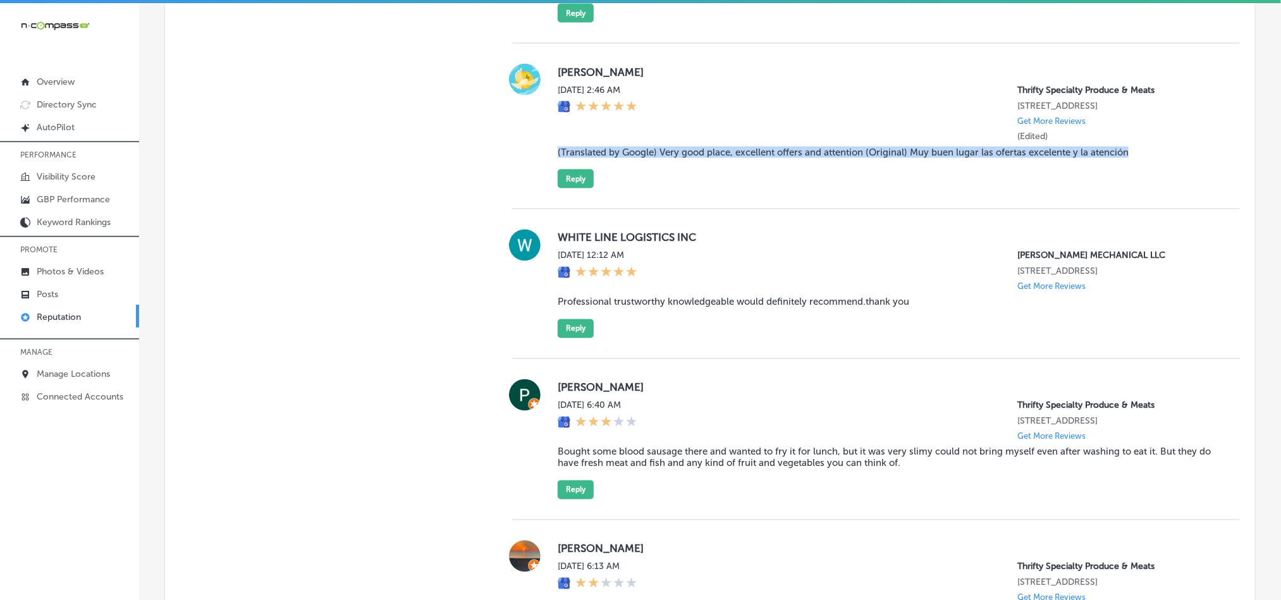
copy blockquote "(Translated by Google) Very good place, excellent offers and attention (Origina…"
click at [658, 192] on div "[PERSON_NAME] [DATE] 2:46 AM Thrifty Specialty Produce & Meats [STREET_ADDRESS]…" at bounding box center [876, 127] width 728 height 166
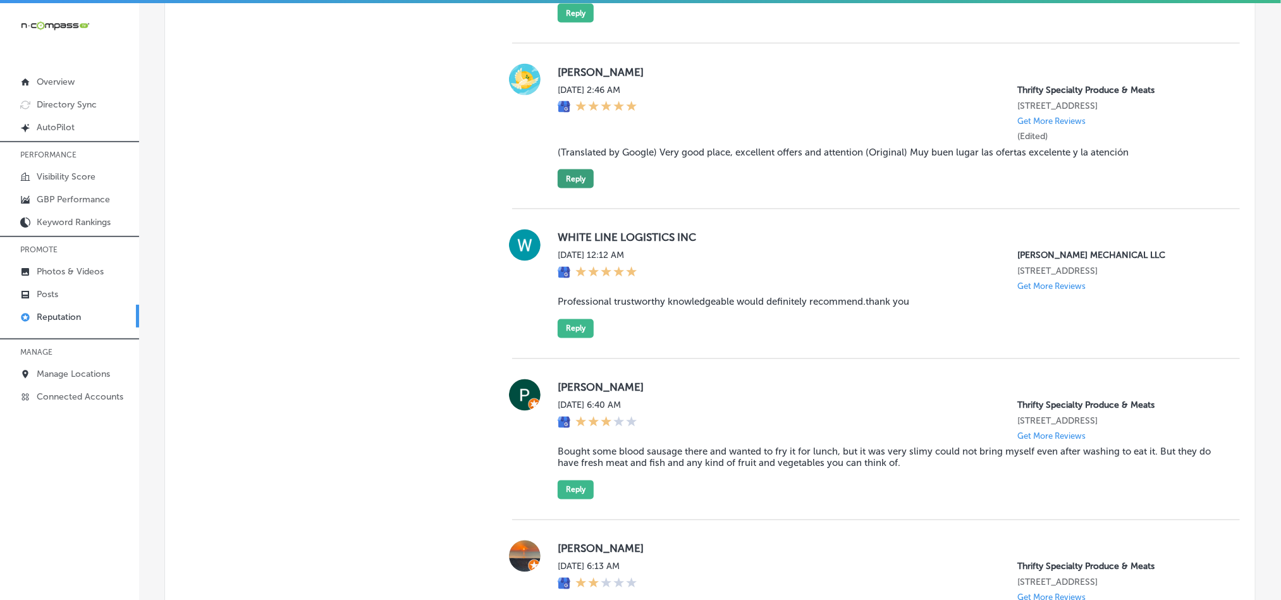
click at [568, 181] on button "Reply" at bounding box center [576, 178] width 36 height 19
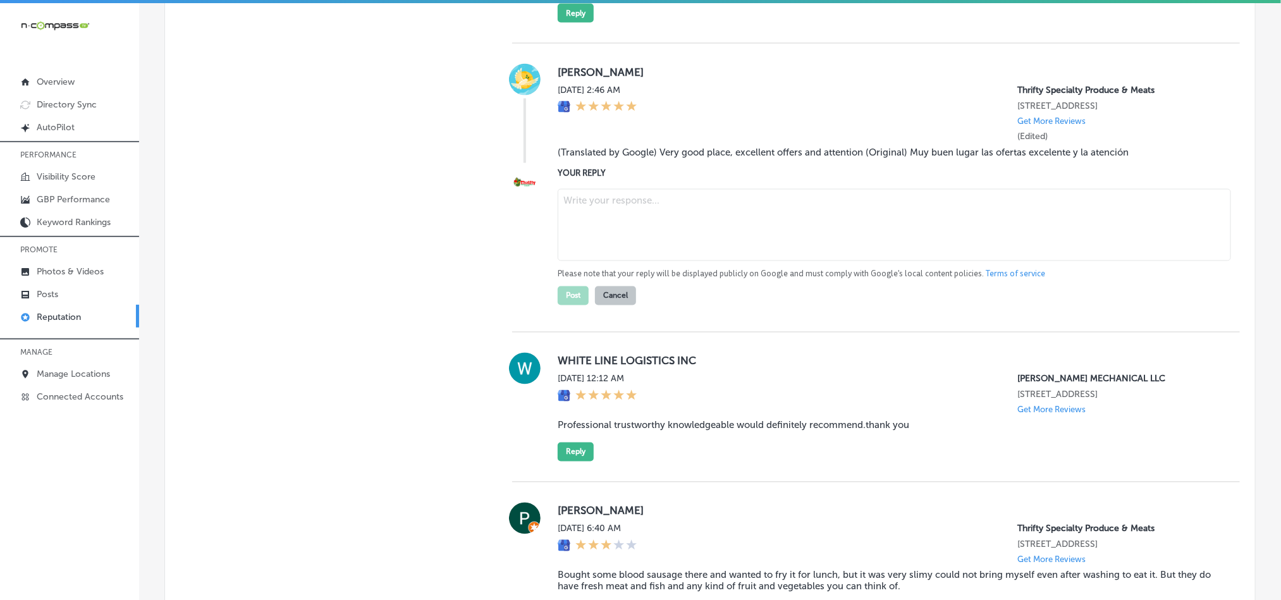
click at [625, 224] on textarea at bounding box center [894, 225] width 673 height 72
paste textarea "Thank you for the great review, [PERSON_NAME]! We’re thrilled you enjoyed your …"
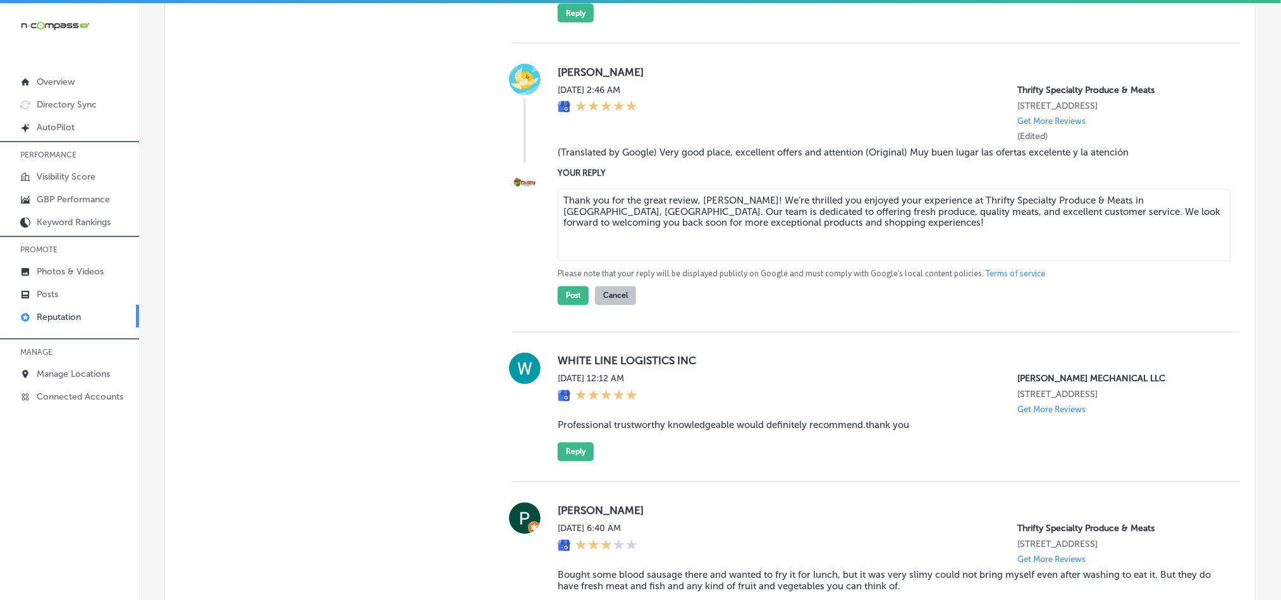
click at [776, 196] on textarea "Thank you for the great review, [PERSON_NAME]! We’re thrilled you enjoyed your …" at bounding box center [894, 225] width 673 height 72
type textarea "Thank you for the great review, [PERSON_NAME]! We’re glad you enjoyed your expe…"
click at [562, 297] on button "Post" at bounding box center [573, 295] width 31 height 19
type textarea "x"
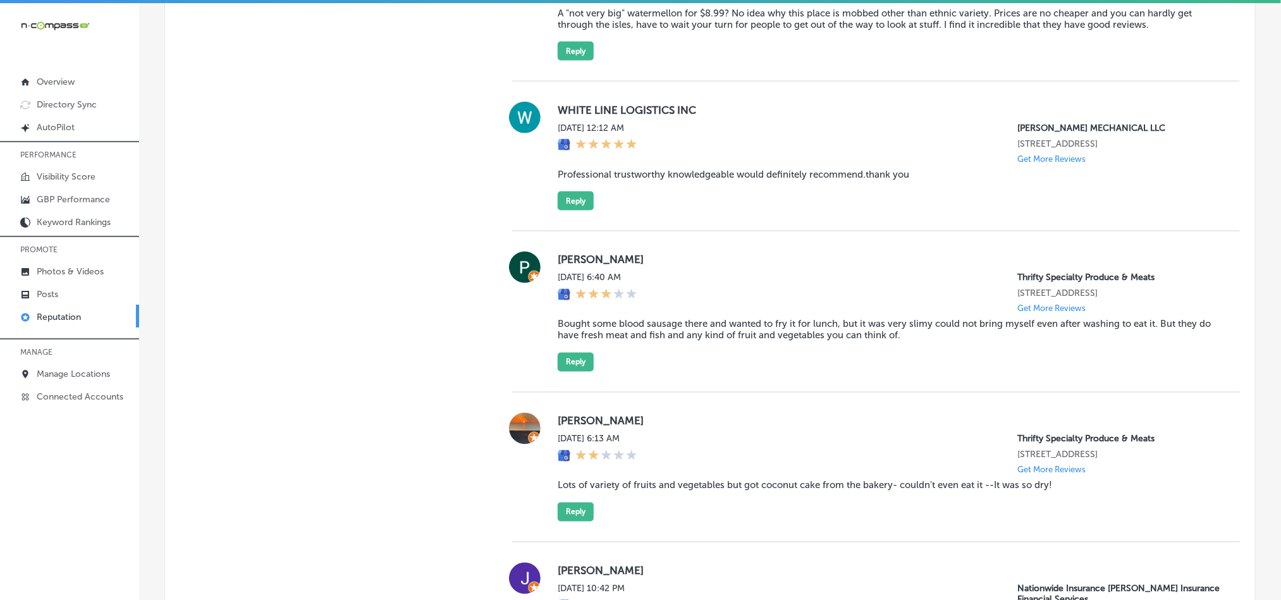
scroll to position [939, 0]
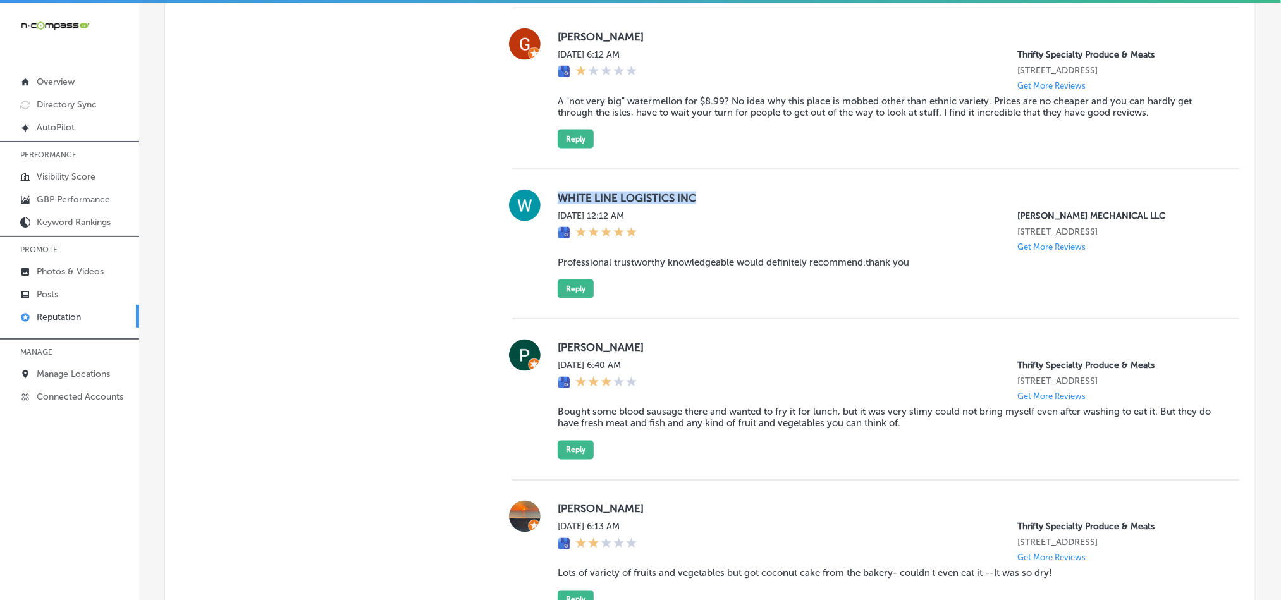
drag, startPoint x: 551, startPoint y: 199, endPoint x: 763, endPoint y: 194, distance: 212.6
click at [763, 194] on div "WHITE LINE LOGISTICS INC [DATE] 12:12 AM [PERSON_NAME] MECHANICAL LLC [STREET_A…" at bounding box center [876, 244] width 728 height 109
click at [603, 262] on blockquote "Professional trustworthy knowledgeable would definitely recommend.thank you" at bounding box center [889, 262] width 662 height 11
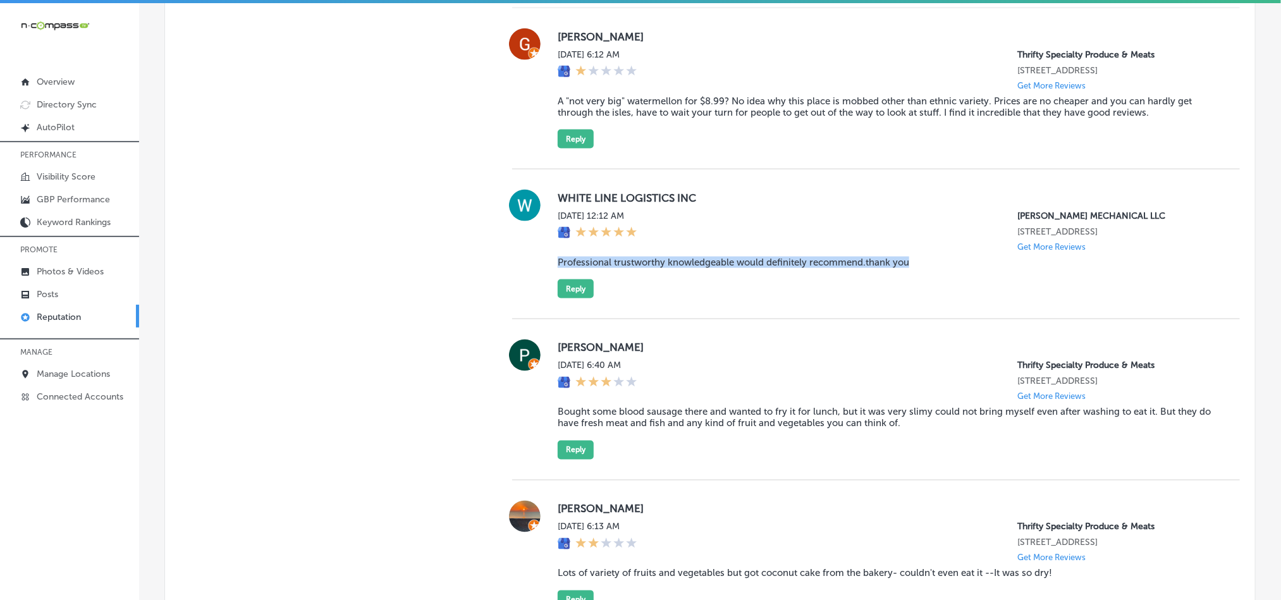
drag, startPoint x: 547, startPoint y: 262, endPoint x: 938, endPoint y: 260, distance: 390.8
click at [938, 260] on div "WHITE LINE LOGISTICS INC [DATE] 12:12 AM [PERSON_NAME] MECHANICAL LLC [STREET_A…" at bounding box center [876, 244] width 728 height 109
click at [439, 290] on div "Manual Replies Create templates to use for your most common replies to reviews.…" at bounding box center [326, 508] width 322 height 1397
click at [579, 285] on button "Reply" at bounding box center [576, 289] width 36 height 19
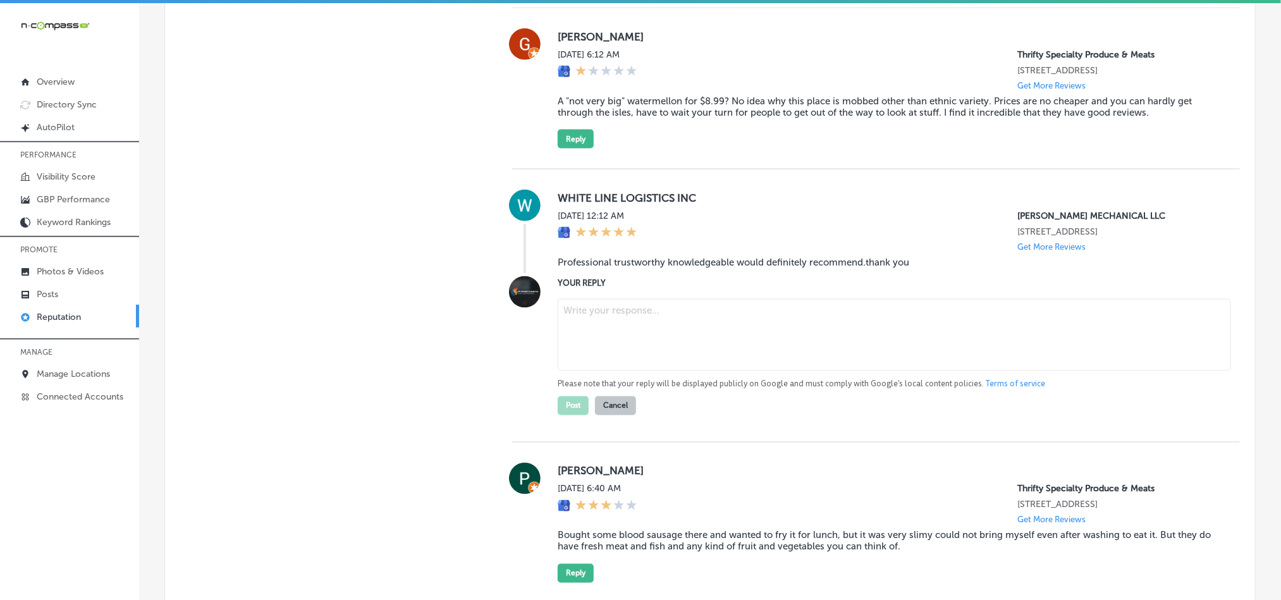
click at [655, 338] on textarea at bounding box center [894, 335] width 673 height 72
paste textarea "Thank you, WHITE LINE LOGISTICS INC, for your kind words! We’re glad [PERSON_NA…"
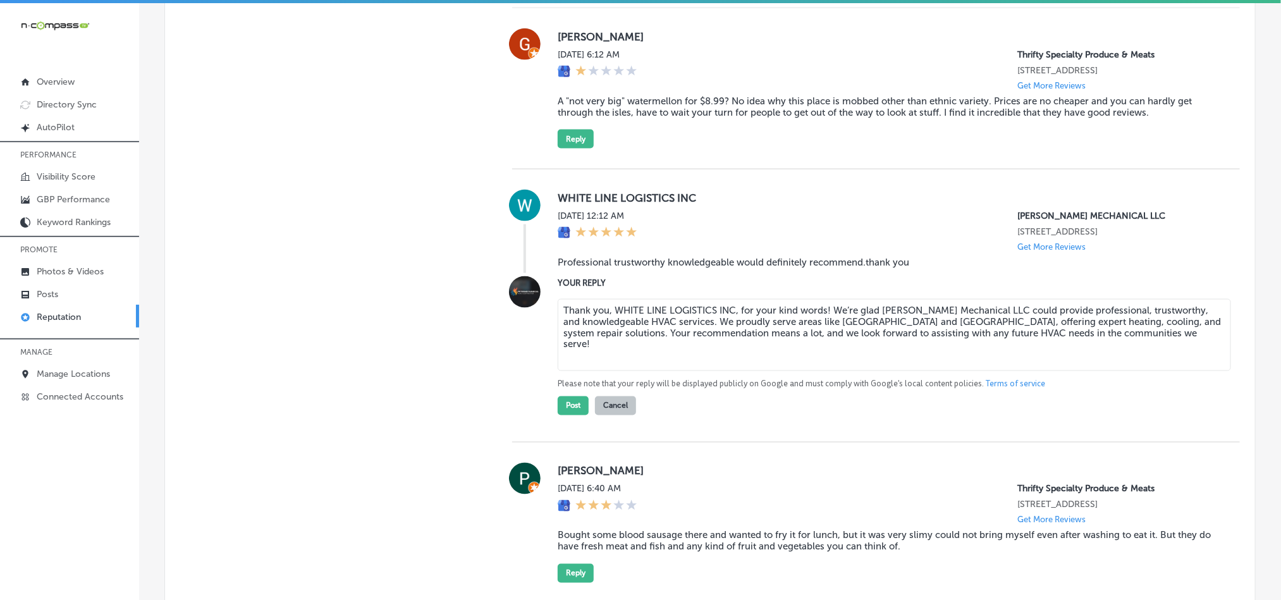
drag, startPoint x: 737, startPoint y: 304, endPoint x: 611, endPoint y: 304, distance: 125.8
click at [611, 304] on textarea "Thank you, WHITE LINE LOGISTICS INC, for your kind words! We’re glad [PERSON_NA…" at bounding box center [894, 335] width 673 height 72
type textarea "Thank you for your kind words! We’re glad [PERSON_NAME] Mechanical LLC could pr…"
click at [564, 406] on button "Post" at bounding box center [573, 406] width 31 height 19
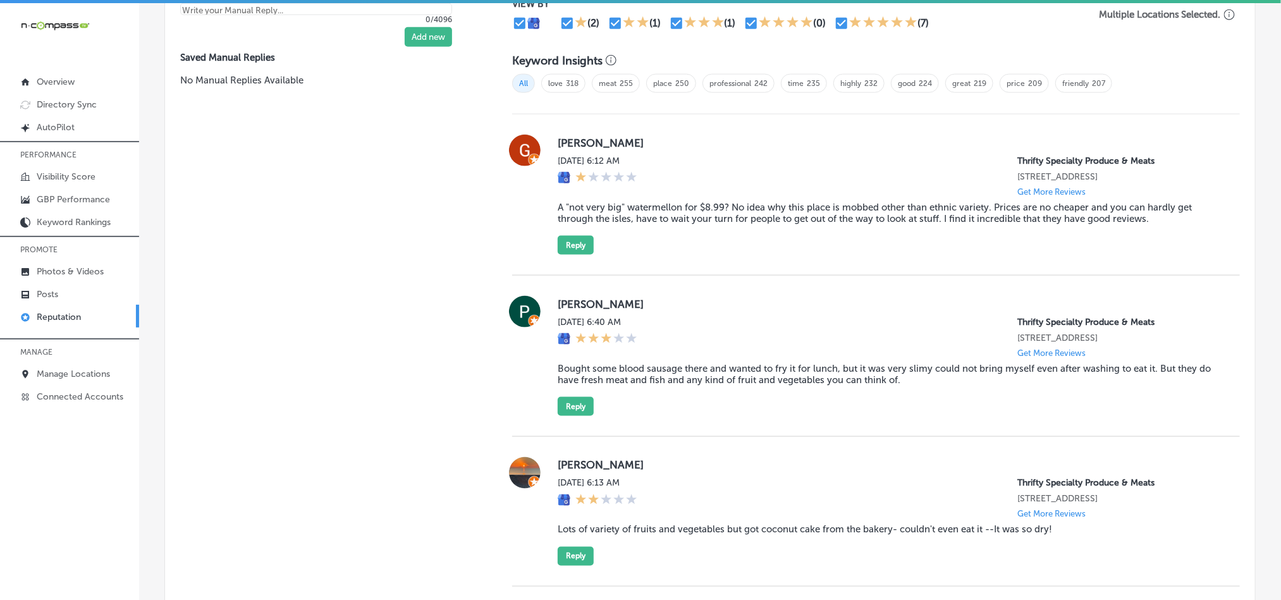
scroll to position [813, 0]
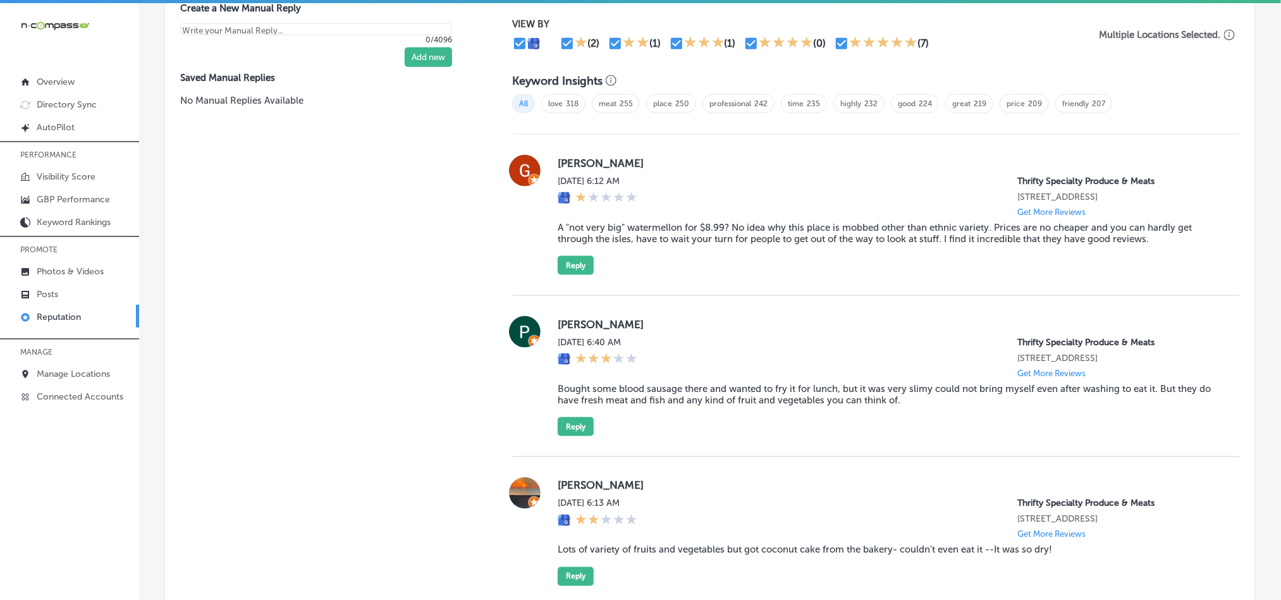
click at [747, 269] on div "[PERSON_NAME][DATE] 6:12 AM Thrifty Specialty Produce & Meats [STREET_ADDRESS] …" at bounding box center [889, 215] width 662 height 120
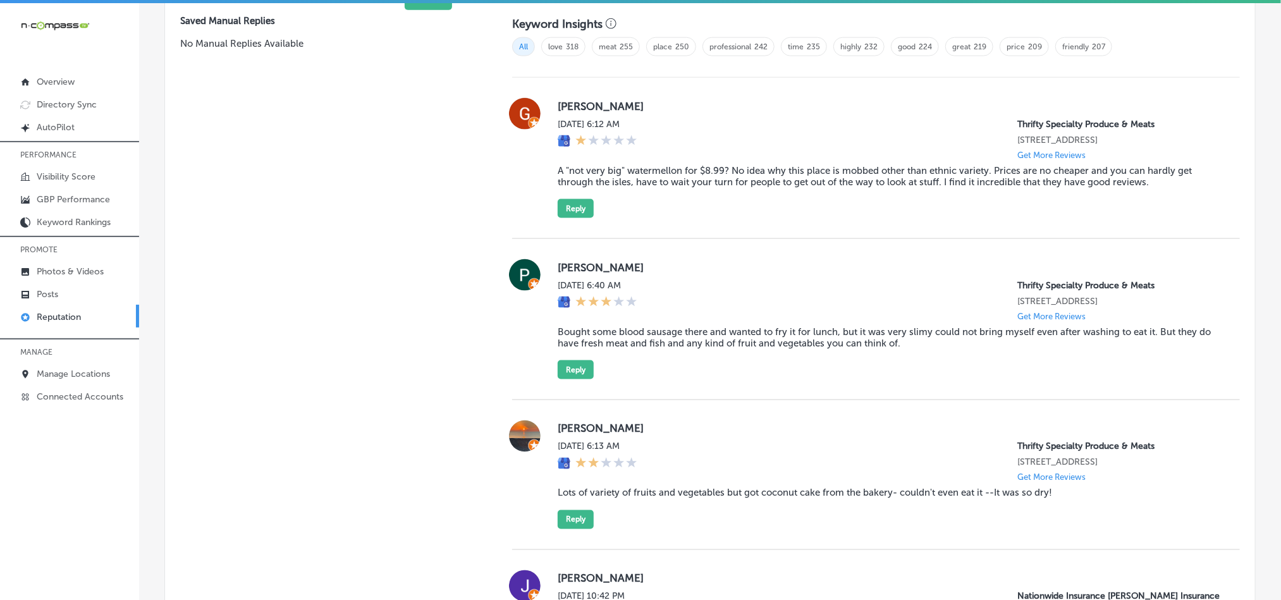
scroll to position [749, 0]
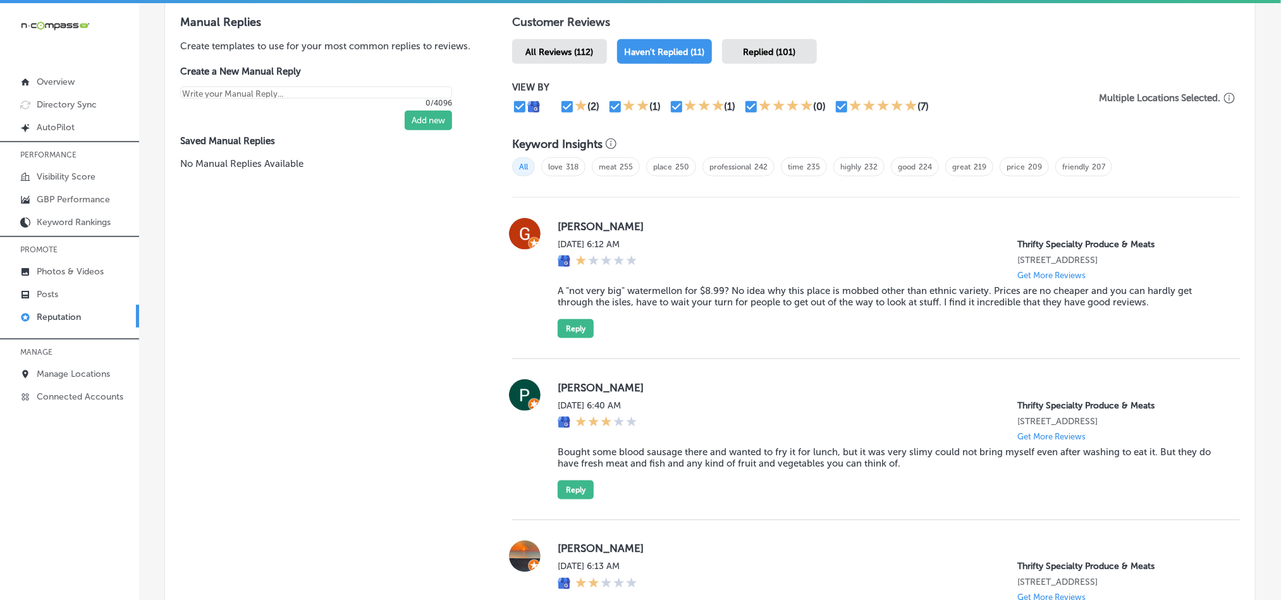
click at [751, 52] on span "Replied (101)" at bounding box center [770, 52] width 52 height 11
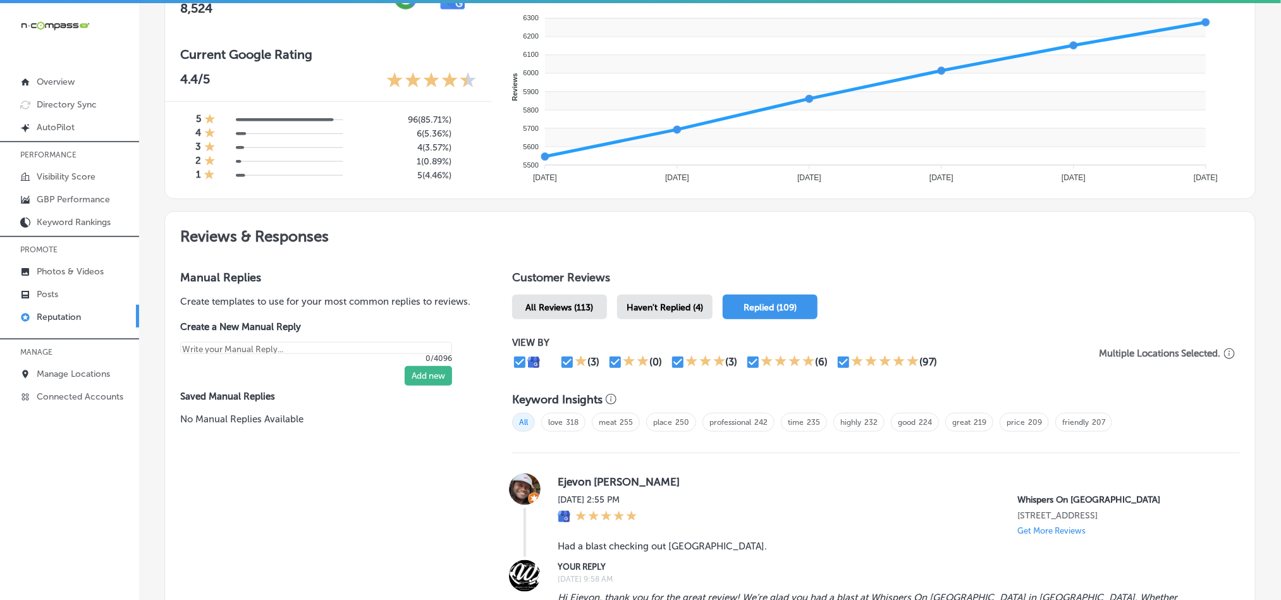
scroll to position [749, 0]
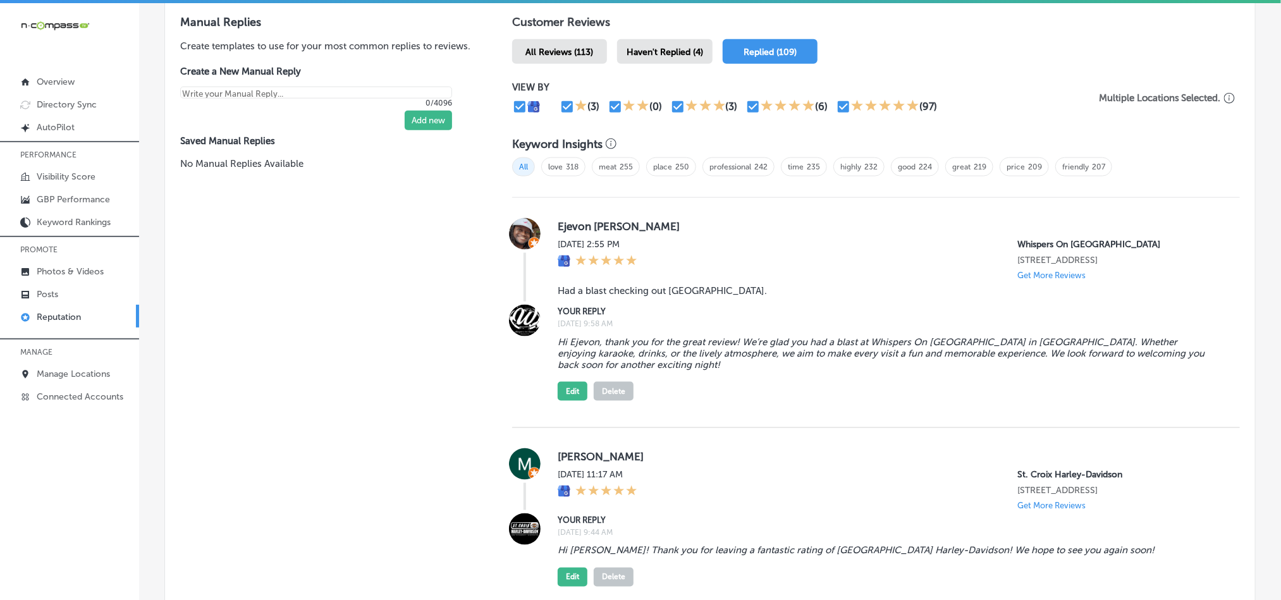
click at [649, 50] on span "Haven't Replied (4)" at bounding box center [665, 52] width 77 height 11
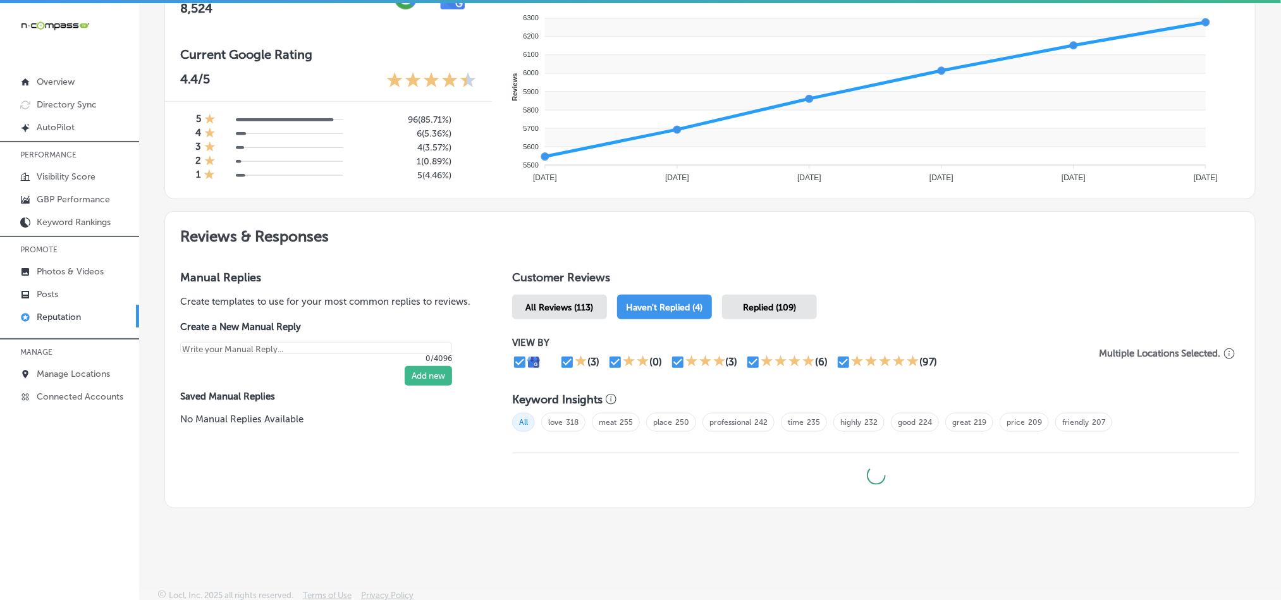
type textarea "x"
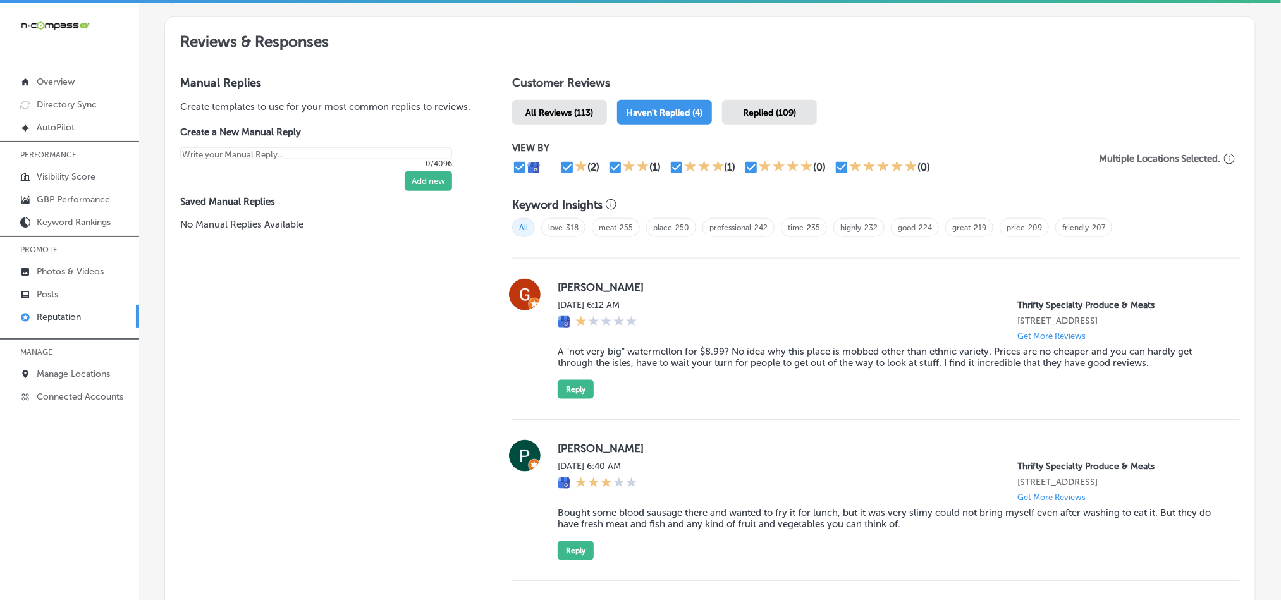
scroll to position [685, 0]
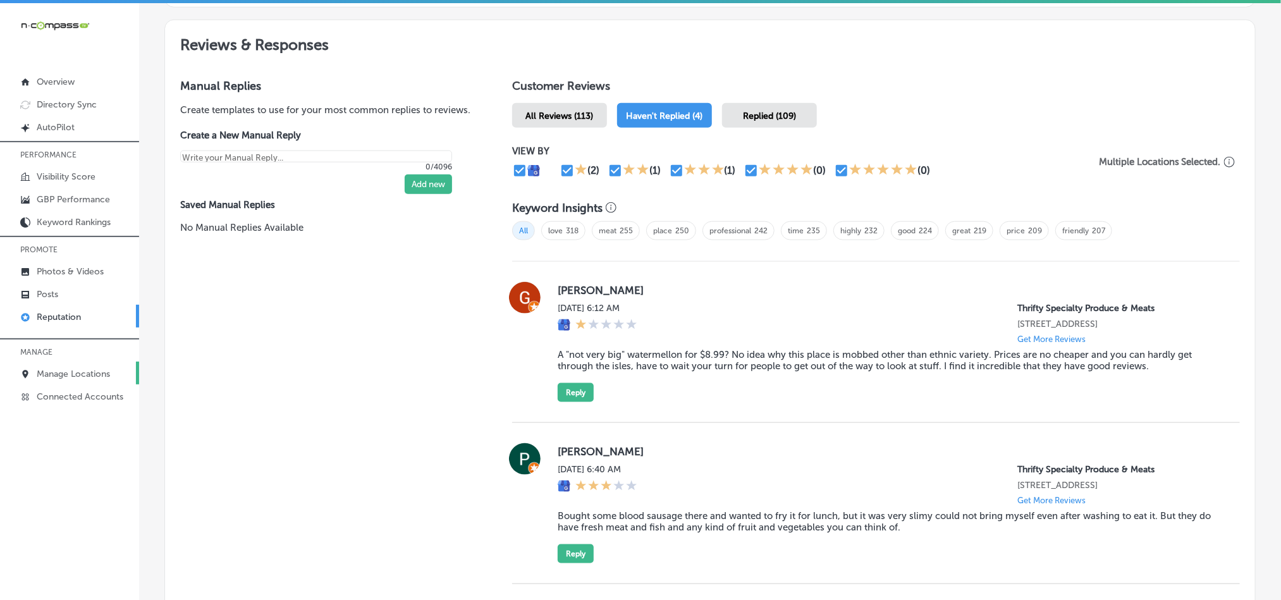
click at [63, 366] on link "Manage Locations" at bounding box center [69, 373] width 139 height 23
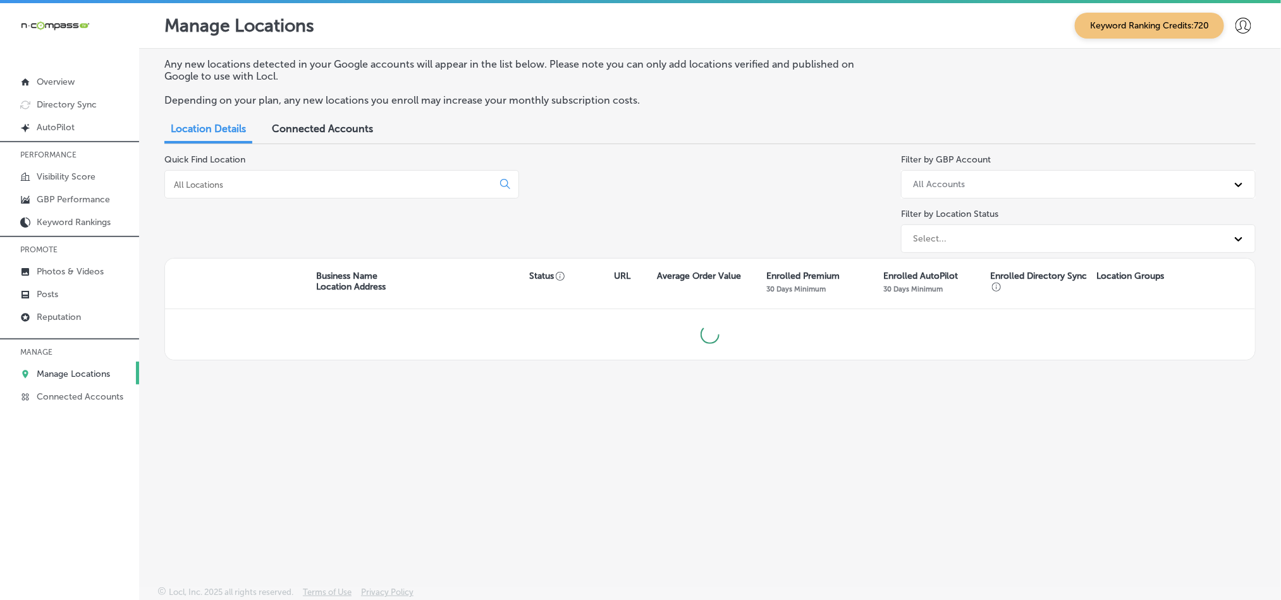
click at [281, 182] on input at bounding box center [331, 184] width 317 height 11
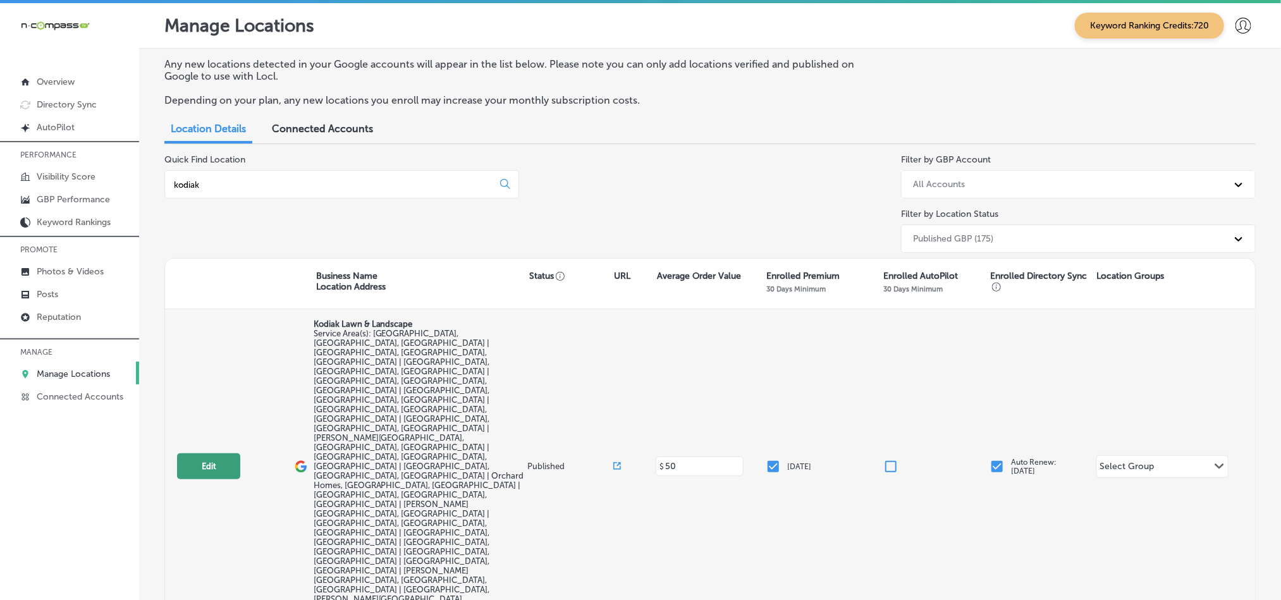
type input "kodiak"
click at [216, 453] on button "Edit" at bounding box center [208, 466] width 63 height 26
select select "US"
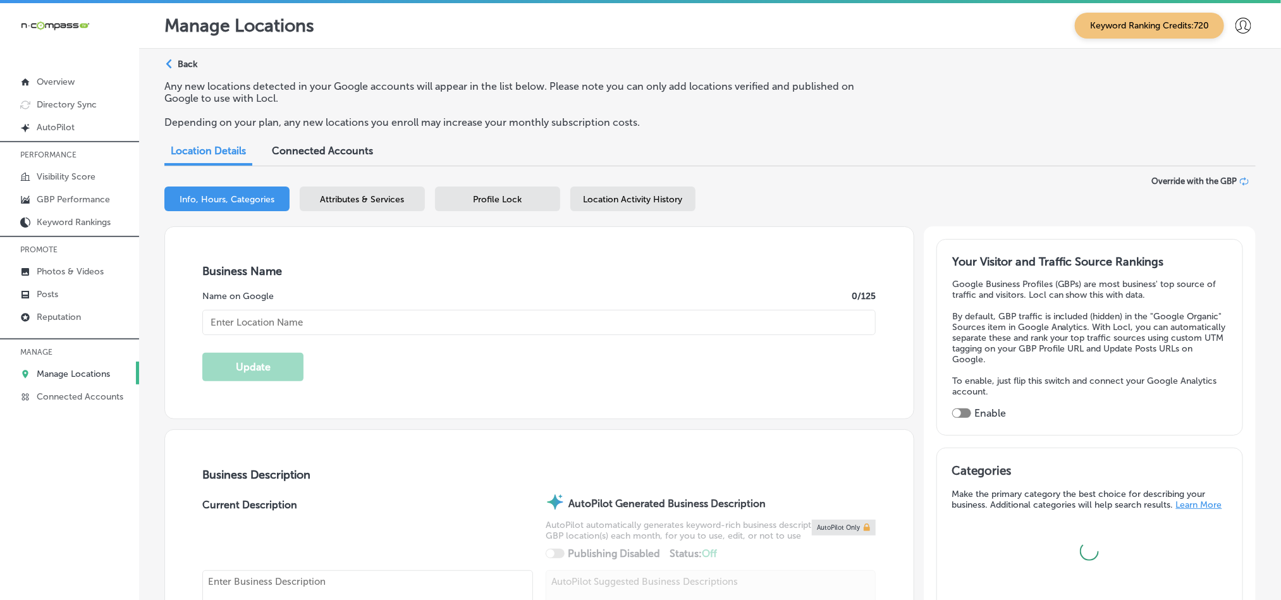
type input "Kodiak Lawn & Landscape"
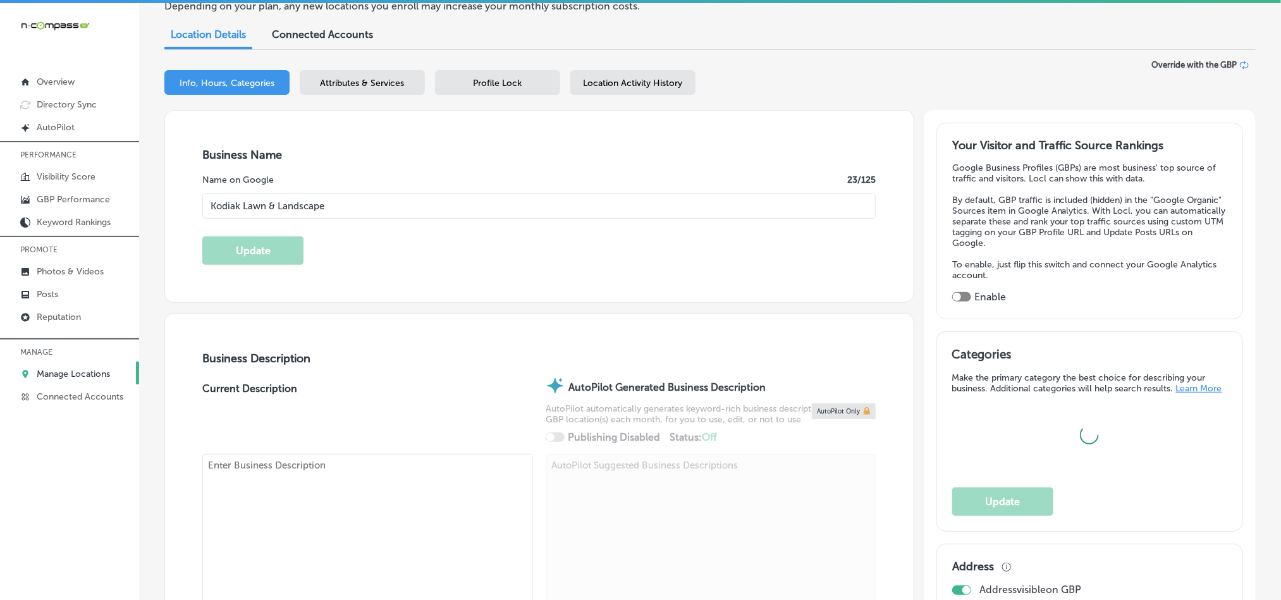
checkbox input "false"
type input "[STREET_ADDRESS][PERSON_NAME]"
type input "[PERSON_NAME]"
type input "59846"
type input "US"
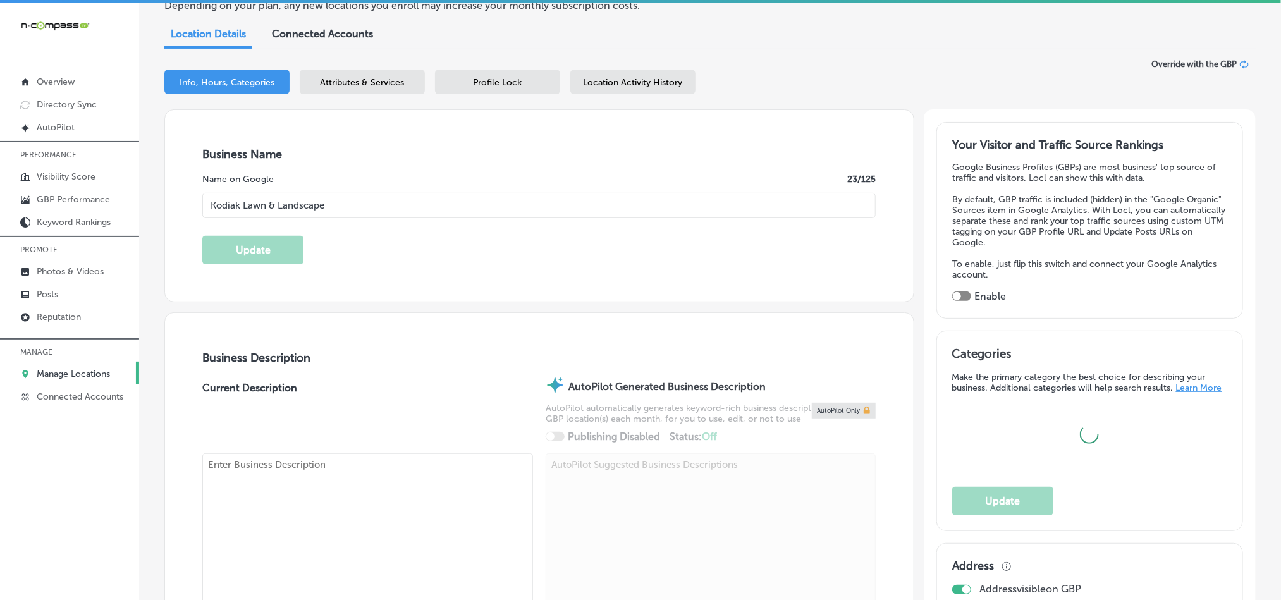
type input "[URL][DOMAIN_NAME]"
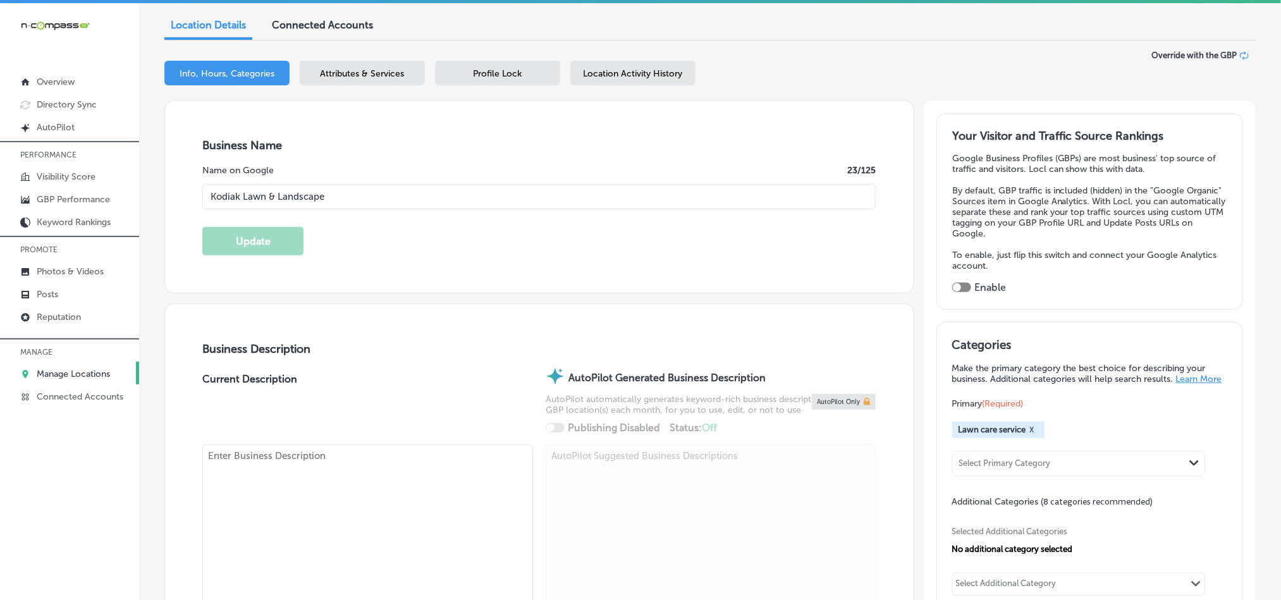
checkbox input "true"
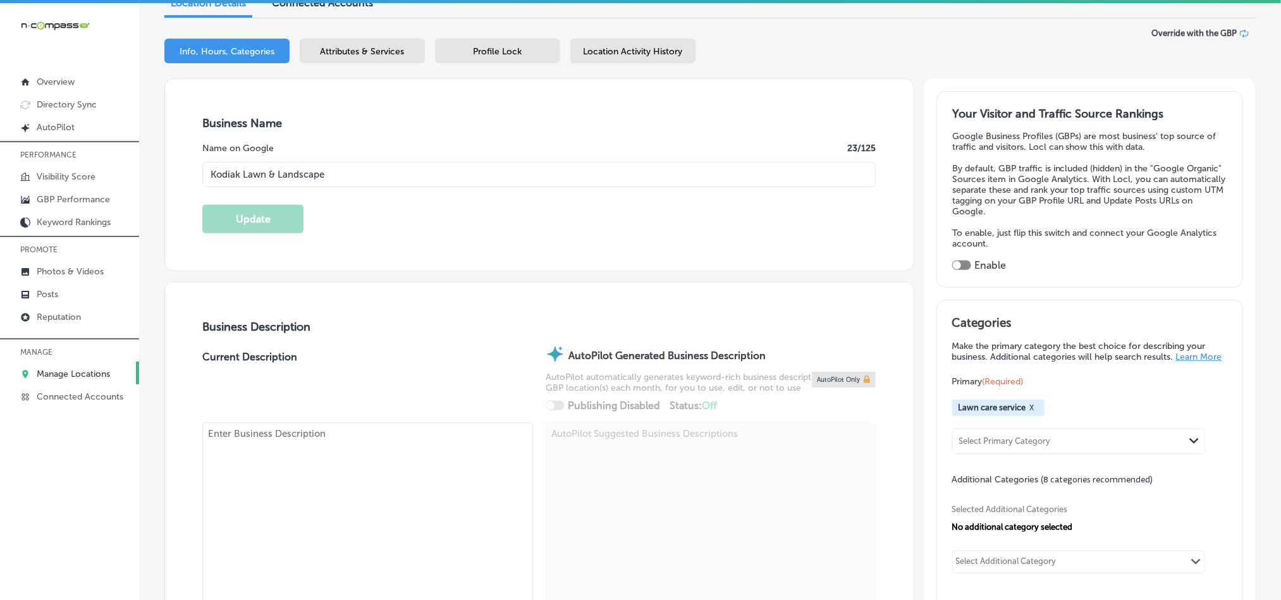
type textarea "Kodiak Lawn & Landscape is a trusted lawn care and landscaping company, proudly…"
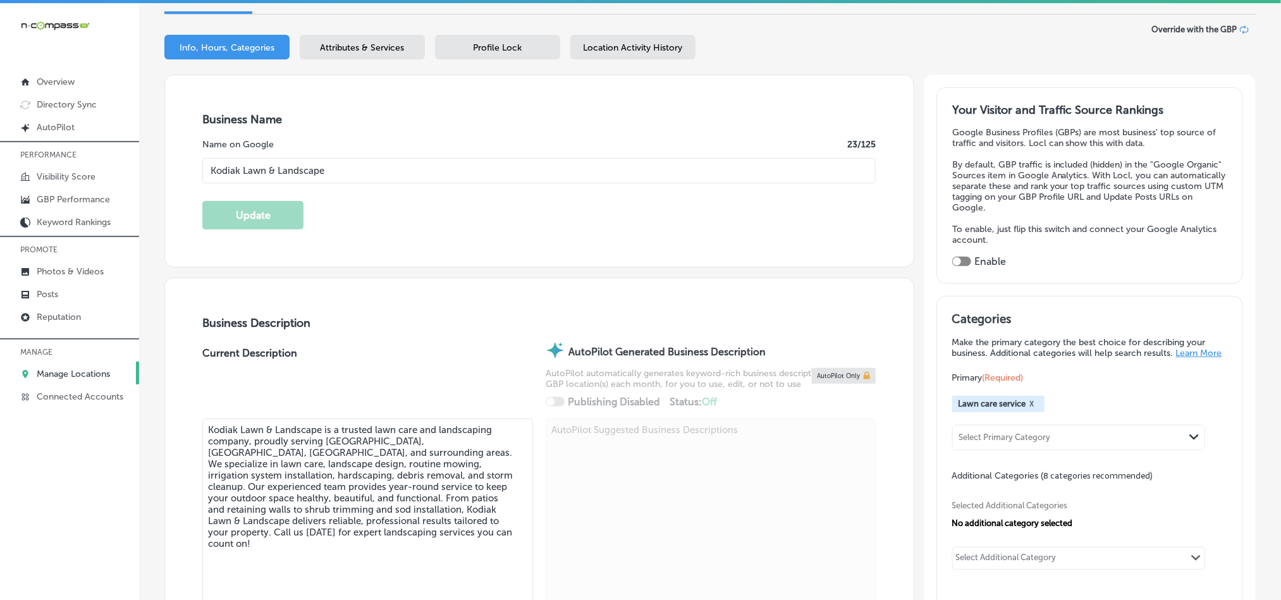
type input "[PHONE_NUMBER]"
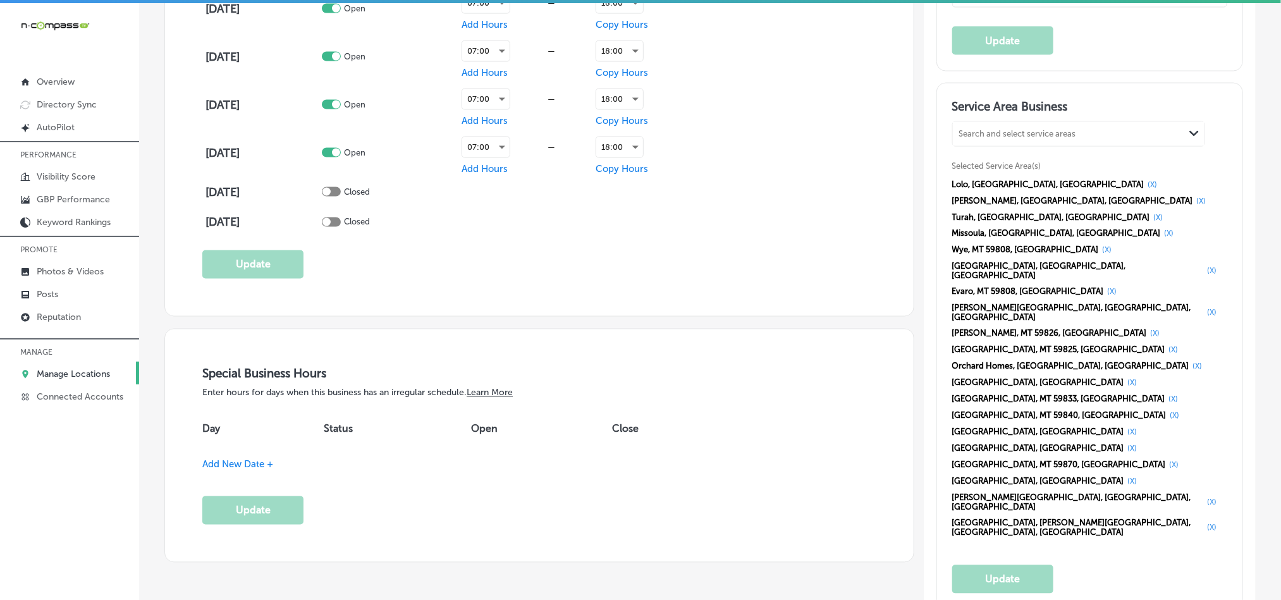
scroll to position [1107, 0]
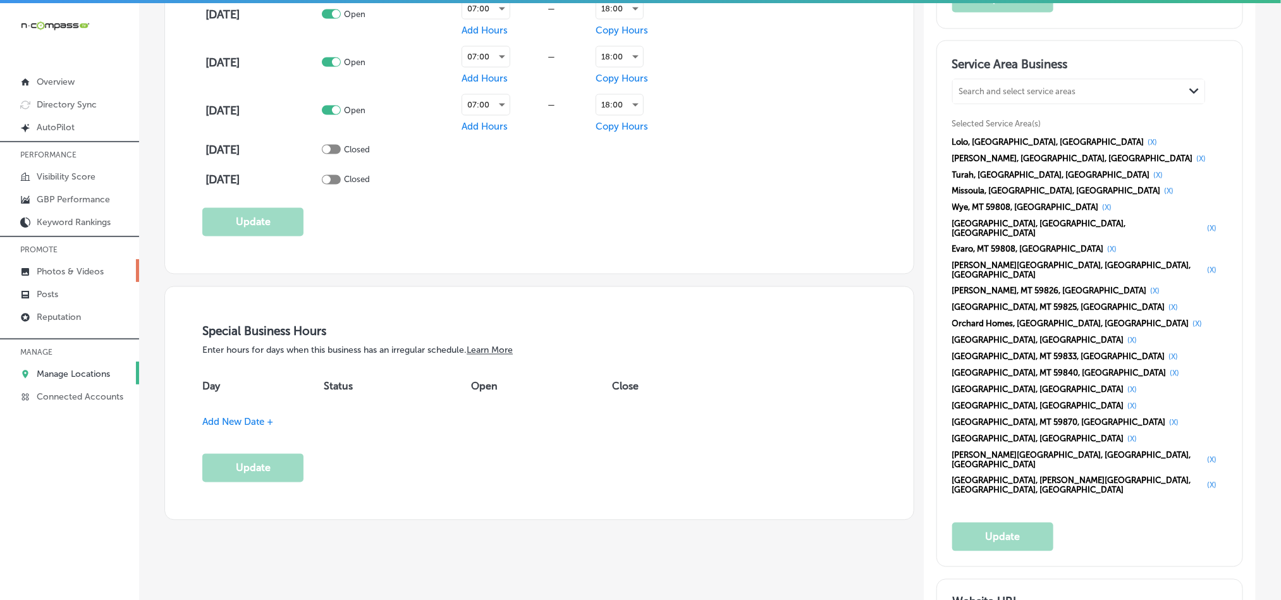
click at [68, 274] on p "Photos & Videos" at bounding box center [70, 271] width 67 height 11
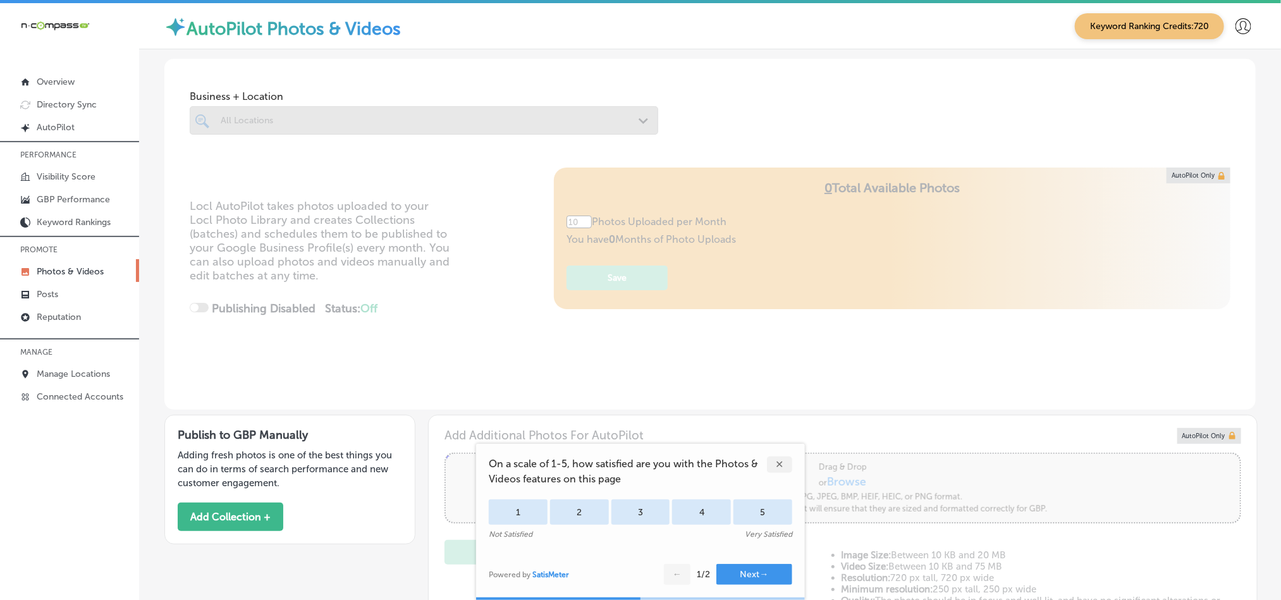
scroll to position [18, 0]
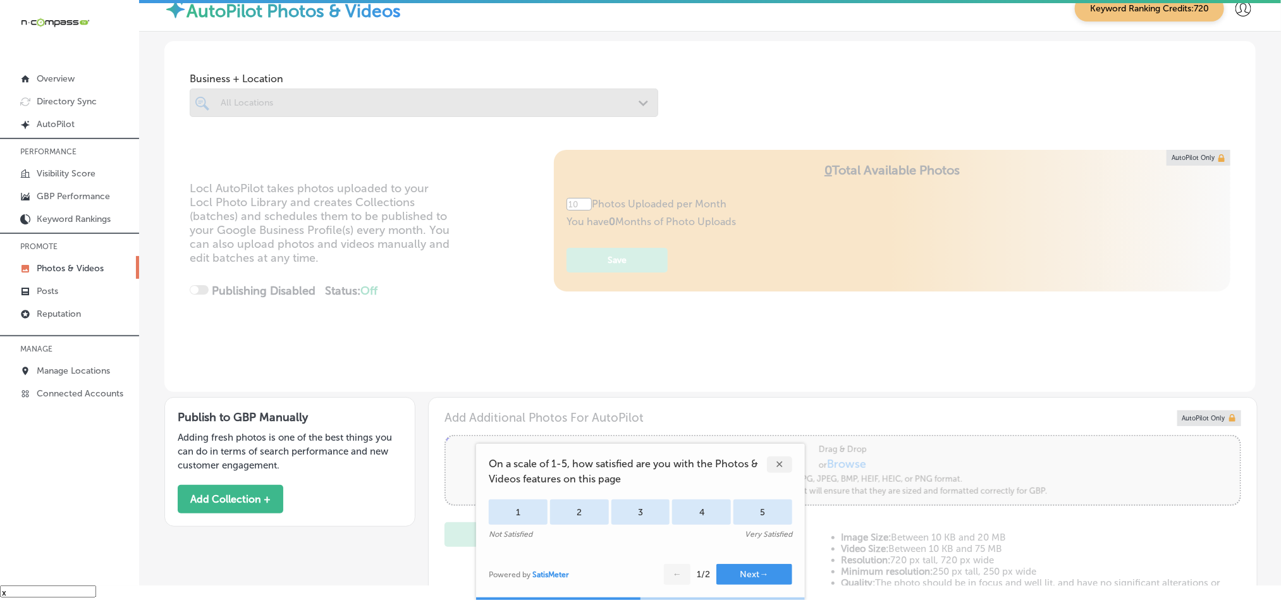
click at [776, 464] on div "✕" at bounding box center [779, 465] width 25 height 16
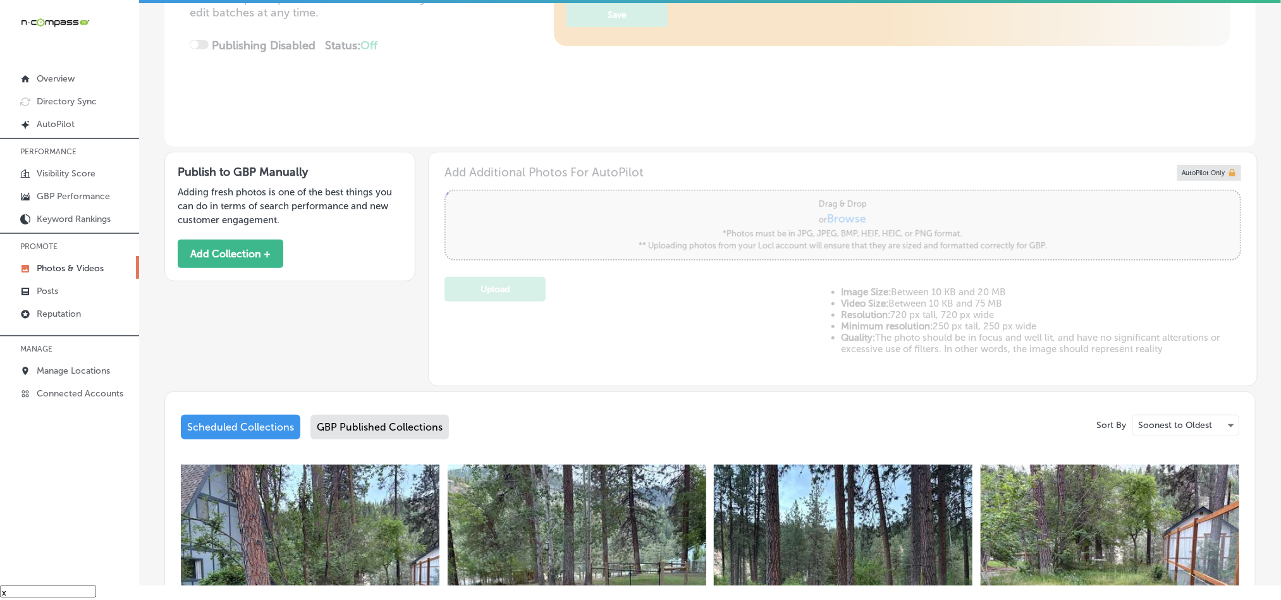
type input "5"
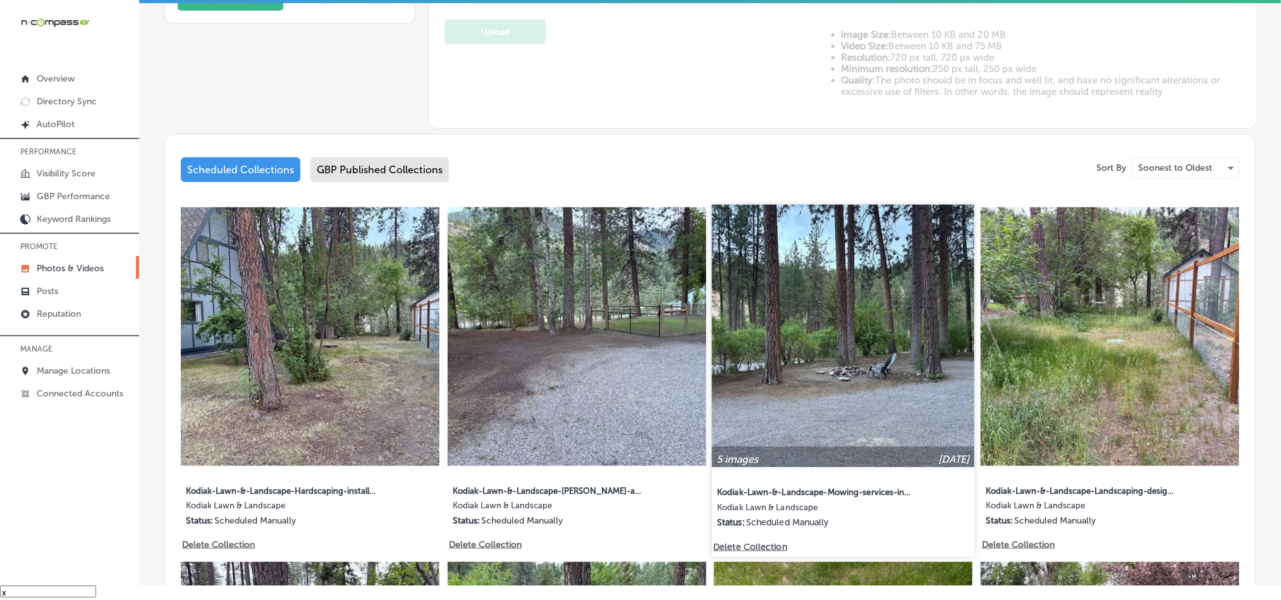
scroll to position [505, 0]
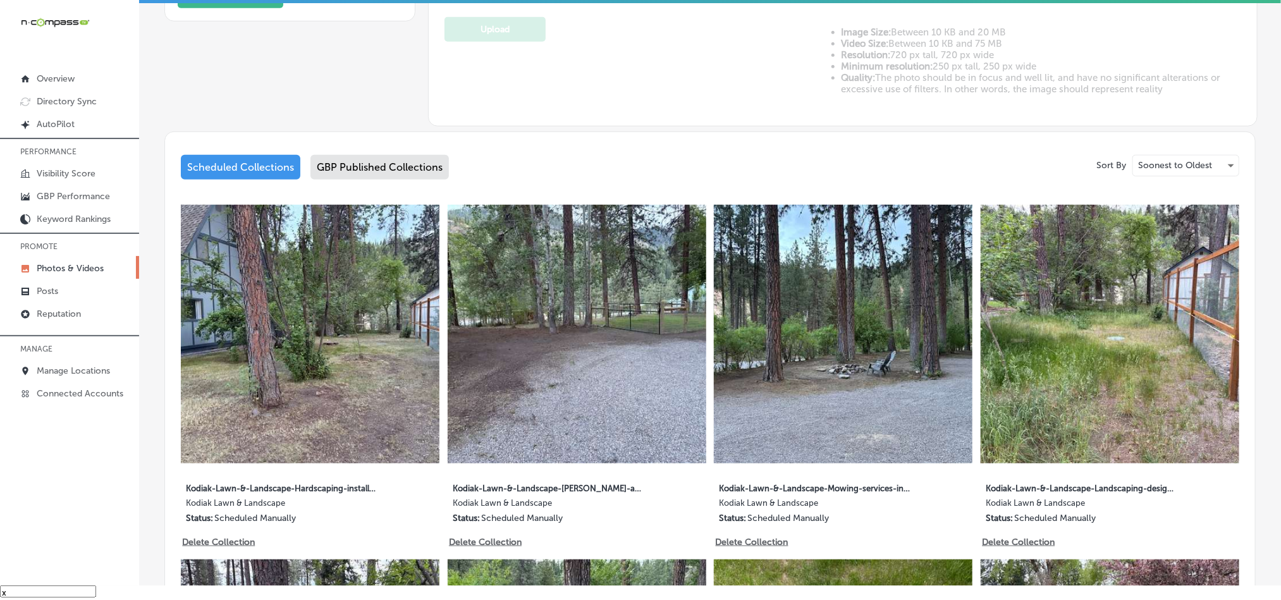
click at [378, 176] on div "GBP Published Collections" at bounding box center [379, 167] width 138 height 25
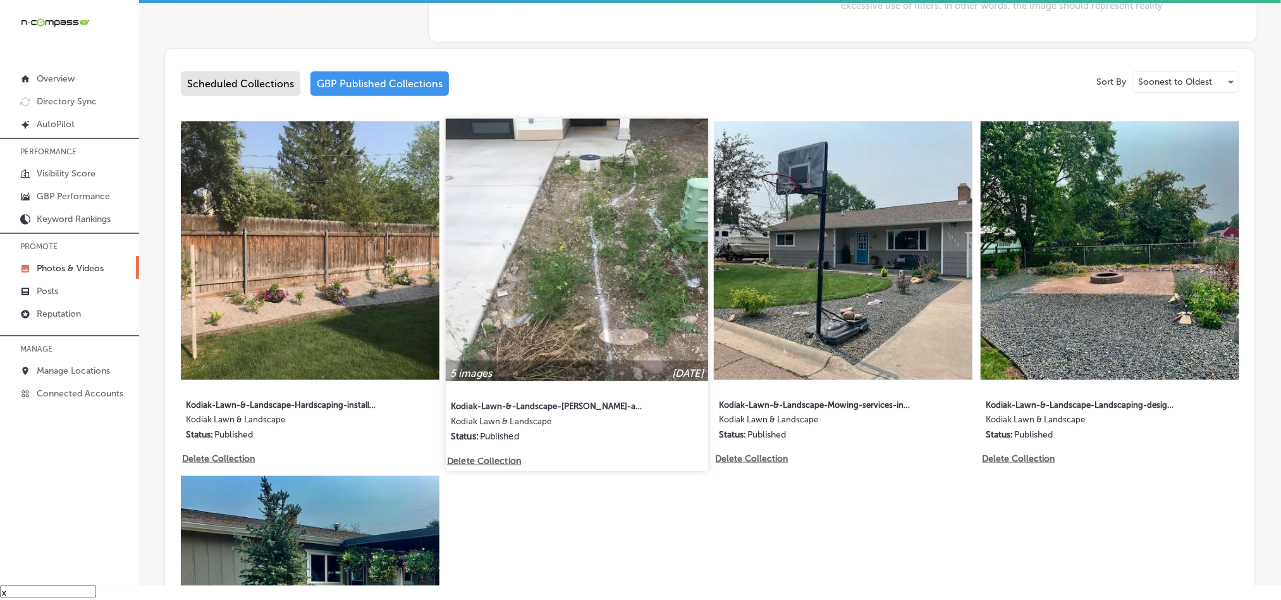
scroll to position [600, 0]
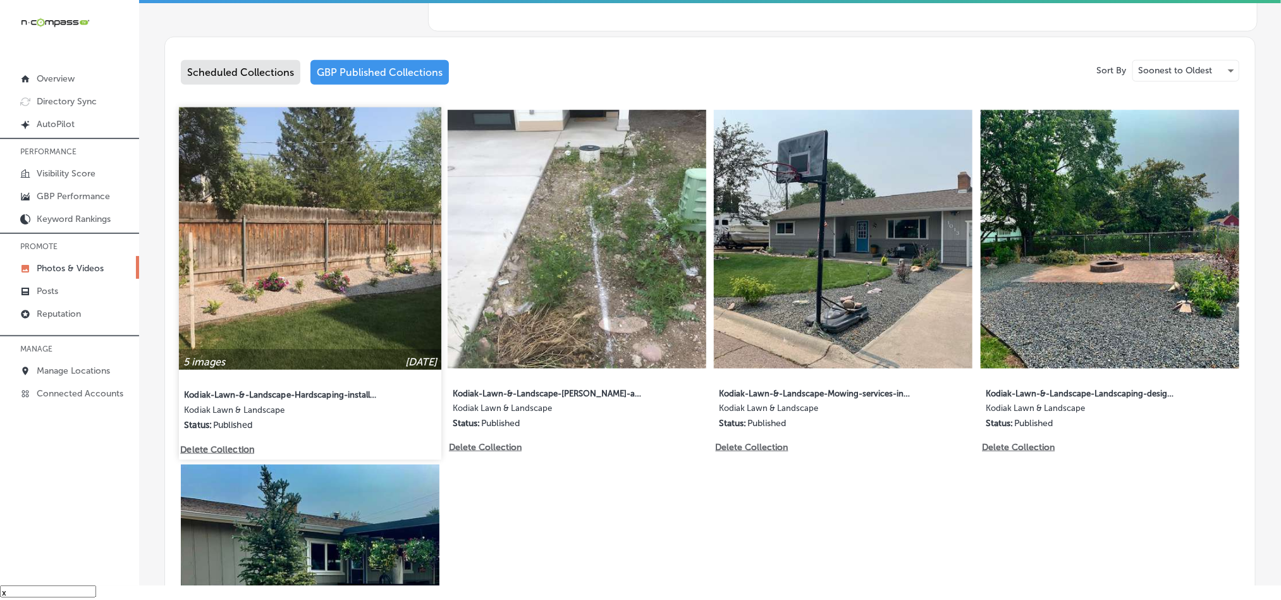
click at [321, 277] on img at bounding box center [310, 239] width 262 height 262
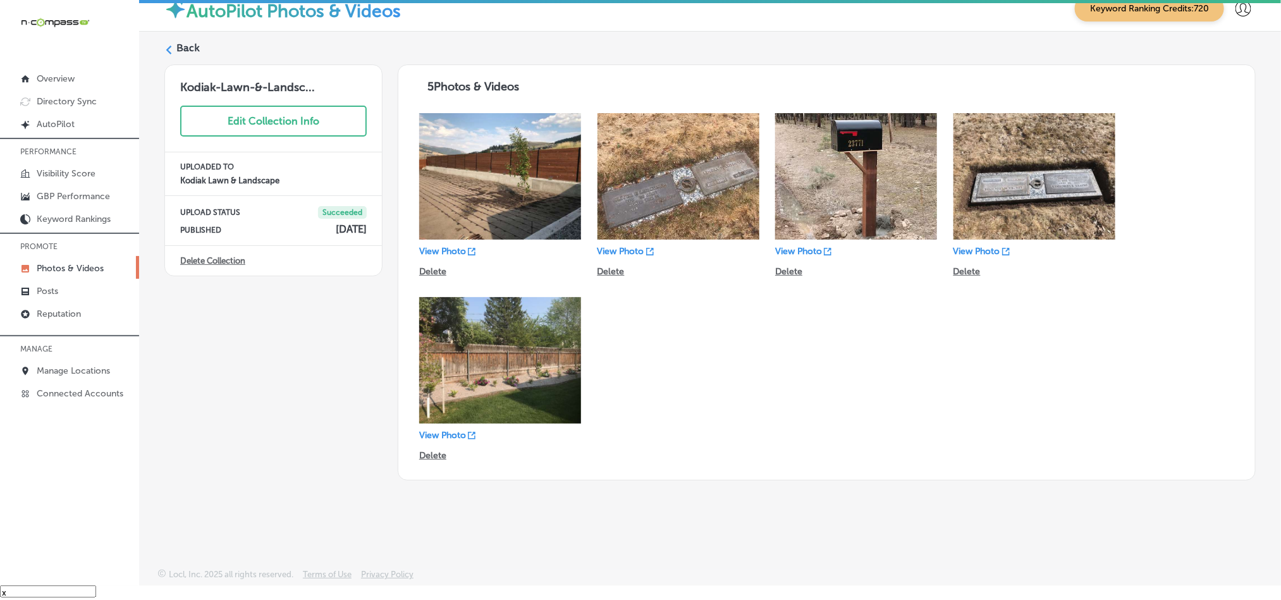
click at [183, 42] on label "Back" at bounding box center [187, 48] width 23 height 14
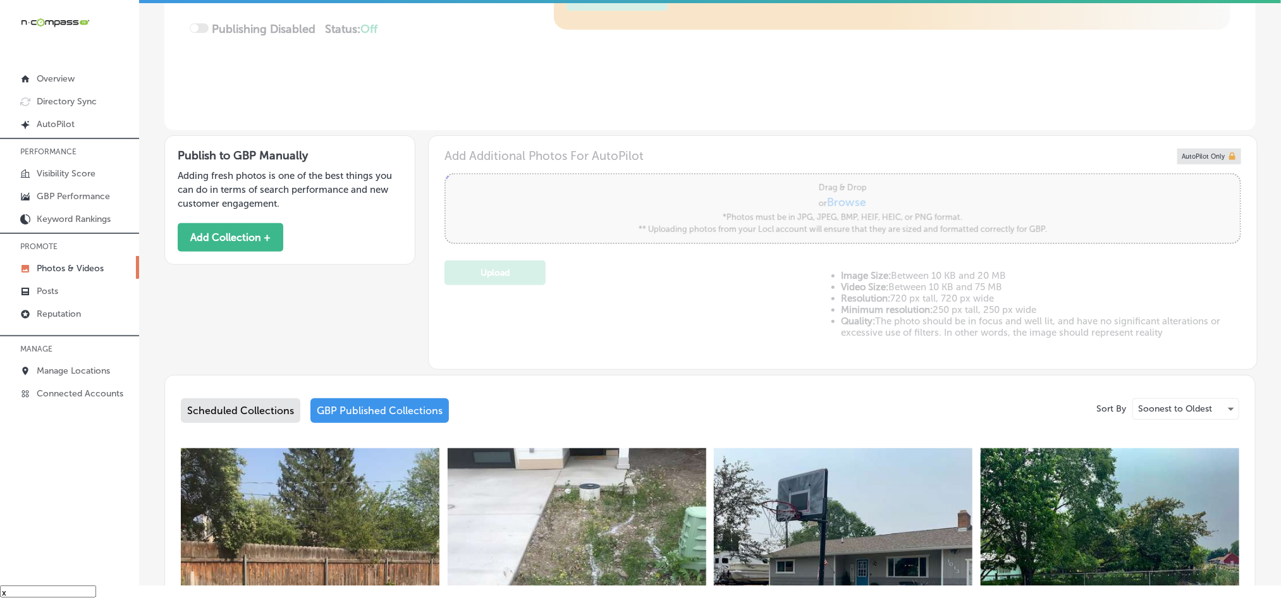
type input "5"
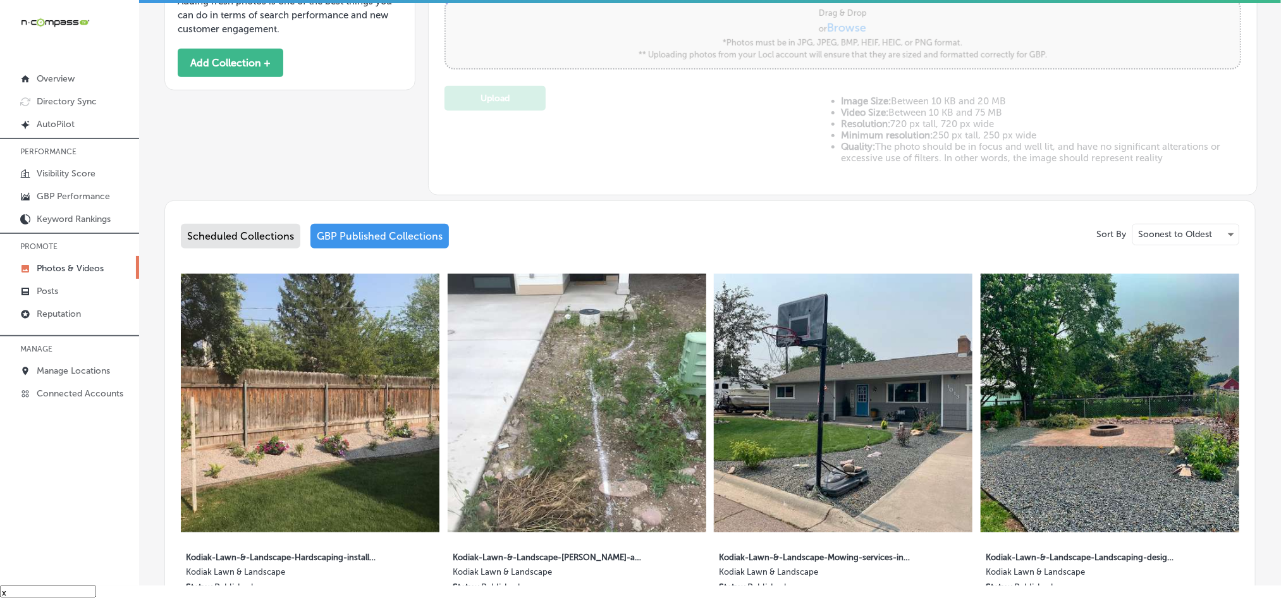
scroll to position [443, 0]
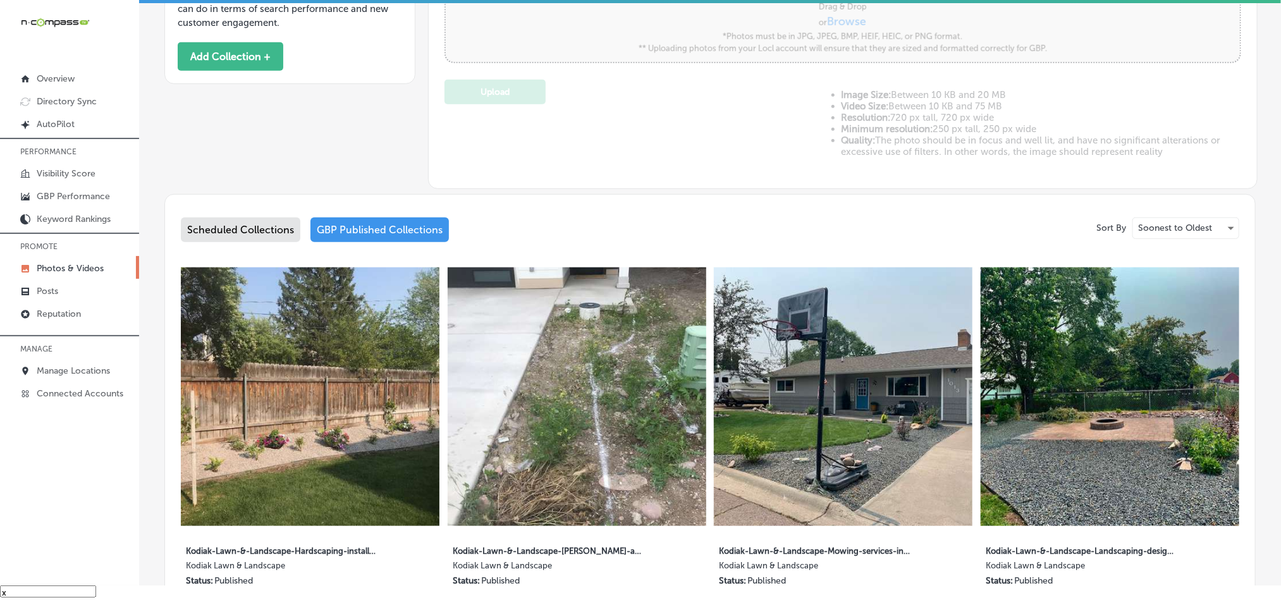
click at [607, 421] on img at bounding box center [577, 396] width 259 height 259
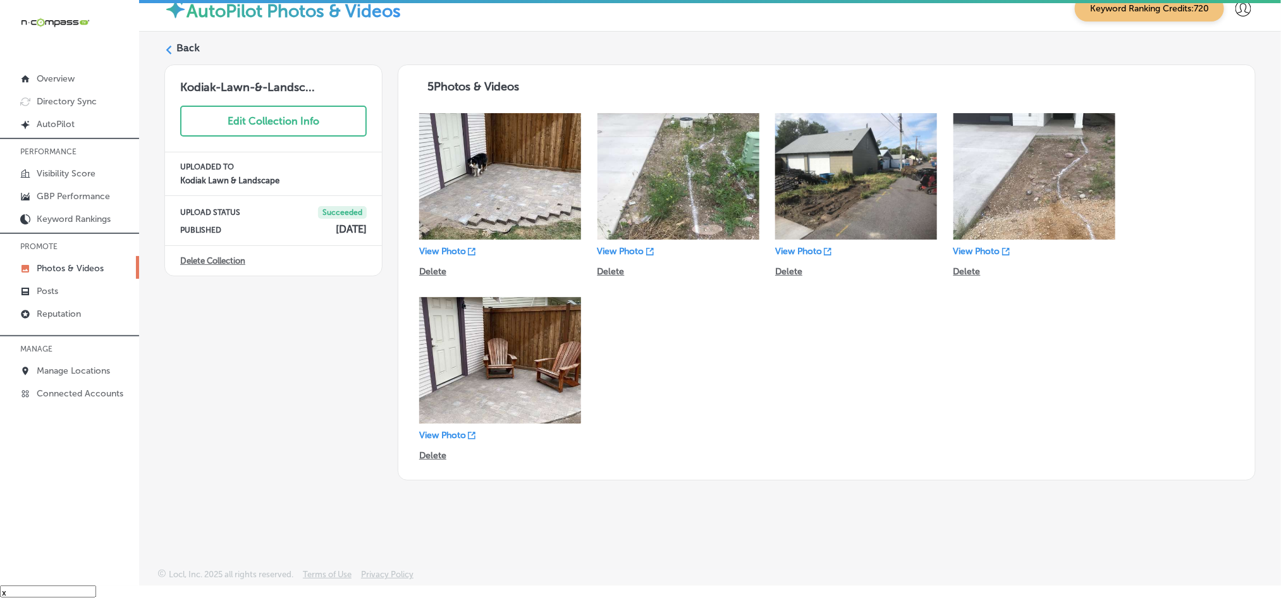
click at [177, 49] on label "Back" at bounding box center [187, 48] width 23 height 14
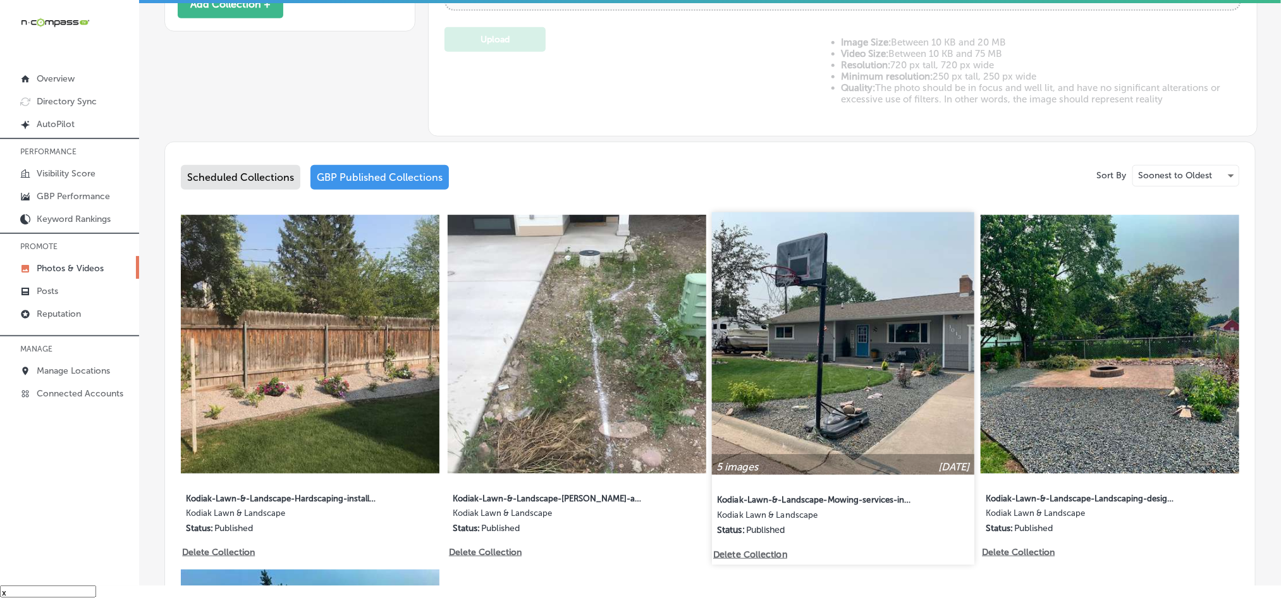
scroll to position [505, 0]
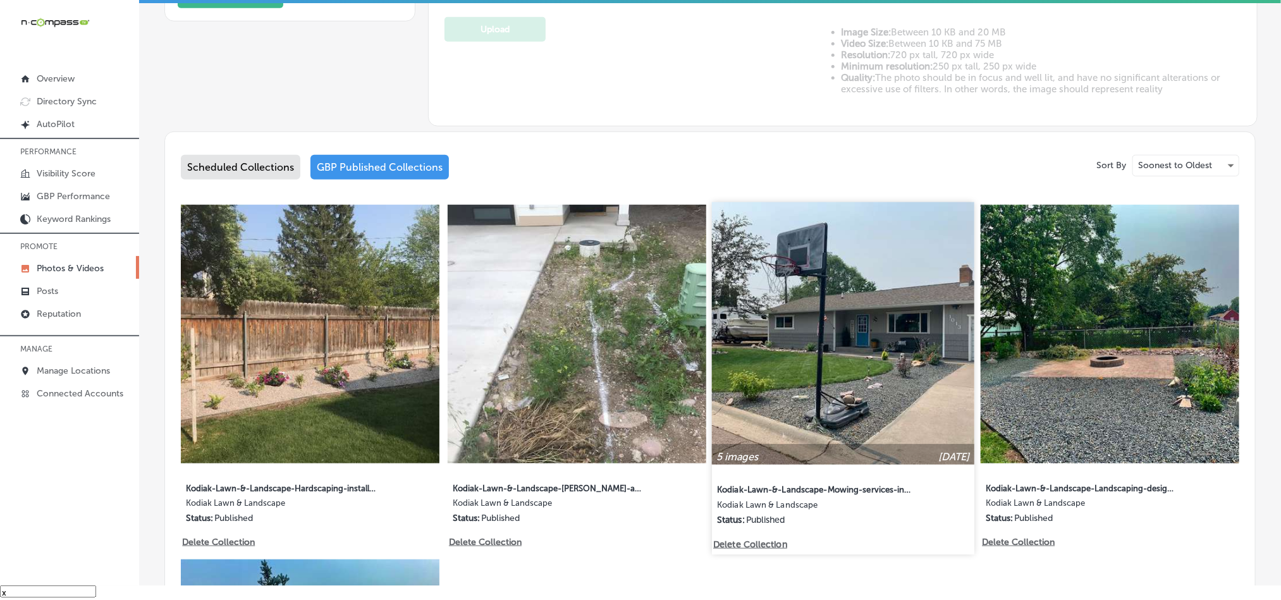
click at [827, 342] on img at bounding box center [843, 333] width 262 height 262
